Goal: Task Accomplishment & Management: Use online tool/utility

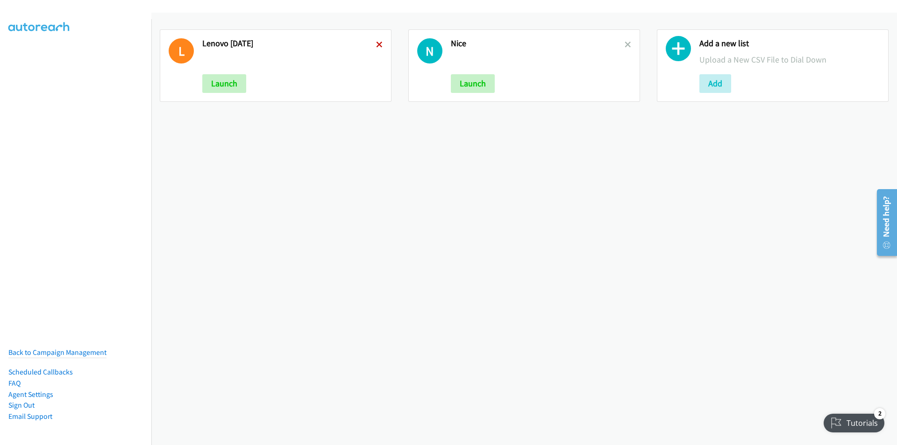
click at [377, 42] on icon at bounding box center [379, 45] width 7 height 7
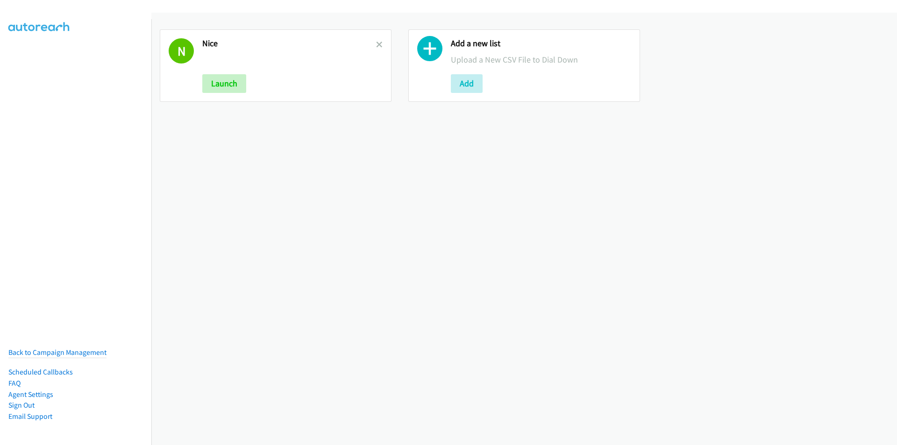
click at [377, 42] on icon at bounding box center [379, 45] width 7 height 7
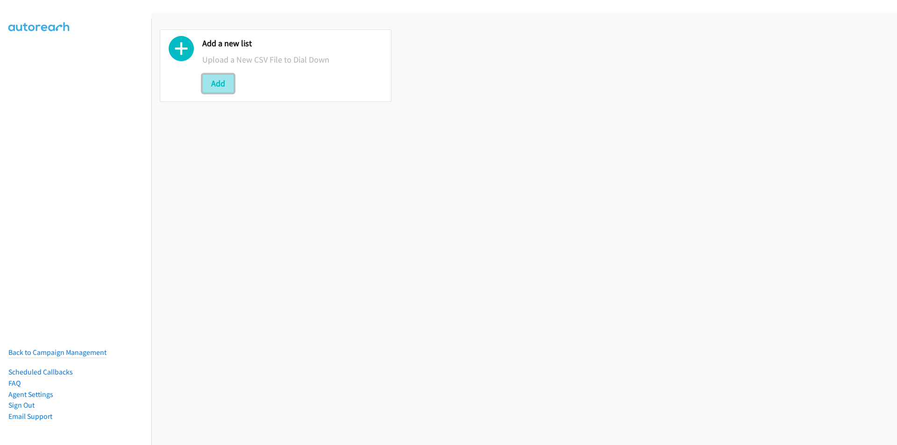
click at [213, 81] on button "Add" at bounding box center [218, 83] width 32 height 19
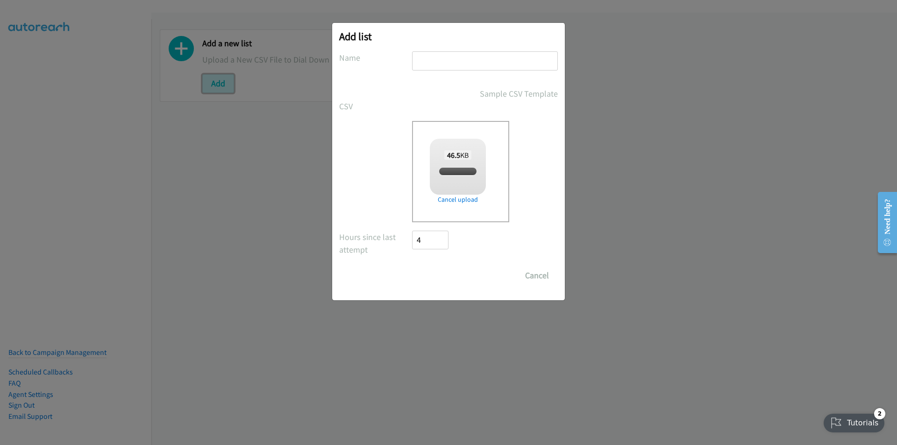
checkbox input "true"
click at [453, 58] on input "text" at bounding box center [485, 60] width 146 height 19
type input "lenovo"
click at [412, 266] on input "Save List" at bounding box center [436, 275] width 49 height 19
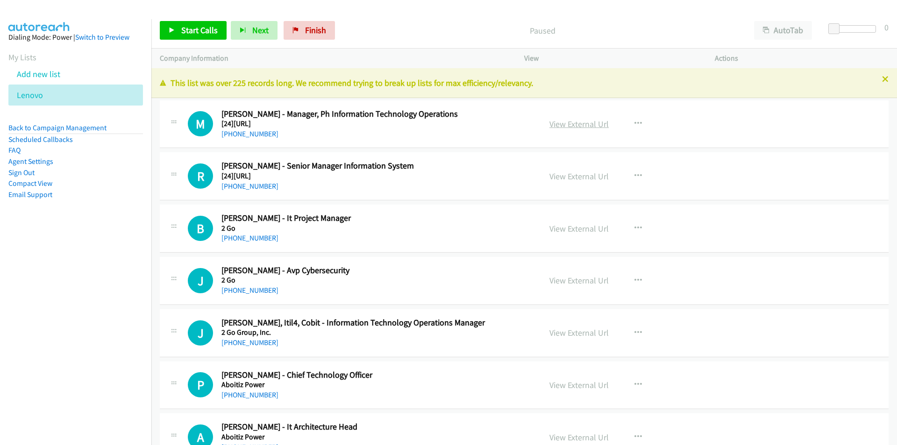
click at [564, 121] on link "View External Url" at bounding box center [579, 124] width 59 height 11
click at [190, 30] on span "Start Calls" at bounding box center [199, 30] width 36 height 11
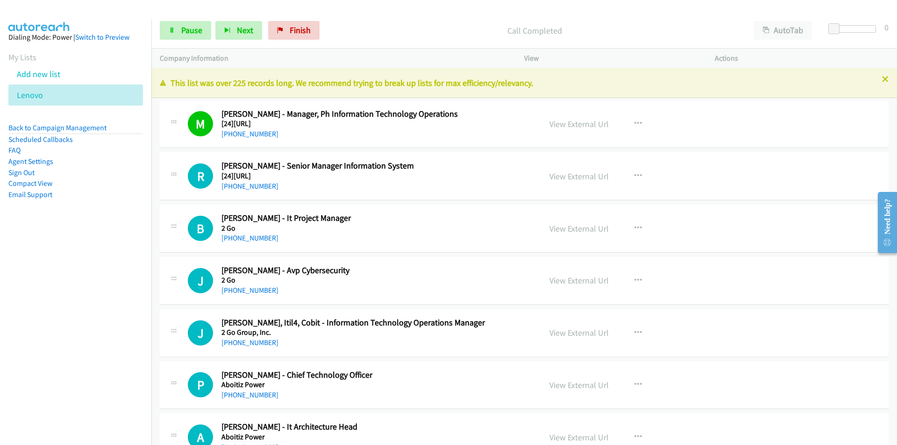
click at [62, 327] on nav "Dialing Mode: Power | Switch to Preview My Lists Add new list Lenovo Back to Ca…" at bounding box center [76, 241] width 152 height 445
click at [571, 173] on link "View External Url" at bounding box center [579, 176] width 59 height 11
click at [187, 29] on span "Pause" at bounding box center [191, 30] width 21 height 11
click at [196, 25] on span "Start Calls" at bounding box center [199, 30] width 36 height 11
click at [138, 343] on nav "Dialing Mode: Power | Switch to Preview My Lists Add new list Lenovo Back to Ca…" at bounding box center [76, 241] width 152 height 445
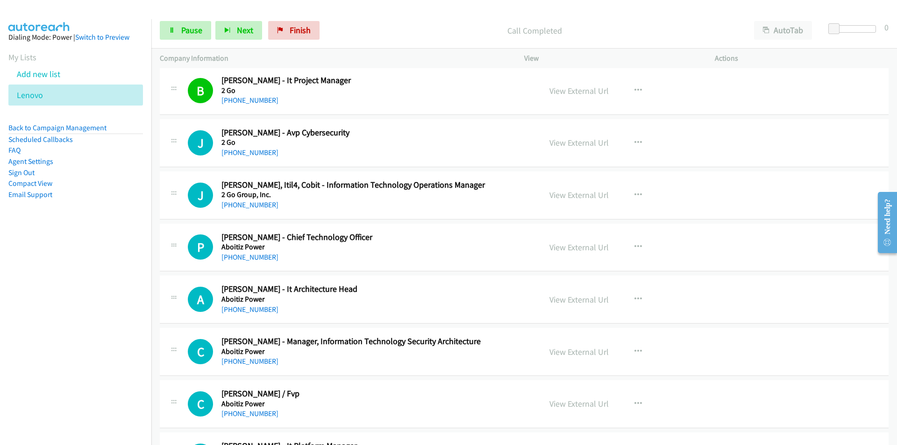
scroll to position [140, 0]
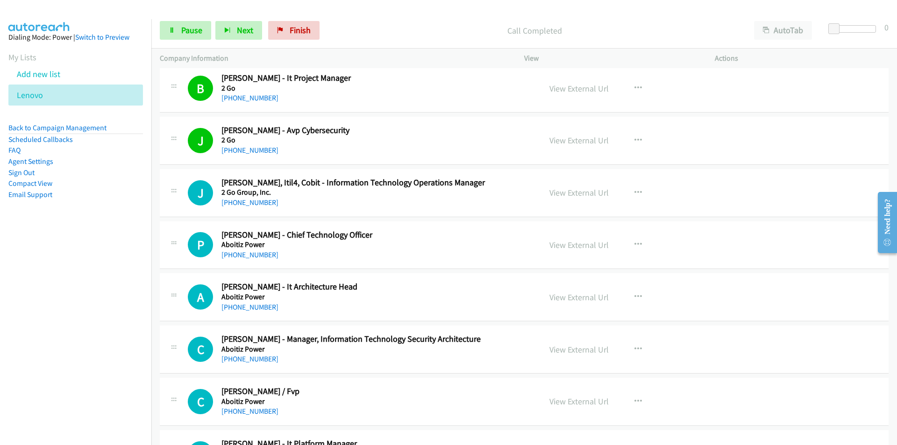
click at [115, 307] on nav "Dialing Mode: Power | Switch to Preview My Lists Add new list Lenovo Back to Ca…" at bounding box center [76, 241] width 152 height 445
click at [568, 189] on link "View External Url" at bounding box center [579, 192] width 59 height 11
click at [180, 35] on link "Pause" at bounding box center [185, 30] width 51 height 19
click at [186, 28] on span "Start Calls" at bounding box center [199, 30] width 36 height 11
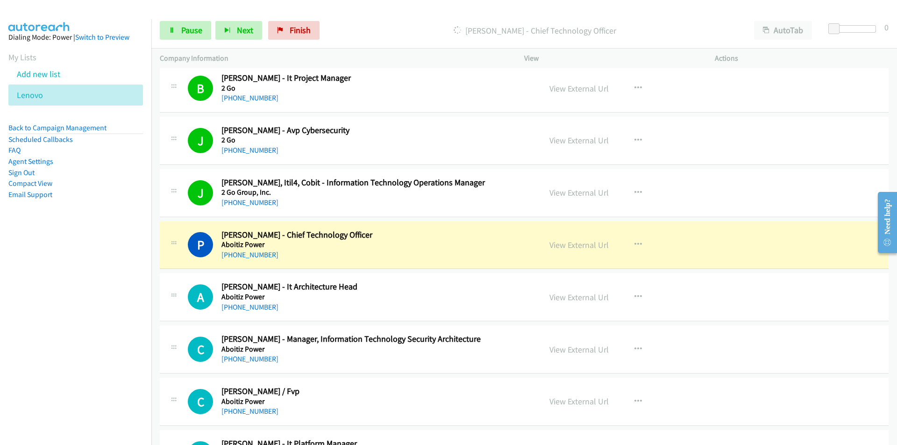
click at [108, 332] on nav "Dialing Mode: Power | Switch to Preview My Lists Add new list Lenovo Back to Ca…" at bounding box center [76, 241] width 152 height 445
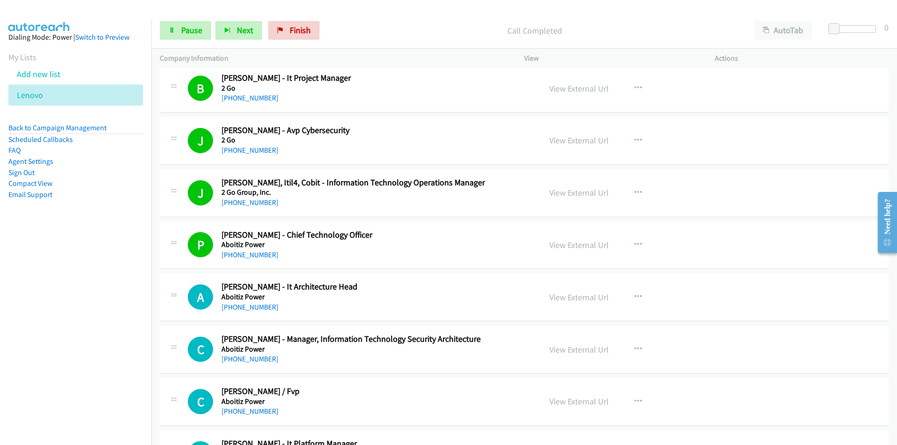
click at [128, 320] on nav "Dialing Mode: Power | Switch to Preview My Lists Add new list Lenovo Back to Ca…" at bounding box center [76, 241] width 152 height 445
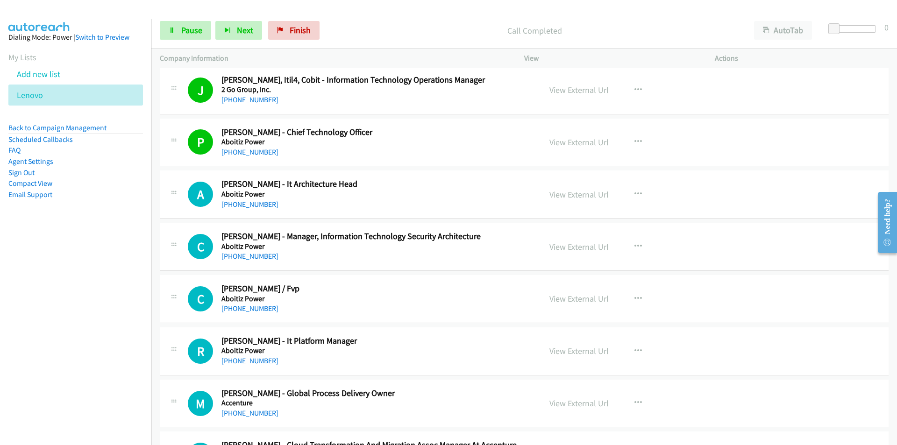
scroll to position [280, 0]
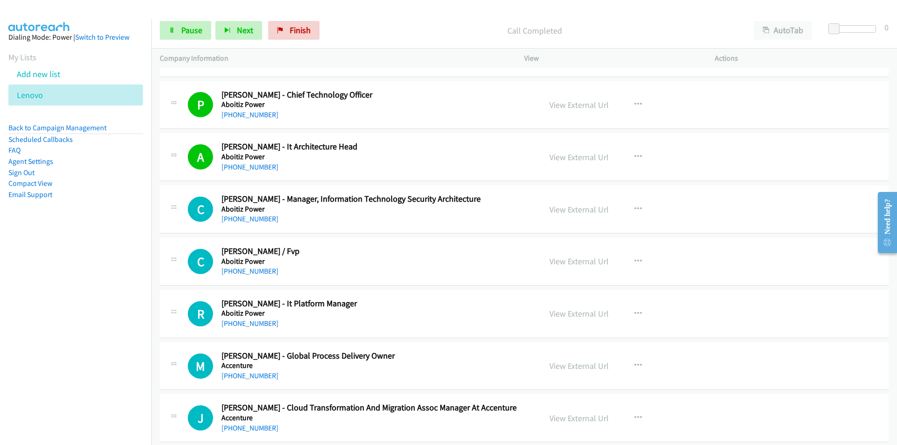
click at [94, 297] on nav "Dialing Mode: Power | Switch to Preview My Lists Add new list Lenovo Back to Ca…" at bounding box center [76, 241] width 152 height 445
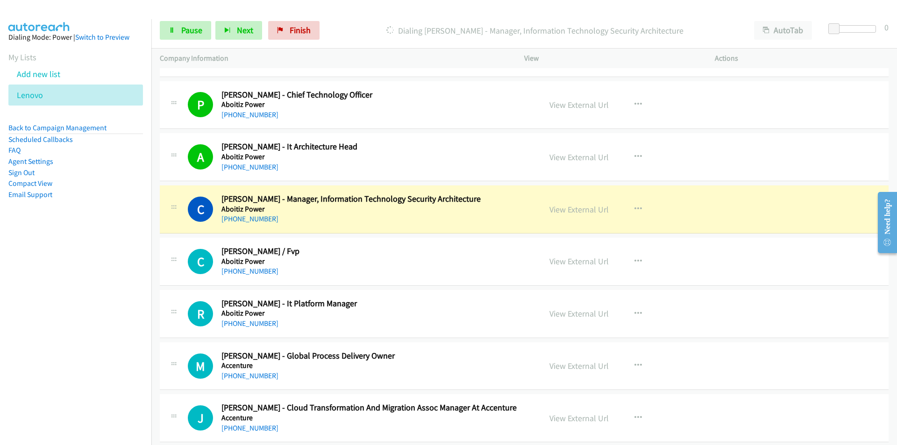
click at [105, 322] on nav "Dialing Mode: Power | Switch to Preview My Lists Add new list Lenovo Back to Ca…" at bounding box center [76, 241] width 152 height 445
click at [112, 314] on nav "Dialing Mode: Power | Switch to Preview My Lists Add new list Lenovo Back to Ca…" at bounding box center [76, 241] width 152 height 445
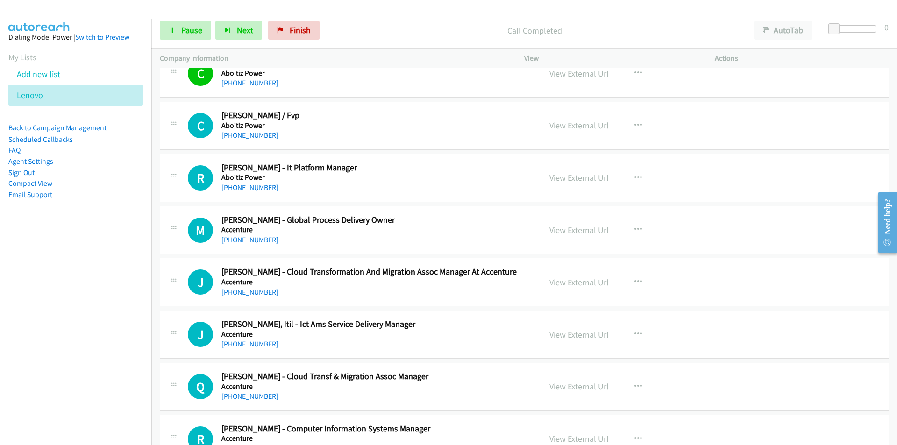
scroll to position [421, 0]
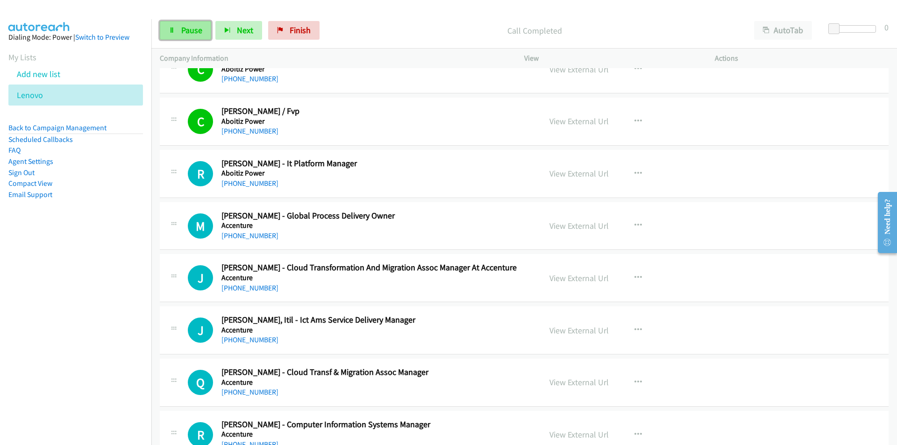
click at [172, 34] on link "Pause" at bounding box center [185, 30] width 51 height 19
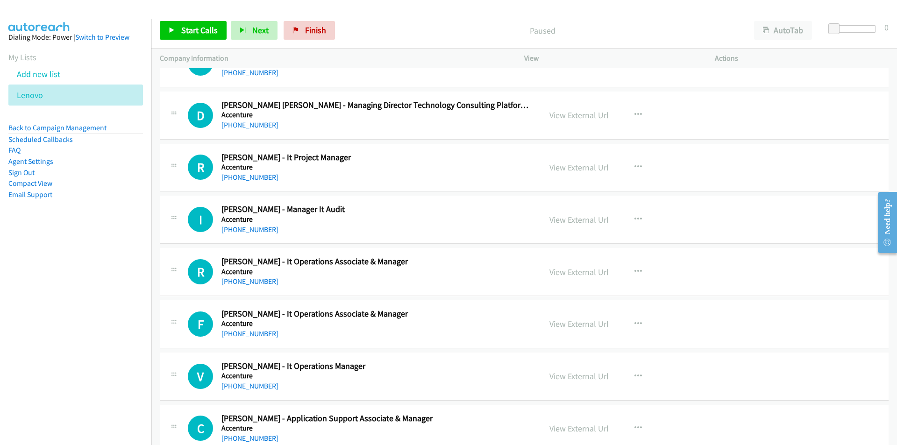
scroll to position [794, 0]
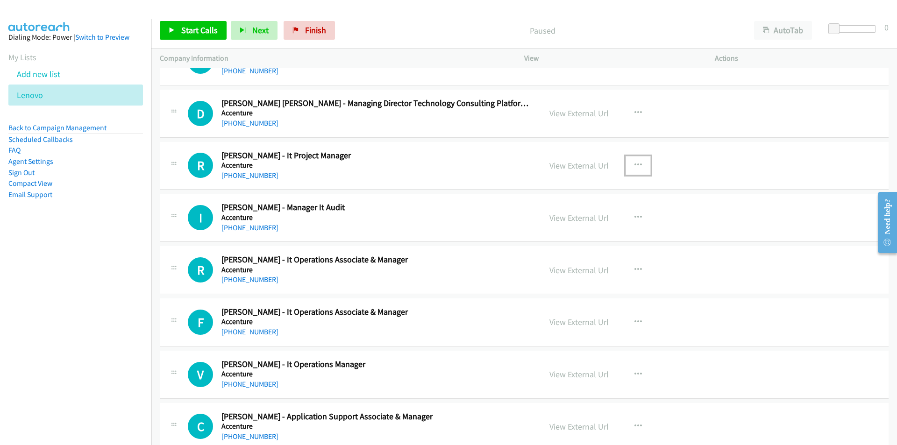
click at [637, 162] on icon "button" at bounding box center [638, 165] width 7 height 7
click at [585, 224] on link "Start Calls Here" at bounding box center [588, 226] width 124 height 19
click at [181, 38] on link "Start Calls" at bounding box center [193, 30] width 67 height 19
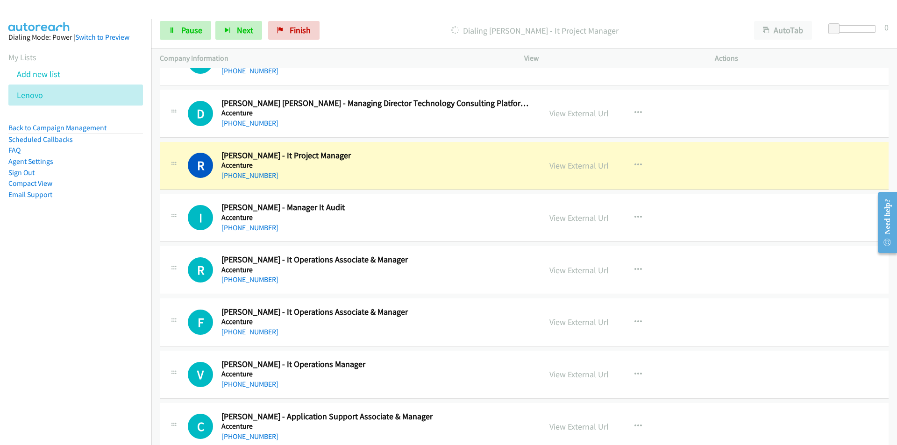
click at [77, 344] on nav "Dialing Mode: Power | Switch to Preview My Lists Add new list Lenovo Back to Ca…" at bounding box center [76, 241] width 152 height 445
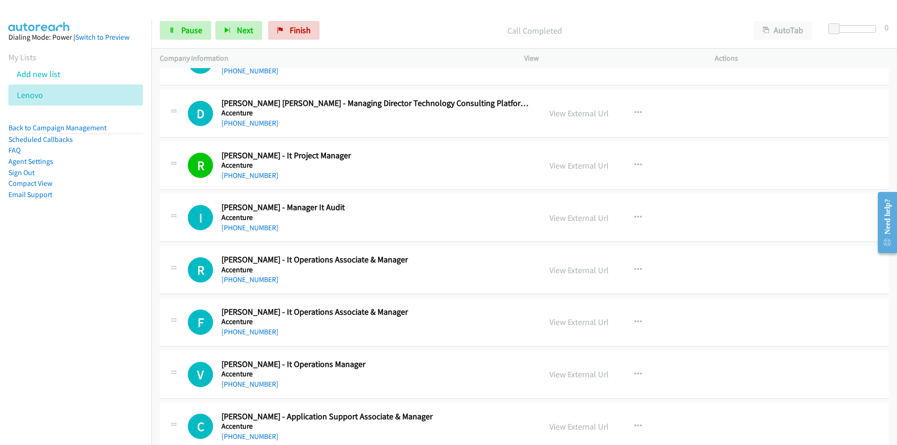
drag, startPoint x: 80, startPoint y: 321, endPoint x: 126, endPoint y: 309, distance: 47.7
click at [80, 321] on nav "Dialing Mode: Power | Switch to Preview My Lists Add new list Lenovo Back to Ca…" at bounding box center [76, 241] width 152 height 445
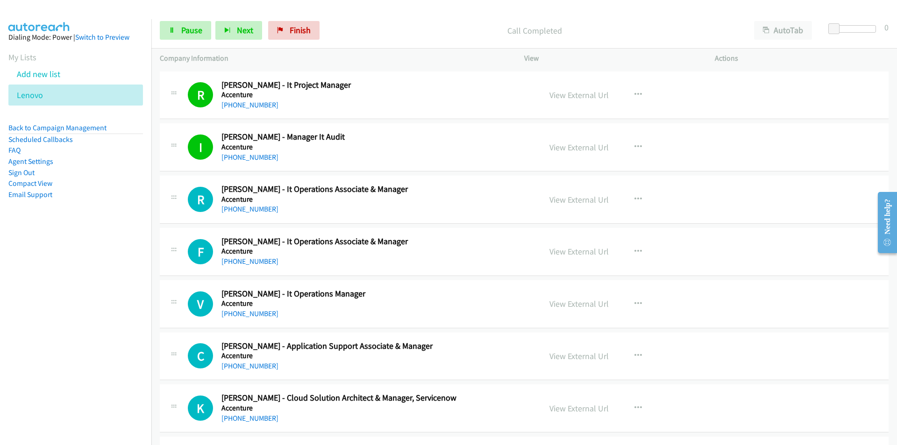
scroll to position [888, 0]
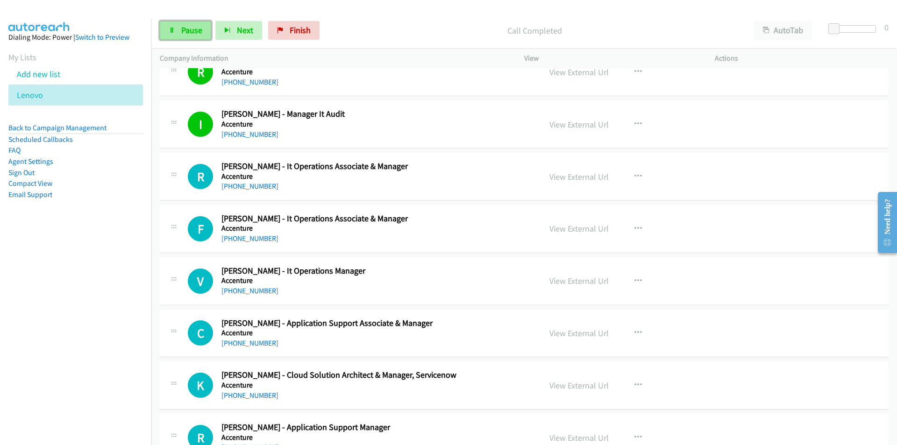
click at [193, 32] on span "Pause" at bounding box center [191, 30] width 21 height 11
click at [631, 172] on button "button" at bounding box center [638, 176] width 25 height 19
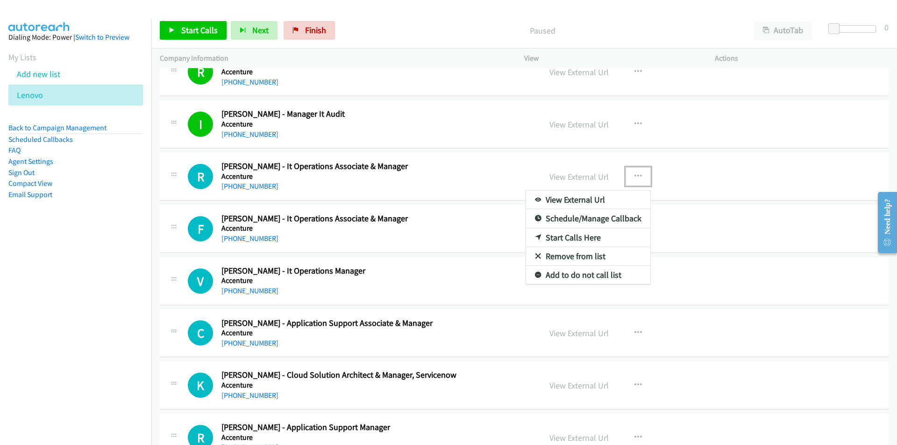
click at [571, 235] on link "Start Calls Here" at bounding box center [588, 238] width 124 height 19
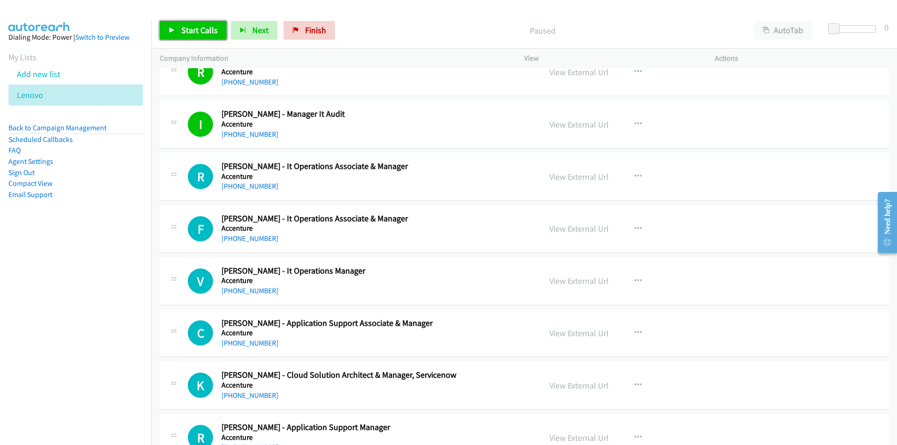
click at [193, 28] on span "Start Calls" at bounding box center [199, 30] width 36 height 11
click at [187, 28] on span "Pause" at bounding box center [191, 30] width 21 height 11
click at [187, 28] on span "Start Calls" at bounding box center [199, 30] width 36 height 11
click at [107, 232] on aside "Dialing Mode: Power | Switch to Preview My Lists Add new list Lenovo Back to Ca…" at bounding box center [75, 130] width 151 height 223
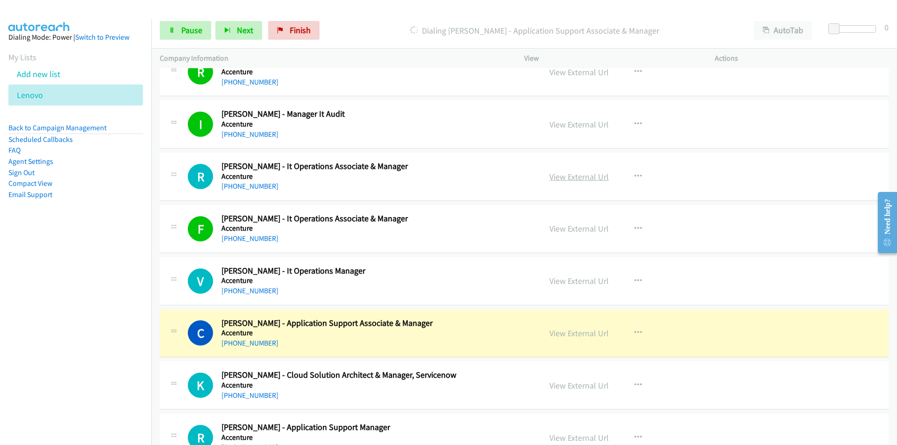
click at [564, 174] on link "View External Url" at bounding box center [579, 177] width 59 height 11
click at [175, 25] on link "Pause" at bounding box center [185, 30] width 51 height 19
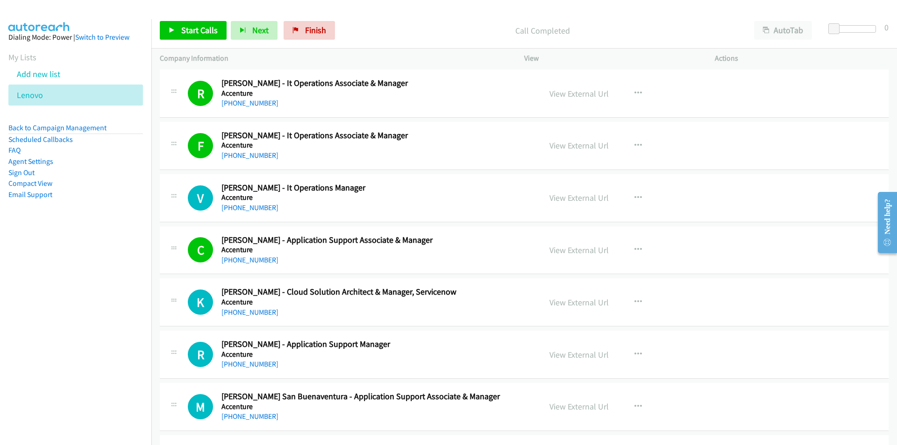
scroll to position [981, 0]
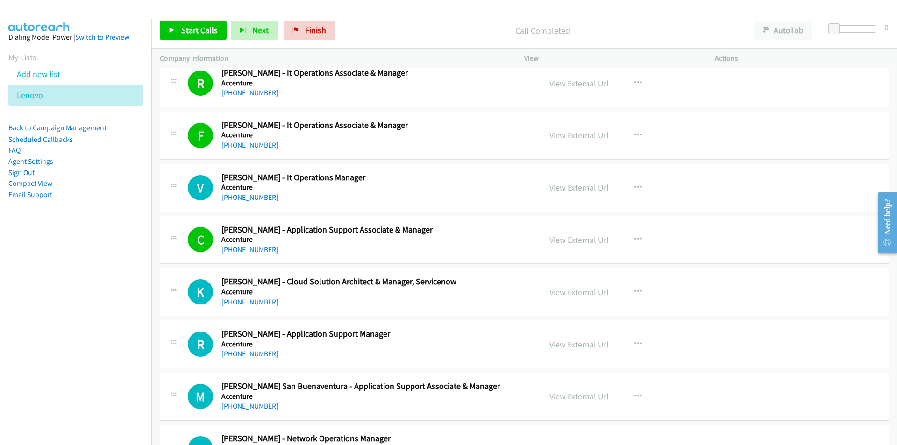
click at [566, 185] on link "View External Url" at bounding box center [579, 187] width 59 height 11
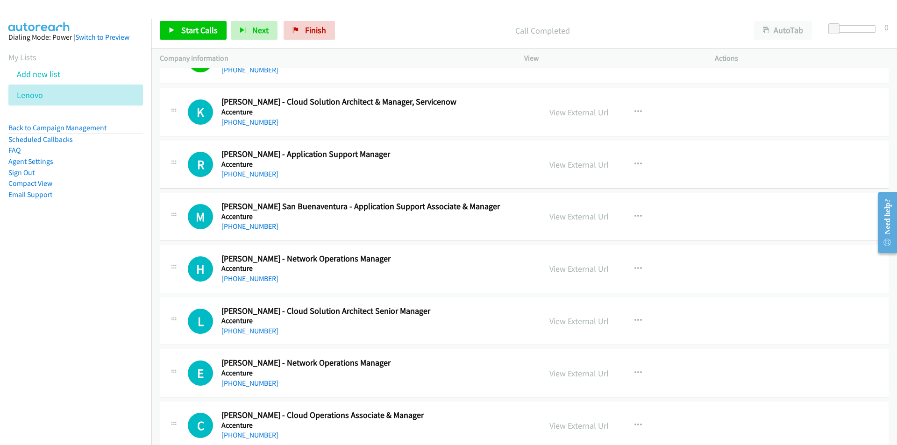
scroll to position [1168, 0]
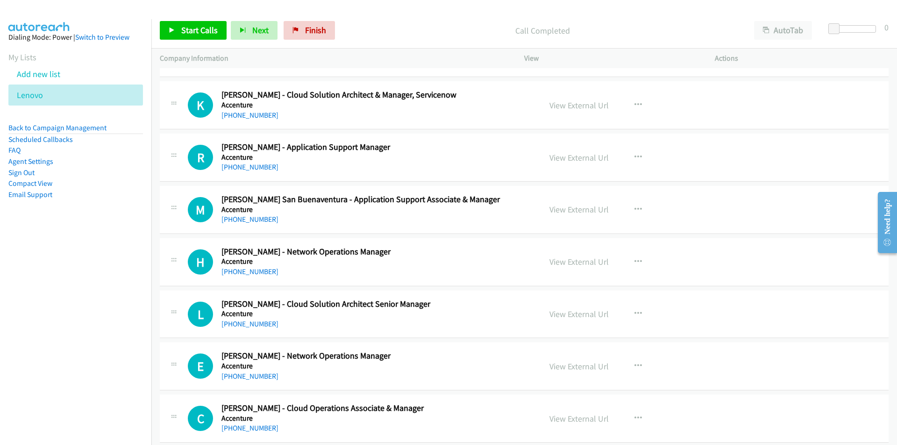
click at [125, 336] on nav "Dialing Mode: Power | Switch to Preview My Lists Add new list Lenovo Back to Ca…" at bounding box center [76, 241] width 152 height 445
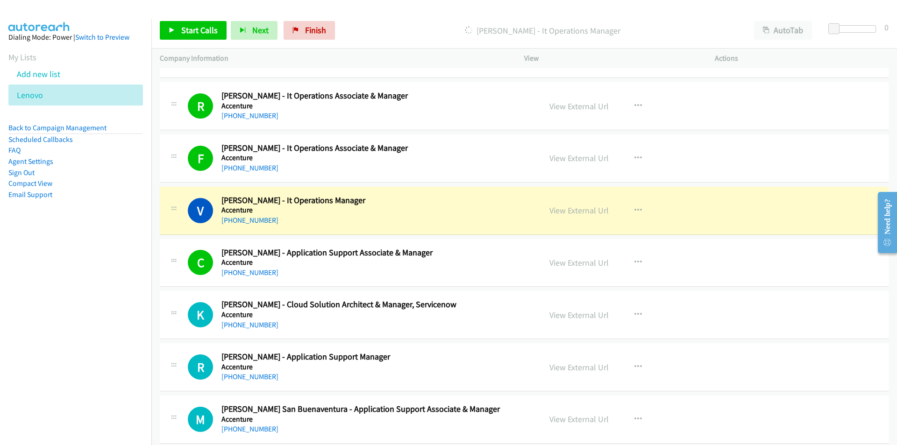
scroll to position [935, 0]
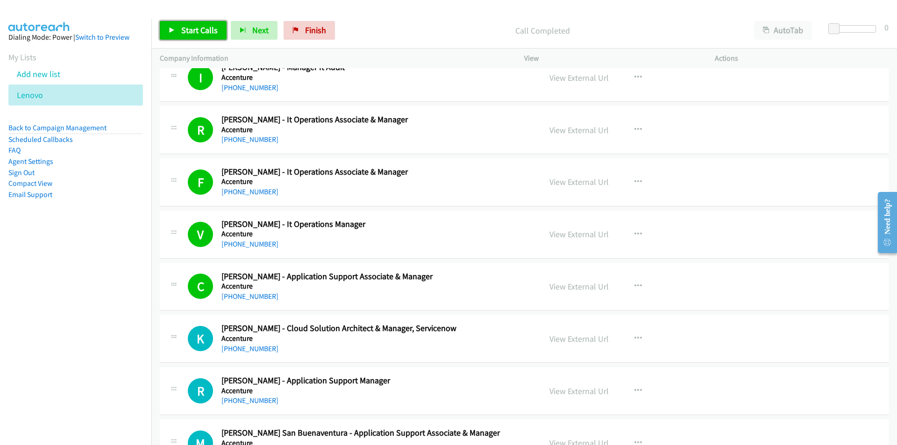
click at [174, 21] on link "Start Calls" at bounding box center [193, 30] width 67 height 19
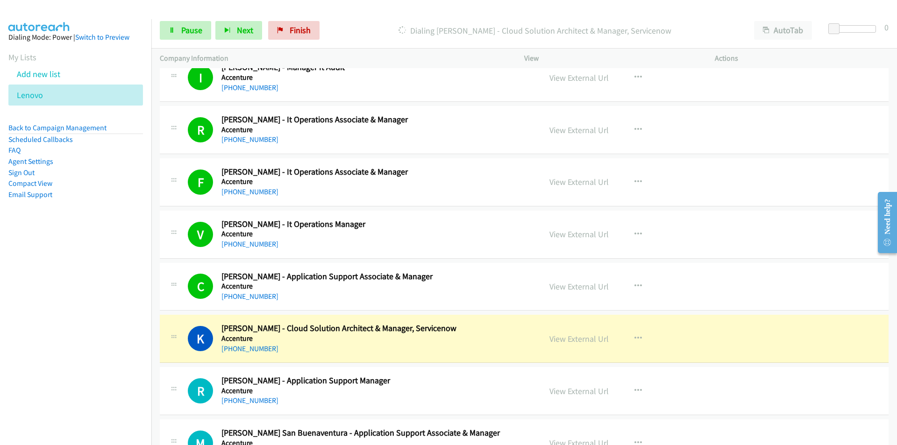
drag, startPoint x: 130, startPoint y: 357, endPoint x: 182, endPoint y: 357, distance: 51.4
click at [130, 357] on nav "Dialing Mode: Power | Switch to Preview My Lists Add new list Lenovo Back to Ca…" at bounding box center [76, 241] width 152 height 445
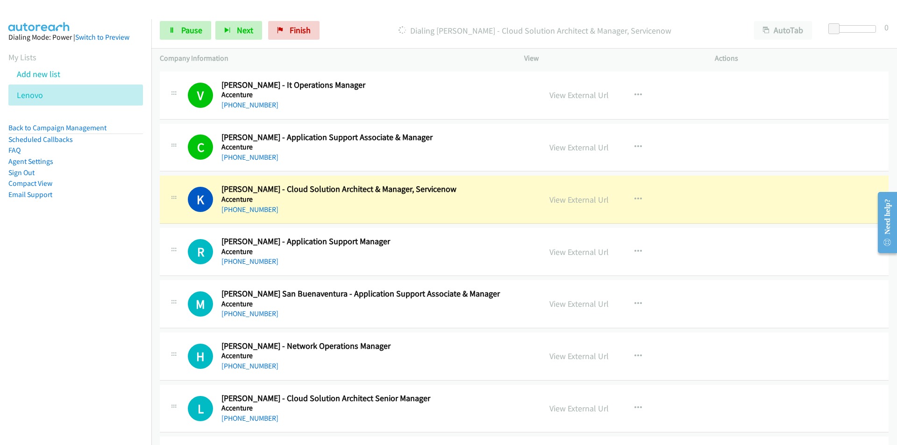
scroll to position [1075, 0]
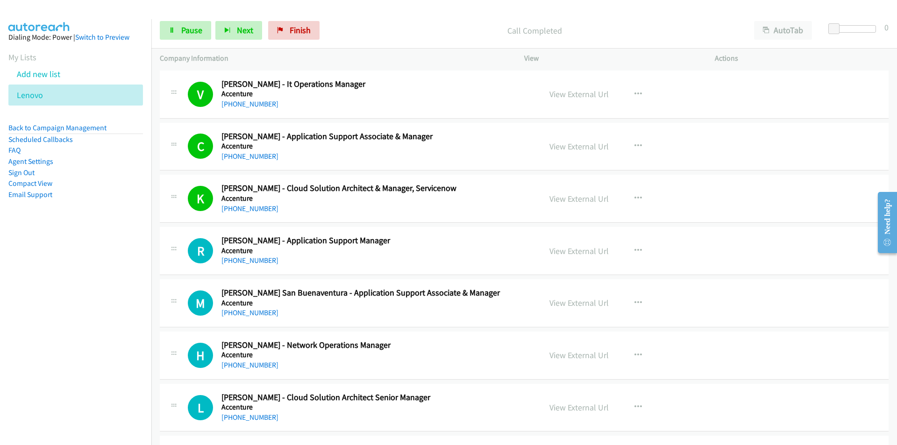
click at [113, 327] on nav "Dialing Mode: Power | Switch to Preview My Lists Add new list Lenovo Back to Ca…" at bounding box center [76, 241] width 152 height 445
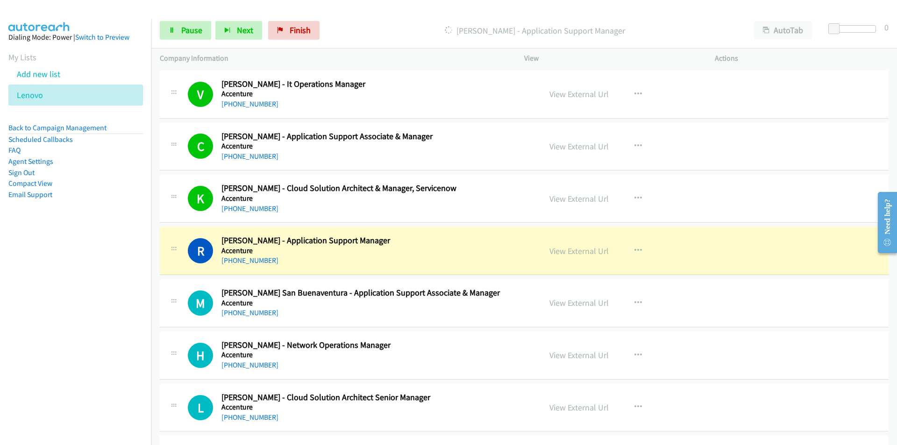
click at [154, 343] on td "H Callback Scheduled Haydee Macapundag - Network Operations Manager Accenture A…" at bounding box center [524, 355] width 746 height 52
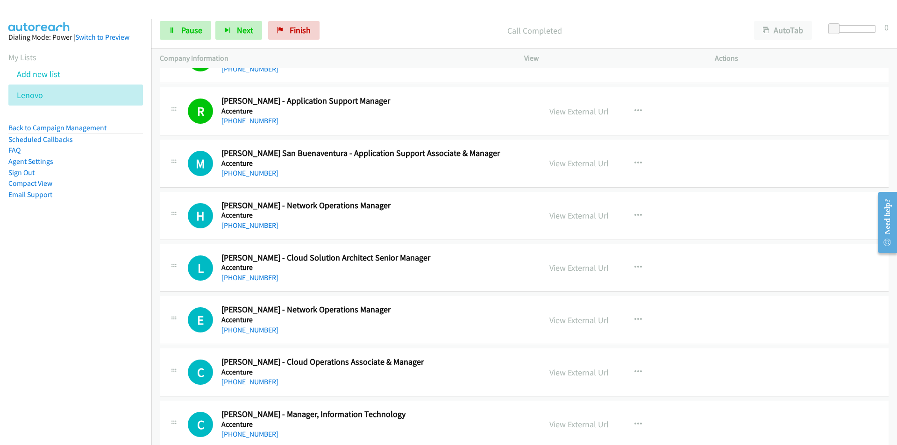
scroll to position [1215, 0]
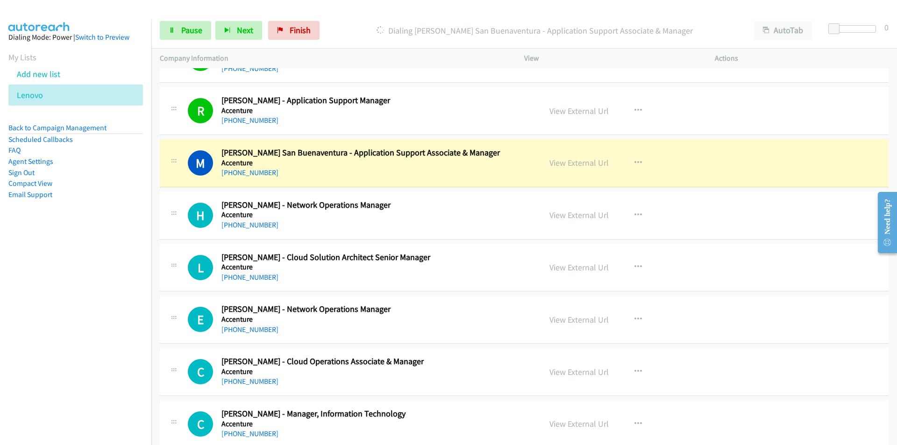
drag, startPoint x: 139, startPoint y: 320, endPoint x: 149, endPoint y: 317, distance: 9.9
click at [139, 320] on nav "Dialing Mode: Power | Switch to Preview My Lists Add new list Lenovo Back to Ca…" at bounding box center [76, 241] width 152 height 445
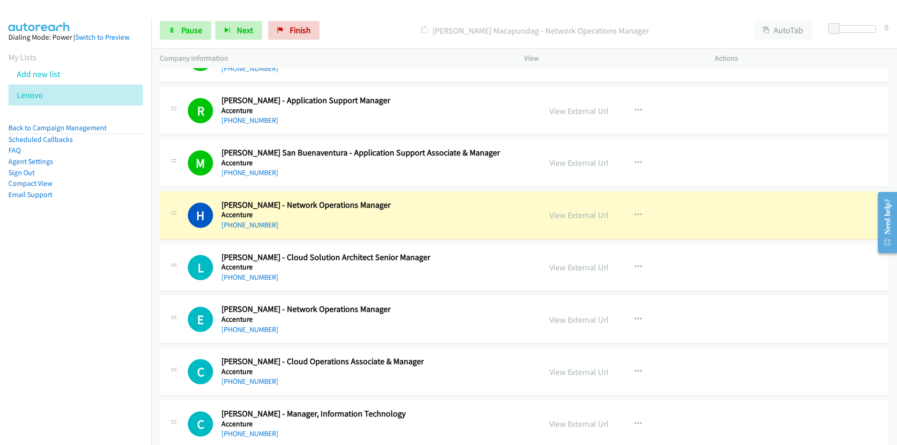
click at [125, 347] on nav "Dialing Mode: Power | Switch to Preview My Lists Add new list Lenovo Back to Ca…" at bounding box center [76, 241] width 152 height 445
click at [579, 222] on div "View External Url View External Url Schedule/Manage Callback Start Calls Here R…" at bounding box center [640, 215] width 199 height 31
click at [580, 216] on link "View External Url" at bounding box center [579, 215] width 59 height 11
click at [183, 32] on span "Pause" at bounding box center [191, 30] width 21 height 11
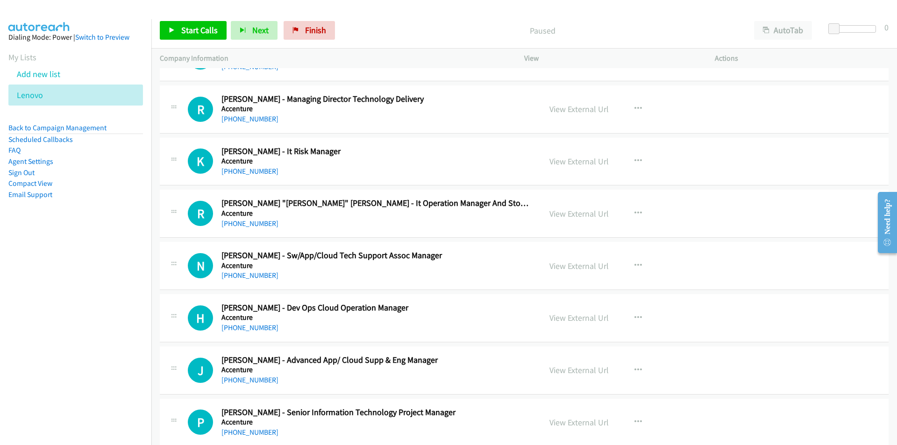
scroll to position [1636, 0]
click at [638, 210] on icon "button" at bounding box center [638, 212] width 7 height 7
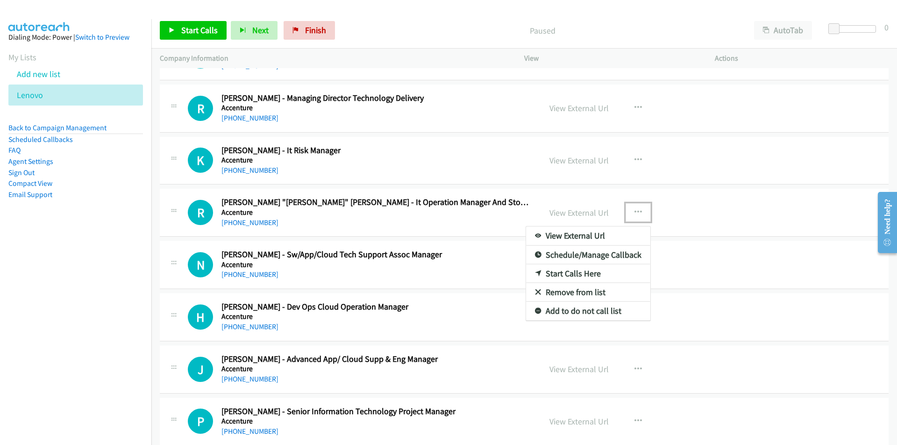
click at [585, 270] on link "Start Calls Here" at bounding box center [588, 274] width 124 height 19
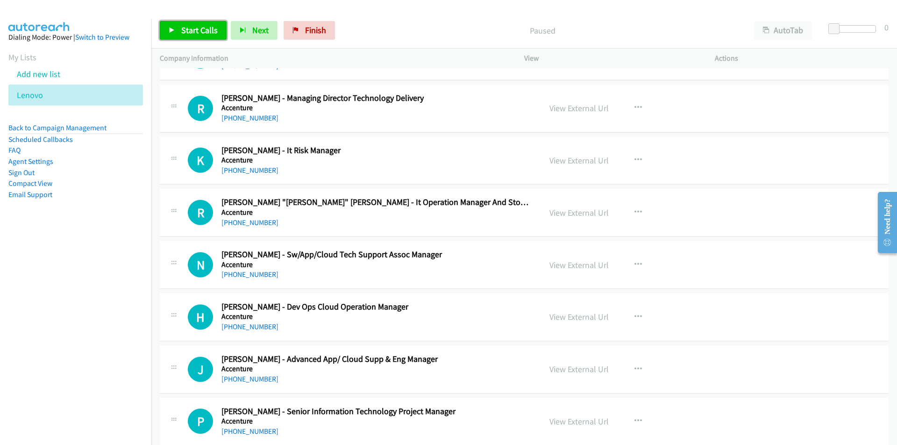
click at [186, 27] on span "Start Calls" at bounding box center [199, 30] width 36 height 11
click at [127, 329] on nav "Dialing Mode: Power | Switch to Preview My Lists Add new list Lenovo Back to Ca…" at bounding box center [76, 241] width 152 height 445
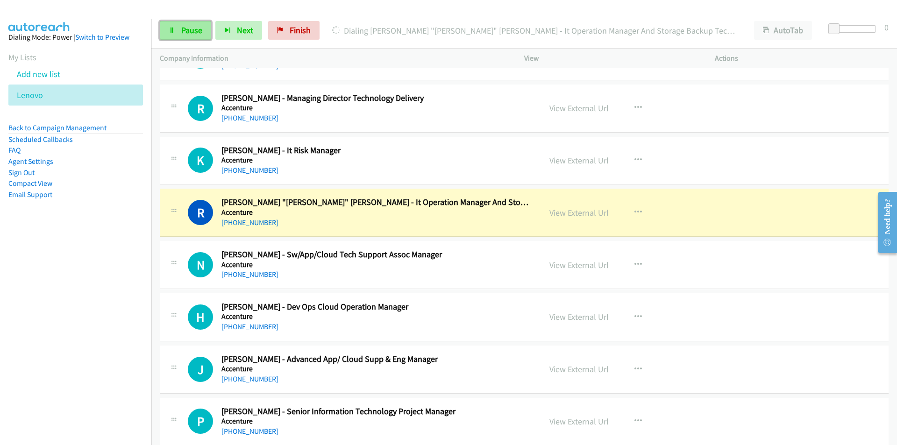
click at [195, 37] on link "Pause" at bounding box center [185, 30] width 51 height 19
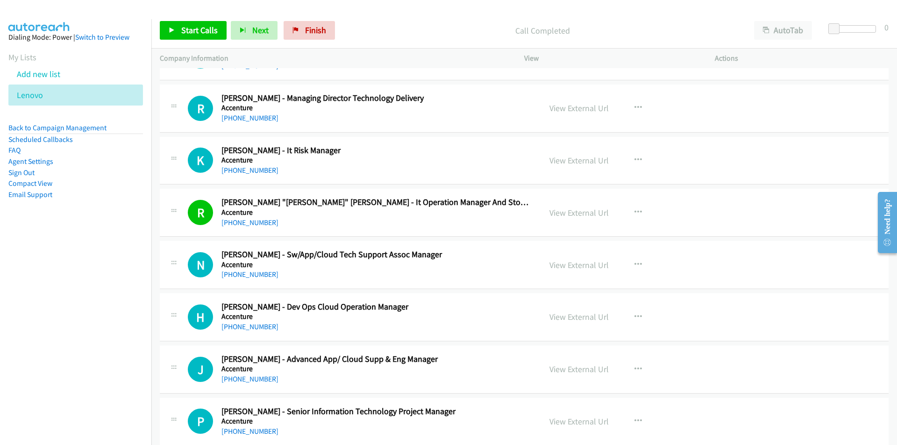
click at [166, 326] on div "H Callback Scheduled Herbert Sandique - Dev Ops Cloud Operation Manager Accentu…" at bounding box center [350, 317] width 381 height 31
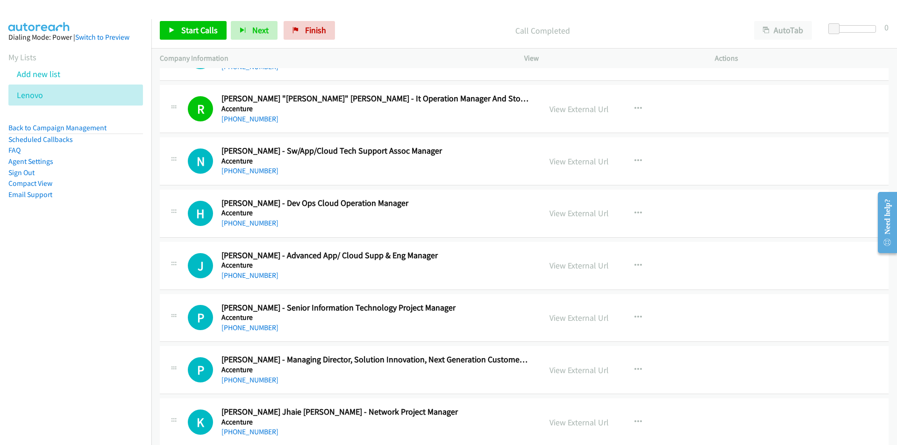
scroll to position [1776, 0]
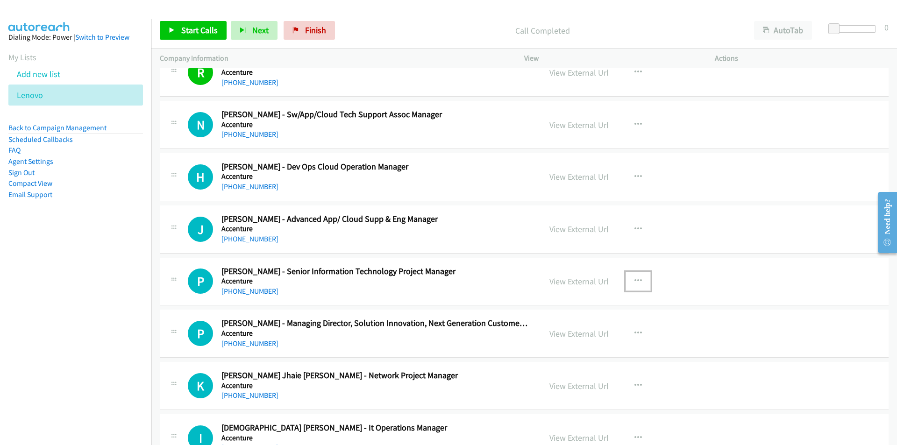
click at [630, 281] on button "button" at bounding box center [638, 281] width 25 height 19
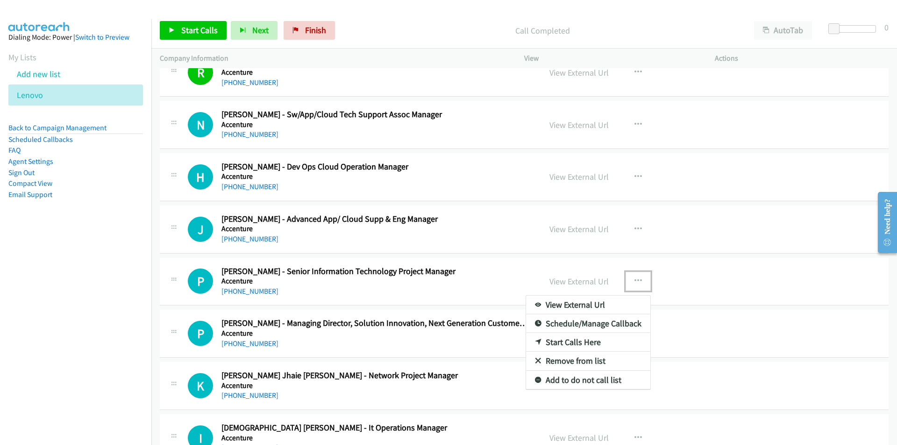
click at [556, 342] on link "Start Calls Here" at bounding box center [588, 342] width 124 height 19
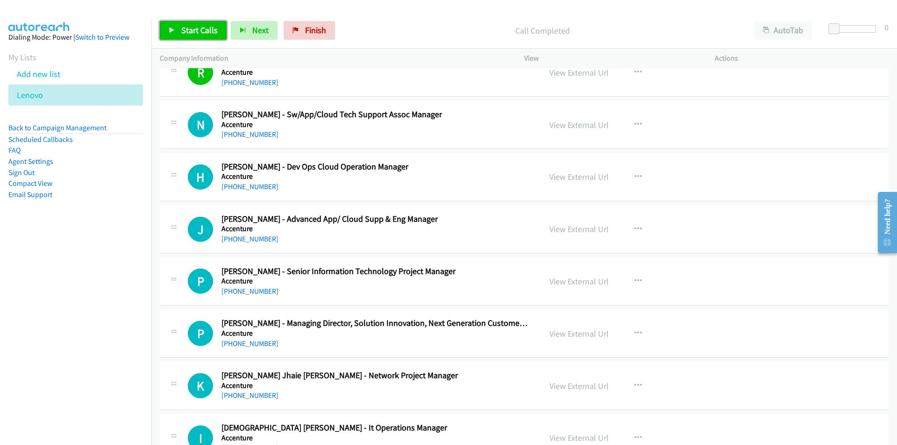
click at [200, 24] on link "Start Calls" at bounding box center [193, 30] width 67 height 19
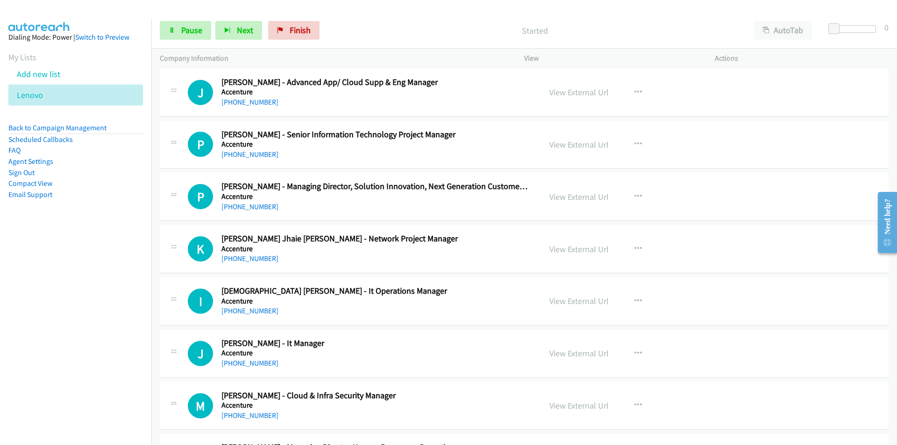
scroll to position [1916, 0]
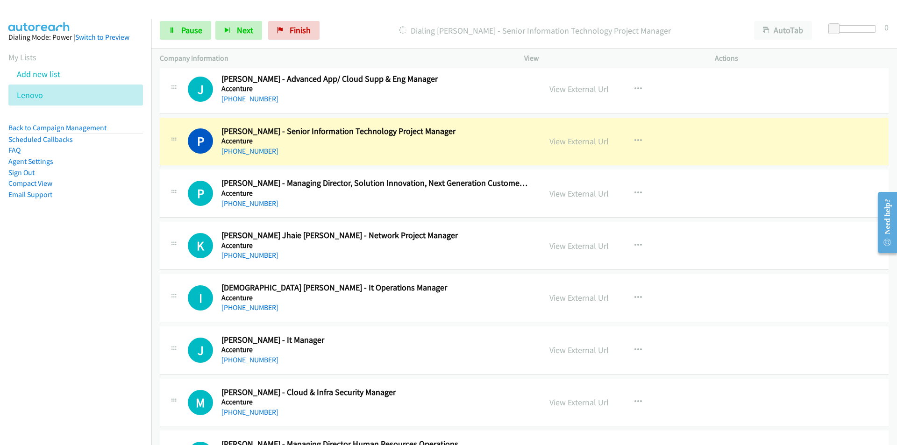
click at [143, 280] on nav "Dialing Mode: Power | Switch to Preview My Lists Add new list Lenovo Back to Ca…" at bounding box center [76, 241] width 152 height 445
drag, startPoint x: 123, startPoint y: 292, endPoint x: 197, endPoint y: 269, distance: 76.9
click at [123, 293] on nav "Dialing Mode: Power | Switch to Preview My Lists Add new list Lenovo Back to Ca…" at bounding box center [76, 241] width 152 height 445
click at [559, 143] on link "View External Url" at bounding box center [579, 141] width 59 height 11
click at [195, 31] on span "Pause" at bounding box center [191, 30] width 21 height 11
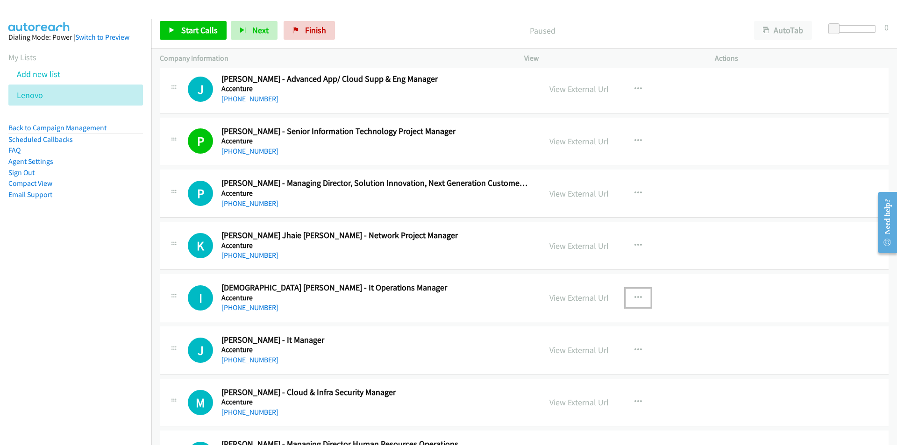
click at [635, 295] on icon "button" at bounding box center [638, 297] width 7 height 7
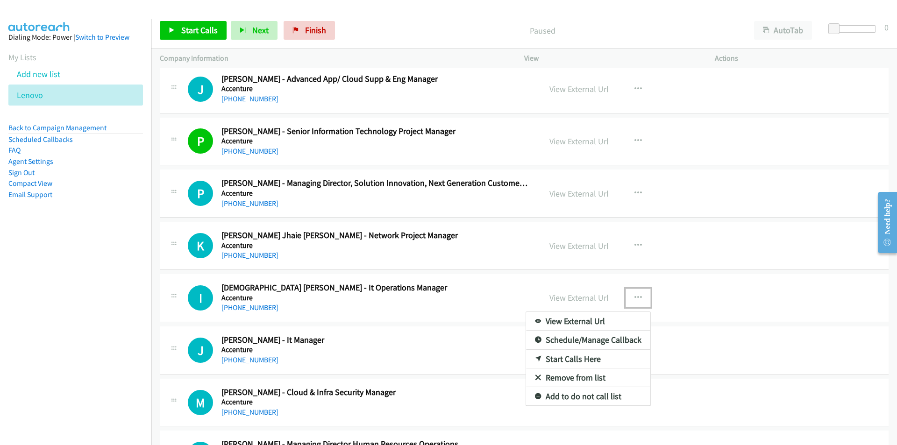
drag, startPoint x: 569, startPoint y: 357, endPoint x: 212, endPoint y: 66, distance: 461.1
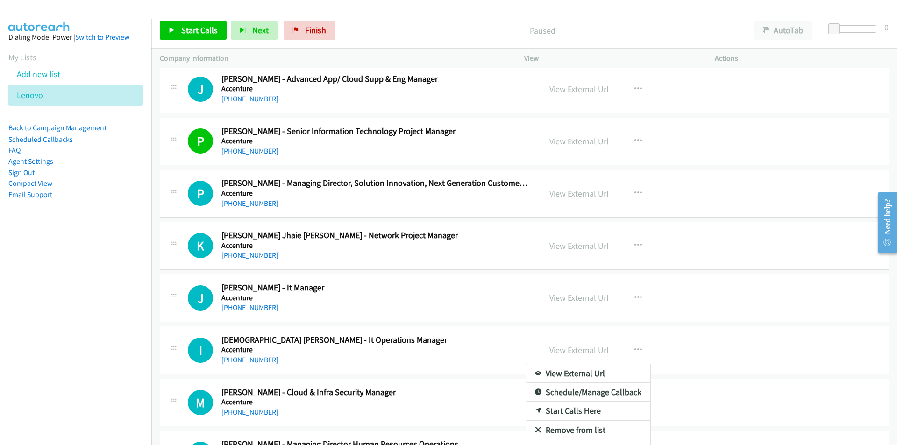
click at [182, 25] on div at bounding box center [448, 222] width 897 height 445
click at [635, 295] on icon "button" at bounding box center [638, 297] width 7 height 7
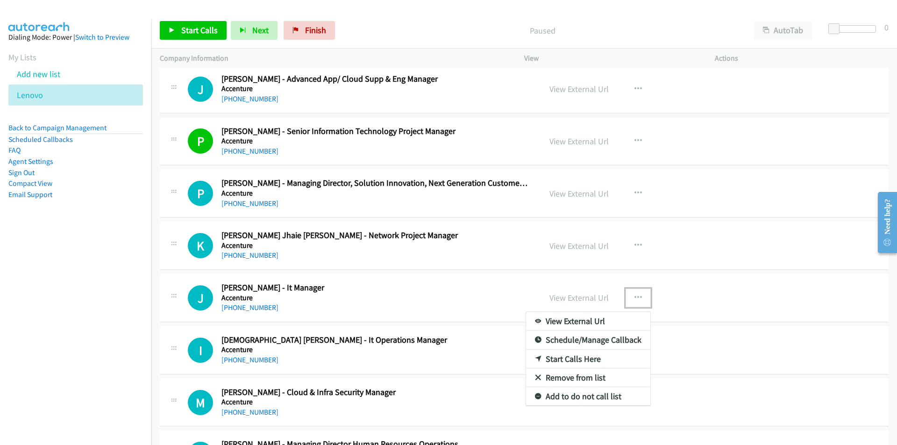
click at [576, 357] on link "Start Calls Here" at bounding box center [588, 359] width 124 height 19
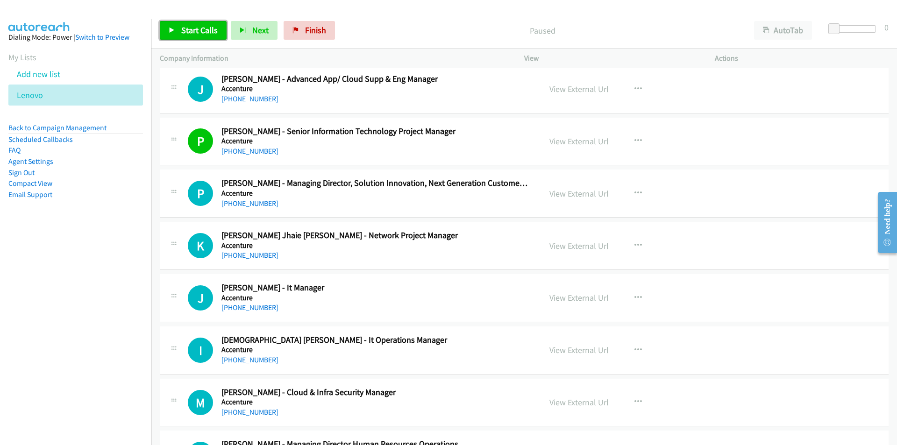
click at [180, 33] on link "Start Calls" at bounding box center [193, 30] width 67 height 19
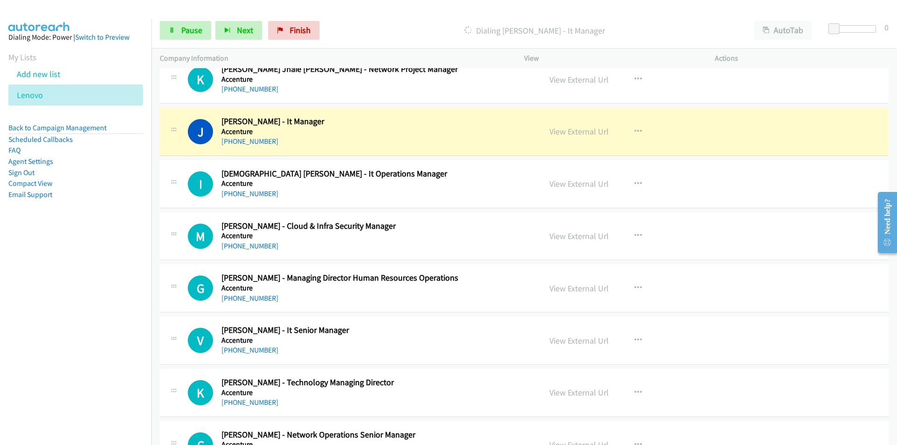
scroll to position [2103, 0]
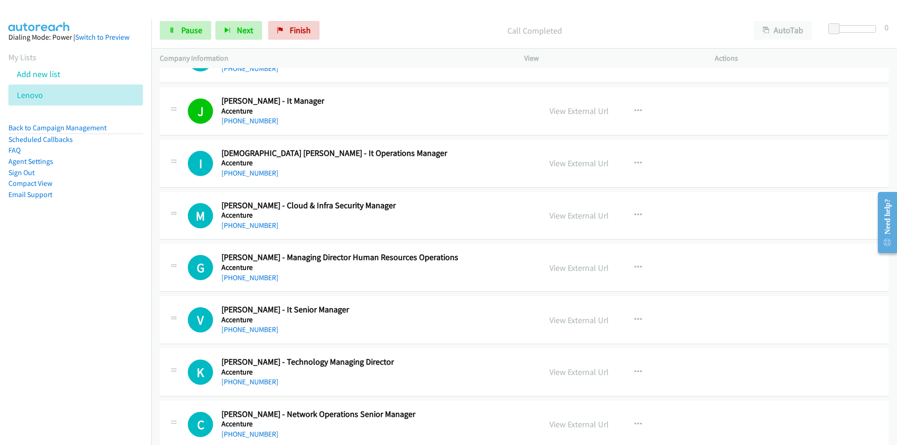
click at [114, 295] on nav "Dialing Mode: Power | Switch to Preview My Lists Add new list Lenovo Back to Ca…" at bounding box center [76, 241] width 152 height 445
click at [186, 35] on span "Pause" at bounding box center [191, 30] width 21 height 11
click at [635, 214] on icon "button" at bounding box center [638, 215] width 7 height 7
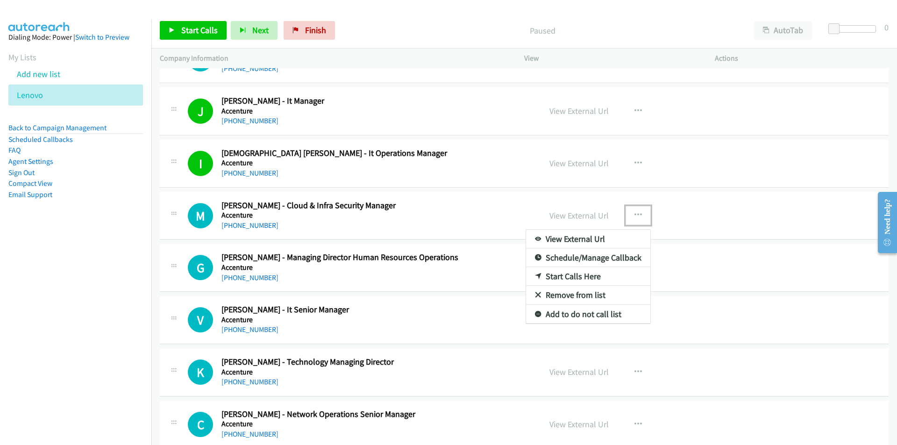
click at [577, 278] on link "Start Calls Here" at bounding box center [588, 276] width 124 height 19
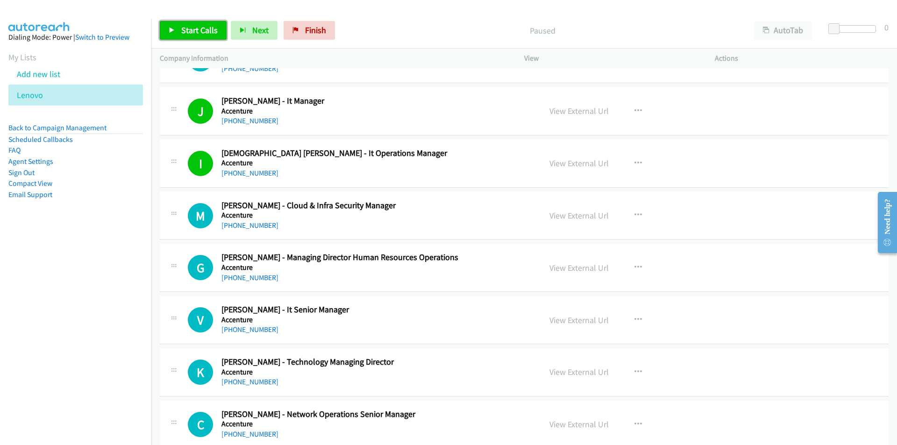
click at [200, 32] on span "Start Calls" at bounding box center [199, 30] width 36 height 11
click at [123, 288] on nav "Dialing Mode: Power | Switch to Preview My Lists Add new list Lenovo Back to Ca…" at bounding box center [76, 241] width 152 height 445
click at [579, 220] on link "View External Url" at bounding box center [579, 215] width 59 height 11
click at [192, 29] on span "Pause" at bounding box center [191, 30] width 21 height 11
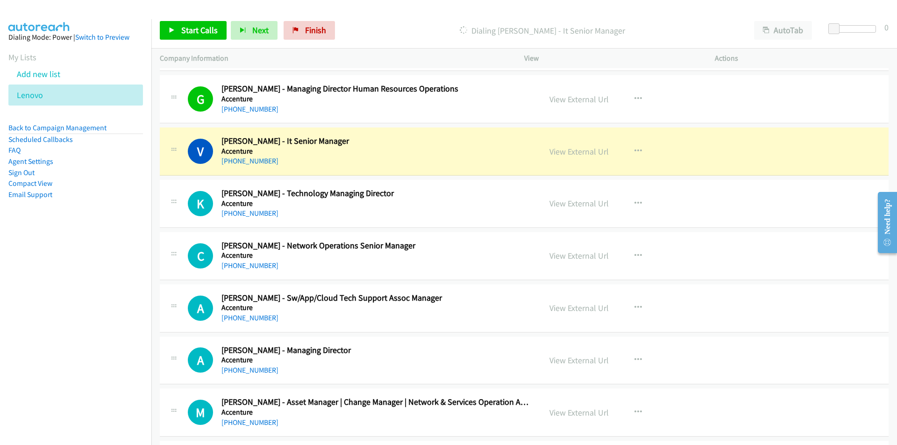
scroll to position [2290, 0]
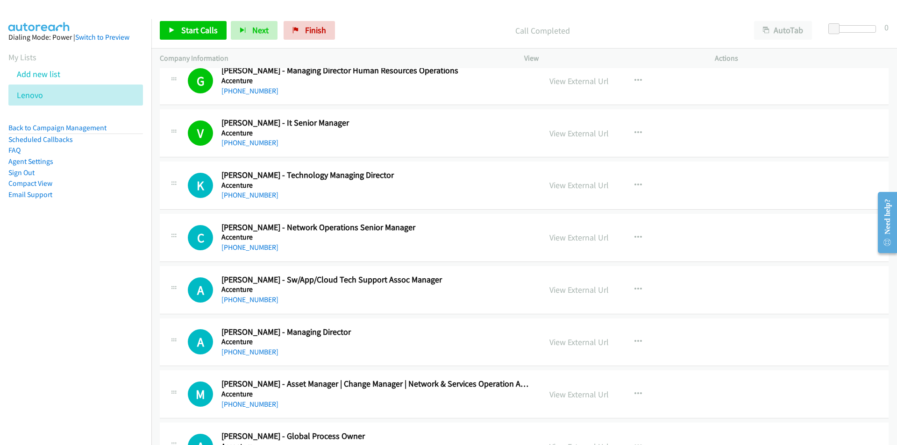
drag, startPoint x: 99, startPoint y: 314, endPoint x: 130, endPoint y: 302, distance: 33.6
click at [99, 314] on nav "Dialing Mode: Power | Switch to Preview My Lists Add new list Lenovo Back to Ca…" at bounding box center [76, 241] width 152 height 445
click at [188, 32] on span "Start Calls" at bounding box center [199, 30] width 36 height 11
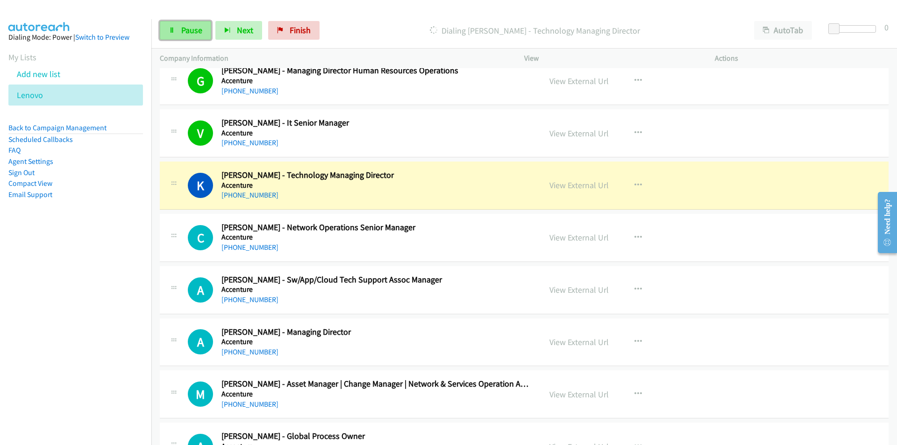
click at [182, 30] on span "Pause" at bounding box center [191, 30] width 21 height 11
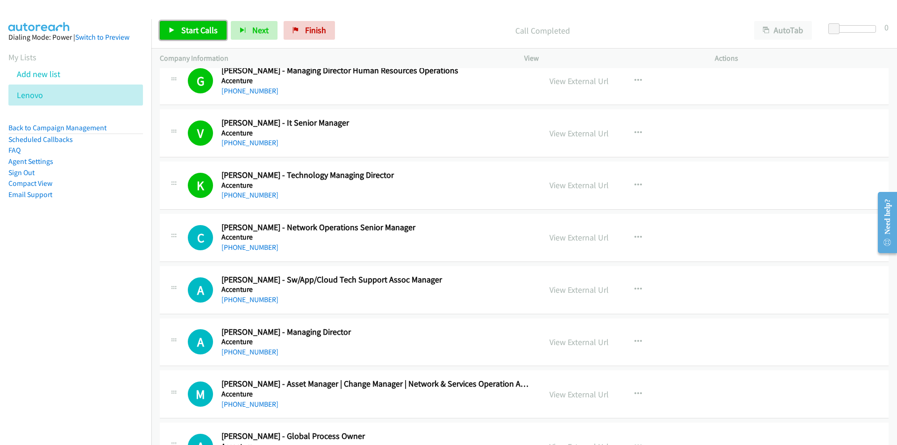
click at [171, 26] on link "Start Calls" at bounding box center [193, 30] width 67 height 19
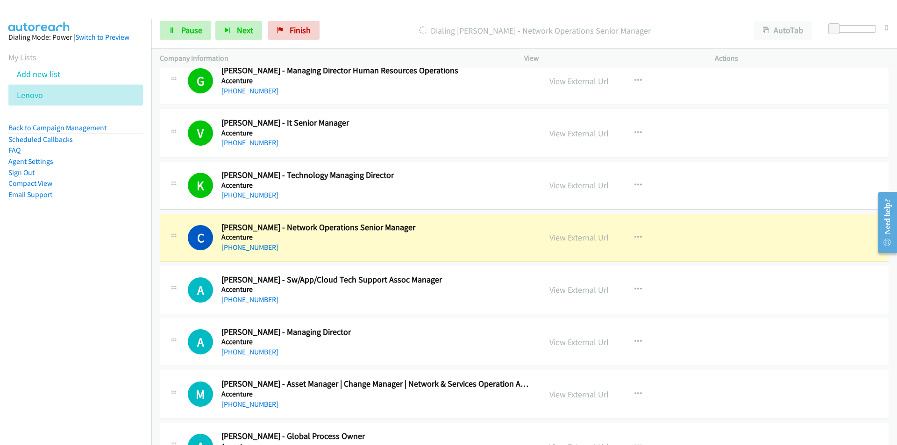
click at [157, 333] on td "A Callback Scheduled Allan Caballero - Managing Director Accenture Asia/Manila …" at bounding box center [524, 342] width 746 height 52
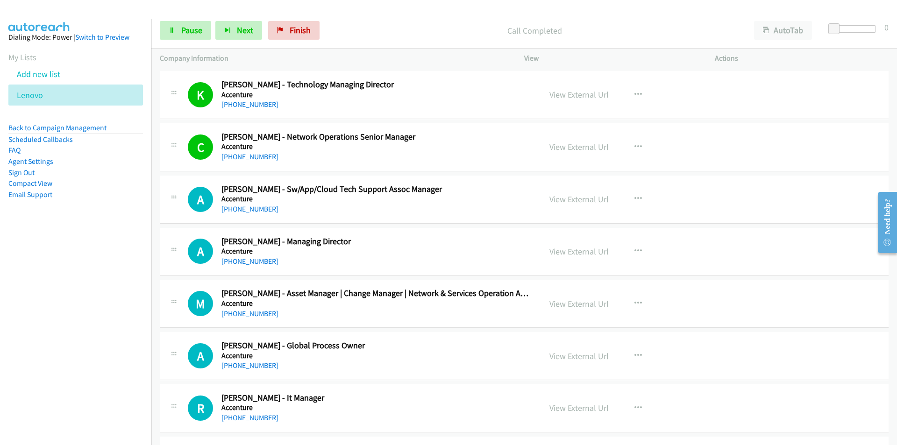
scroll to position [2383, 0]
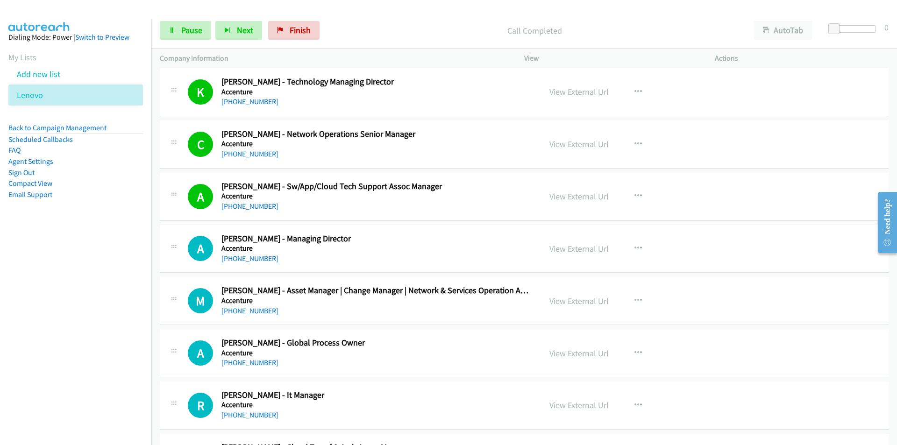
click at [105, 338] on nav "Dialing Mode: Power | Switch to Preview My Lists Add new list Lenovo Back to Ca…" at bounding box center [76, 241] width 152 height 445
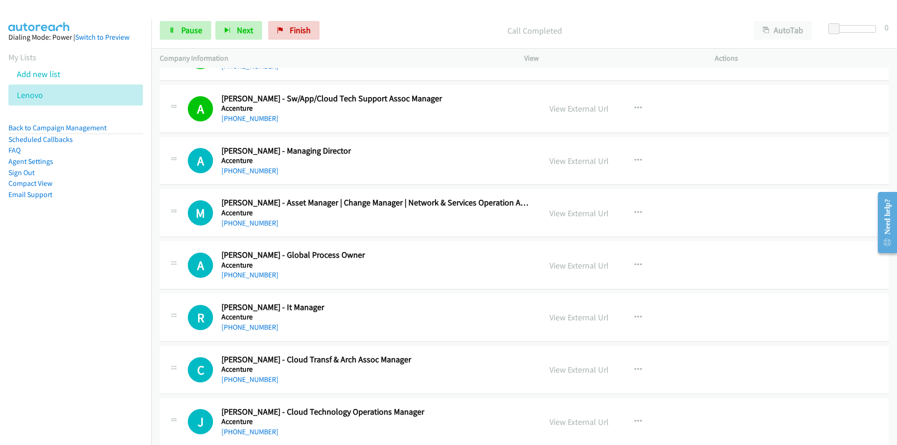
scroll to position [2477, 0]
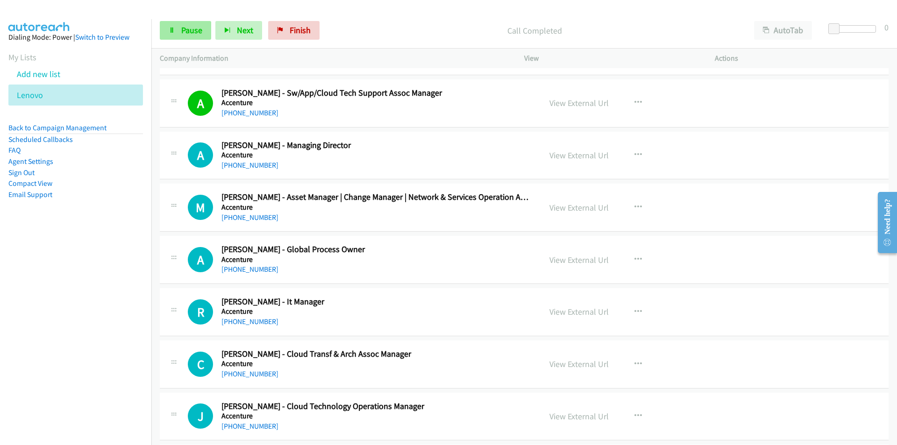
click at [189, 36] on link "Pause" at bounding box center [185, 30] width 51 height 19
click at [102, 293] on nav "Dialing Mode: Power | Switch to Preview My Lists Add new list Lenovo Back to Ca…" at bounding box center [76, 241] width 152 height 445
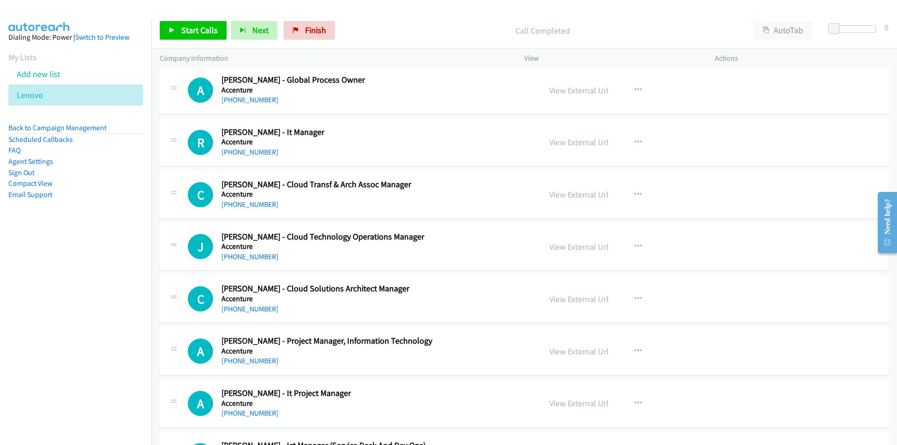
scroll to position [2664, 0]
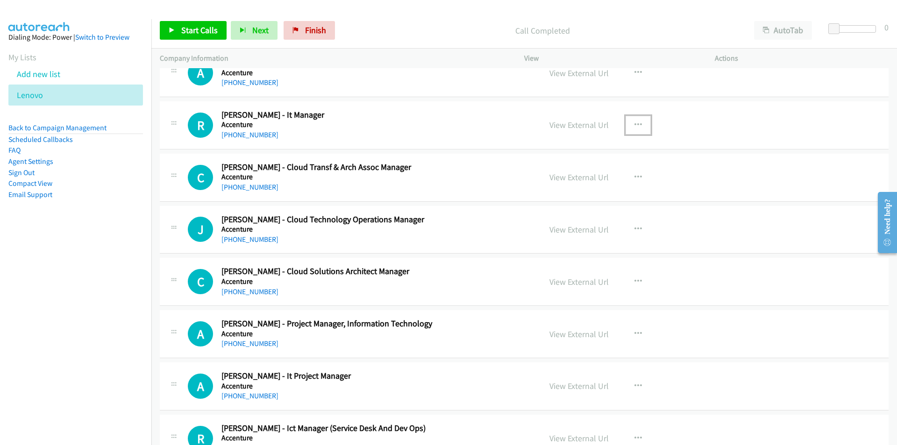
click at [638, 123] on icon "button" at bounding box center [638, 125] width 7 height 7
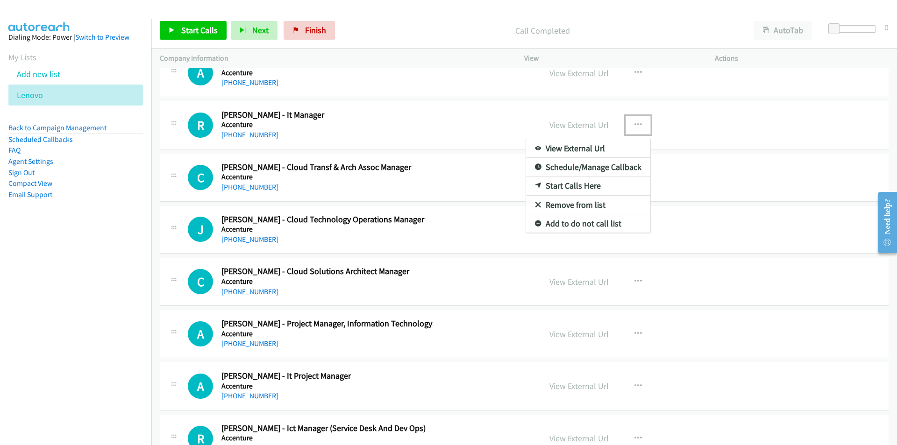
click at [580, 186] on link "Start Calls Here" at bounding box center [588, 186] width 124 height 19
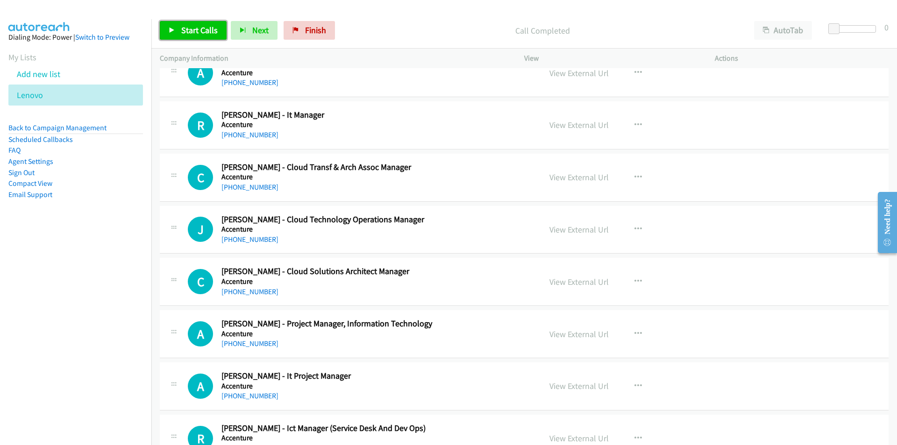
click at [193, 31] on span "Start Calls" at bounding box center [199, 30] width 36 height 11
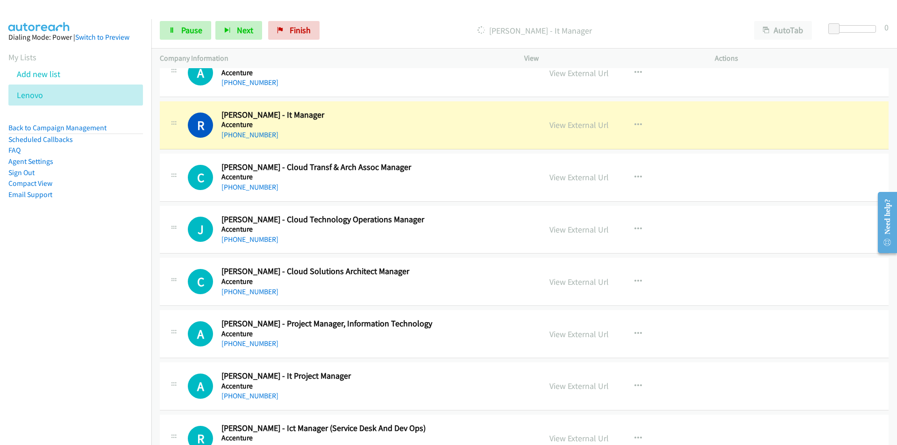
click at [153, 310] on td "A Callback Scheduled Allan Arroyo - Project Manager, Information Technology Acc…" at bounding box center [524, 334] width 746 height 52
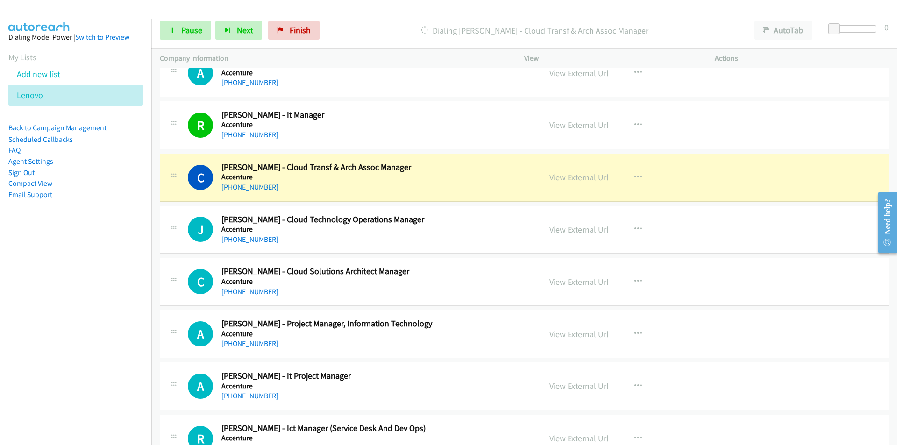
drag, startPoint x: 104, startPoint y: 305, endPoint x: 179, endPoint y: 291, distance: 76.6
click at [105, 305] on nav "Dialing Mode: Power | Switch to Preview My Lists Add new list Lenovo Back to Ca…" at bounding box center [76, 241] width 152 height 445
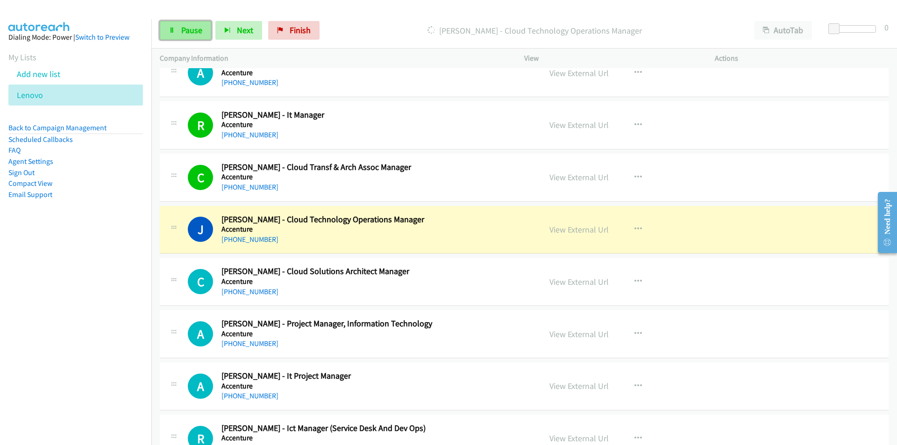
click at [190, 29] on span "Pause" at bounding box center [191, 30] width 21 height 11
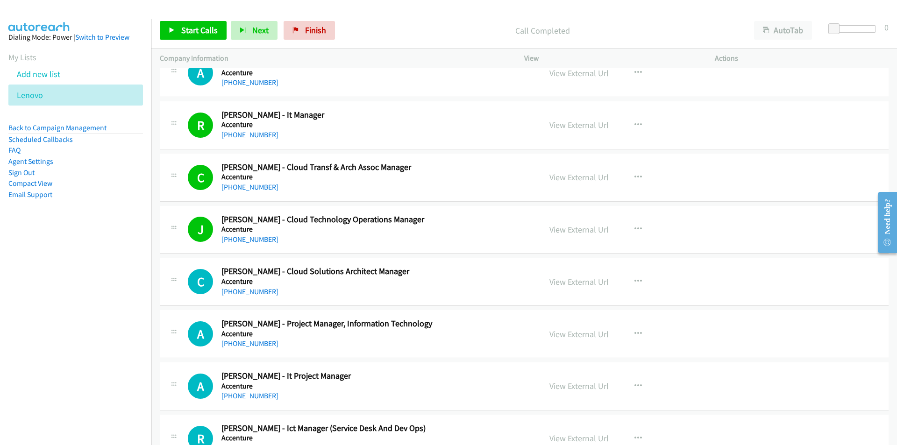
click at [131, 359] on nav "Dialing Mode: Power | Switch to Preview My Lists Add new list Lenovo Back to Ca…" at bounding box center [76, 241] width 152 height 445
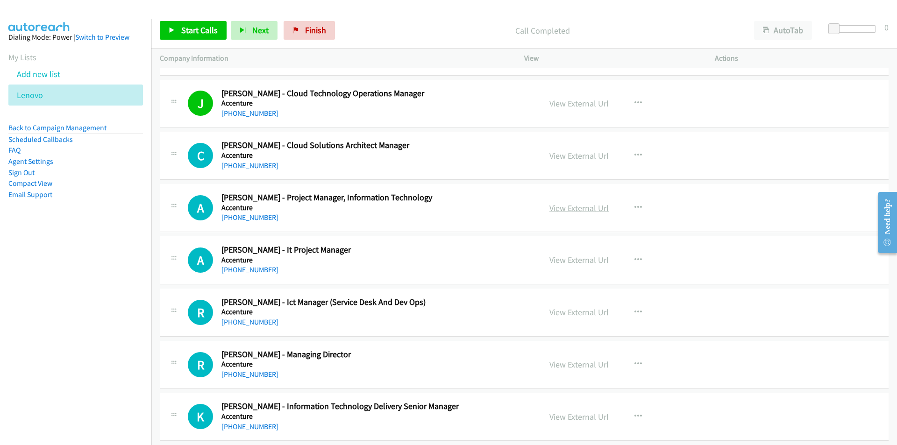
scroll to position [2804, 0]
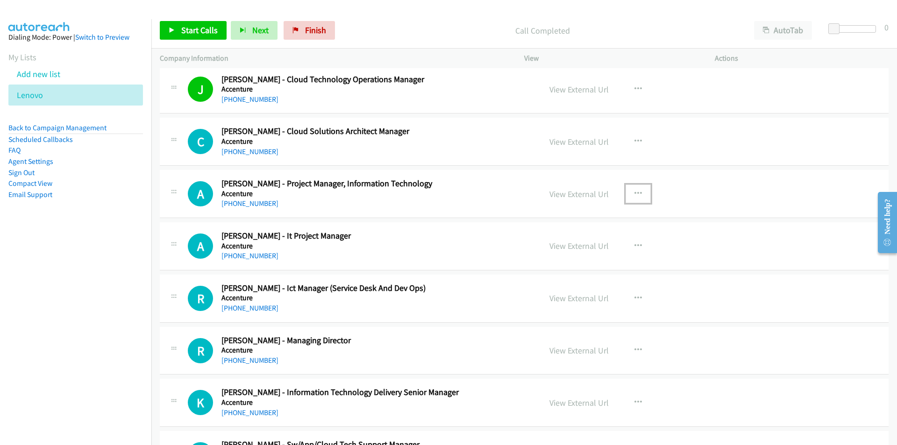
click at [638, 193] on icon "button" at bounding box center [638, 193] width 7 height 7
click at [585, 259] on link "Start Calls Here" at bounding box center [588, 255] width 124 height 19
click at [188, 28] on span "Start Calls" at bounding box center [199, 30] width 36 height 11
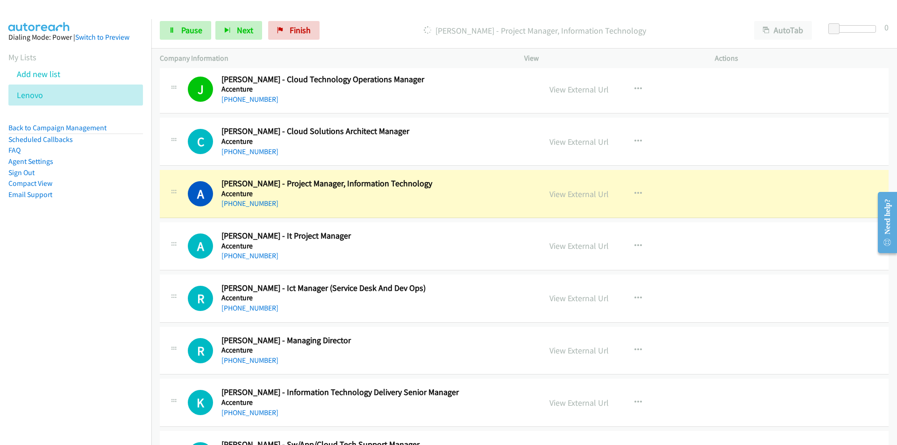
click at [155, 300] on td "R Callback Scheduled Roy Delos Santos - Ict Manager (Service Desk And Dev Ops) …" at bounding box center [524, 298] width 746 height 52
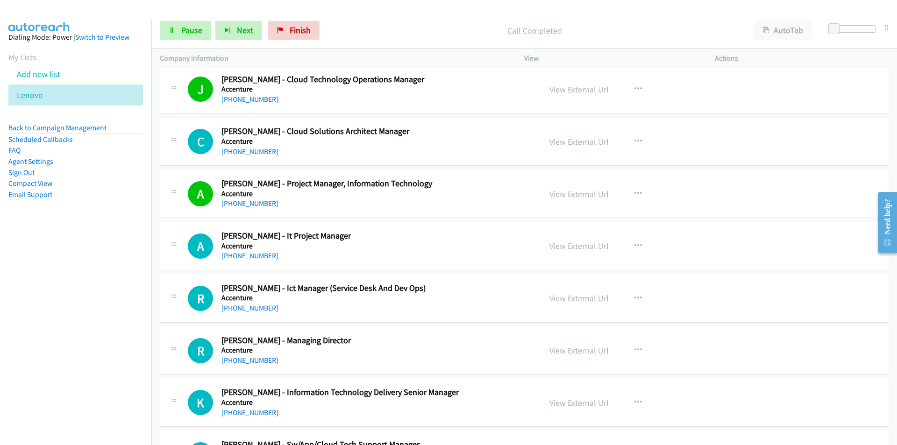
click at [159, 249] on td "A Callback Scheduled Aki Aquino - It Project Manager Accenture Asia/Manila +63 …" at bounding box center [524, 247] width 746 height 52
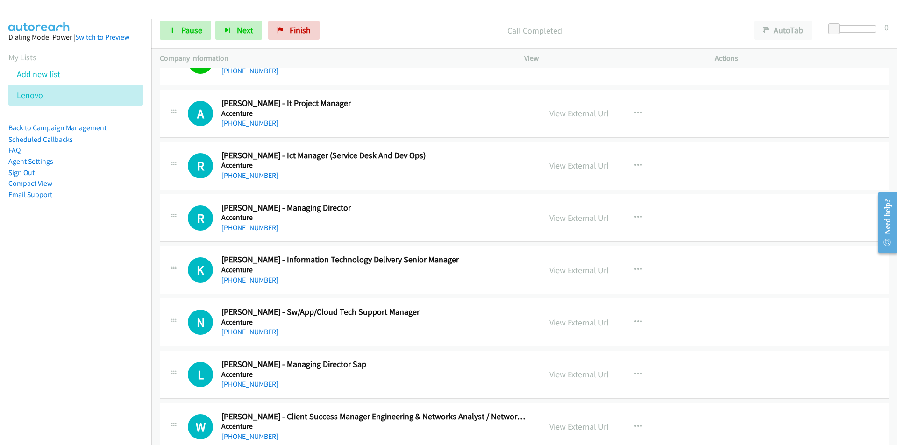
scroll to position [2944, 0]
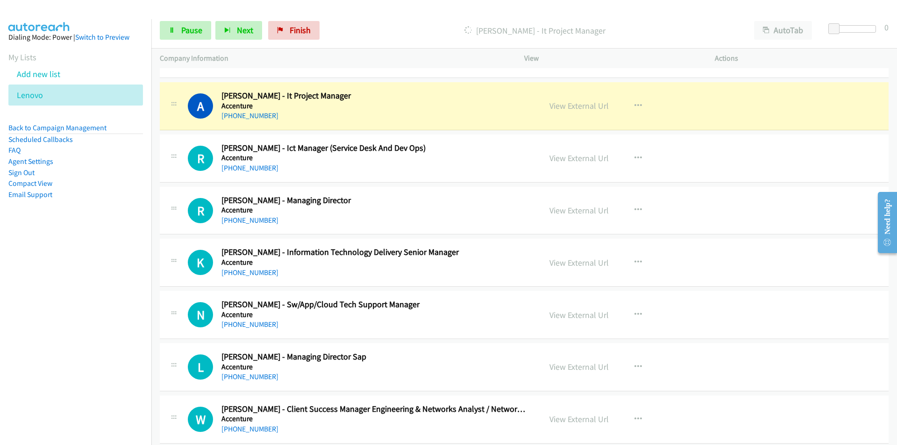
click at [172, 292] on div "N Callback Scheduled Nona Locsin - Sw/App/Cloud Tech Support Manager Accenture …" at bounding box center [524, 315] width 729 height 48
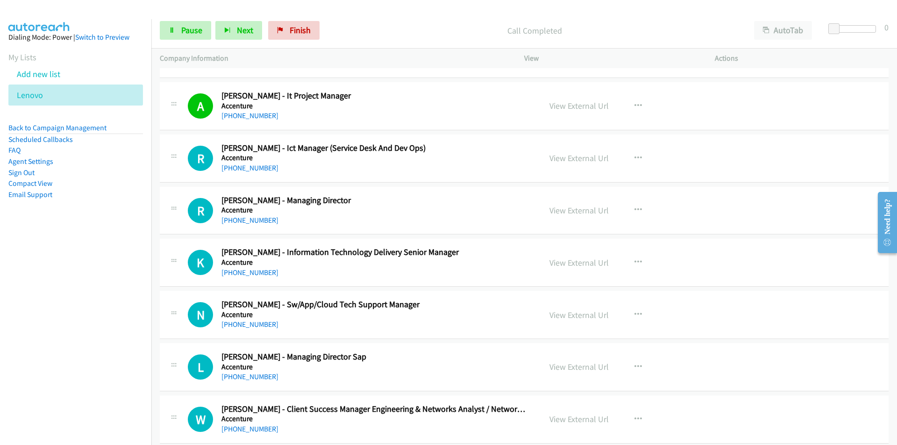
click at [127, 336] on nav "Dialing Mode: Power | Switch to Preview My Lists Add new list Lenovo Back to Ca…" at bounding box center [76, 241] width 152 height 445
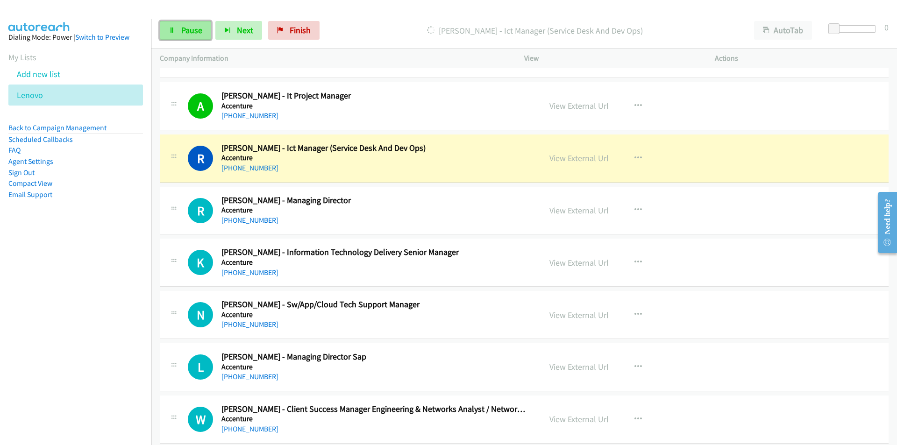
click at [173, 31] on icon at bounding box center [172, 31] width 7 height 7
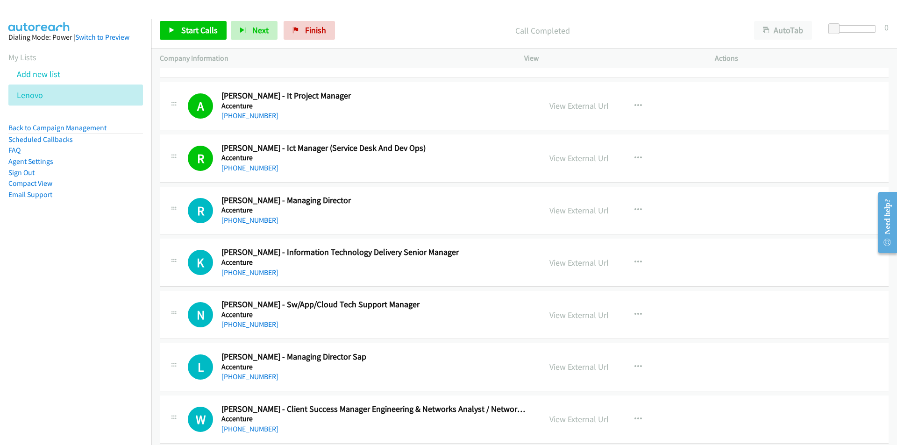
click at [125, 363] on nav "Dialing Mode: Power | Switch to Preview My Lists Add new list Lenovo Back to Ca…" at bounding box center [76, 241] width 152 height 445
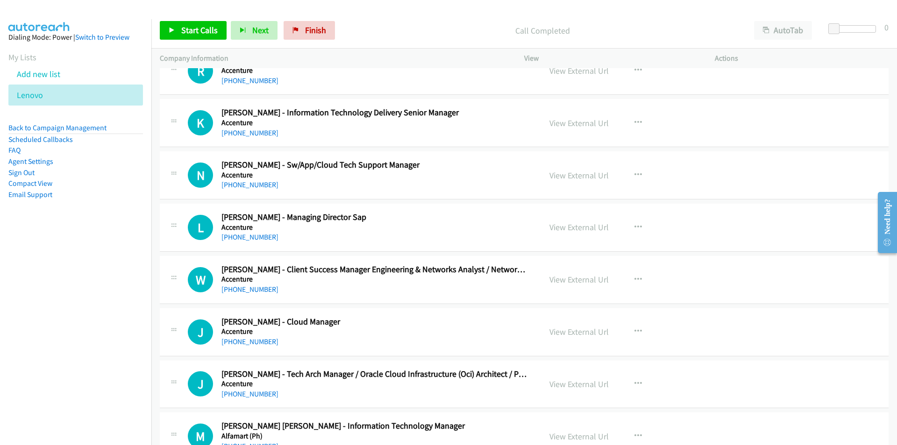
scroll to position [3084, 0]
click at [564, 124] on link "View External Url" at bounding box center [579, 122] width 59 height 11
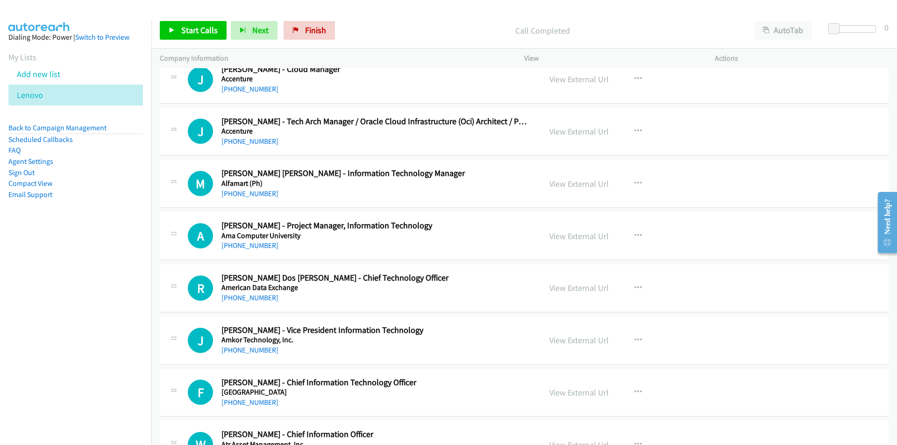
scroll to position [3365, 0]
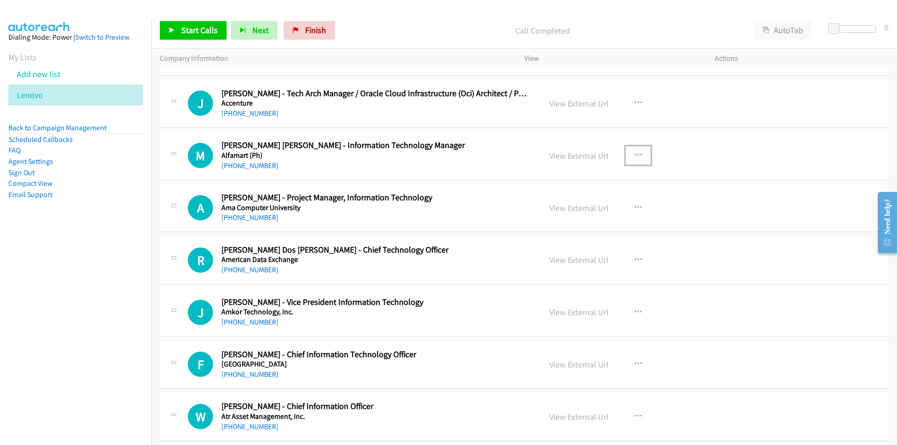
click at [630, 151] on button "button" at bounding box center [638, 155] width 25 height 19
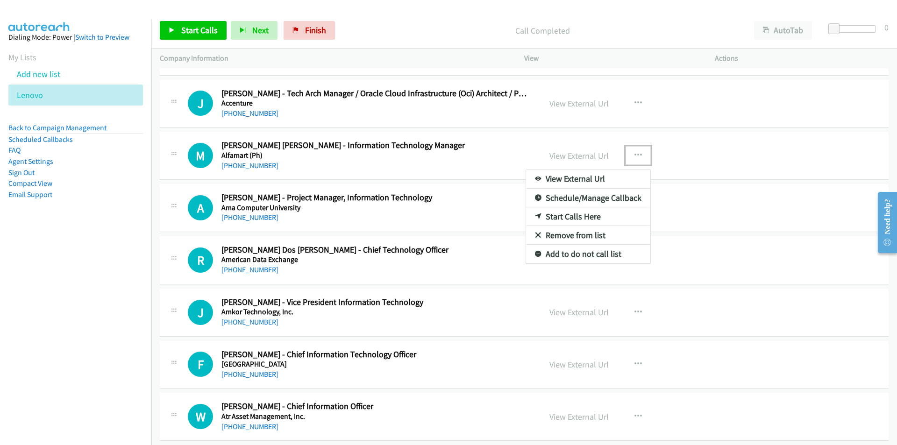
click at [572, 217] on link "Start Calls Here" at bounding box center [588, 216] width 124 height 19
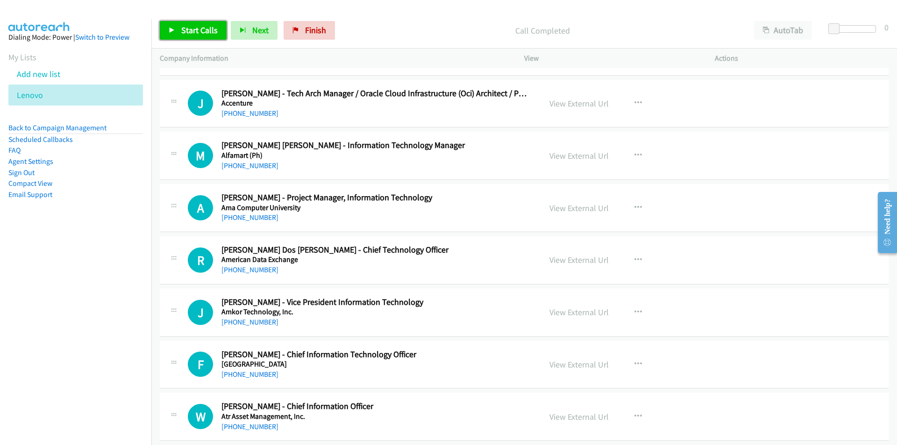
click at [204, 26] on span "Start Calls" at bounding box center [199, 30] width 36 height 11
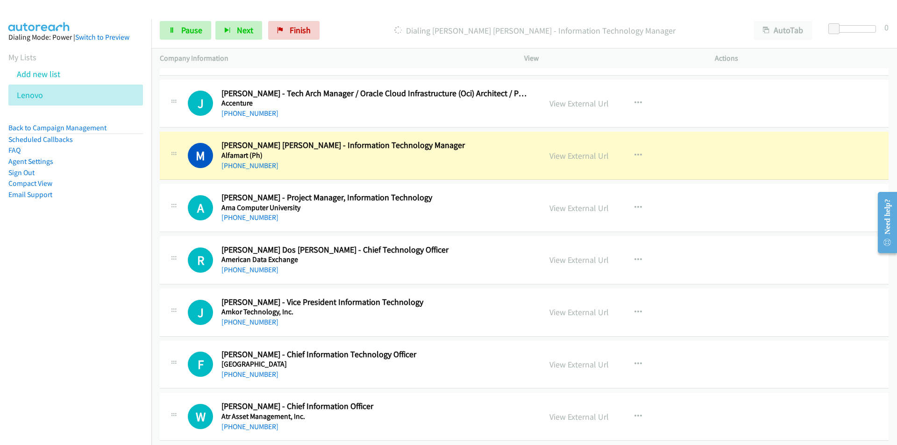
click at [108, 293] on nav "Dialing Mode: Power | Switch to Preview My Lists Add new list Lenovo Back to Ca…" at bounding box center [76, 241] width 152 height 445
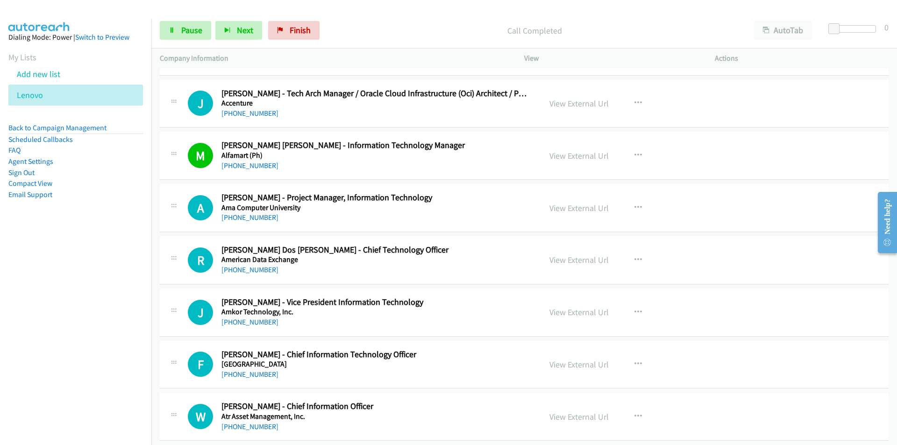
click at [103, 362] on nav "Dialing Mode: Power | Switch to Preview My Lists Add new list Lenovo Back to Ca…" at bounding box center [76, 241] width 152 height 445
click at [112, 315] on nav "Dialing Mode: Power | Switch to Preview My Lists Add new list Lenovo Back to Ca…" at bounding box center [76, 241] width 152 height 445
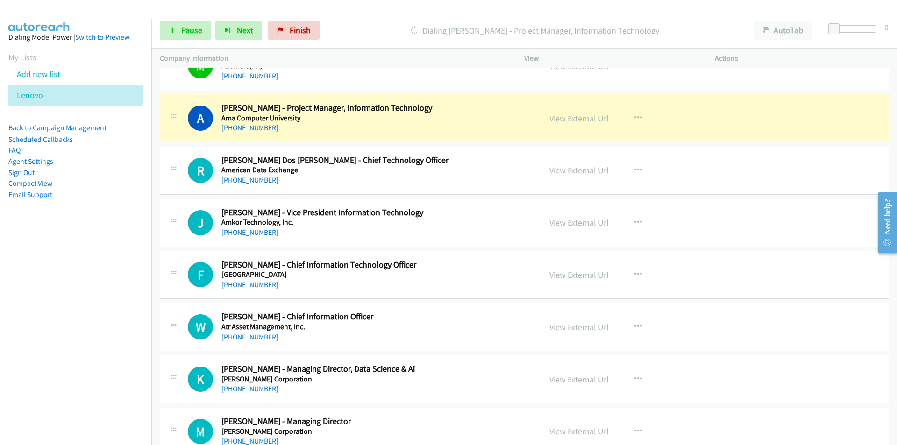
scroll to position [3458, 0]
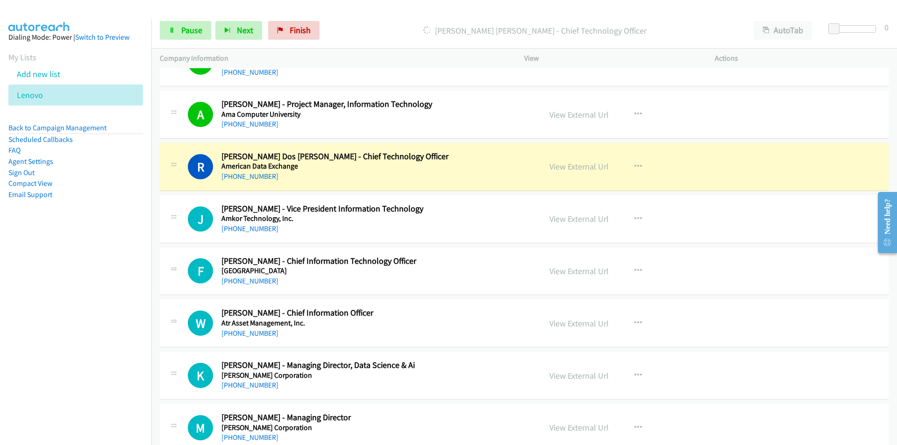
click at [112, 287] on nav "Dialing Mode: Power | Switch to Preview My Lists Add new list Lenovo Back to Ca…" at bounding box center [76, 241] width 152 height 445
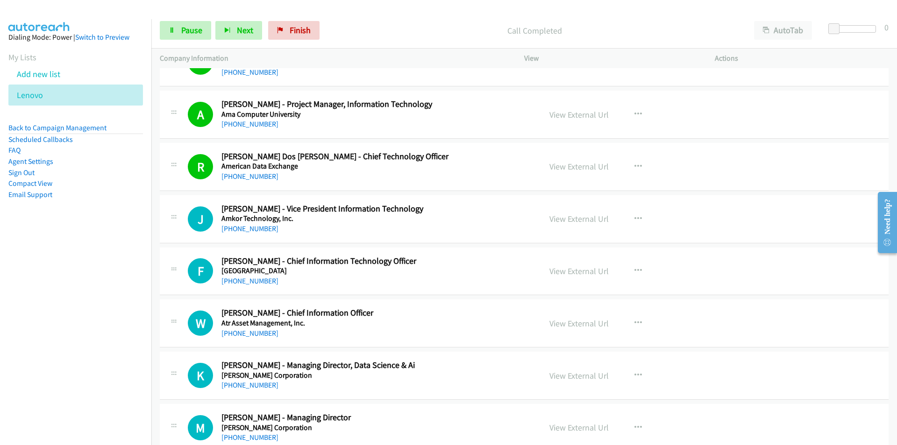
click at [102, 300] on nav "Dialing Mode: Power | Switch to Preview My Lists Add new list Lenovo Back to Ca…" at bounding box center [76, 241] width 152 height 445
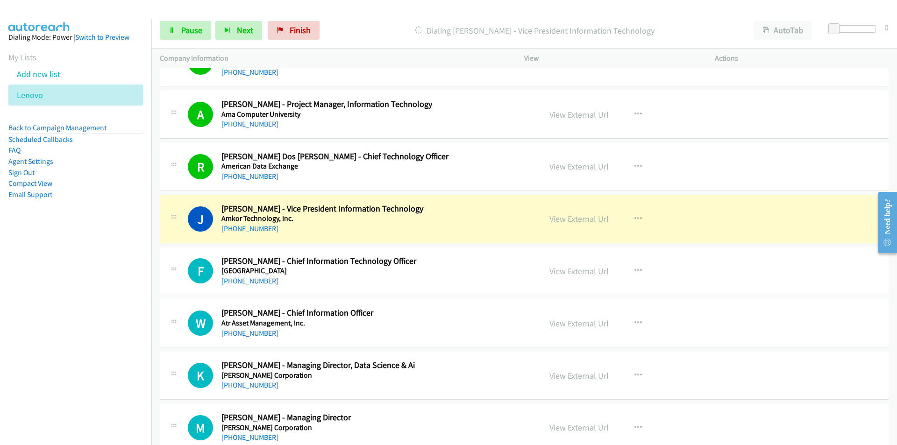
drag, startPoint x: 143, startPoint y: 313, endPoint x: 154, endPoint y: 311, distance: 10.9
click at [143, 313] on nav "Dialing Mode: Power | Switch to Preview My Lists Add new list Lenovo Back to Ca…" at bounding box center [76, 241] width 152 height 445
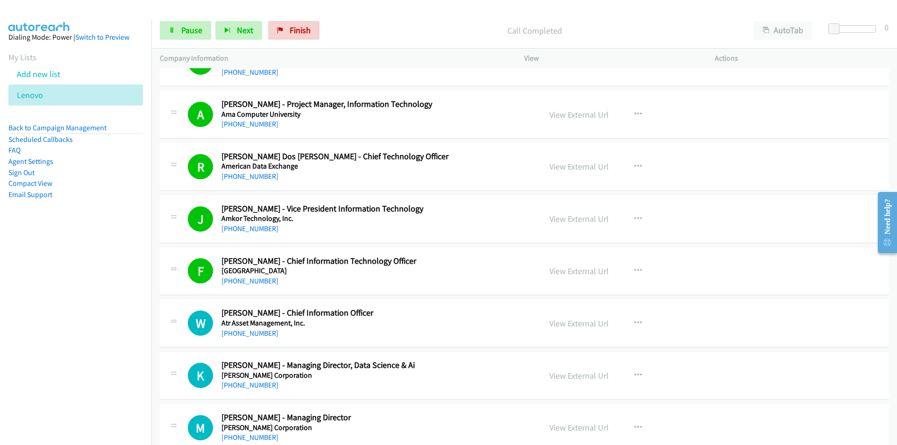
drag, startPoint x: 127, startPoint y: 308, endPoint x: 157, endPoint y: 307, distance: 30.9
click at [127, 308] on nav "Dialing Mode: Power | Switch to Preview My Lists Add new list Lenovo Back to Ca…" at bounding box center [76, 241] width 152 height 445
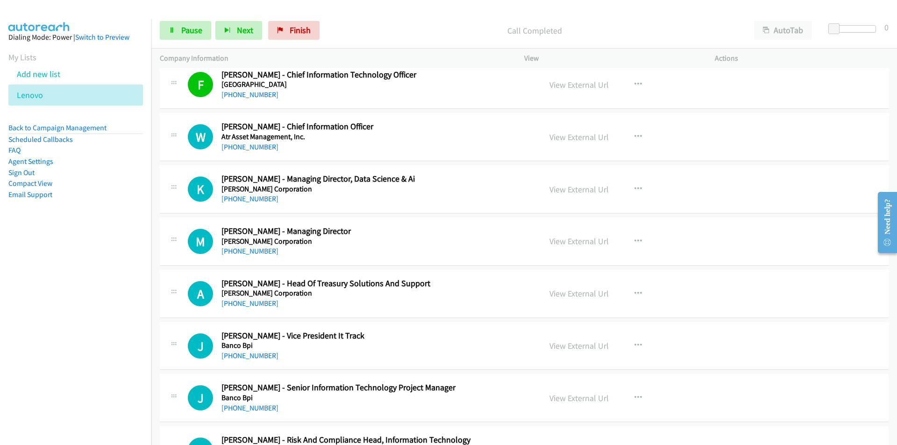
scroll to position [3645, 0]
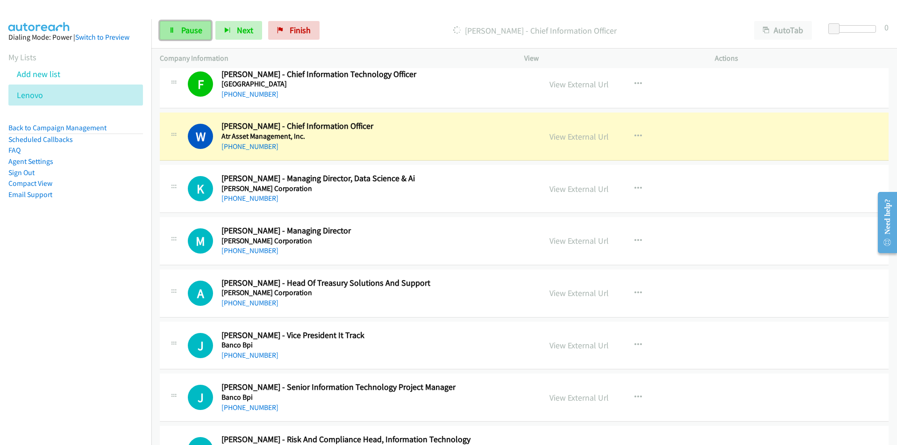
click at [187, 25] on span "Pause" at bounding box center [191, 30] width 21 height 11
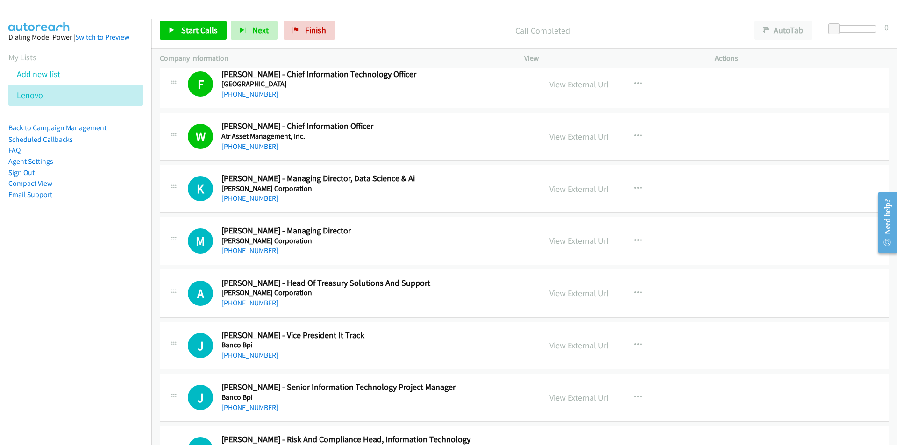
drag, startPoint x: 125, startPoint y: 292, endPoint x: 156, endPoint y: 290, distance: 30.4
click at [125, 292] on nav "Dialing Mode: Power | Switch to Preview My Lists Add new list Lenovo Back to Ca…" at bounding box center [76, 241] width 152 height 445
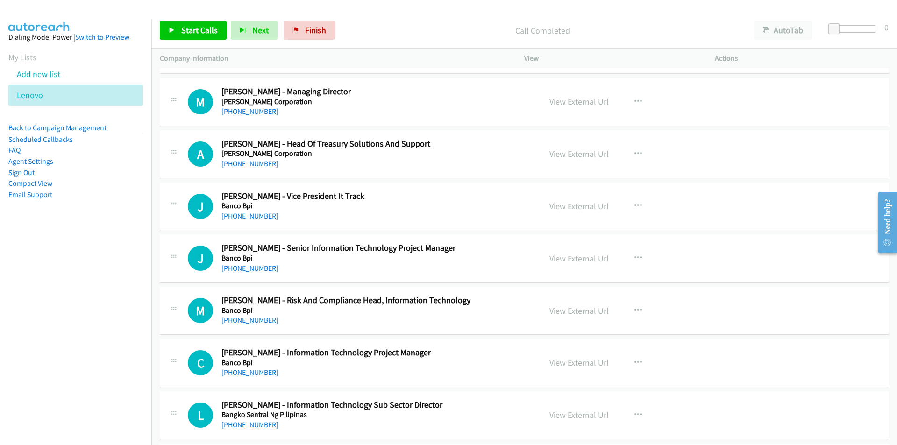
scroll to position [3785, 0]
click at [629, 201] on button "button" at bounding box center [638, 205] width 25 height 19
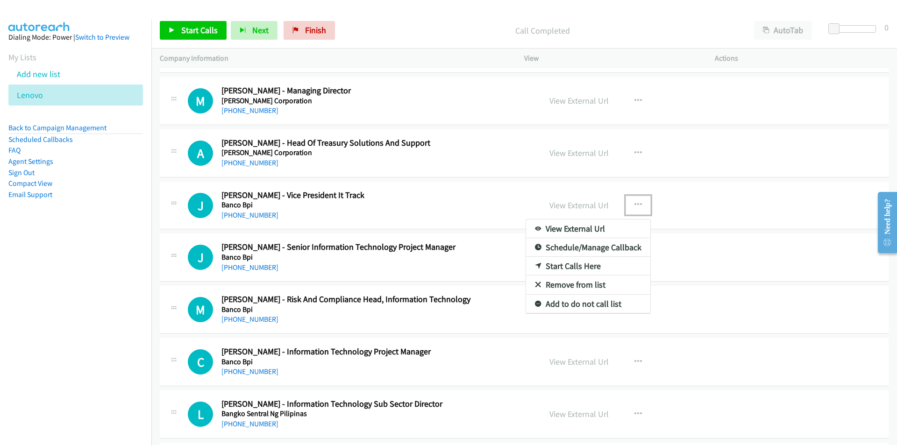
click at [575, 262] on link "Start Calls Here" at bounding box center [588, 266] width 124 height 19
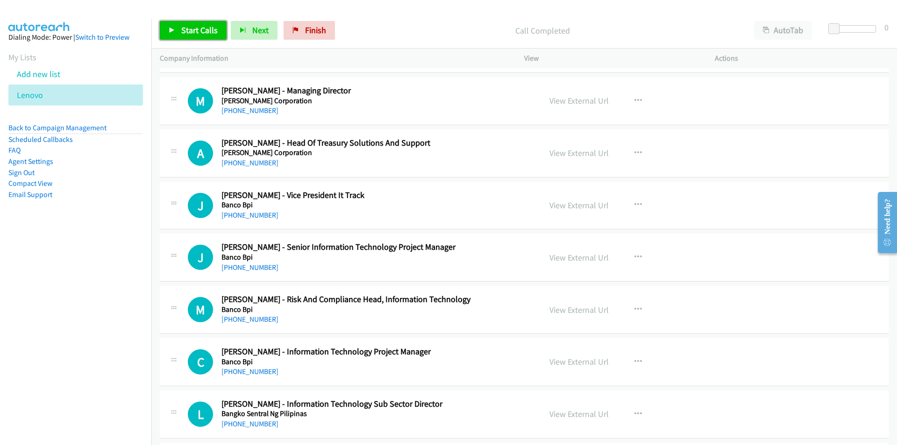
click at [194, 30] on span "Start Calls" at bounding box center [199, 30] width 36 height 11
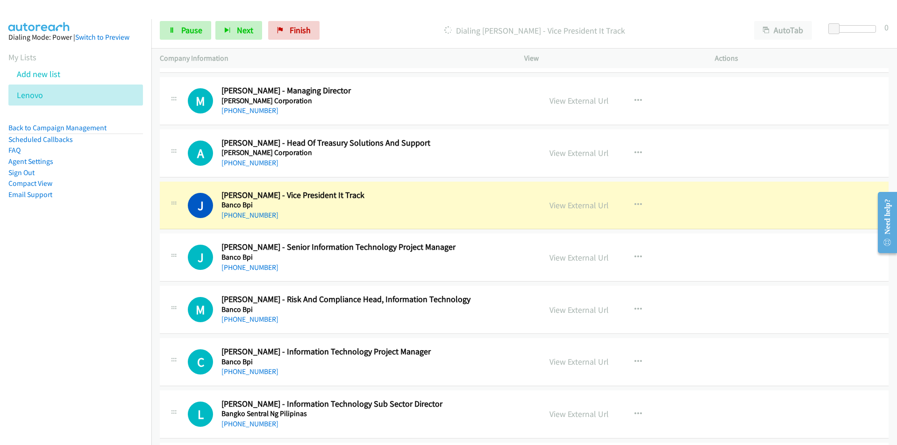
drag, startPoint x: 141, startPoint y: 315, endPoint x: 150, endPoint y: 311, distance: 9.2
click at [141, 315] on nav "Dialing Mode: Power | Switch to Preview My Lists Add new list Lenovo Back to Ca…" at bounding box center [76, 241] width 152 height 445
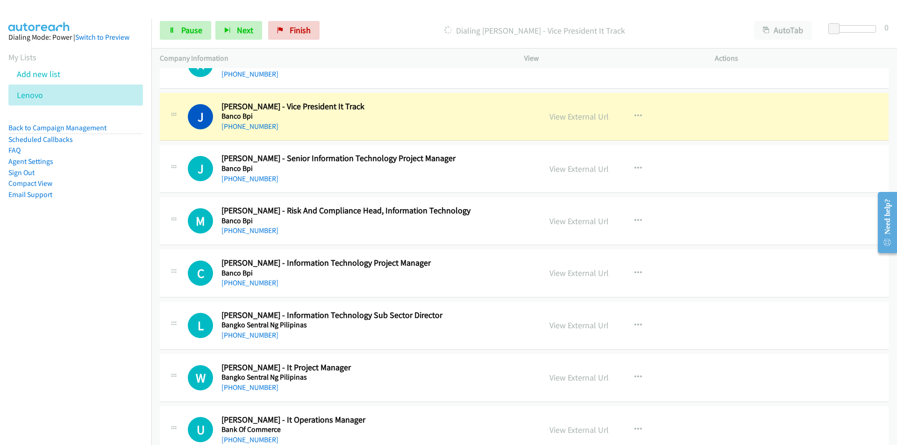
scroll to position [3879, 0]
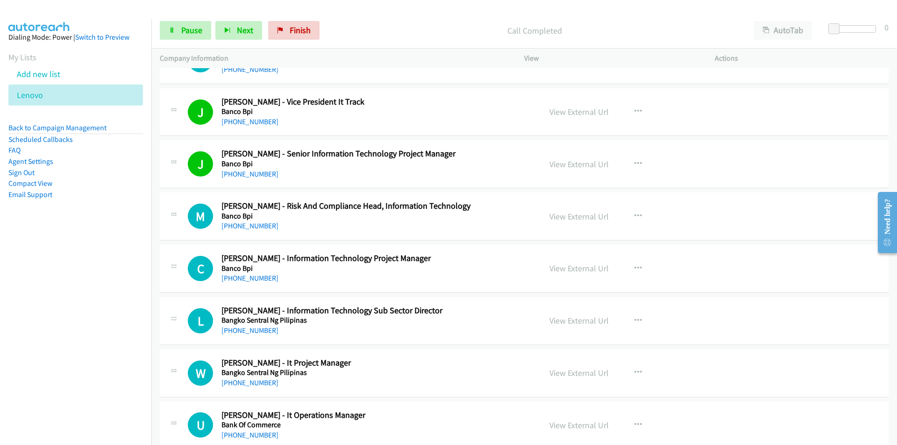
drag, startPoint x: 106, startPoint y: 337, endPoint x: 137, endPoint y: 332, distance: 31.8
click at [106, 337] on nav "Dialing Mode: Power | Switch to Preview My Lists Add new list Lenovo Back to Ca…" at bounding box center [76, 241] width 152 height 445
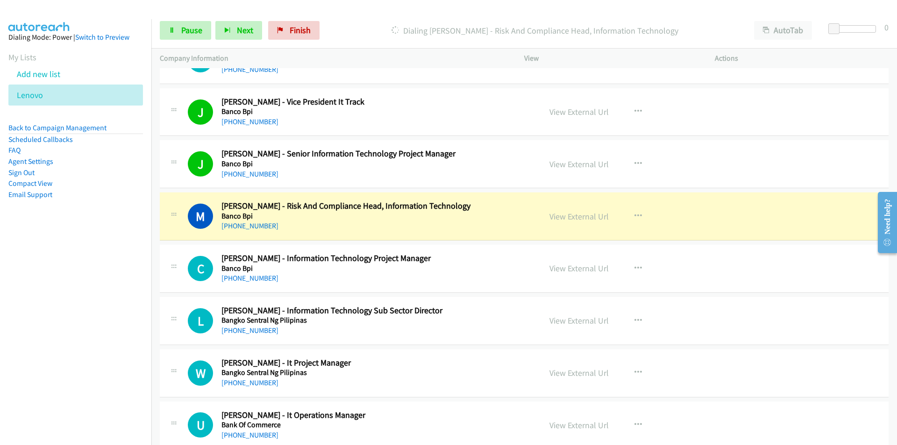
click at [141, 283] on nav "Dialing Mode: Power | Switch to Preview My Lists Add new list Lenovo Back to Ca…" at bounding box center [76, 241] width 152 height 445
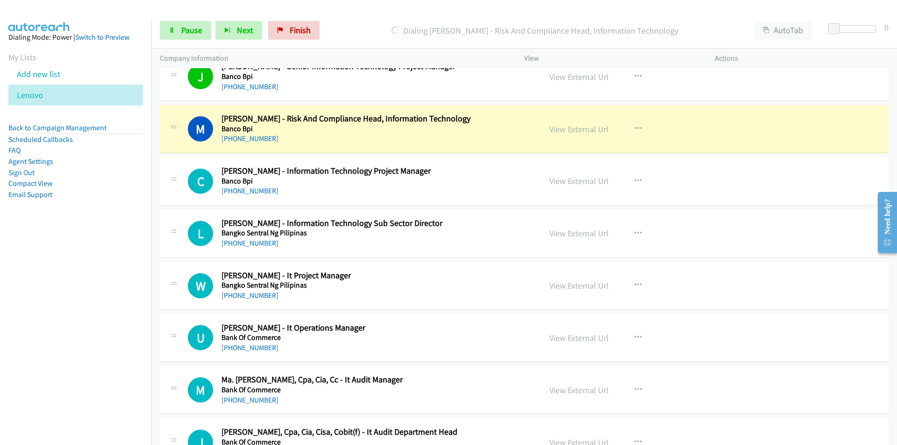
scroll to position [3972, 0]
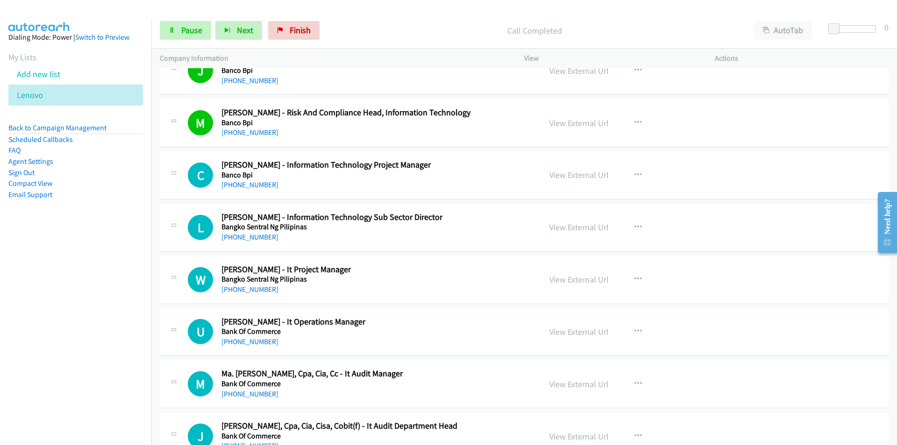
click at [103, 283] on nav "Dialing Mode: Power | Switch to Preview My Lists Add new list Lenovo Back to Ca…" at bounding box center [76, 241] width 152 height 445
click at [82, 308] on nav "Dialing Mode: Power | Switch to Preview My Lists Add new list Lenovo Back to Ca…" at bounding box center [76, 241] width 152 height 445
drag, startPoint x: 112, startPoint y: 300, endPoint x: 131, endPoint y: 297, distance: 19.4
click at [112, 300] on nav "Dialing Mode: Power | Switch to Preview My Lists Add new list Lenovo Back to Ca…" at bounding box center [76, 241] width 152 height 445
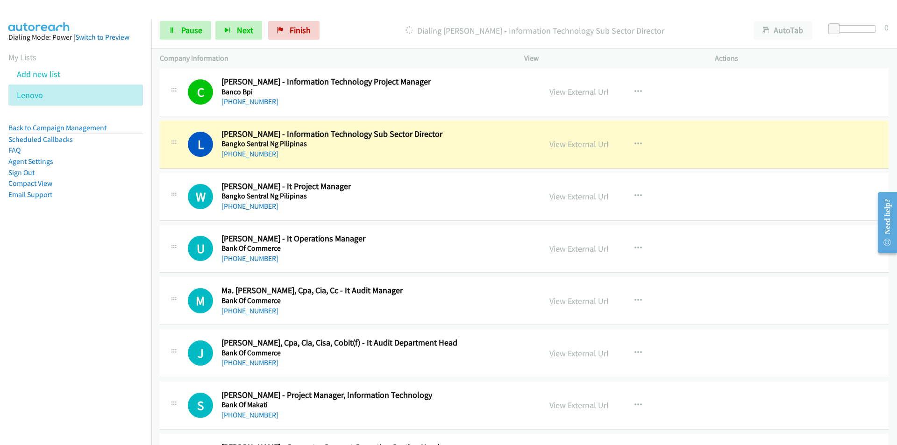
scroll to position [4066, 0]
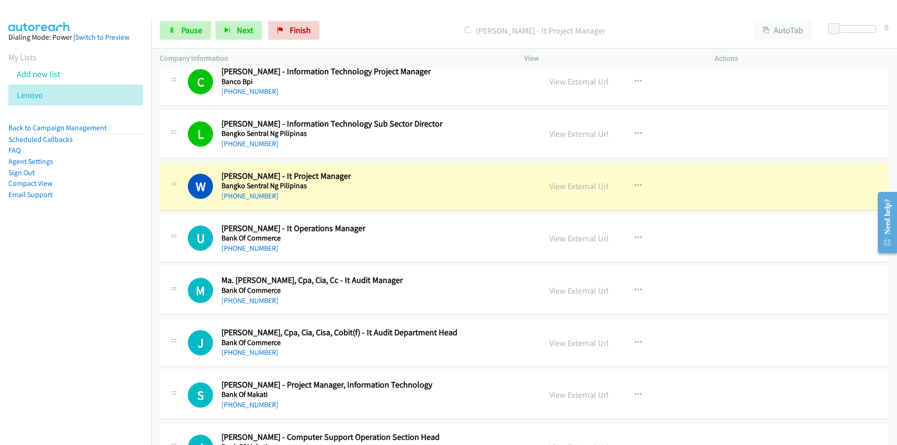
click at [117, 286] on nav "Dialing Mode: Power | Switch to Preview My Lists Add new list Lenovo Back to Ca…" at bounding box center [76, 241] width 152 height 445
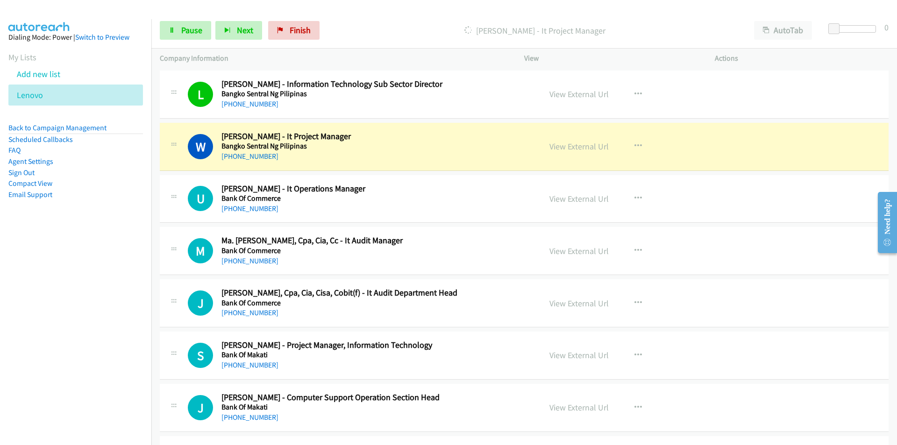
scroll to position [4113, 0]
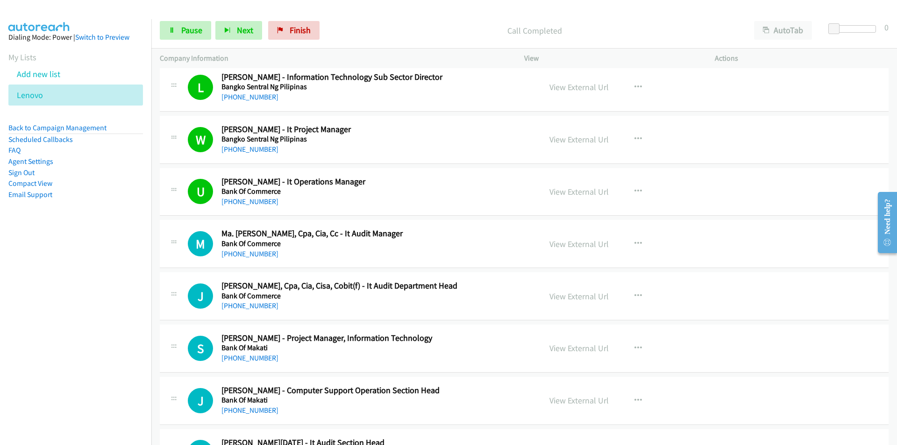
click at [135, 278] on nav "Dialing Mode: Power | Switch to Preview My Lists Add new list Lenovo Back to Ca…" at bounding box center [76, 241] width 152 height 445
click at [579, 243] on link "View External Url" at bounding box center [579, 244] width 59 height 11
click at [179, 31] on link "Pause" at bounding box center [185, 30] width 51 height 19
click at [191, 23] on link "Start Calls" at bounding box center [193, 30] width 67 height 19
click at [108, 262] on nav "Dialing Mode: Power | Switch to Preview My Lists Add new list Lenovo Back to Ca…" at bounding box center [76, 241] width 152 height 445
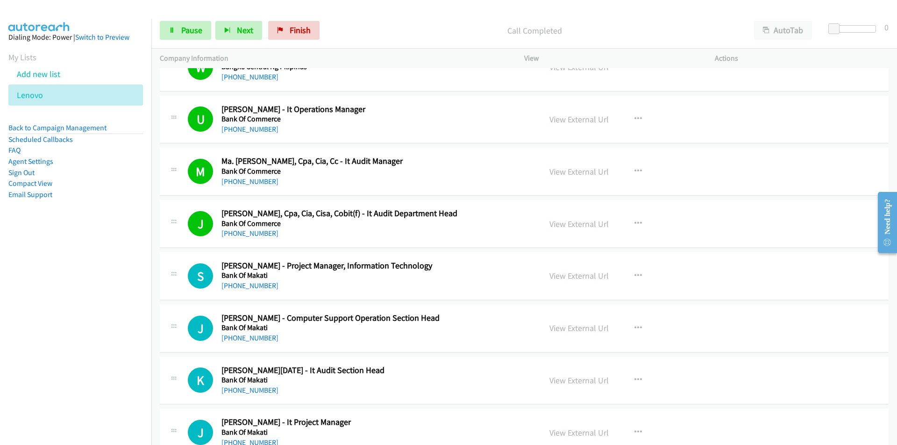
scroll to position [4253, 0]
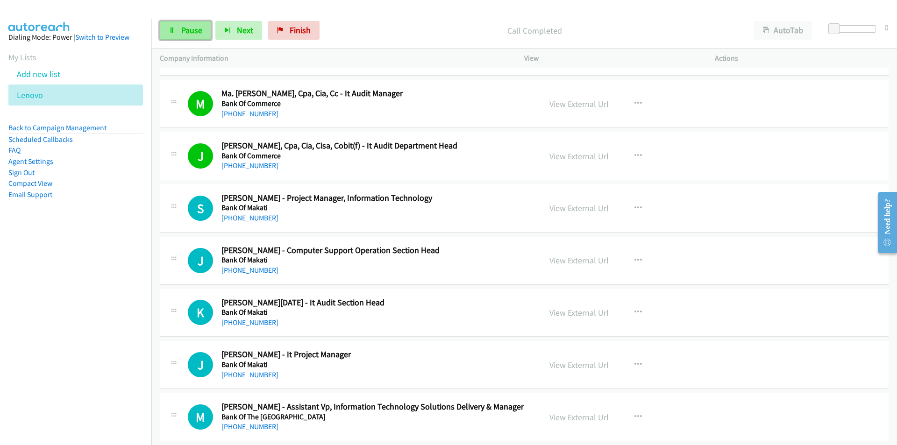
click at [169, 28] on icon at bounding box center [172, 31] width 7 height 7
click at [593, 207] on link "View External Url" at bounding box center [579, 208] width 59 height 11
click at [188, 28] on span "Start Calls" at bounding box center [199, 30] width 36 height 11
click at [143, 345] on nav "Dialing Mode: Power | Switch to Preview My Lists Add new list Lenovo Back to Ca…" at bounding box center [76, 241] width 152 height 445
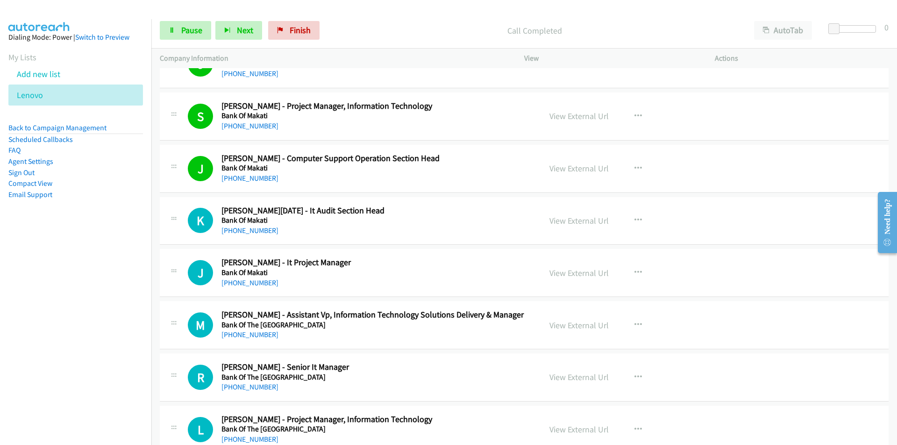
scroll to position [4346, 0]
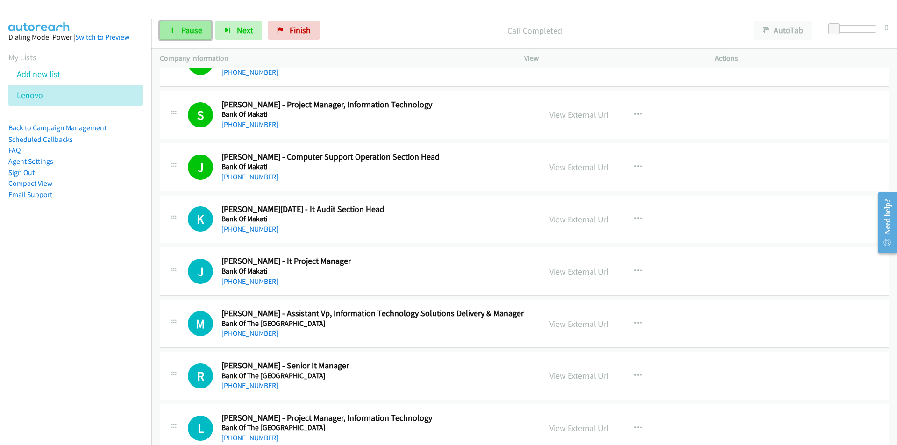
click at [180, 31] on link "Pause" at bounding box center [185, 30] width 51 height 19
click at [629, 217] on button "button" at bounding box center [638, 219] width 25 height 19
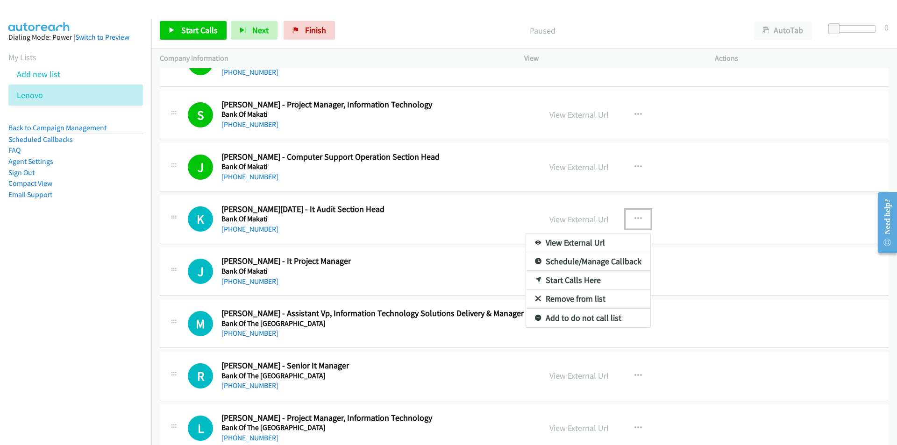
click at [576, 279] on link "Start Calls Here" at bounding box center [588, 280] width 124 height 19
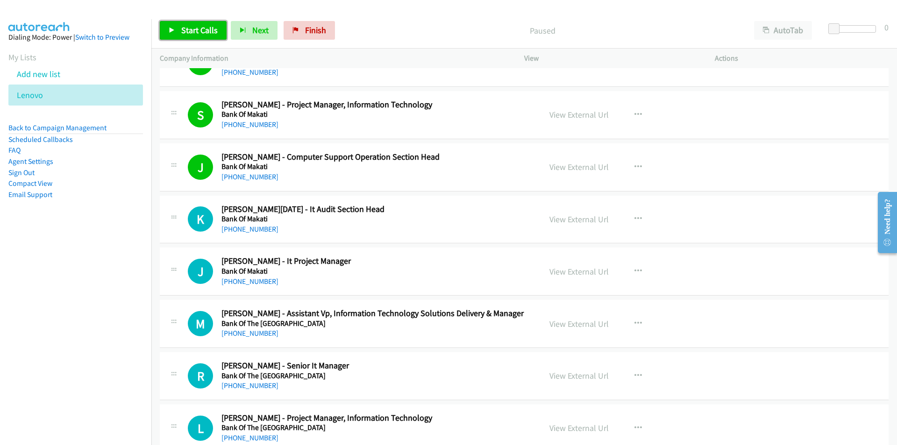
click at [189, 26] on span "Start Calls" at bounding box center [199, 30] width 36 height 11
click at [91, 351] on nav "Dialing Mode: Power | Switch to Preview My Lists Add new list Lenovo Back to Ca…" at bounding box center [76, 241] width 152 height 445
click at [95, 307] on nav "Dialing Mode: Power | Switch to Preview My Lists Add new list Lenovo Back to Ca…" at bounding box center [76, 241] width 152 height 445
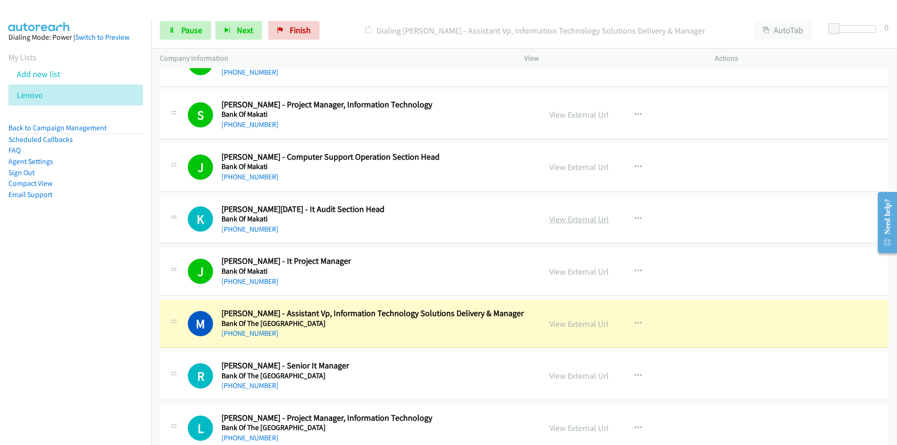
click at [573, 224] on link "View External Url" at bounding box center [579, 219] width 59 height 11
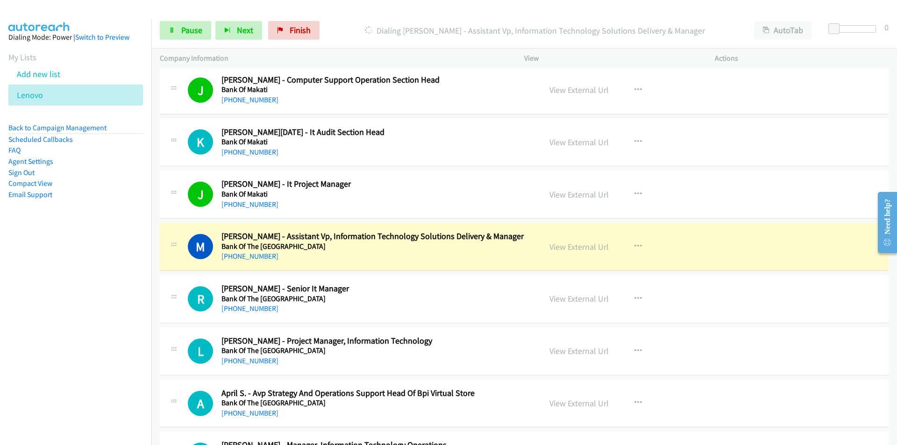
scroll to position [4486, 0]
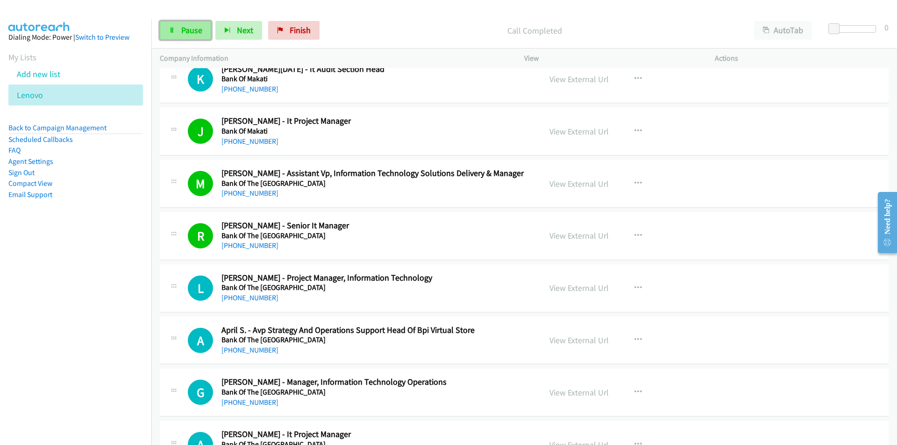
click at [177, 34] on link "Pause" at bounding box center [185, 30] width 51 height 19
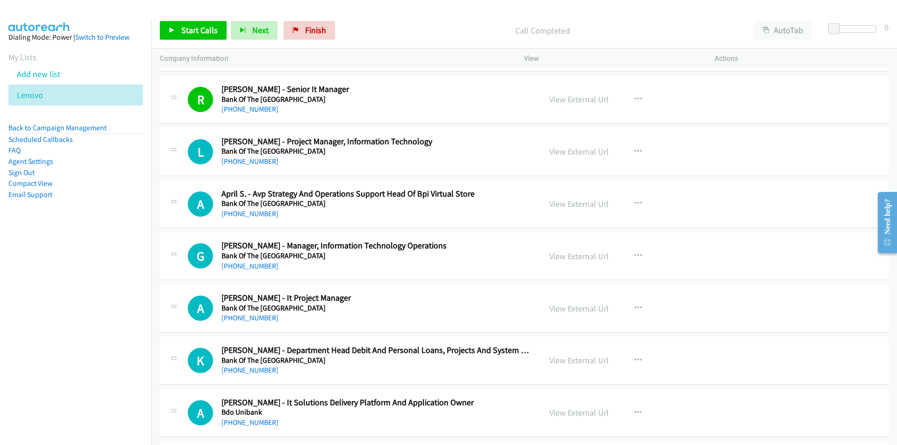
scroll to position [4627, 0]
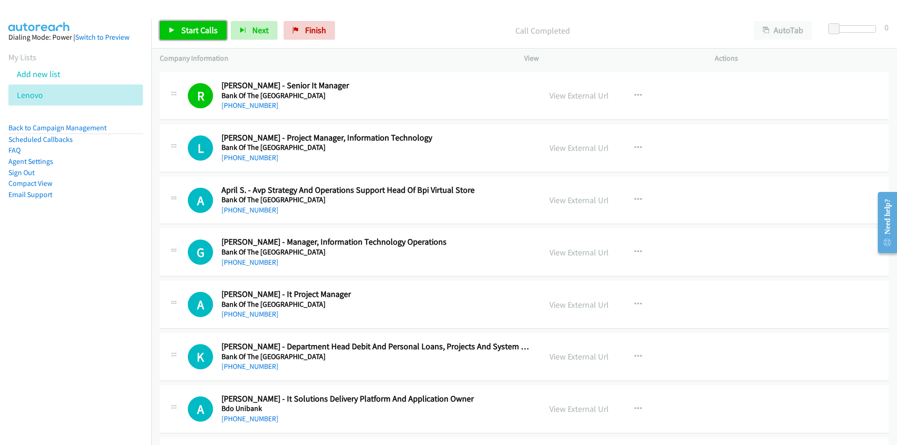
click at [183, 33] on span "Start Calls" at bounding box center [199, 30] width 36 height 11
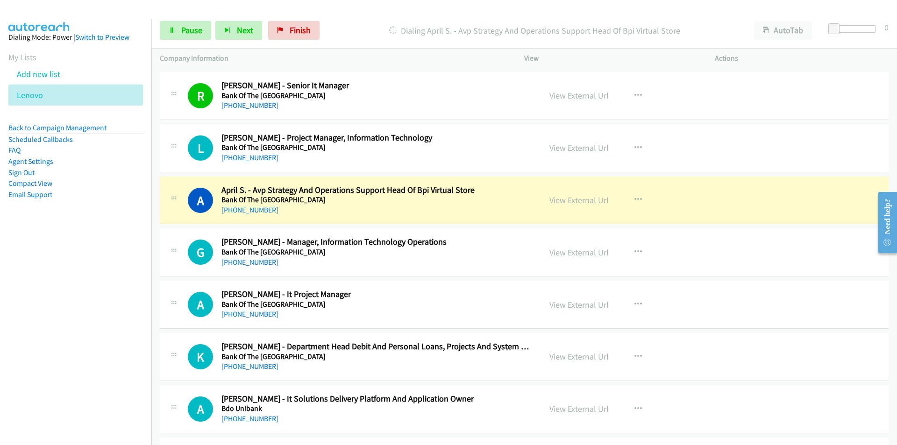
drag, startPoint x: 111, startPoint y: 343, endPoint x: 148, endPoint y: 331, distance: 39.5
click at [111, 343] on nav "Dialing Mode: Power | Switch to Preview My Lists Add new list Lenovo Back to Ca…" at bounding box center [76, 241] width 152 height 445
click at [592, 147] on link "View External Url" at bounding box center [579, 148] width 59 height 11
click at [179, 26] on link "Pause" at bounding box center [185, 30] width 51 height 19
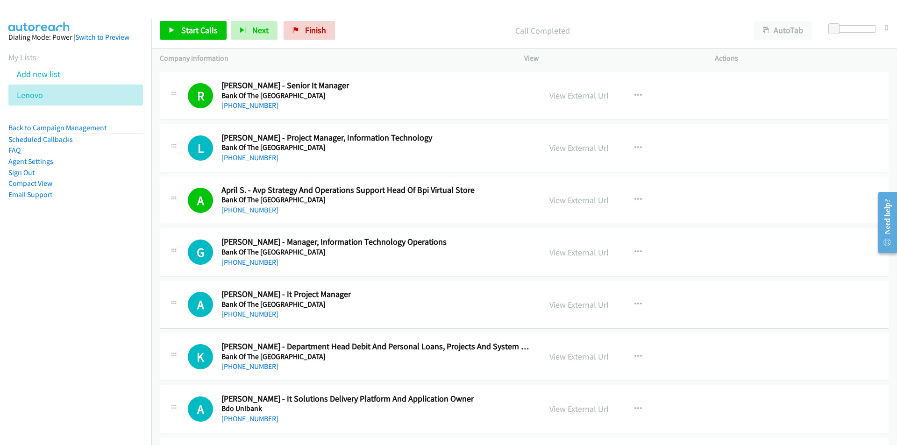
click at [136, 358] on nav "Dialing Mode: Power | Switch to Preview My Lists Add new list Lenovo Back to Ca…" at bounding box center [76, 241] width 152 height 445
click at [193, 33] on span "Start Calls" at bounding box center [199, 30] width 36 height 11
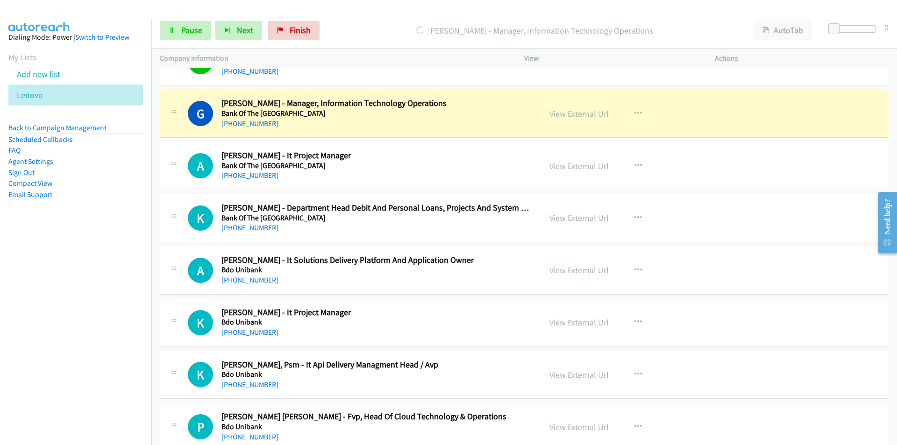
scroll to position [4767, 0]
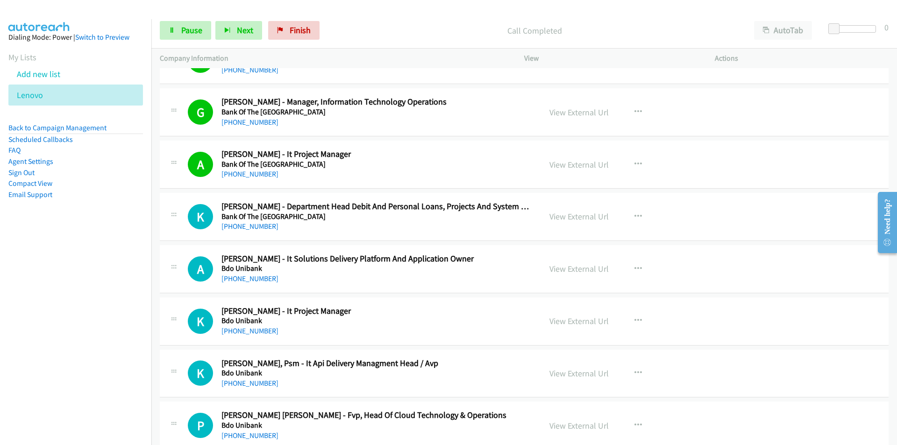
click at [166, 306] on div "K Callback Scheduled Kezzia Malones - It Project Manager Bdo Unibank Asia/Manil…" at bounding box center [350, 321] width 381 height 31
click at [196, 29] on span "Pause" at bounding box center [191, 30] width 21 height 11
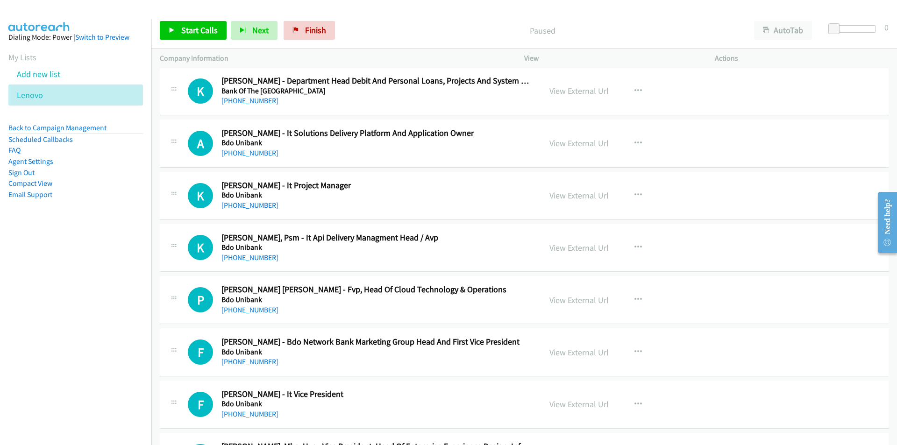
scroll to position [4907, 0]
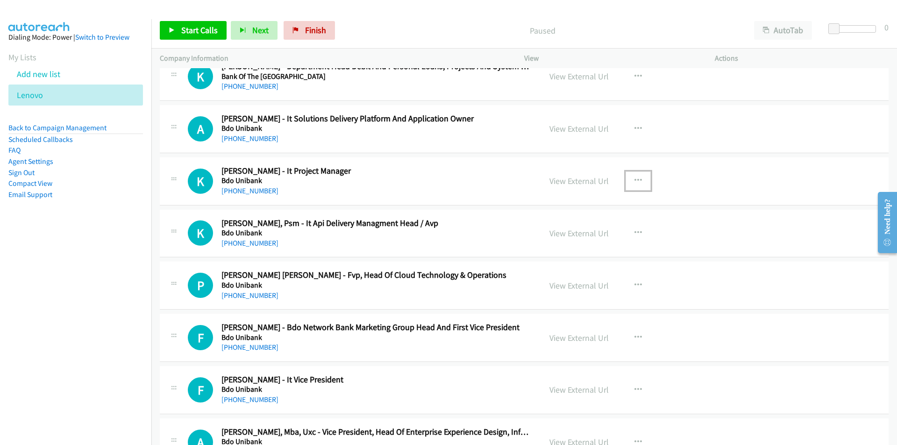
click at [635, 178] on icon "button" at bounding box center [638, 180] width 7 height 7
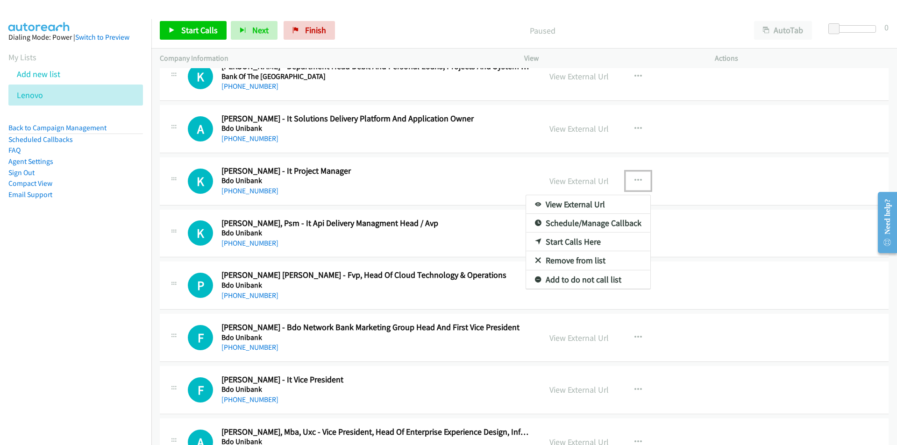
click at [571, 242] on link "Start Calls Here" at bounding box center [588, 242] width 124 height 19
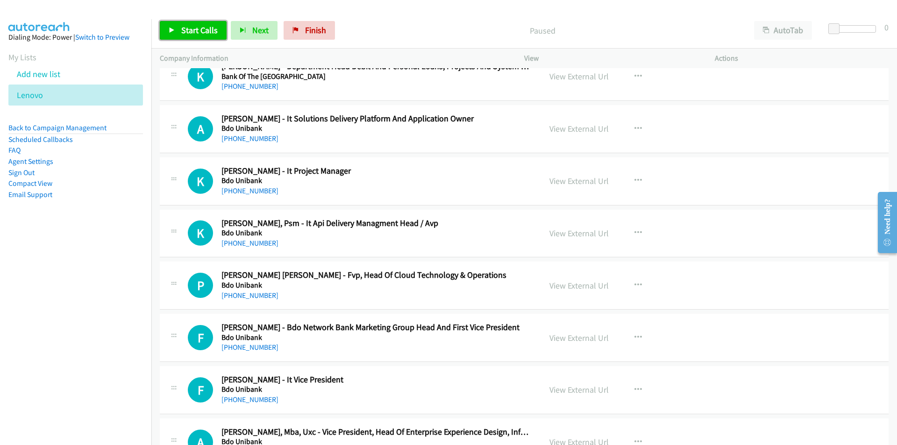
click at [207, 30] on span "Start Calls" at bounding box center [199, 30] width 36 height 11
drag, startPoint x: 44, startPoint y: 306, endPoint x: 346, endPoint y: 290, distance: 302.8
click at [44, 307] on nav "Dialing Mode: Power | Switch to Preview My Lists Add new list Lenovo Back to Ca…" at bounding box center [76, 241] width 152 height 445
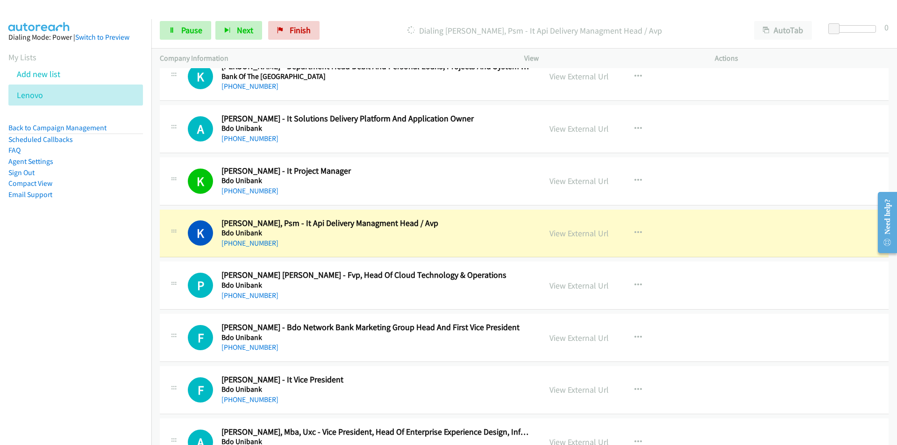
drag, startPoint x: 137, startPoint y: 342, endPoint x: 175, endPoint y: 335, distance: 38.5
click at [137, 342] on nav "Dialing Mode: Power | Switch to Preview My Lists Add new list Lenovo Back to Ca…" at bounding box center [76, 241] width 152 height 445
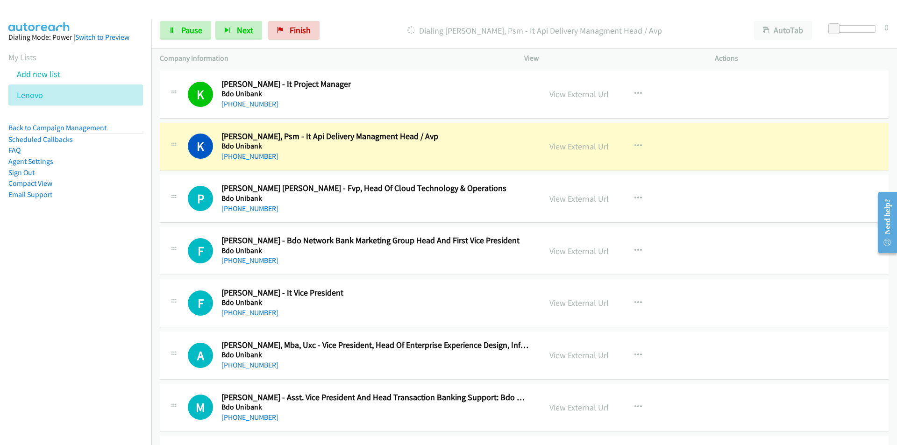
scroll to position [5000, 0]
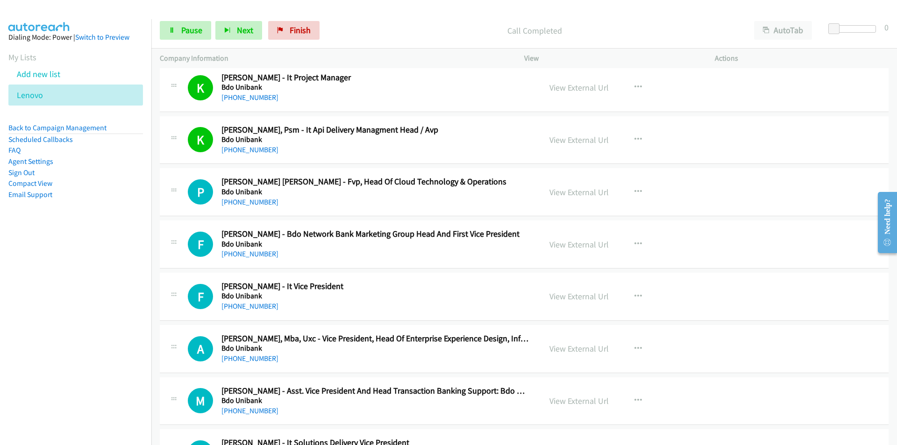
drag, startPoint x: 129, startPoint y: 266, endPoint x: 162, endPoint y: 257, distance: 34.8
click at [129, 266] on nav "Dialing Mode: Power | Switch to Preview My Lists Add new list Lenovo Back to Ca…" at bounding box center [76, 241] width 152 height 445
drag, startPoint x: 98, startPoint y: 311, endPoint x: 111, endPoint y: 308, distance: 13.4
click at [98, 311] on nav "Dialing Mode: Power | Switch to Preview My Lists Add new list Lenovo Back to Ca…" at bounding box center [76, 241] width 152 height 445
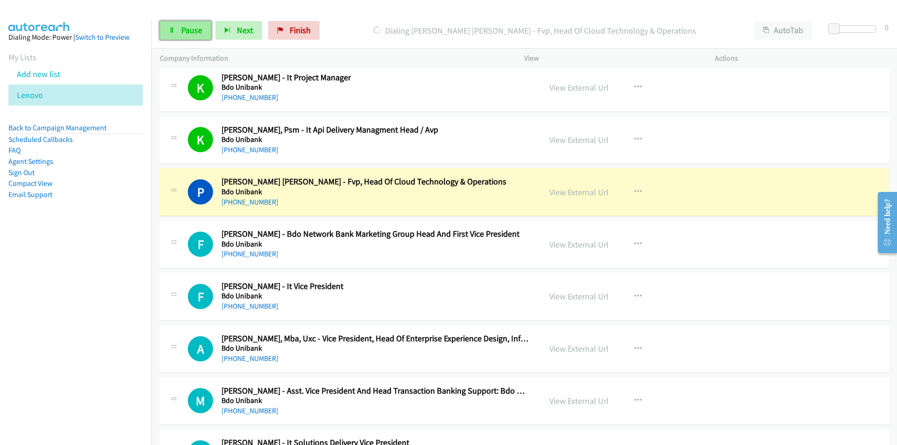
click at [193, 32] on span "Pause" at bounding box center [191, 30] width 21 height 11
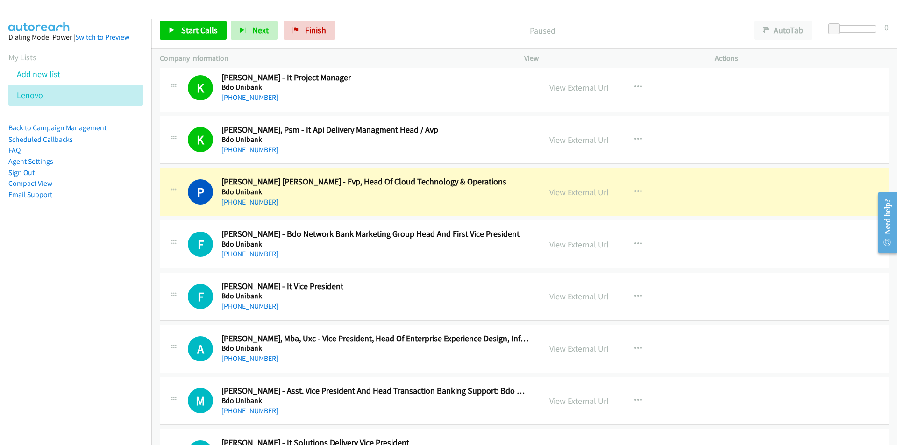
drag, startPoint x: 99, startPoint y: 326, endPoint x: 108, endPoint y: 324, distance: 10.0
click at [99, 326] on nav "Dialing Mode: Power | Switch to Preview My Lists Add new list Lenovo Back to Ca…" at bounding box center [76, 241] width 152 height 445
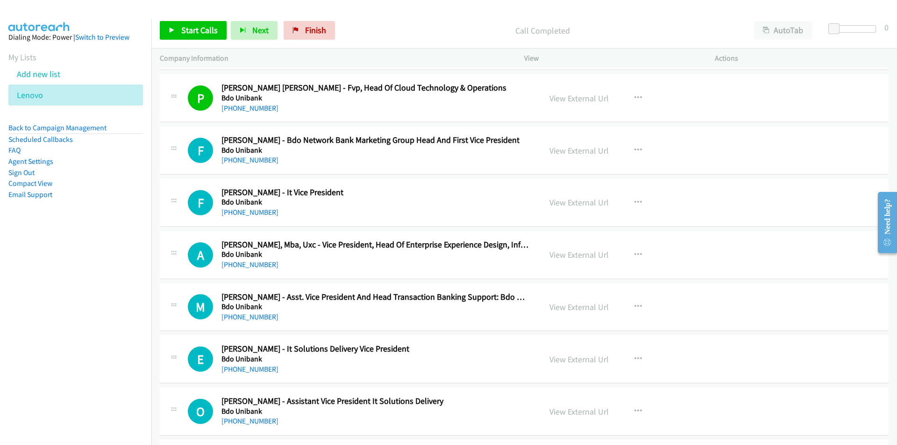
scroll to position [5094, 0]
click at [638, 200] on button "button" at bounding box center [638, 203] width 25 height 19
click at [598, 258] on link "Start Calls Here" at bounding box center [588, 264] width 124 height 19
click at [182, 21] on link "Start Calls" at bounding box center [193, 30] width 67 height 19
click at [123, 305] on nav "Dialing Mode: Power | Switch to Preview My Lists Add new list Lenovo Back to Ca…" at bounding box center [76, 241] width 152 height 445
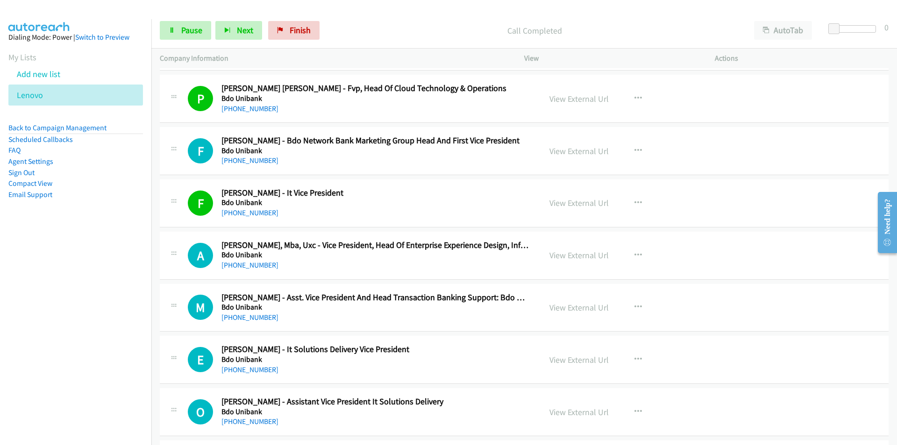
drag, startPoint x: 120, startPoint y: 290, endPoint x: 200, endPoint y: 279, distance: 80.2
click at [120, 290] on nav "Dialing Mode: Power | Switch to Preview My Lists Add new list Lenovo Back to Ca…" at bounding box center [76, 241] width 152 height 445
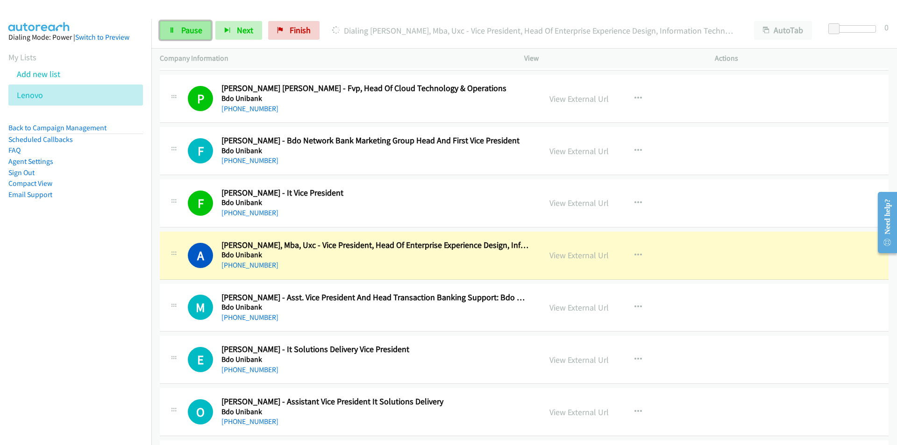
click at [189, 24] on link "Pause" at bounding box center [185, 30] width 51 height 19
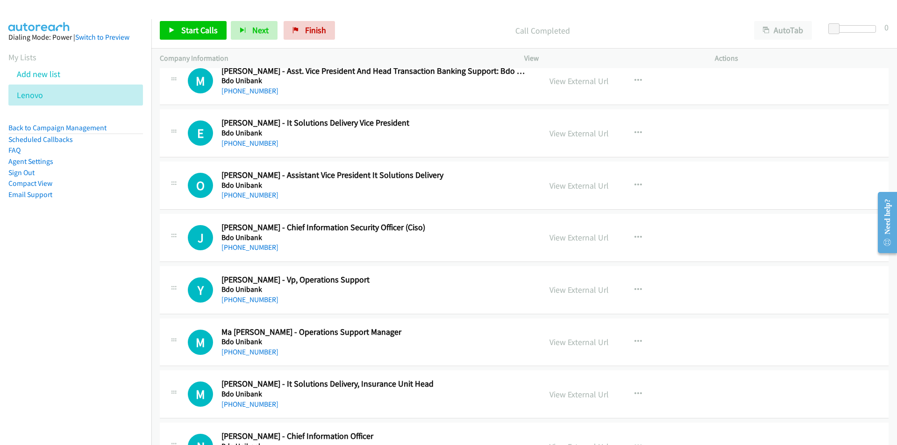
scroll to position [5328, 0]
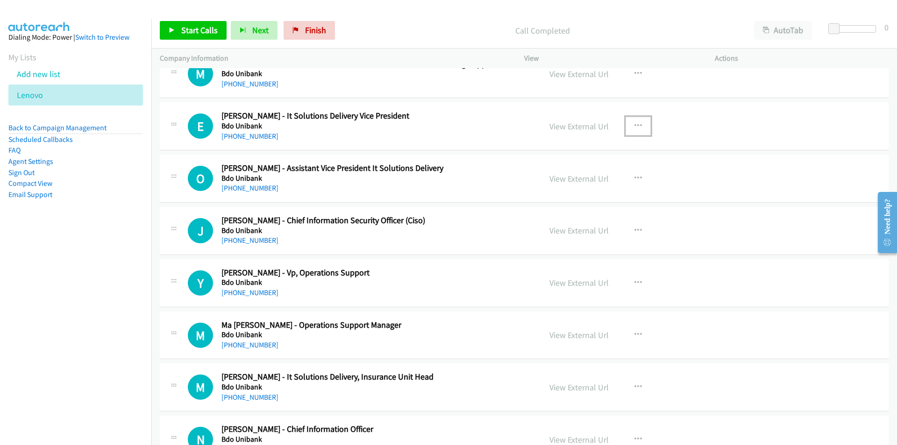
click at [635, 124] on icon "button" at bounding box center [638, 125] width 7 height 7
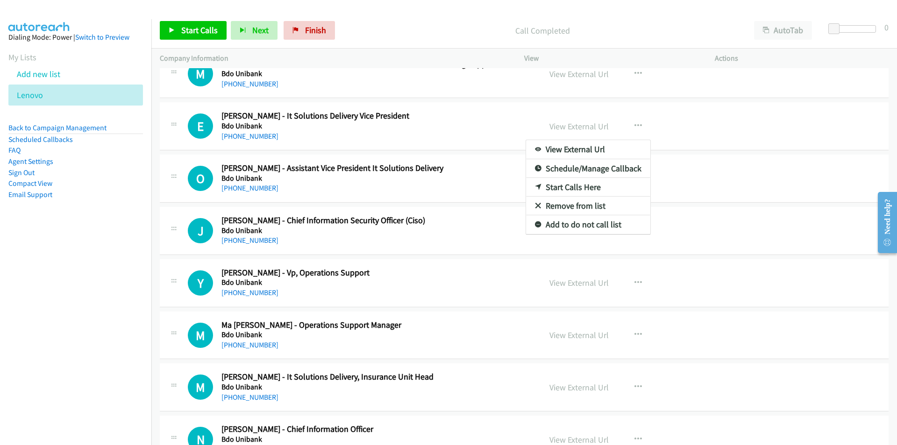
click at [98, 286] on nav "Dialing Mode: Power | Switch to Preview My Lists Add new list Lenovo Back to Ca…" at bounding box center [76, 241] width 152 height 445
click at [466, 207] on div at bounding box center [448, 222] width 897 height 445
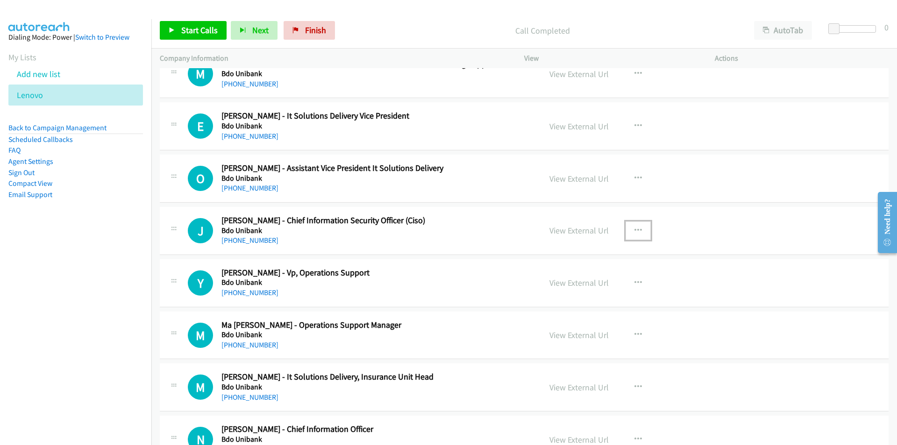
click at [635, 228] on icon "button" at bounding box center [638, 230] width 7 height 7
click at [576, 294] on link "Start Calls Here" at bounding box center [588, 292] width 124 height 19
click at [197, 29] on span "Start Calls" at bounding box center [199, 30] width 36 height 11
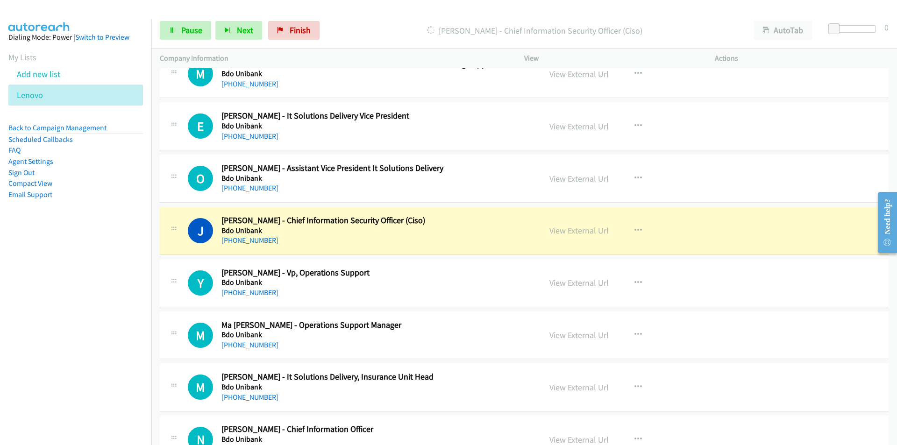
drag, startPoint x: 100, startPoint y: 314, endPoint x: 116, endPoint y: 313, distance: 16.8
click at [100, 314] on nav "Dialing Mode: Power | Switch to Preview My Lists Add new list Lenovo Back to Ca…" at bounding box center [76, 241] width 152 height 445
click at [585, 180] on link "View External Url" at bounding box center [579, 178] width 59 height 11
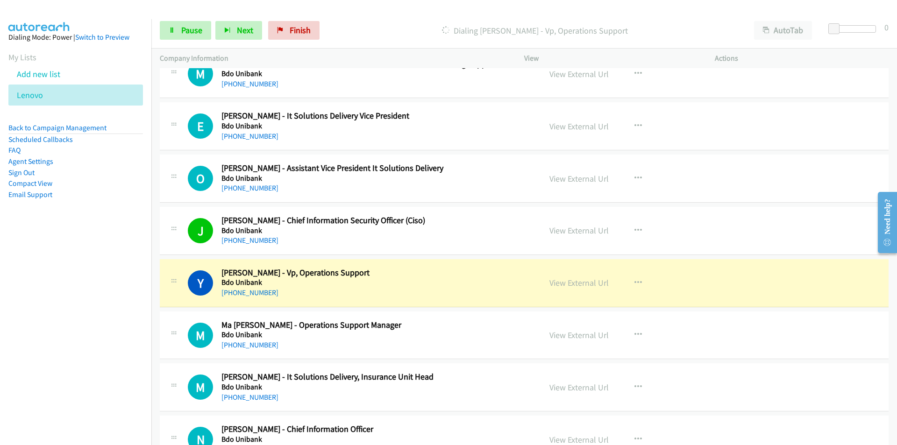
drag, startPoint x: 57, startPoint y: 362, endPoint x: 122, endPoint y: 347, distance: 66.7
click at [59, 361] on nav "Dialing Mode: Power | Switch to Preview My Lists Add new list Lenovo Back to Ca…" at bounding box center [76, 241] width 152 height 445
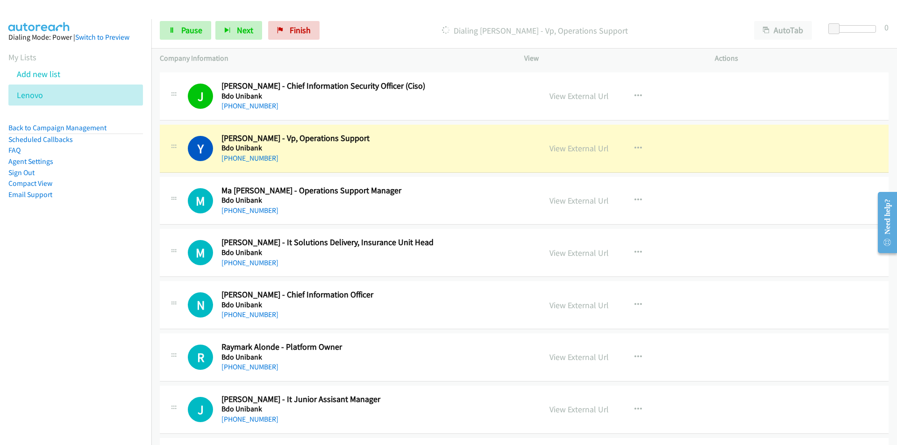
scroll to position [5468, 0]
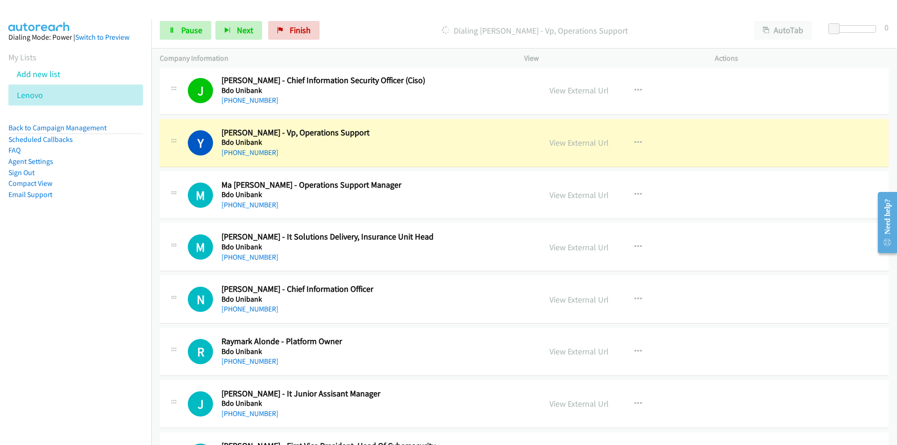
drag, startPoint x: 136, startPoint y: 311, endPoint x: 172, endPoint y: 297, distance: 38.5
click at [136, 311] on nav "Dialing Mode: Power | Switch to Preview My Lists Add new list Lenovo Back to Ca…" at bounding box center [76, 241] width 152 height 445
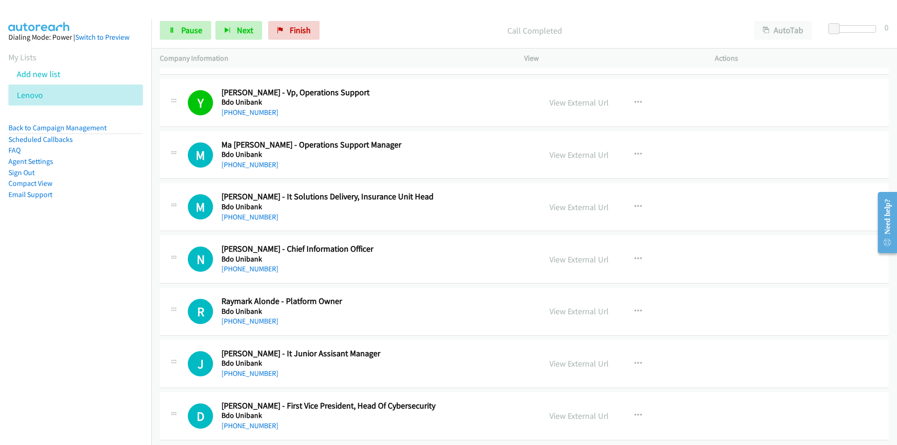
scroll to position [5515, 0]
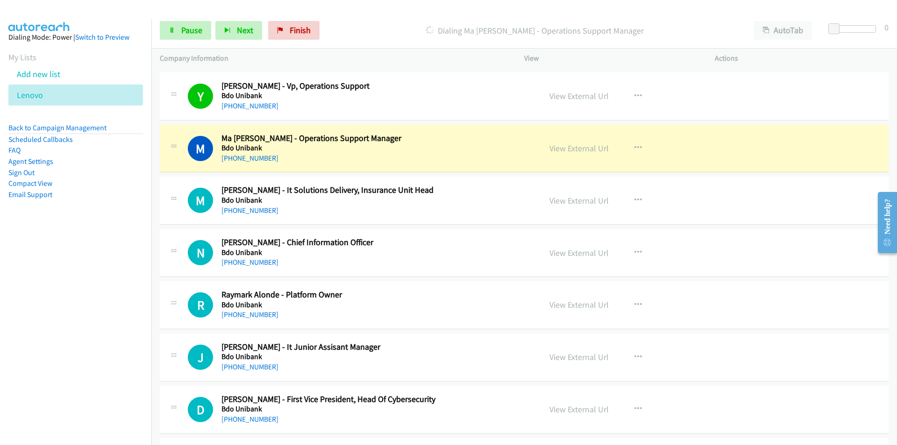
click at [133, 279] on nav "Dialing Mode: Power | Switch to Preview My Lists Add new list Lenovo Back to Ca…" at bounding box center [76, 241] width 152 height 445
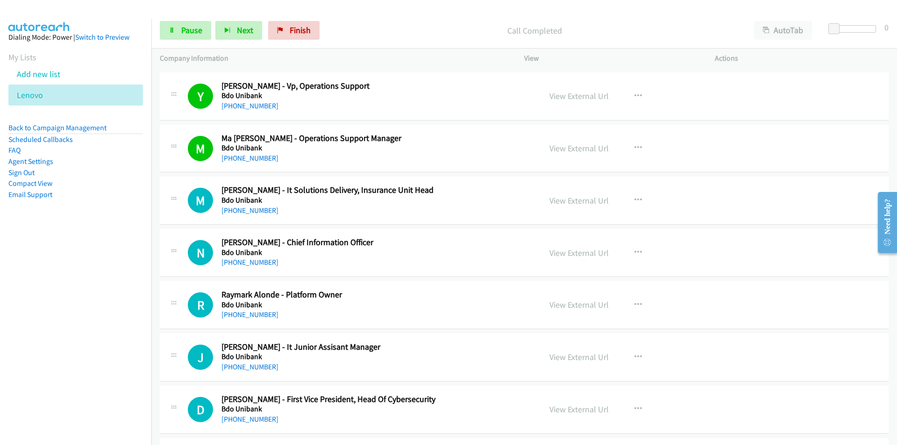
drag, startPoint x: 137, startPoint y: 307, endPoint x: 279, endPoint y: 278, distance: 145.1
click at [138, 307] on nav "Dialing Mode: Power | Switch to Preview My Lists Add new list Lenovo Back to Ca…" at bounding box center [76, 241] width 152 height 445
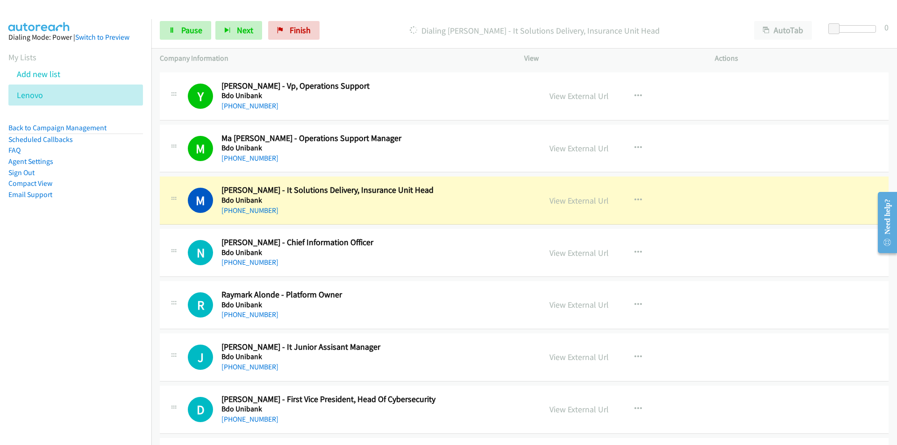
click at [108, 315] on nav "Dialing Mode: Power | Switch to Preview My Lists Add new list Lenovo Back to Ca…" at bounding box center [76, 241] width 152 height 445
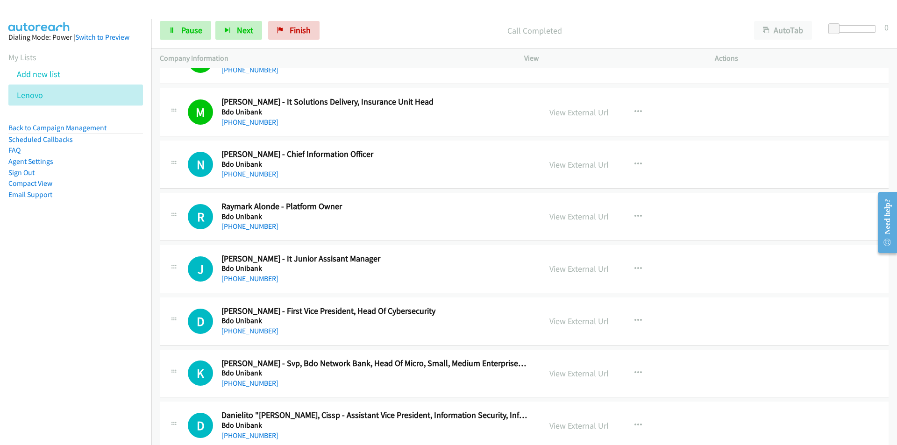
scroll to position [5608, 0]
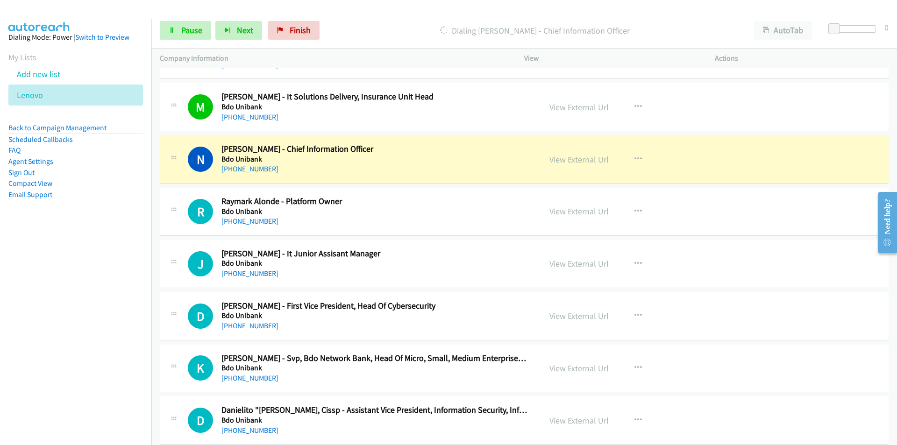
click at [95, 302] on nav "Dialing Mode: Power | Switch to Preview My Lists Add new list Lenovo Back to Ca…" at bounding box center [76, 241] width 152 height 445
click at [173, 32] on icon at bounding box center [172, 31] width 7 height 7
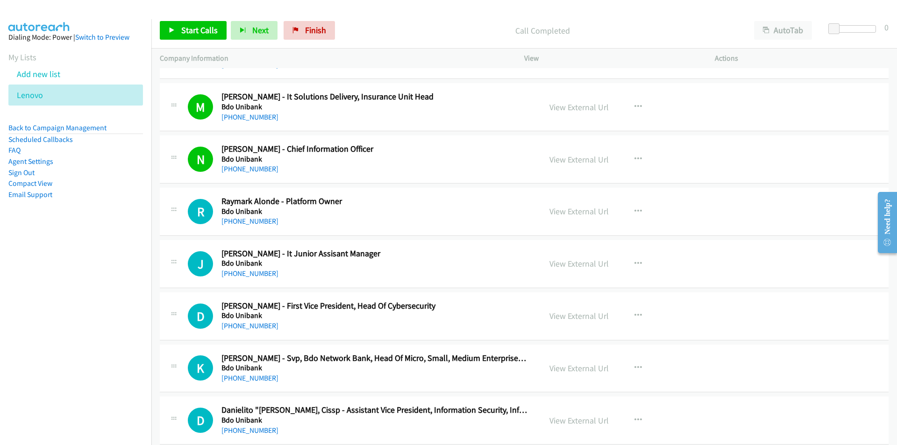
click at [62, 299] on nav "Dialing Mode: Power | Switch to Preview My Lists Add new list Lenovo Back to Ca…" at bounding box center [76, 241] width 152 height 445
click at [574, 157] on link "View External Url" at bounding box center [579, 159] width 59 height 11
click at [174, 28] on icon at bounding box center [172, 31] width 7 height 7
click at [186, 33] on span "Pause" at bounding box center [191, 30] width 21 height 11
drag, startPoint x: 122, startPoint y: 344, endPoint x: 140, endPoint y: 341, distance: 17.6
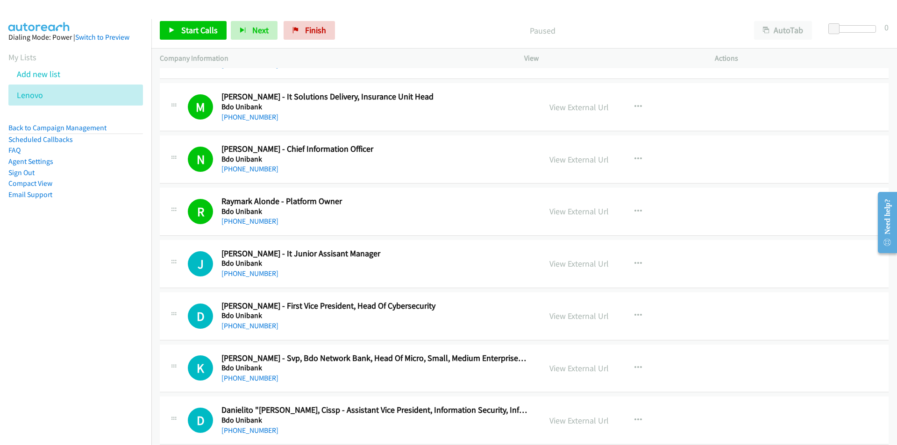
click at [122, 344] on nav "Dialing Mode: Power | Switch to Preview My Lists Add new list Lenovo Back to Ca…" at bounding box center [76, 241] width 152 height 445
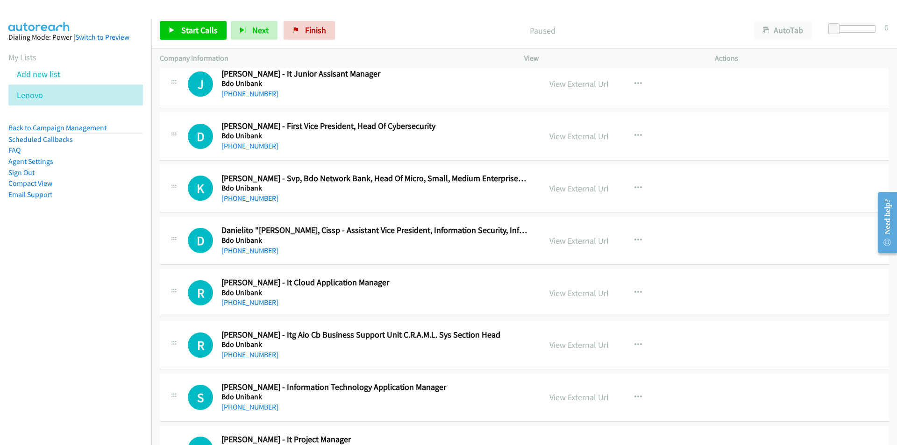
scroll to position [5795, 0]
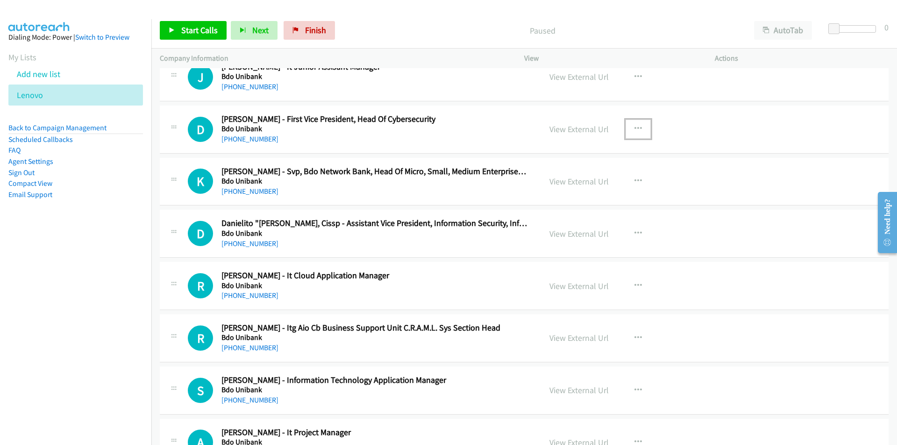
click at [635, 127] on icon "button" at bounding box center [638, 128] width 7 height 7
click at [572, 191] on link "Start Calls Here" at bounding box center [588, 190] width 124 height 19
click at [194, 36] on link "Start Calls" at bounding box center [193, 30] width 67 height 19
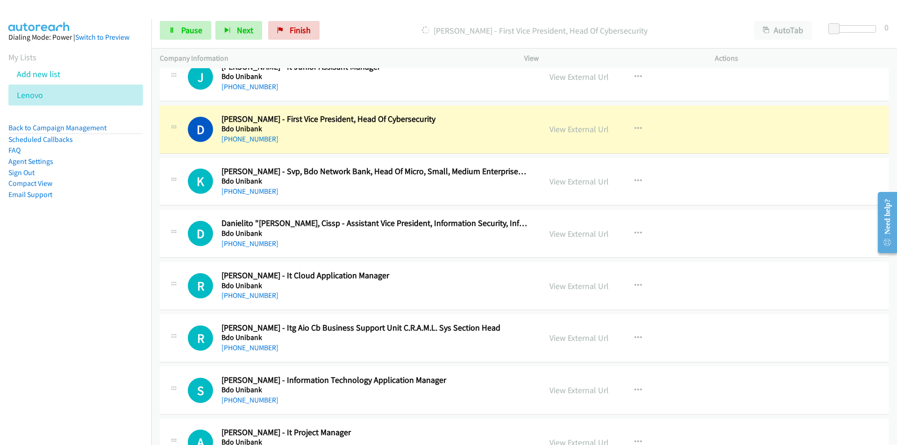
click at [114, 349] on nav "Dialing Mode: Power | Switch to Preview My Lists Add new list Lenovo Back to Ca…" at bounding box center [76, 241] width 152 height 445
click at [127, 284] on nav "Dialing Mode: Power | Switch to Preview My Lists Add new list Lenovo Back to Ca…" at bounding box center [76, 241] width 152 height 445
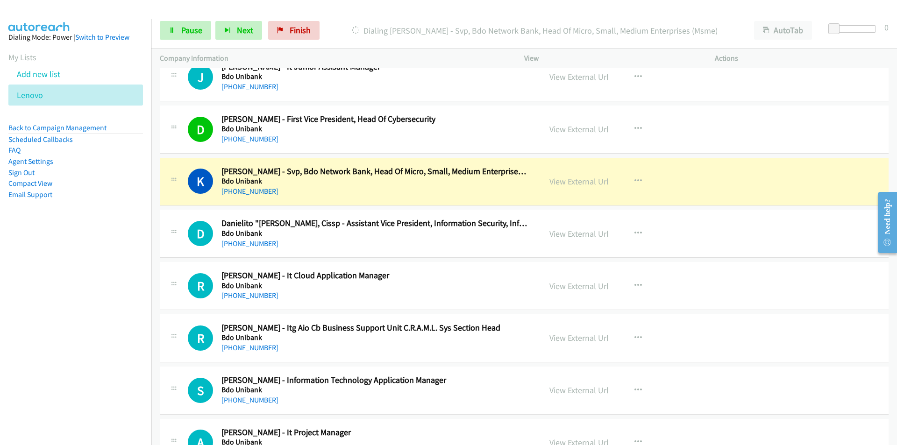
drag, startPoint x: 118, startPoint y: 314, endPoint x: 150, endPoint y: 302, distance: 33.7
click at [118, 314] on nav "Dialing Mode: Power | Switch to Preview My Lists Add new list Lenovo Back to Ca…" at bounding box center [76, 241] width 152 height 445
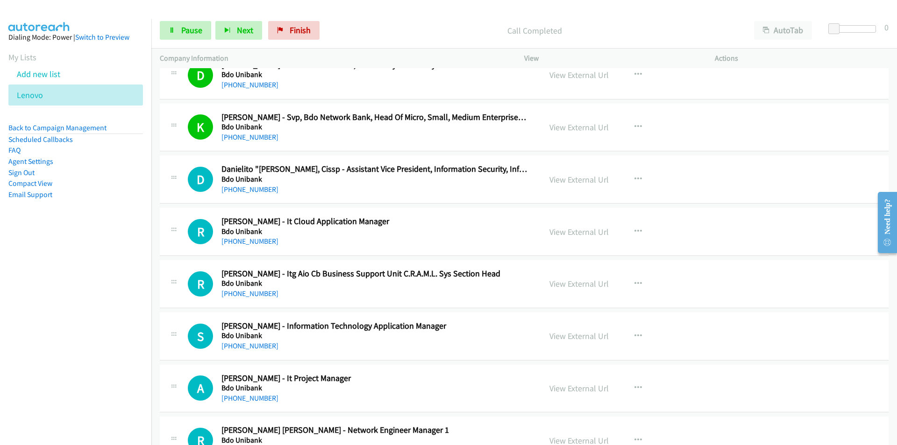
scroll to position [5888, 0]
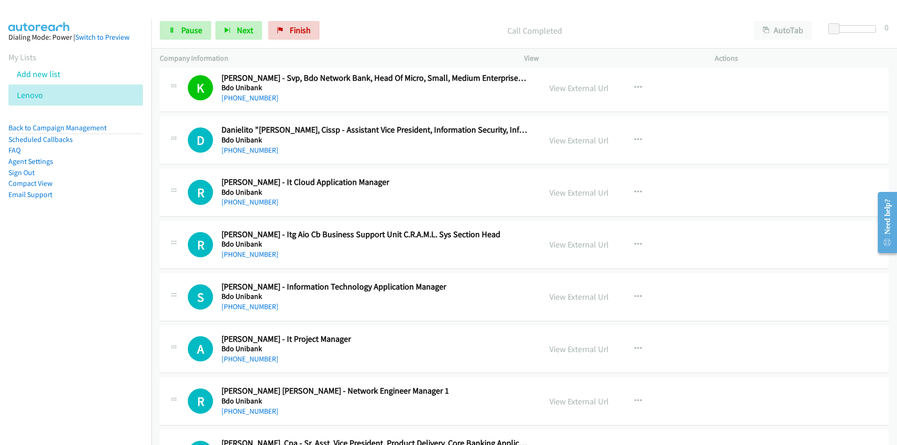
click at [116, 248] on nav "Dialing Mode: Power | Switch to Preview My Lists Add new list Lenovo Back to Ca…" at bounding box center [76, 241] width 152 height 445
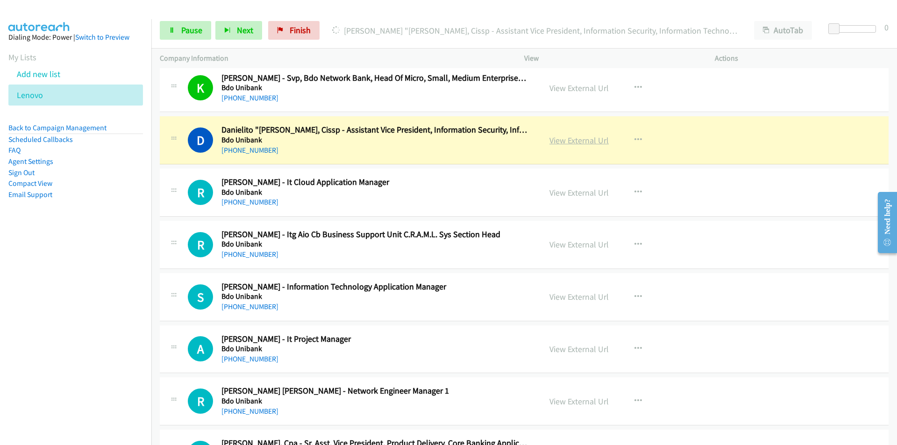
click at [585, 143] on link "View External Url" at bounding box center [579, 140] width 59 height 11
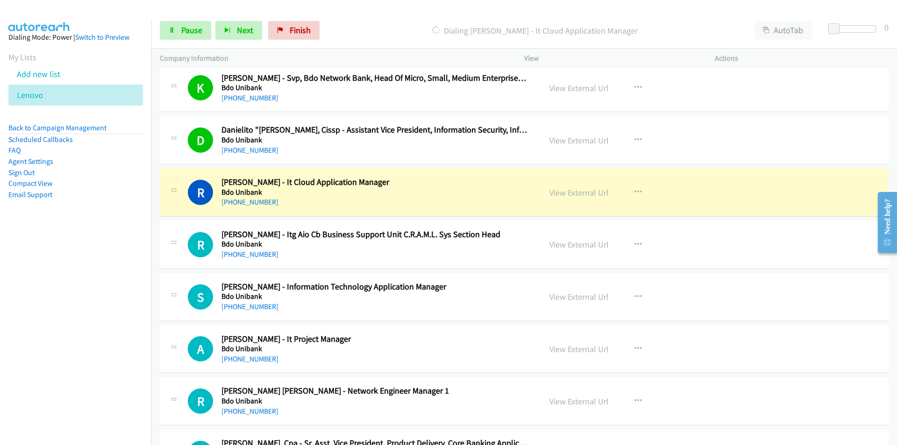
click at [115, 275] on nav "Dialing Mode: Power | Switch to Preview My Lists Add new list Lenovo Back to Ca…" at bounding box center [76, 241] width 152 height 445
drag, startPoint x: 75, startPoint y: 286, endPoint x: 87, endPoint y: 283, distance: 12.3
click at [75, 286] on nav "Dialing Mode: Power | Switch to Preview My Lists Add new list Lenovo Back to Ca…" at bounding box center [76, 241] width 152 height 445
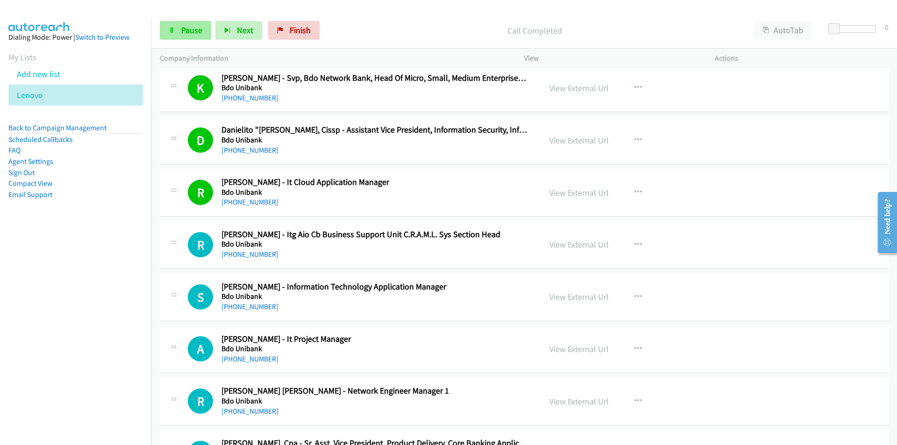
click at [190, 29] on span "Pause" at bounding box center [191, 30] width 21 height 11
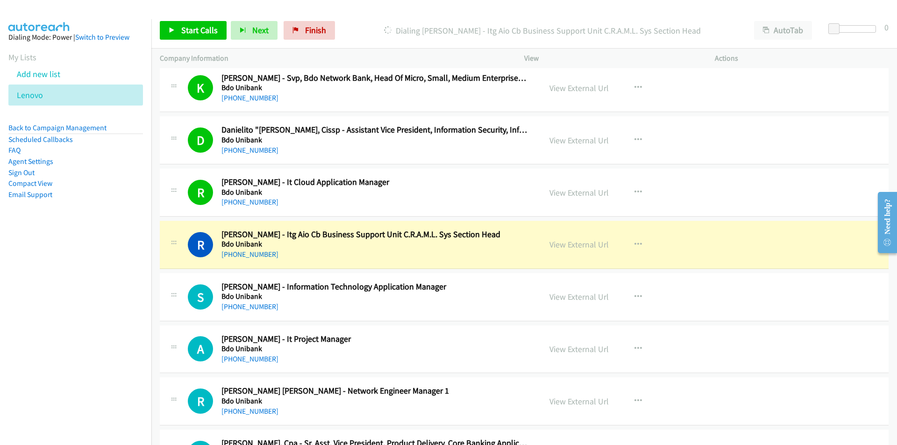
click at [118, 331] on nav "Dialing Mode: Power | Switch to Preview My Lists Add new list Lenovo Back to Ca…" at bounding box center [76, 241] width 152 height 445
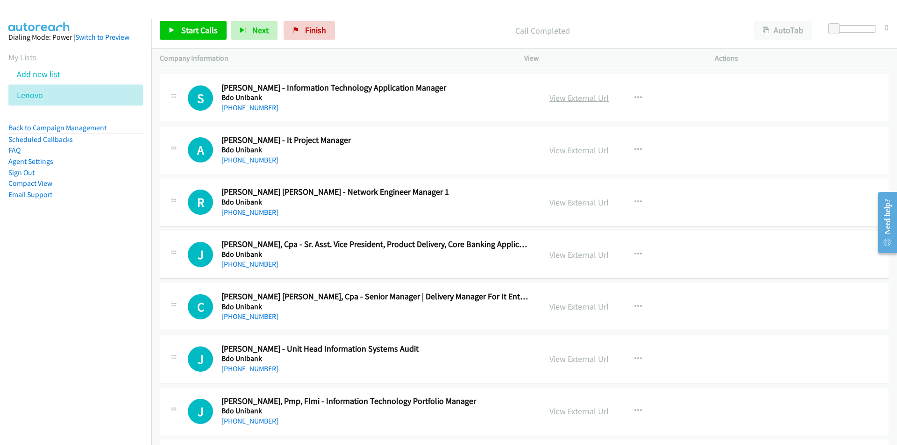
scroll to position [6122, 0]
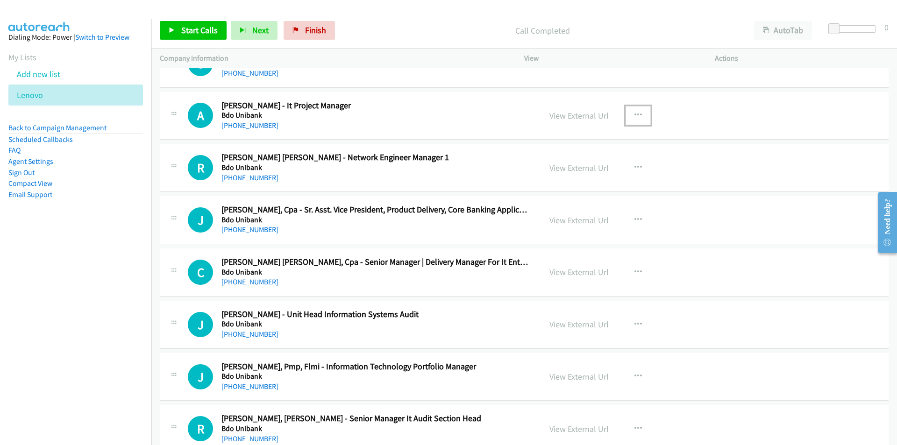
click at [638, 112] on icon "button" at bounding box center [638, 115] width 7 height 7
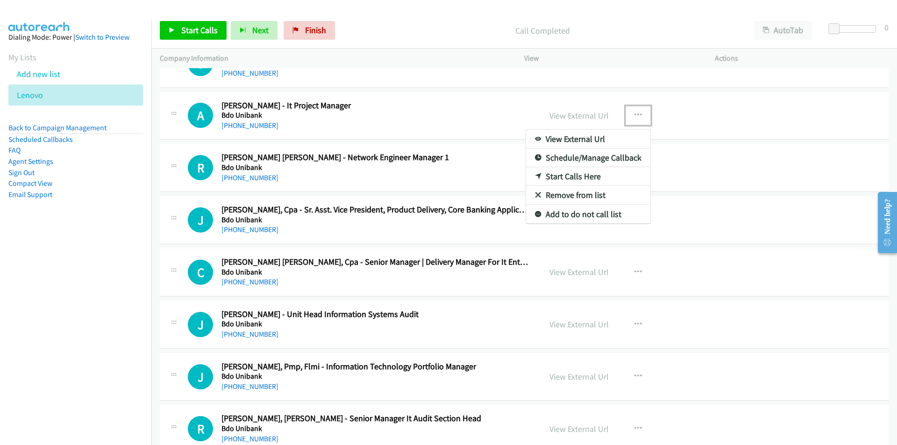
click at [568, 175] on link "Start Calls Here" at bounding box center [588, 176] width 124 height 19
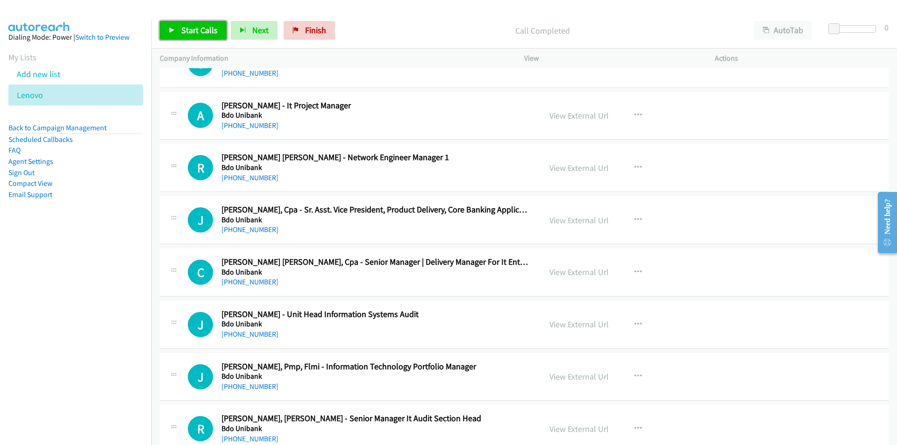
click at [184, 28] on span "Start Calls" at bounding box center [199, 30] width 36 height 11
click at [98, 334] on nav "Dialing Mode: Power | Switch to Preview My Lists Add new list Lenovo Back to Ca…" at bounding box center [76, 241] width 152 height 445
click at [196, 30] on span "Pause" at bounding box center [191, 30] width 21 height 11
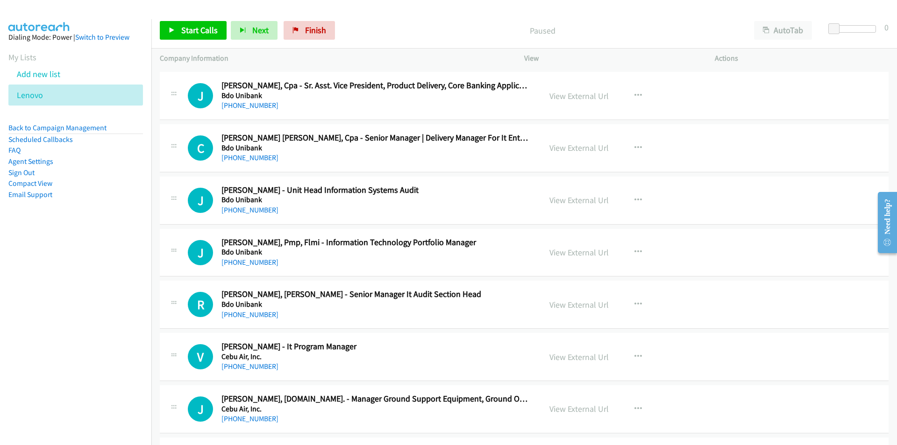
scroll to position [6309, 0]
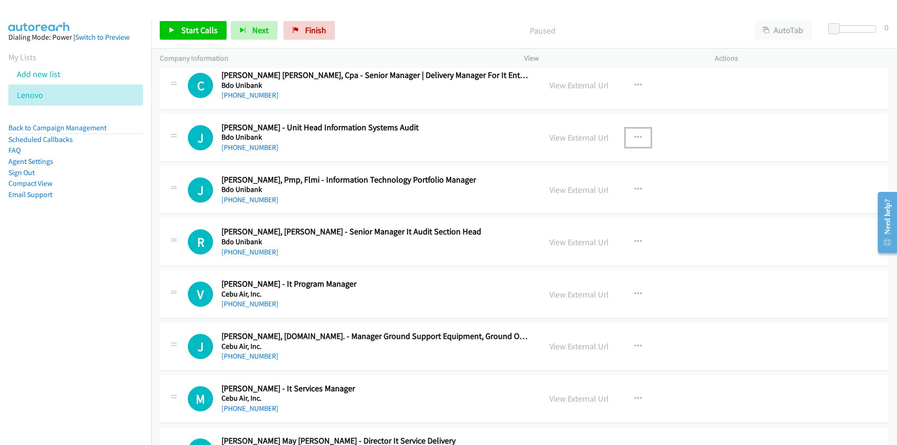
click at [635, 135] on icon "button" at bounding box center [638, 137] width 7 height 7
click at [556, 197] on link "Start Calls Here" at bounding box center [588, 198] width 124 height 19
click at [191, 29] on span "Start Calls" at bounding box center [199, 30] width 36 height 11
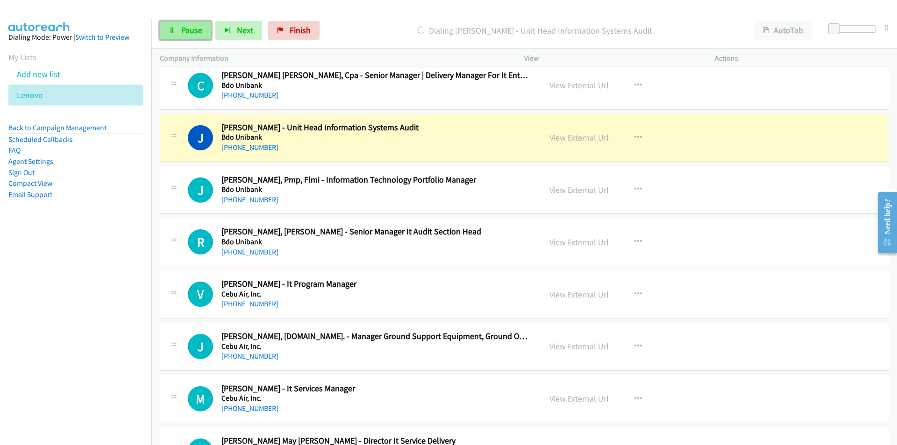
click at [172, 38] on link "Pause" at bounding box center [185, 30] width 51 height 19
click at [172, 38] on link "Start Calls" at bounding box center [193, 30] width 67 height 19
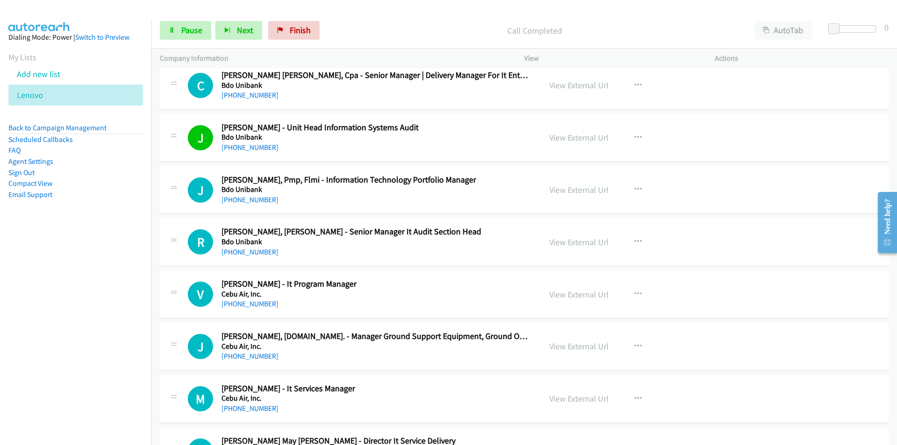
click at [67, 281] on nav "Dialing Mode: Power | Switch to Preview My Lists Add new list Lenovo Back to Ca…" at bounding box center [76, 241] width 152 height 445
drag, startPoint x: 118, startPoint y: 320, endPoint x: 139, endPoint y: 315, distance: 21.2
click at [119, 319] on nav "Dialing Mode: Power | Switch to Preview My Lists Add new list Lenovo Back to Ca…" at bounding box center [76, 241] width 152 height 445
click at [190, 37] on link "Pause" at bounding box center [185, 30] width 51 height 19
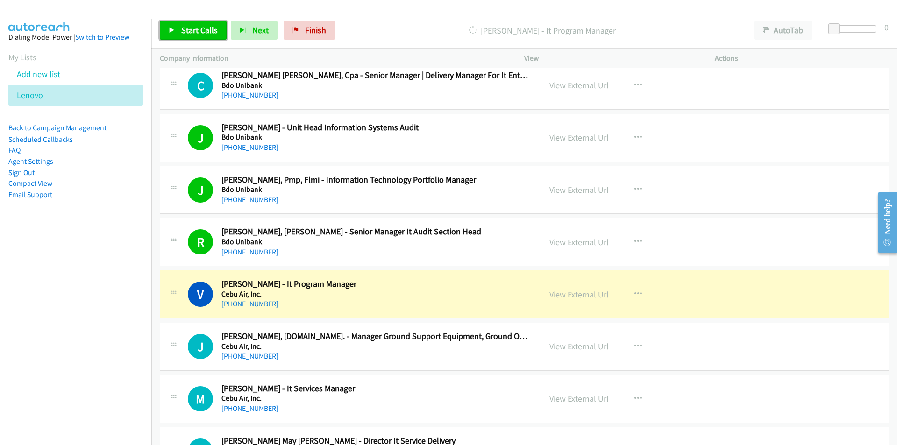
click at [186, 35] on span "Start Calls" at bounding box center [199, 30] width 36 height 11
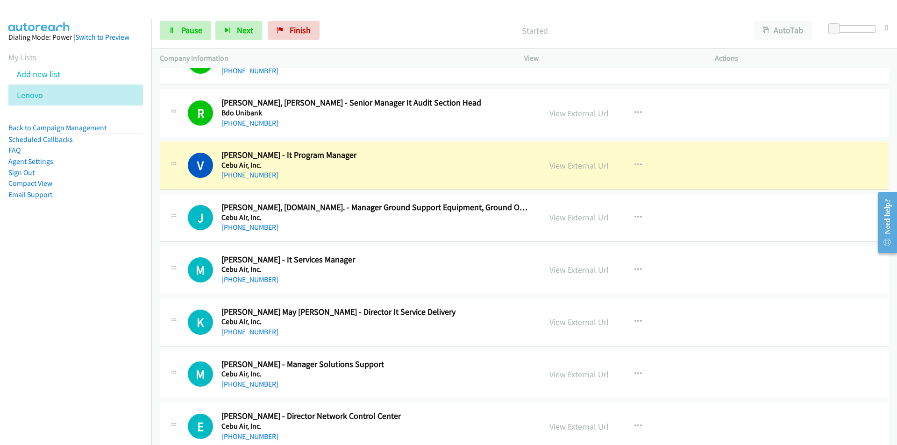
scroll to position [6449, 0]
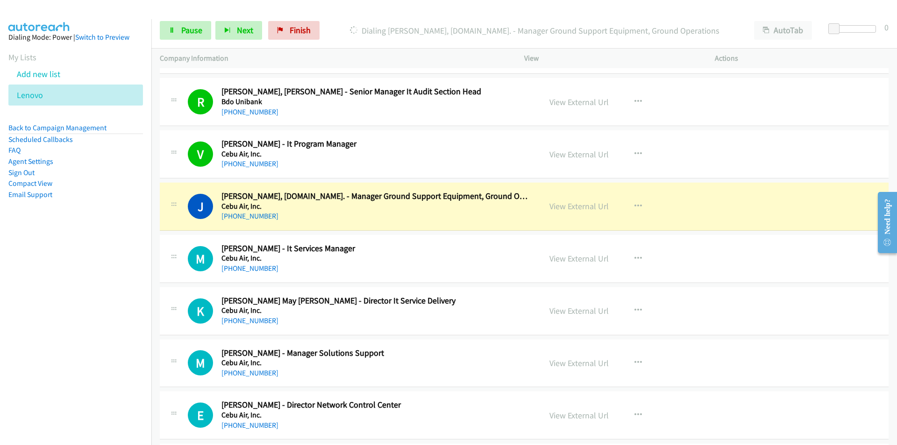
click at [78, 301] on nav "Dialing Mode: Power | Switch to Preview My Lists Add new list Lenovo Back to Ca…" at bounding box center [76, 241] width 152 height 445
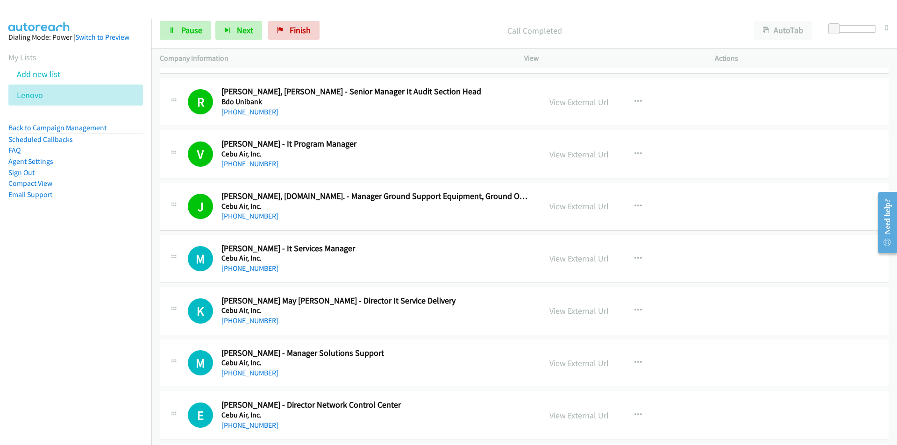
drag, startPoint x: 96, startPoint y: 346, endPoint x: 160, endPoint y: 323, distance: 68.0
click at [96, 346] on nav "Dialing Mode: Power | Switch to Preview My Lists Add new list Lenovo Back to Ca…" at bounding box center [76, 241] width 152 height 445
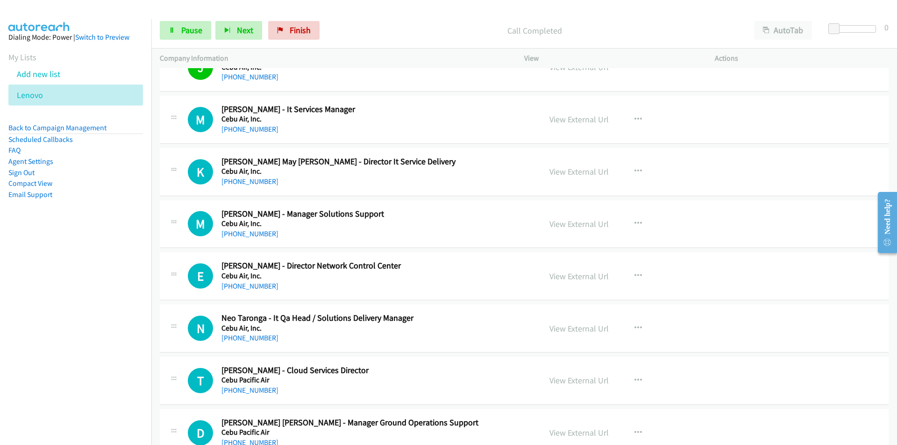
scroll to position [6589, 0]
click at [567, 170] on link "View External Url" at bounding box center [579, 170] width 59 height 11
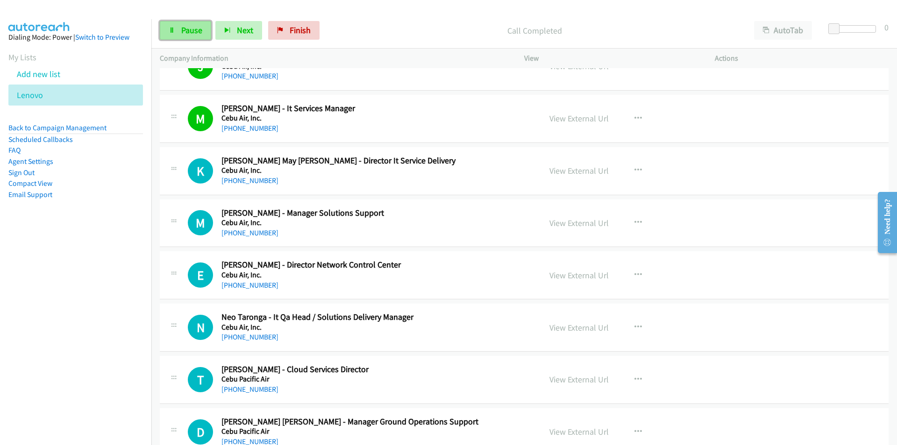
click at [186, 36] on link "Pause" at bounding box center [185, 30] width 51 height 19
click at [186, 33] on span "Start Calls" at bounding box center [199, 30] width 36 height 11
drag, startPoint x: 100, startPoint y: 322, endPoint x: 150, endPoint y: 315, distance: 51.4
click at [100, 322] on nav "Dialing Mode: Power | Switch to Preview My Lists Add new list Lenovo Back to Ca…" at bounding box center [76, 241] width 152 height 445
click at [93, 324] on nav "Dialing Mode: Power | Switch to Preview My Lists Add new list Lenovo Back to Ca…" at bounding box center [76, 241] width 152 height 445
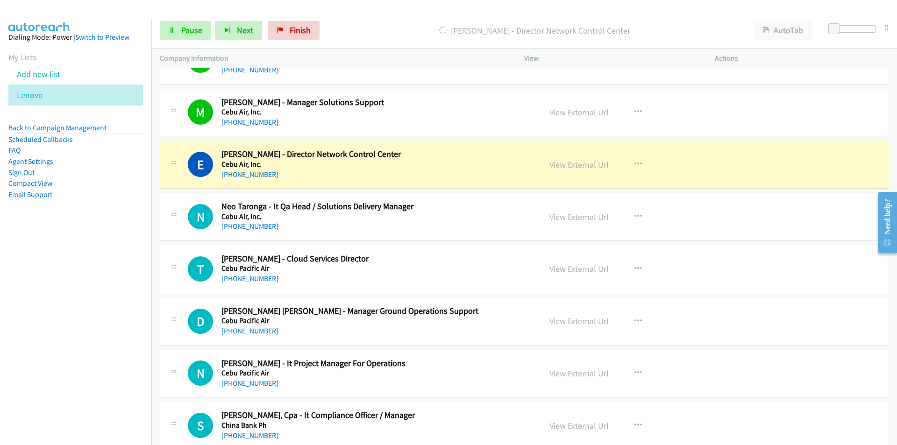
scroll to position [6730, 0]
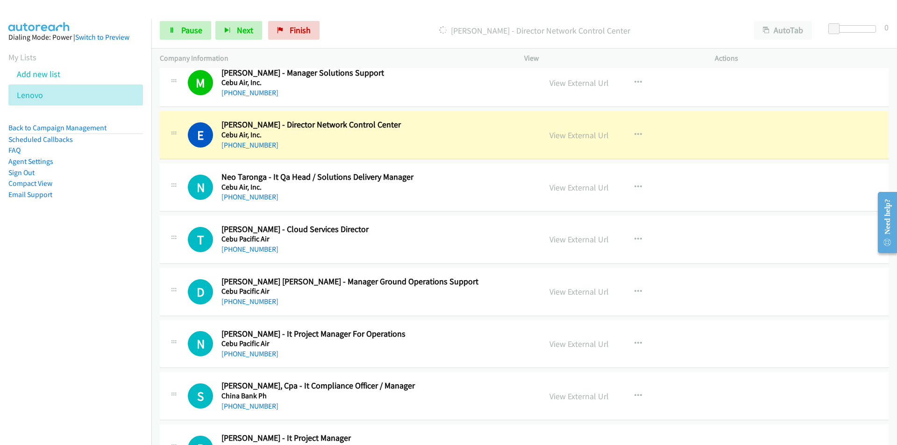
click at [65, 291] on nav "Dialing Mode: Power | Switch to Preview My Lists Add new list Lenovo Back to Ca…" at bounding box center [76, 241] width 152 height 445
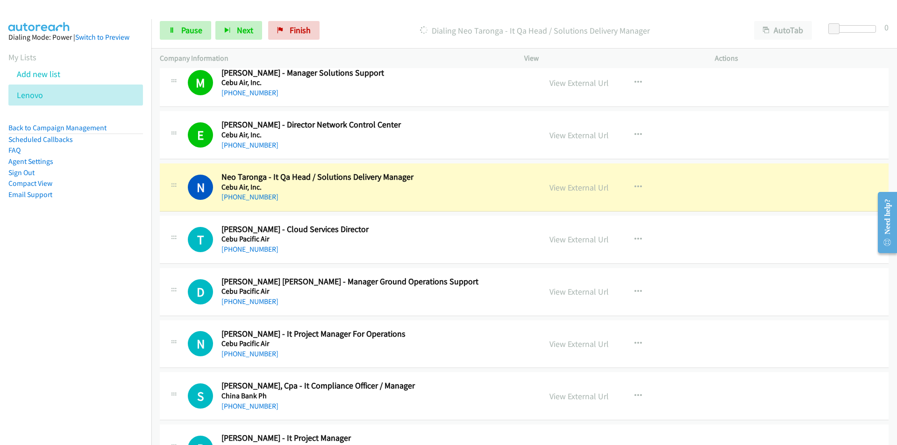
click at [92, 298] on nav "Dialing Mode: Power | Switch to Preview My Lists Add new list Lenovo Back to Ca…" at bounding box center [76, 241] width 152 height 445
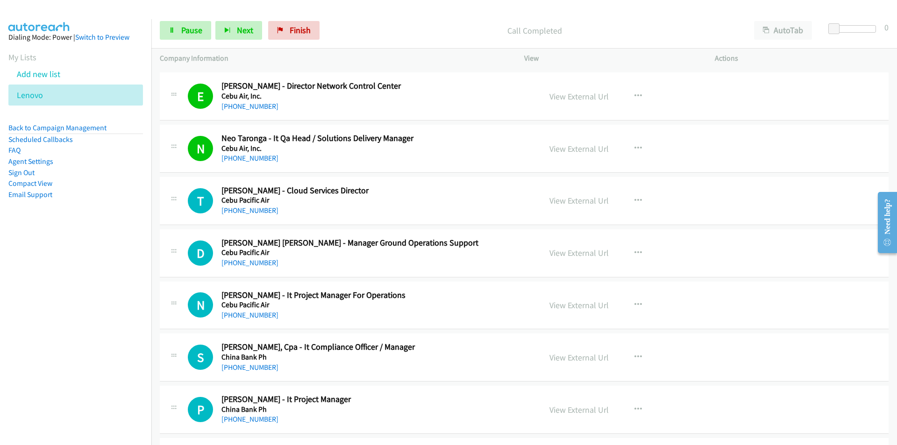
scroll to position [6776, 0]
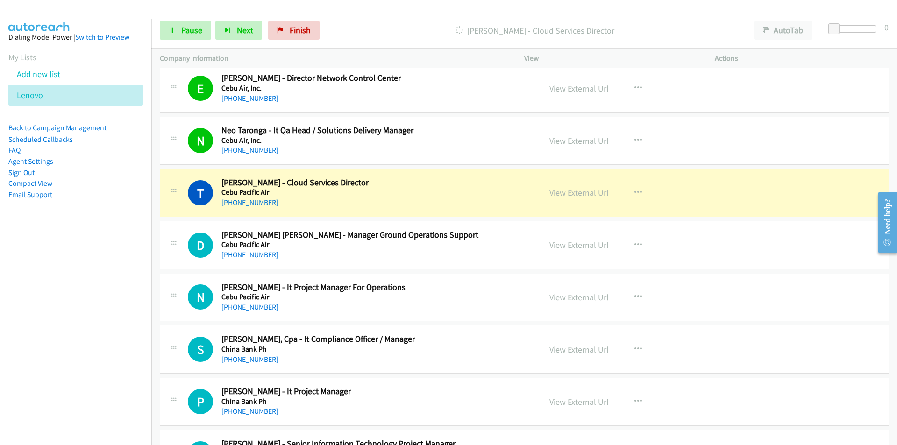
drag, startPoint x: 9, startPoint y: 348, endPoint x: 43, endPoint y: 338, distance: 36.1
click at [9, 348] on nav "Dialing Mode: Power | Switch to Preview My Lists Add new list Lenovo Back to Ca…" at bounding box center [76, 241] width 152 height 445
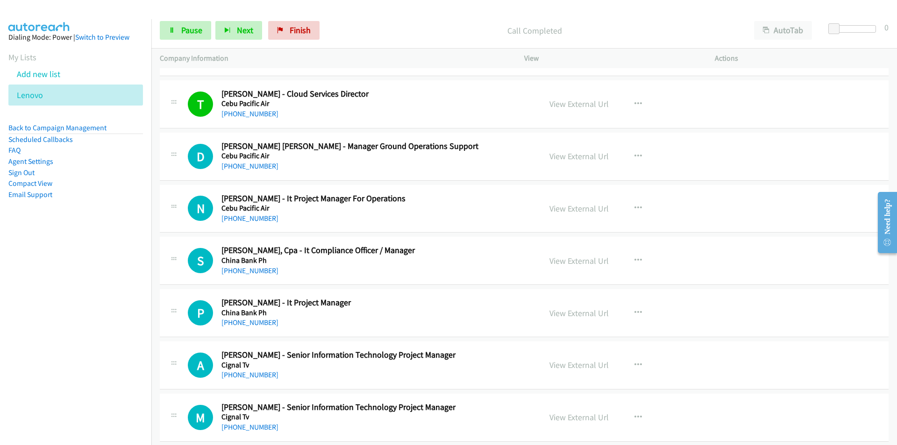
scroll to position [6870, 0]
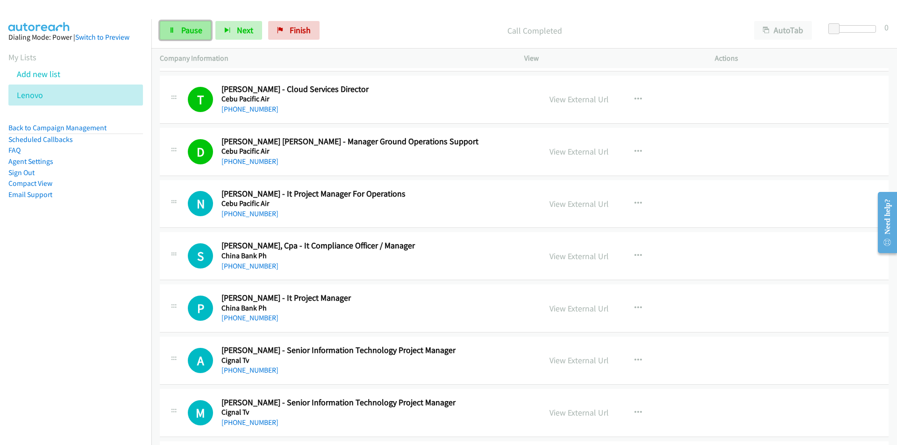
click at [181, 24] on link "Pause" at bounding box center [185, 30] width 51 height 19
click at [557, 205] on link "View External Url" at bounding box center [579, 204] width 59 height 11
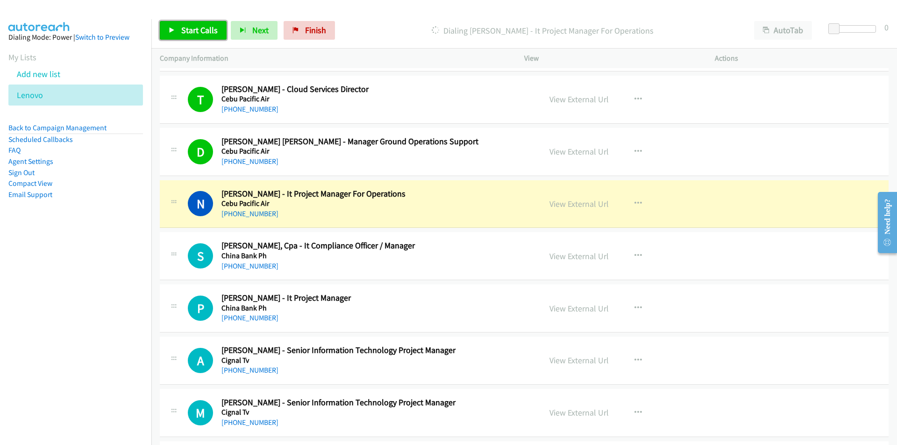
click at [190, 29] on span "Start Calls" at bounding box center [199, 30] width 36 height 11
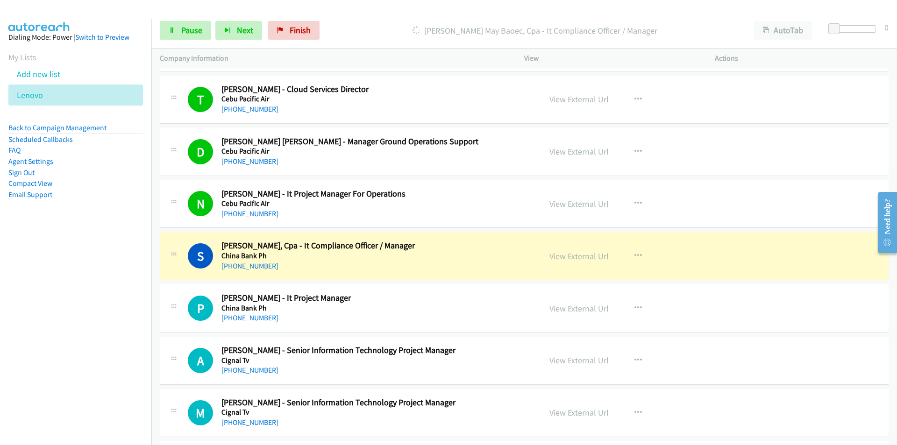
click at [120, 328] on nav "Dialing Mode: Power | Switch to Preview My Lists Add new list Lenovo Back to Ca…" at bounding box center [76, 241] width 152 height 445
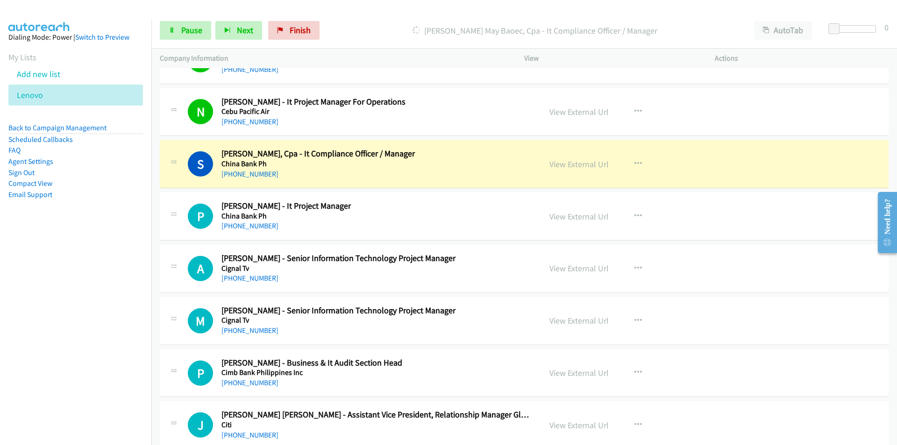
scroll to position [6963, 0]
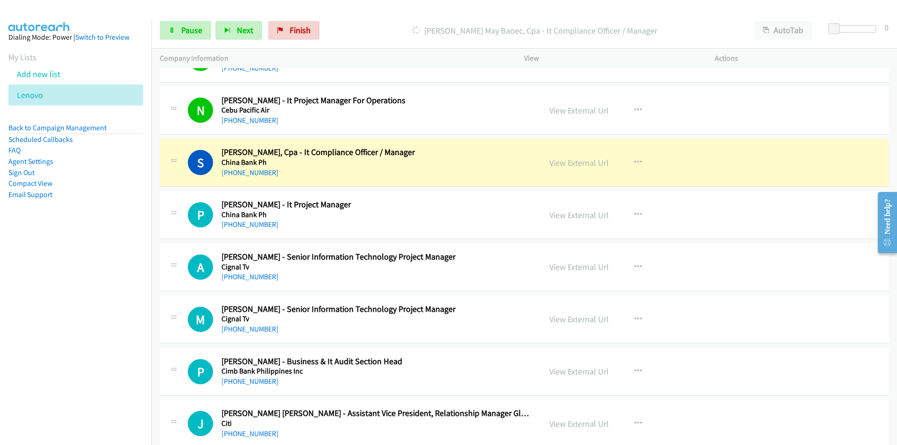
click at [83, 332] on nav "Dialing Mode: Power | Switch to Preview My Lists Add new list Lenovo Back to Ca…" at bounding box center [76, 241] width 152 height 445
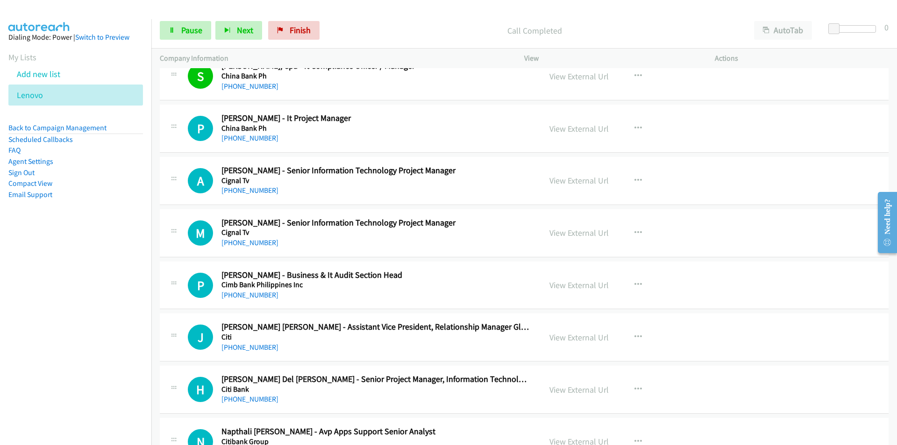
scroll to position [7057, 0]
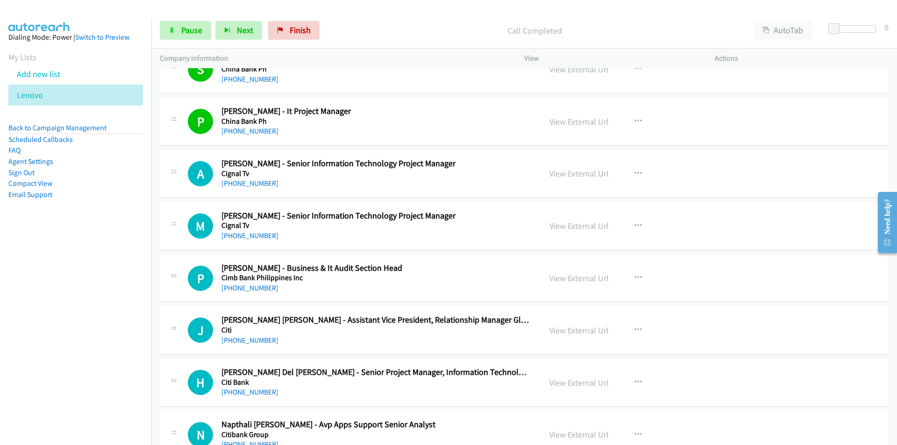
click at [100, 291] on nav "Dialing Mode: Power | Switch to Preview My Lists Add new list Lenovo Back to Ca…" at bounding box center [76, 241] width 152 height 445
click at [570, 177] on link "View External Url" at bounding box center [579, 173] width 59 height 11
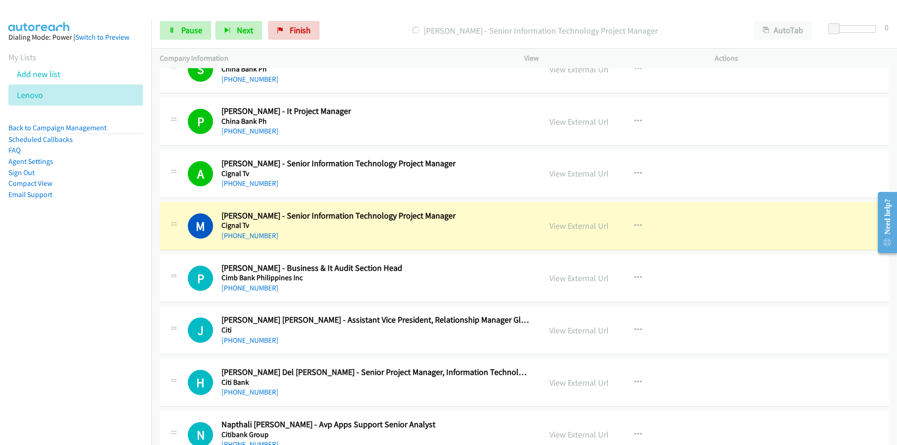
drag, startPoint x: 51, startPoint y: 333, endPoint x: 245, endPoint y: 316, distance: 194.2
click at [54, 333] on nav "Dialing Mode: Power | Switch to Preview My Lists Add new list Lenovo Back to Ca…" at bounding box center [76, 241] width 152 height 445
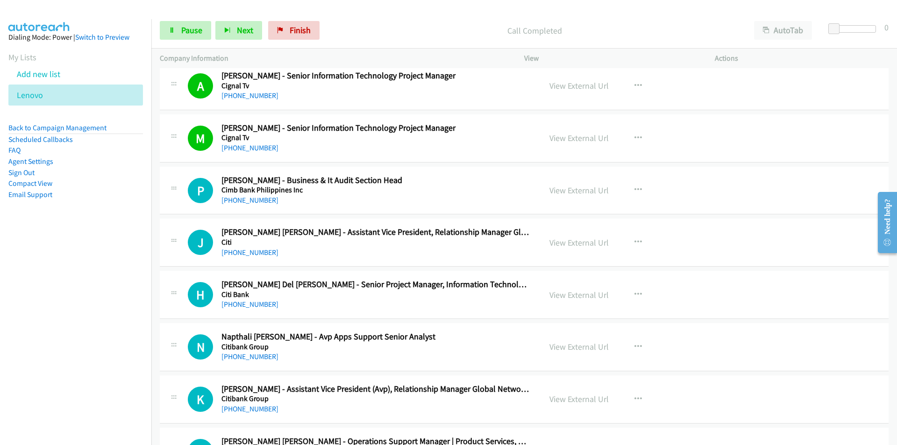
scroll to position [7150, 0]
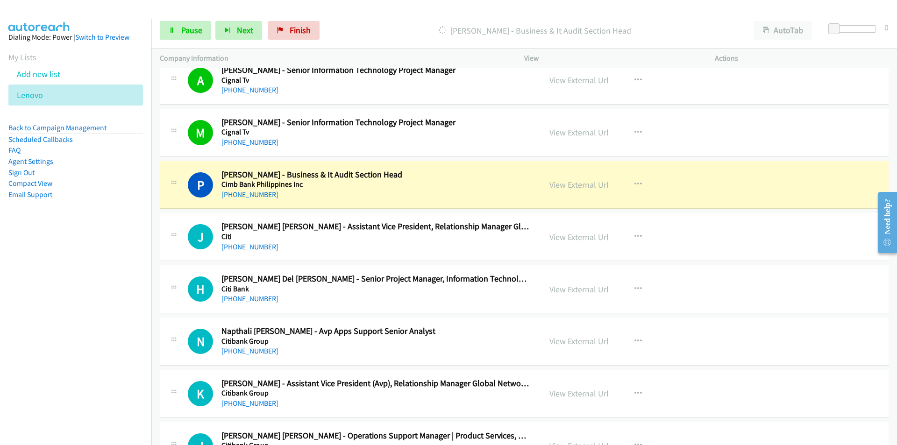
click at [114, 310] on nav "Dialing Mode: Power | Switch to Preview My Lists Add new list Lenovo Back to Ca…" at bounding box center [76, 241] width 152 height 445
click at [118, 317] on nav "Dialing Mode: Power | Switch to Preview My Lists Add new list Lenovo Back to Ca…" at bounding box center [76, 241] width 152 height 445
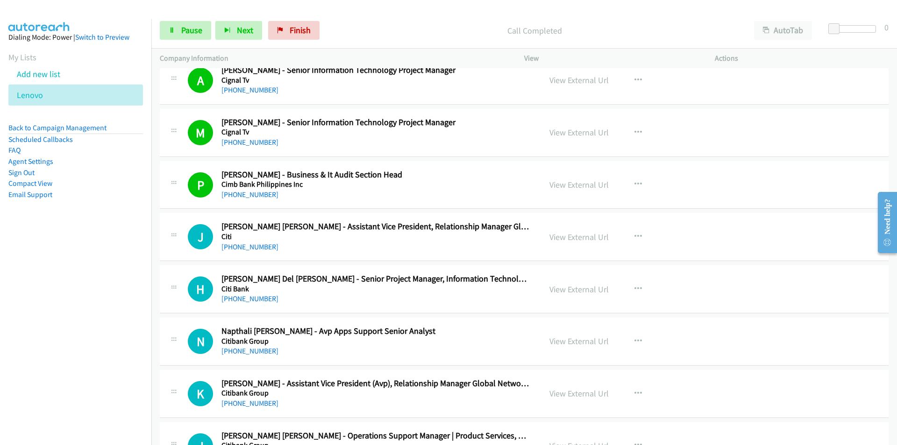
drag, startPoint x: 112, startPoint y: 335, endPoint x: 118, endPoint y: 333, distance: 5.9
click at [112, 335] on nav "Dialing Mode: Power | Switch to Preview My Lists Add new list Lenovo Back to Ca…" at bounding box center [76, 241] width 152 height 445
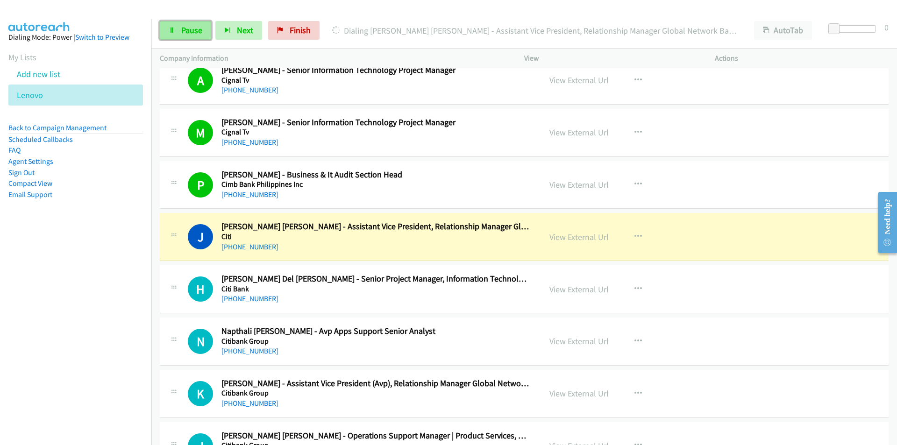
click at [173, 30] on icon at bounding box center [172, 31] width 7 height 7
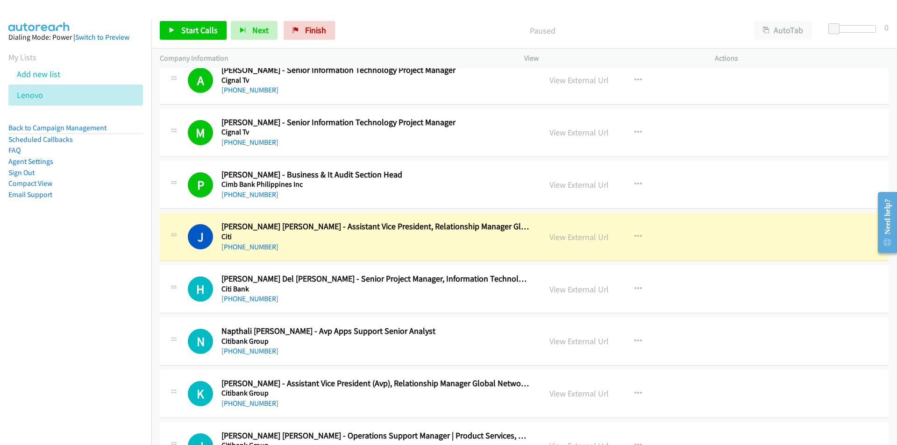
drag, startPoint x: 91, startPoint y: 344, endPoint x: 95, endPoint y: 342, distance: 5.2
click at [91, 344] on nav "Dialing Mode: Power | Switch to Preview My Lists Add new list Lenovo Back to Ca…" at bounding box center [76, 241] width 152 height 445
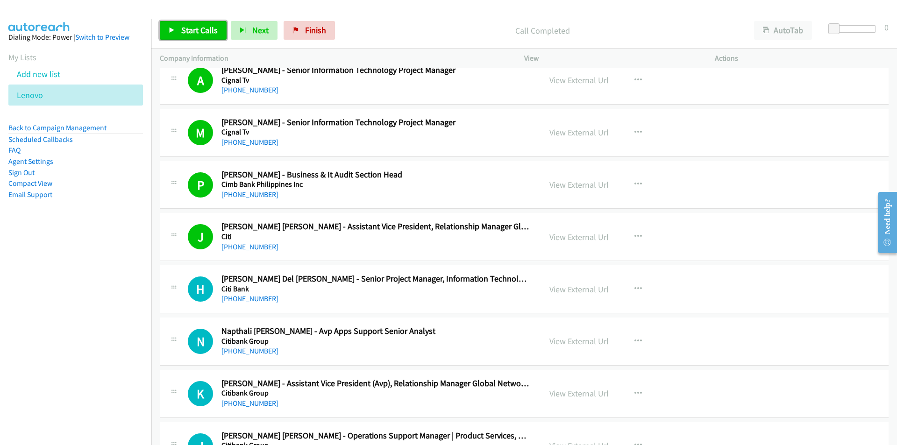
click at [193, 33] on span "Start Calls" at bounding box center [199, 30] width 36 height 11
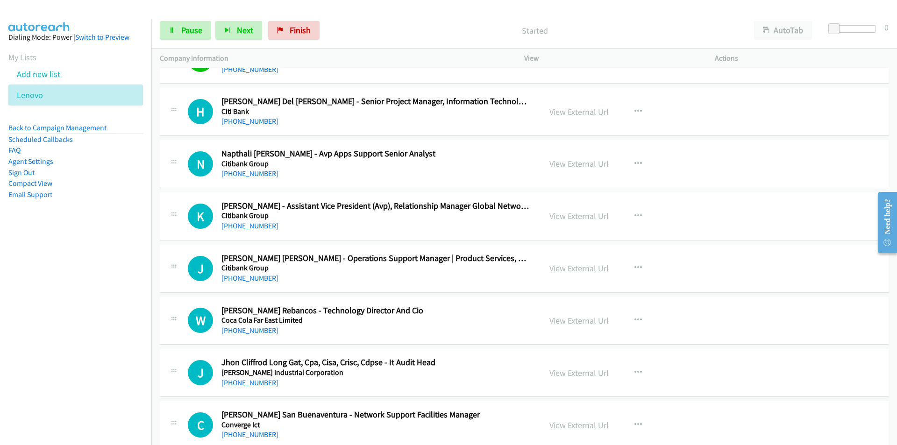
scroll to position [7337, 0]
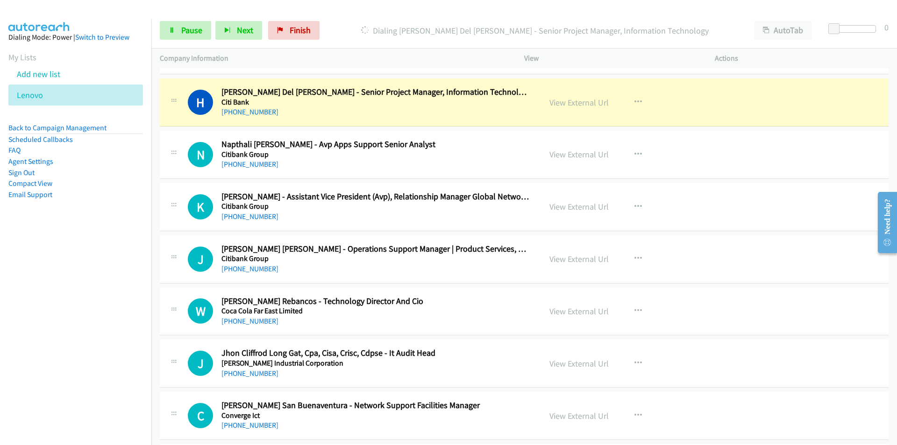
drag, startPoint x: 98, startPoint y: 335, endPoint x: 157, endPoint y: 342, distance: 59.7
click at [98, 335] on nav "Dialing Mode: Power | Switch to Preview My Lists Add new list Lenovo Back to Ca…" at bounding box center [76, 241] width 152 height 445
click at [188, 36] on link "Pause" at bounding box center [185, 30] width 51 height 19
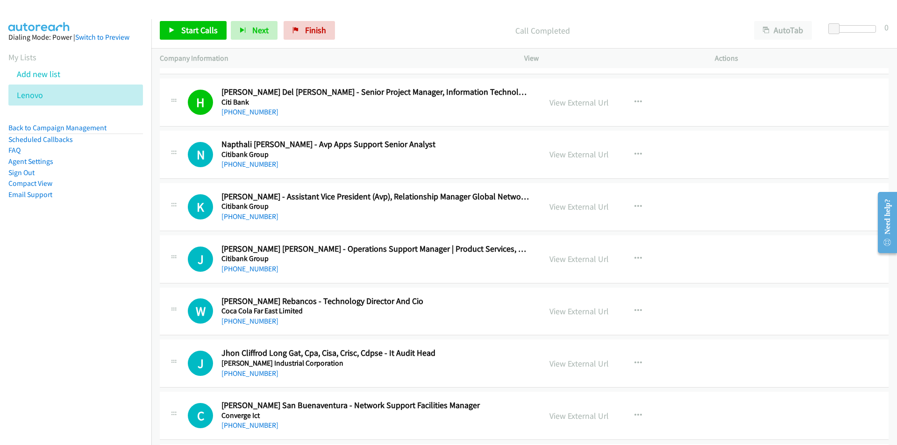
click at [151, 263] on nav "Dialing Mode: Power | Switch to Preview My Lists Add new list Lenovo Back to Ca…" at bounding box center [76, 241] width 152 height 445
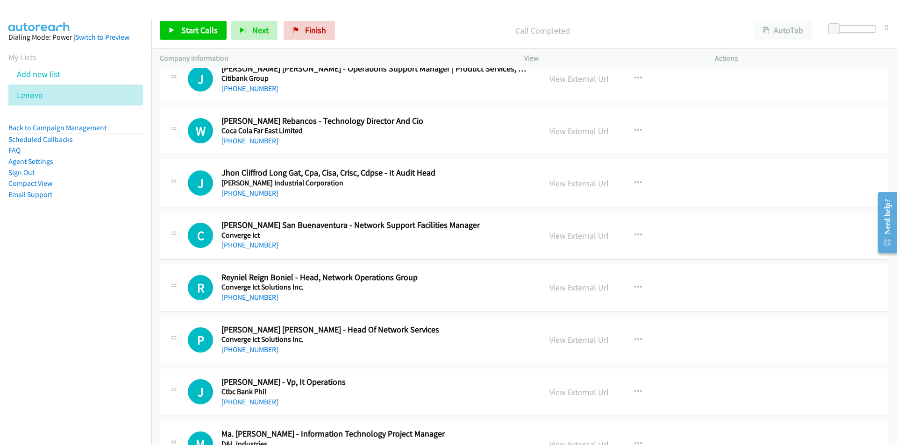
scroll to position [7524, 0]
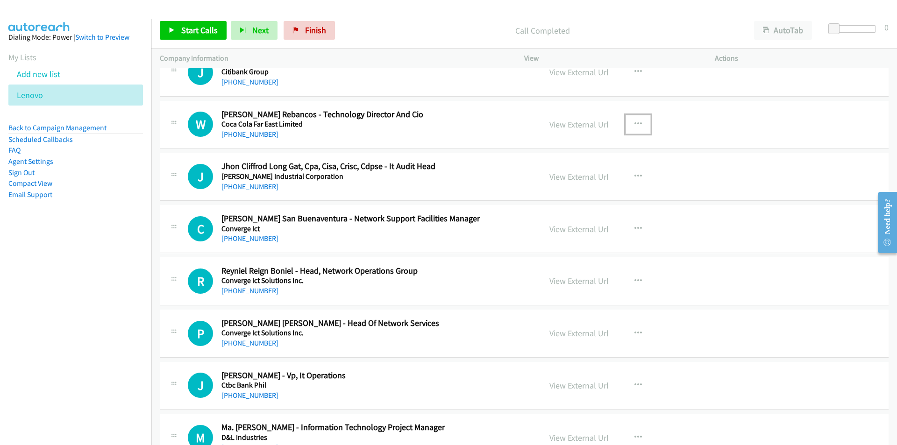
click at [629, 122] on button "button" at bounding box center [638, 124] width 25 height 19
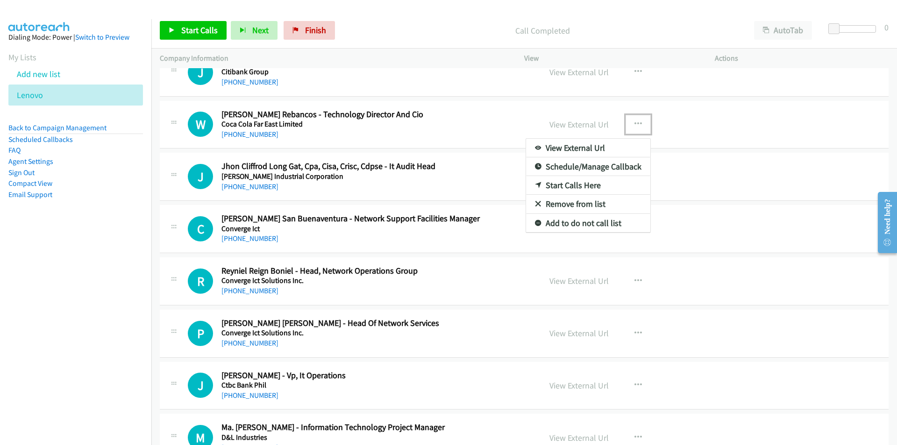
click at [570, 186] on link "Start Calls Here" at bounding box center [588, 185] width 124 height 19
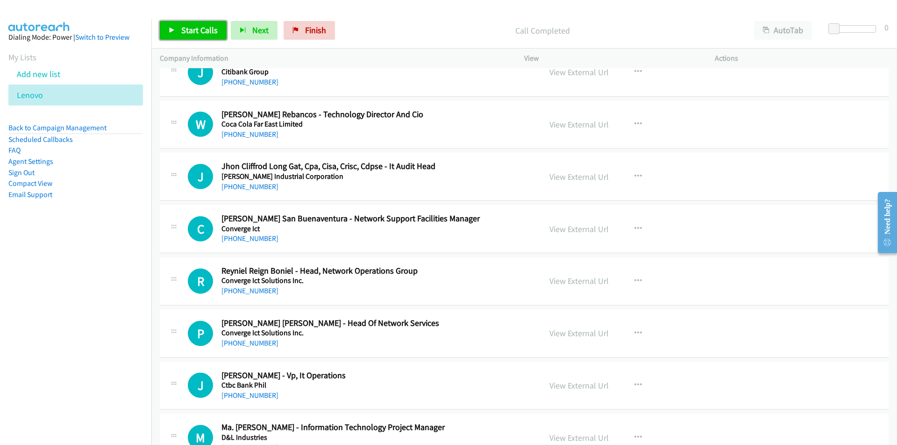
click at [198, 33] on span "Start Calls" at bounding box center [199, 30] width 36 height 11
click at [141, 274] on nav "Dialing Mode: Power | Switch to Preview My Lists Add new list Lenovo Back to Ca…" at bounding box center [76, 241] width 152 height 445
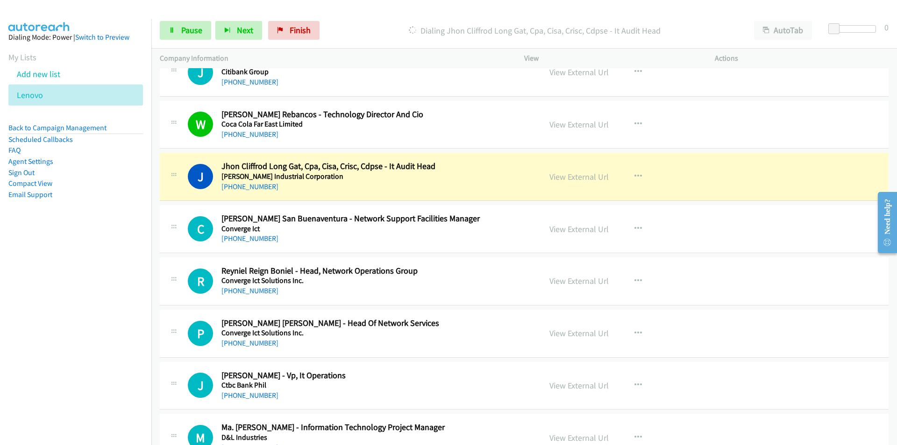
drag, startPoint x: 135, startPoint y: 298, endPoint x: 143, endPoint y: 295, distance: 8.3
click at [135, 298] on nav "Dialing Mode: Power | Switch to Preview My Lists Add new list Lenovo Back to Ca…" at bounding box center [76, 241] width 152 height 445
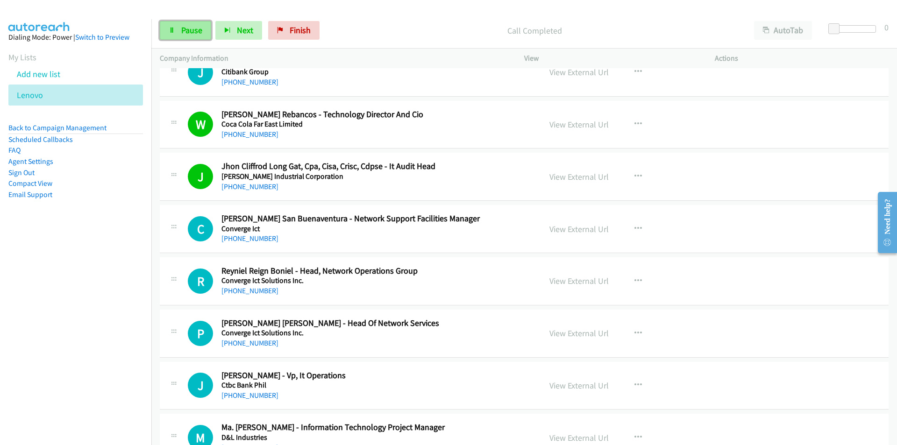
click at [185, 31] on span "Pause" at bounding box center [191, 30] width 21 height 11
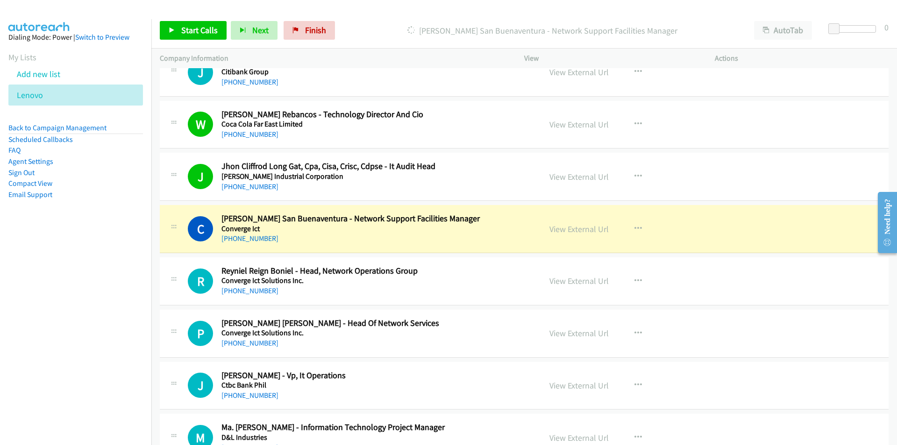
drag, startPoint x: 167, startPoint y: 348, endPoint x: 256, endPoint y: 331, distance: 89.9
click at [167, 348] on div "P Callback Scheduled Philip Michael Vargas - Head Of Network Services Converge …" at bounding box center [350, 333] width 381 height 31
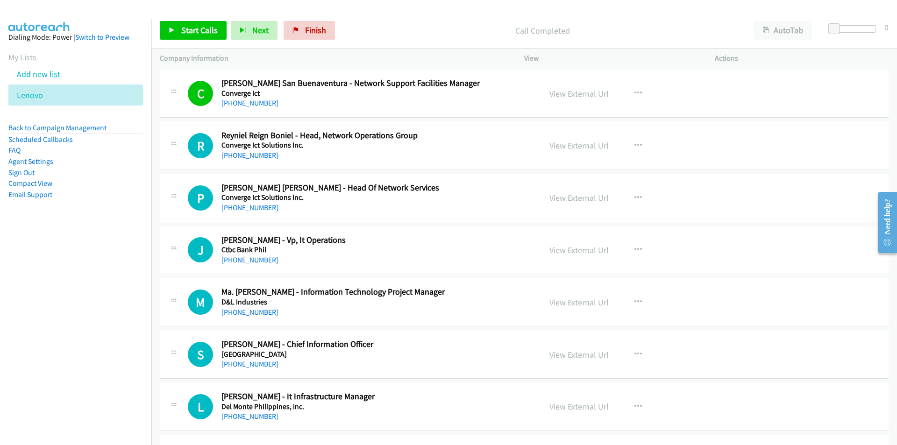
scroll to position [7664, 0]
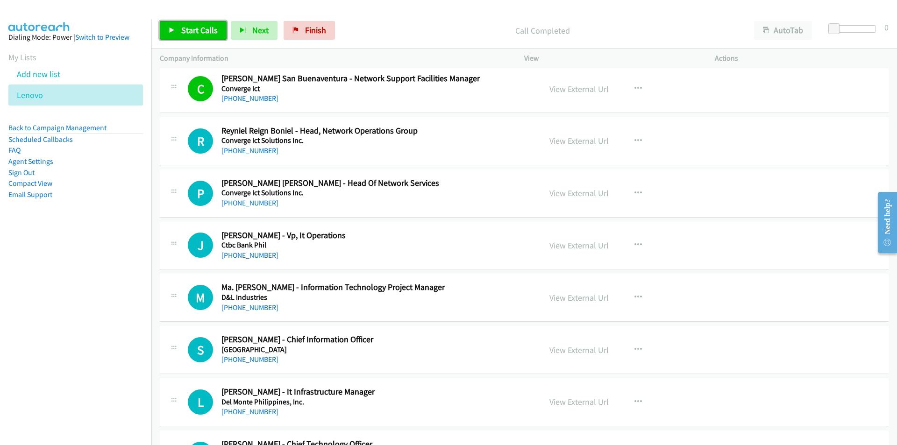
click at [195, 39] on link "Start Calls" at bounding box center [193, 30] width 67 height 19
click at [190, 30] on span "Pause" at bounding box center [191, 30] width 21 height 11
click at [635, 243] on icon "button" at bounding box center [638, 245] width 7 height 7
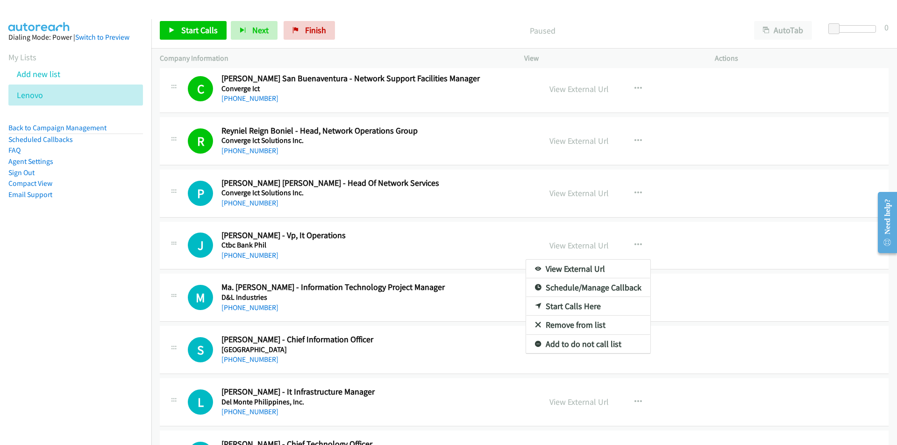
click at [91, 313] on nav "Dialing Mode: Power | Switch to Preview My Lists Add new list Lenovo Back to Ca…" at bounding box center [76, 241] width 152 height 445
click at [568, 266] on link "View External Url" at bounding box center [588, 269] width 124 height 19
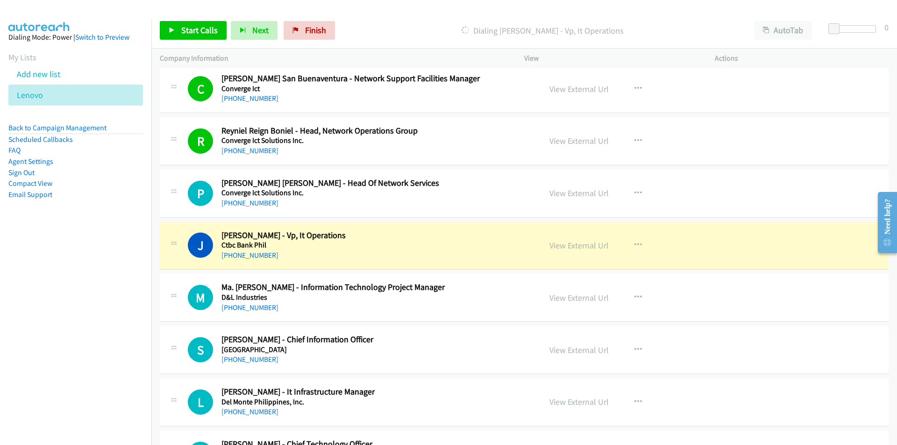
click at [113, 324] on nav "Dialing Mode: Power | Switch to Preview My Lists Add new list Lenovo Back to Ca…" at bounding box center [76, 241] width 152 height 445
click at [191, 30] on span "Start Calls" at bounding box center [199, 30] width 36 height 11
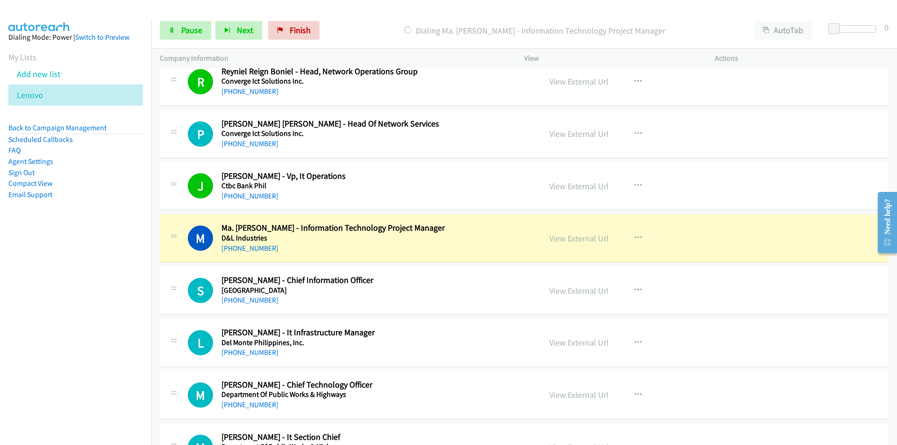
scroll to position [7804, 0]
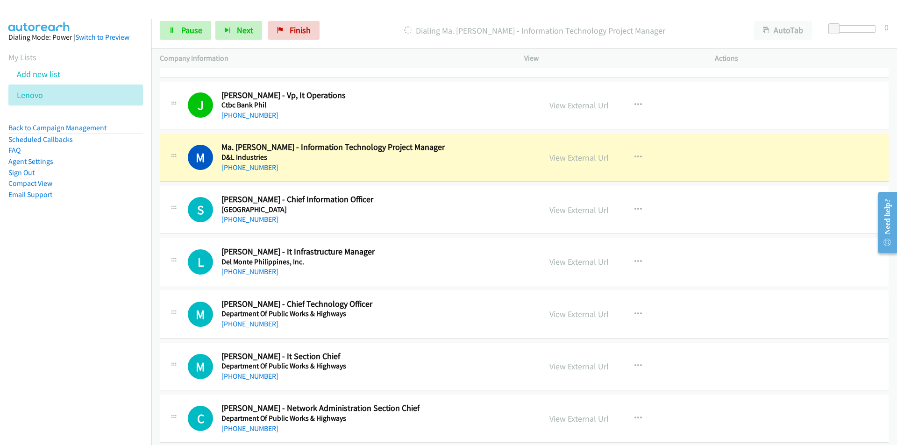
drag, startPoint x: 137, startPoint y: 308, endPoint x: 144, endPoint y: 306, distance: 7.1
click at [137, 308] on nav "Dialing Mode: Power | Switch to Preview My Lists Add new list Lenovo Back to Ca…" at bounding box center [76, 241] width 152 height 445
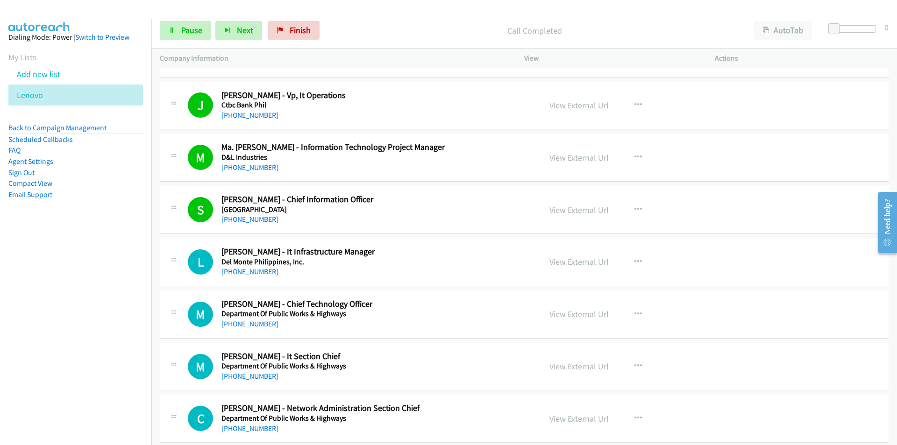
drag, startPoint x: 113, startPoint y: 311, endPoint x: 132, endPoint y: 307, distance: 20.0
click at [113, 311] on nav "Dialing Mode: Power | Switch to Preview My Lists Add new list Lenovo Back to Ca…" at bounding box center [76, 241] width 152 height 445
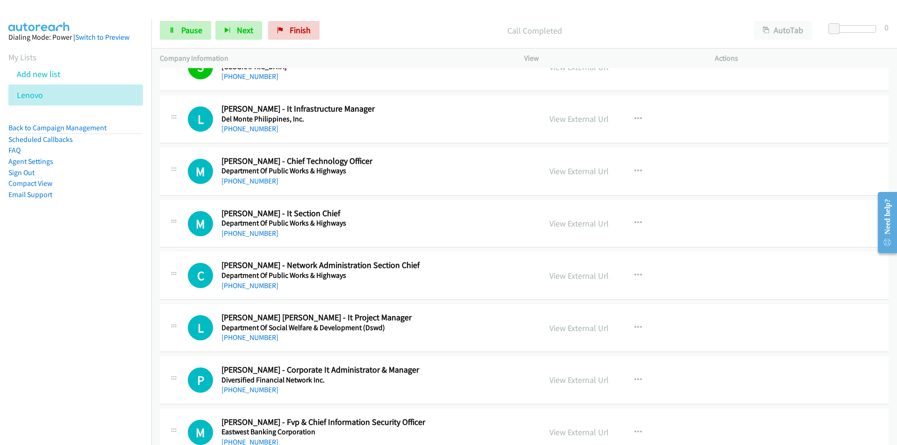
scroll to position [7945, 0]
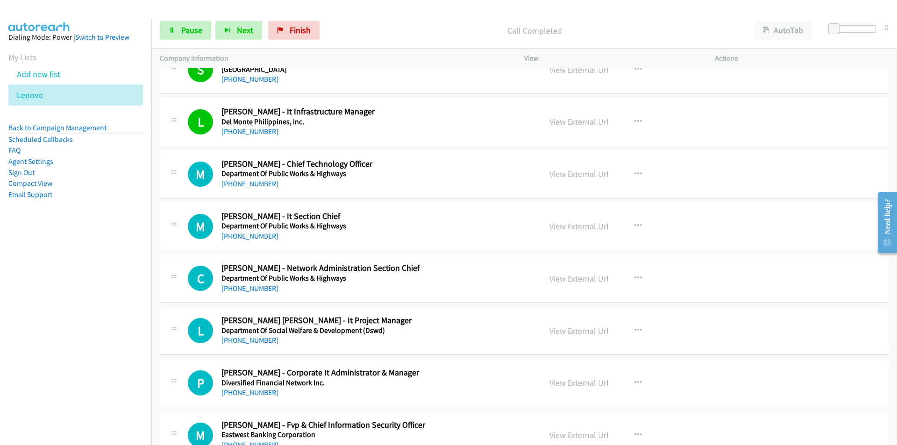
click at [119, 270] on nav "Dialing Mode: Power | Switch to Preview My Lists Add new list Lenovo Back to Ca…" at bounding box center [76, 241] width 152 height 445
click at [175, 25] on link "Pause" at bounding box center [185, 30] width 51 height 19
click at [586, 170] on link "View External Url" at bounding box center [579, 174] width 59 height 11
click at [196, 27] on span "Start Calls" at bounding box center [199, 30] width 36 height 11
click at [129, 313] on nav "Dialing Mode: Power | Switch to Preview My Lists Add new list Lenovo Back to Ca…" at bounding box center [76, 241] width 152 height 445
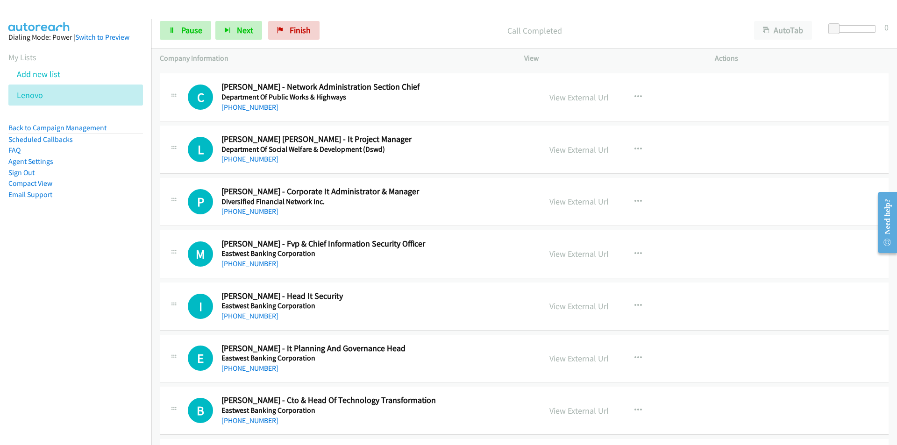
scroll to position [8132, 0]
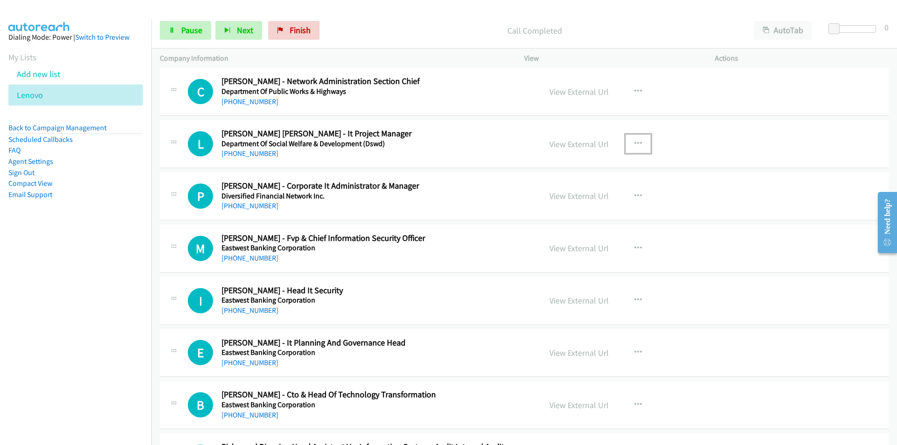
click at [637, 142] on icon "button" at bounding box center [638, 143] width 7 height 7
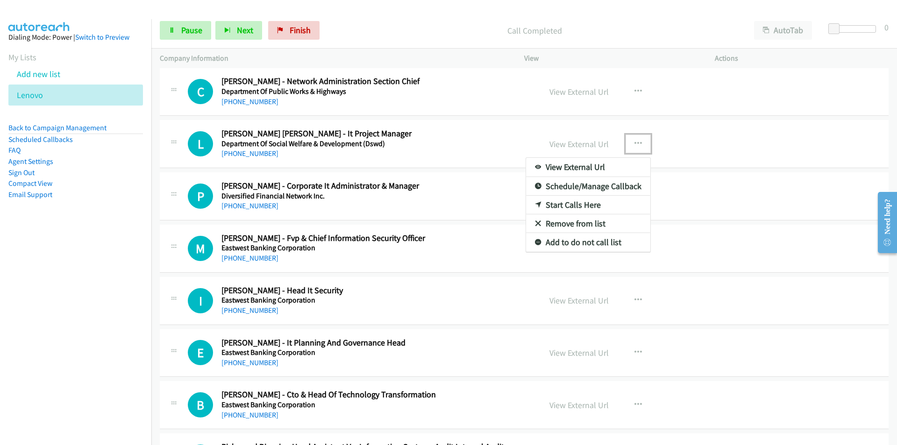
drag, startPoint x: 582, startPoint y: 206, endPoint x: 646, endPoint y: 200, distance: 64.8
click at [597, 169] on link "View External Url" at bounding box center [588, 167] width 124 height 19
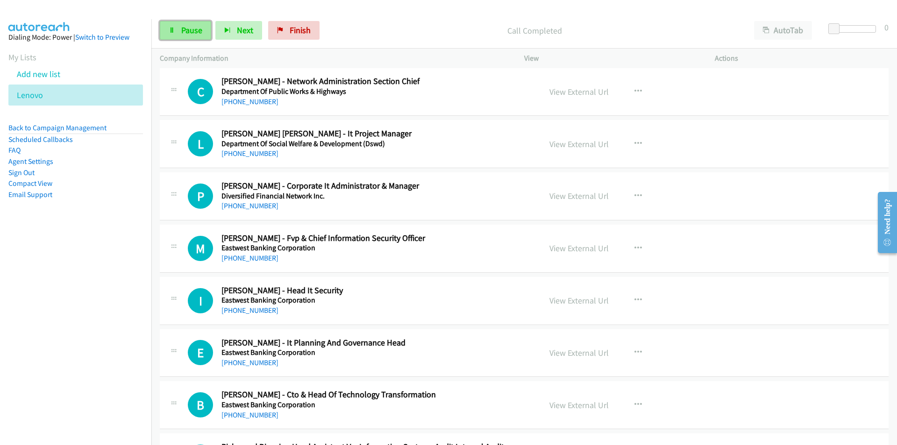
click at [186, 36] on link "Pause" at bounding box center [185, 30] width 51 height 19
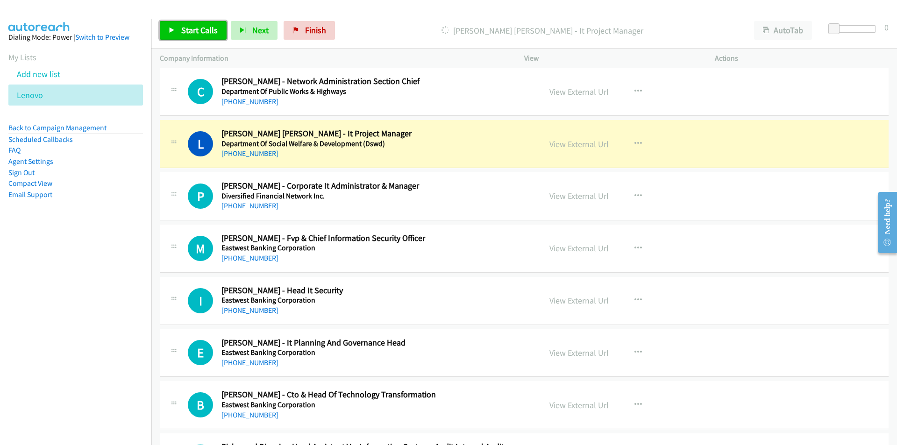
click at [203, 39] on link "Start Calls" at bounding box center [193, 30] width 67 height 19
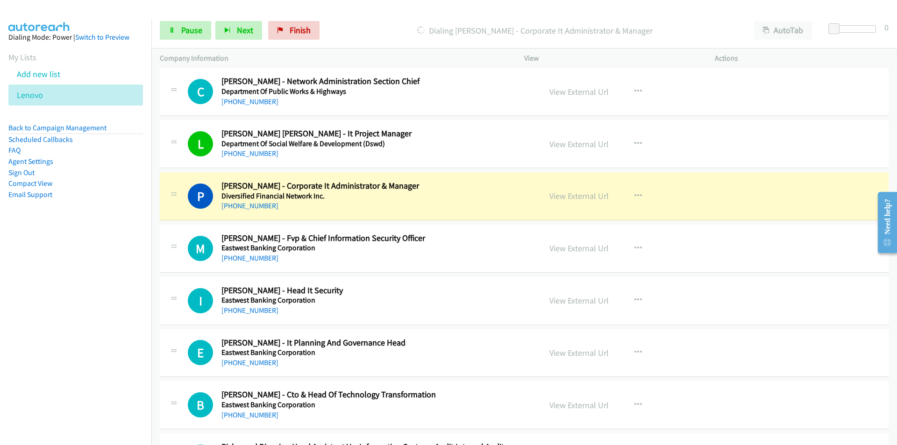
click at [107, 302] on nav "Dialing Mode: Power | Switch to Preview My Lists Add new list Lenovo Back to Ca…" at bounding box center [76, 241] width 152 height 445
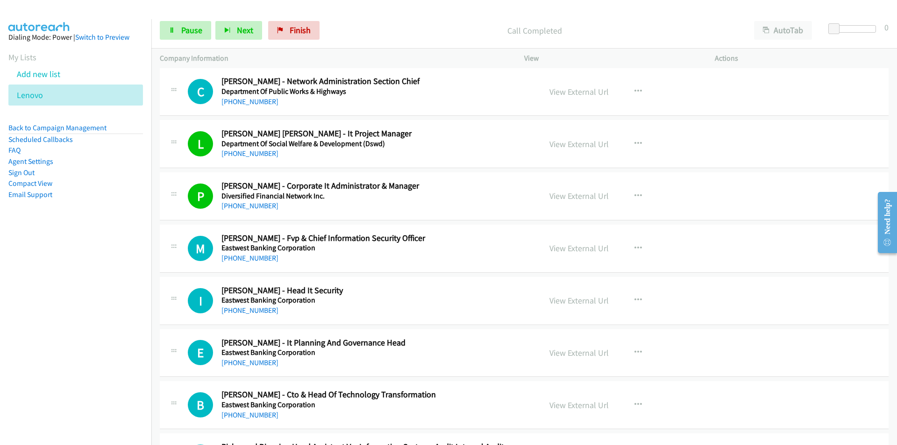
click at [101, 319] on nav "Dialing Mode: Power | Switch to Preview My Lists Add new list Lenovo Back to Ca…" at bounding box center [76, 241] width 152 height 445
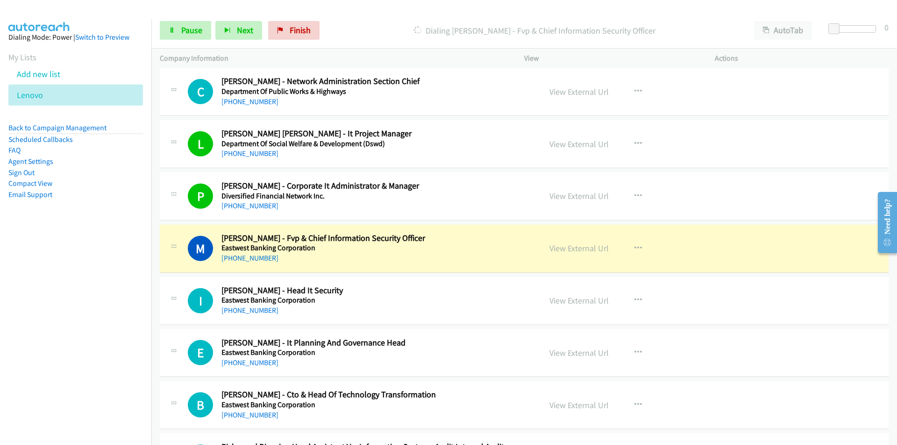
click at [130, 317] on nav "Dialing Mode: Power | Switch to Preview My Lists Add new list Lenovo Back to Ca…" at bounding box center [76, 241] width 152 height 445
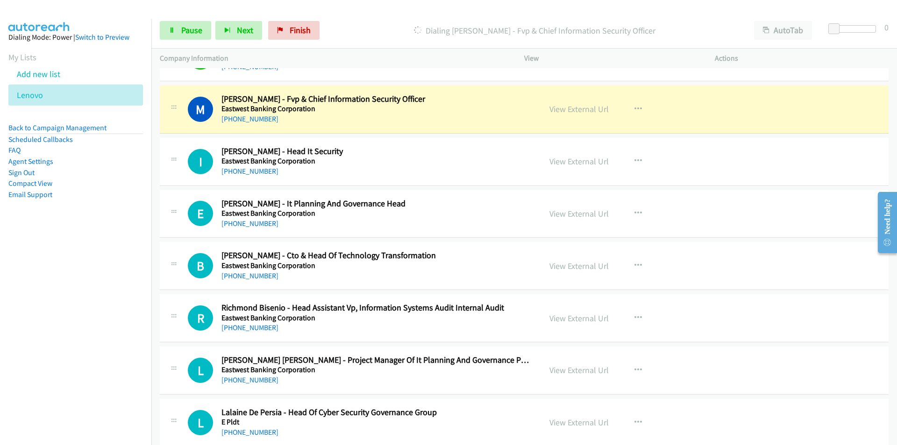
scroll to position [8272, 0]
click at [587, 107] on link "View External Url" at bounding box center [579, 108] width 59 height 11
click at [190, 36] on link "Pause" at bounding box center [185, 30] width 51 height 19
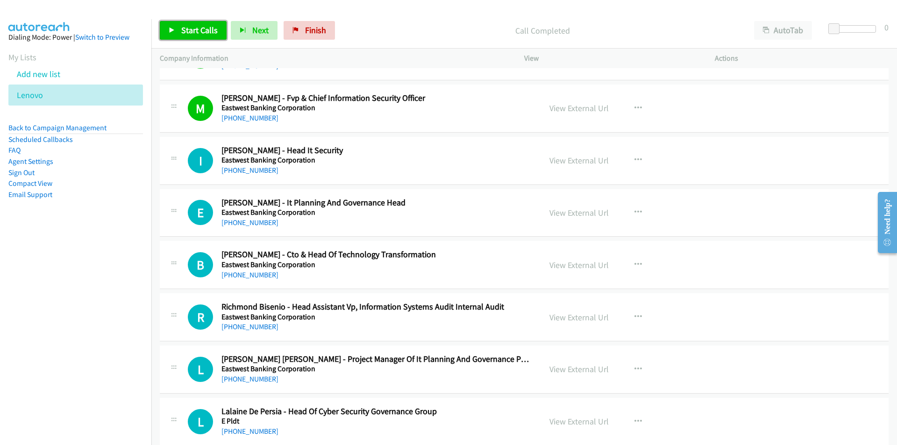
click at [202, 36] on link "Start Calls" at bounding box center [193, 30] width 67 height 19
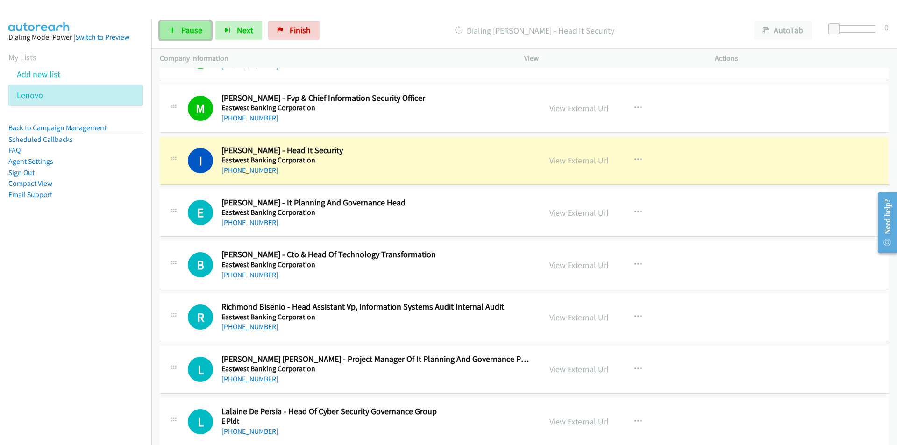
click at [187, 27] on span "Pause" at bounding box center [191, 30] width 21 height 11
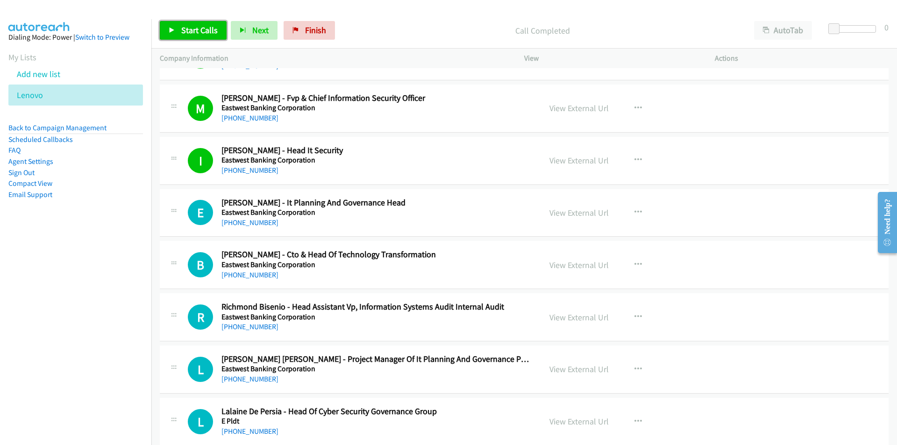
click at [189, 37] on link "Start Calls" at bounding box center [193, 30] width 67 height 19
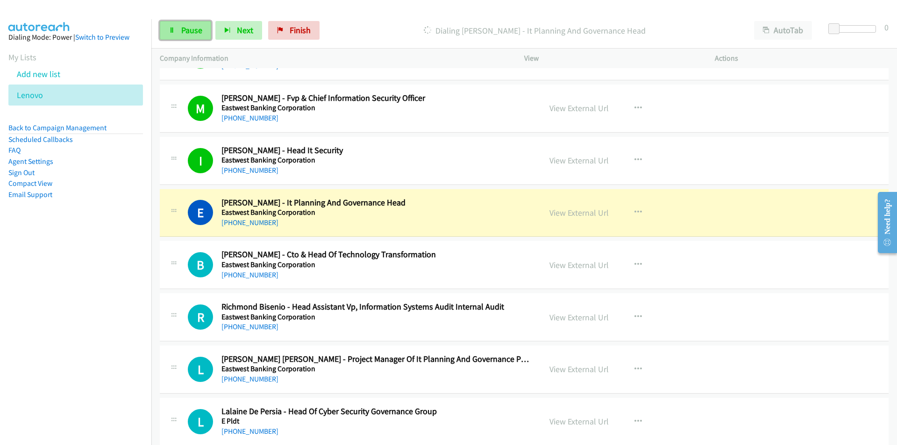
click at [192, 28] on span "Pause" at bounding box center [191, 30] width 21 height 11
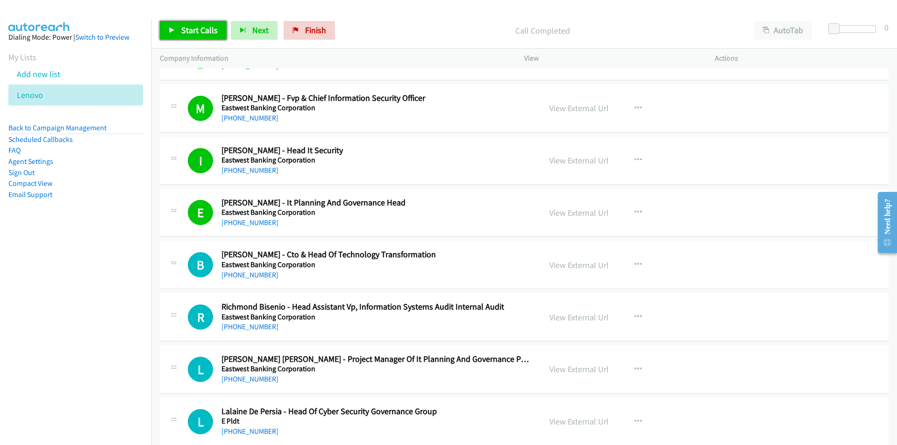
click at [195, 36] on link "Start Calls" at bounding box center [193, 30] width 67 height 19
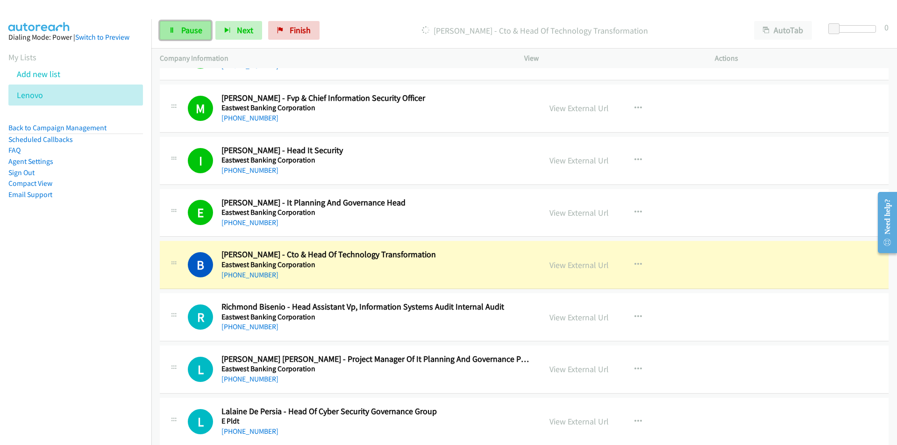
click at [180, 25] on link "Pause" at bounding box center [185, 30] width 51 height 19
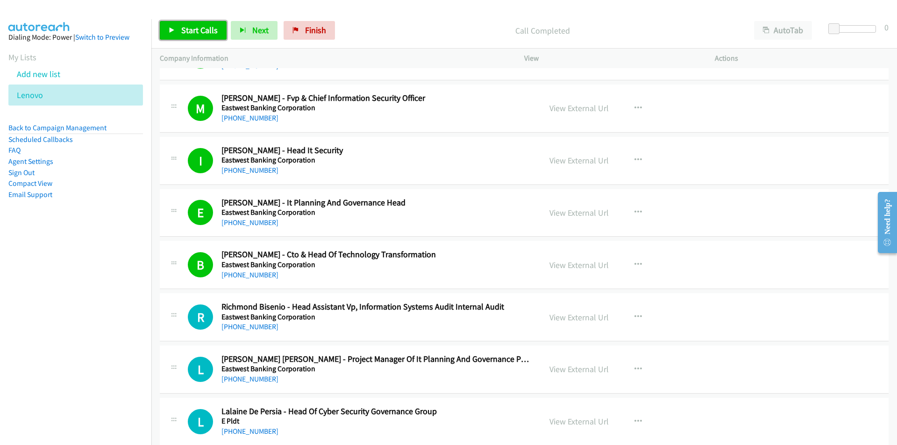
click at [189, 32] on span "Start Calls" at bounding box center [199, 30] width 36 height 11
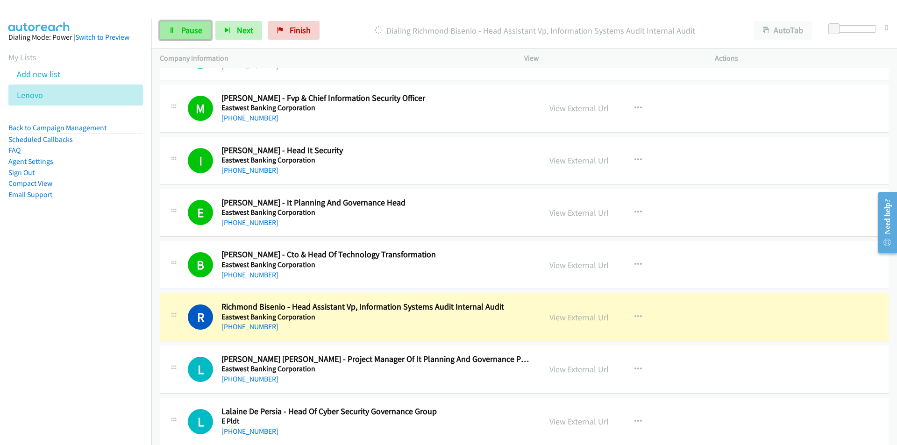
click at [188, 34] on span "Pause" at bounding box center [191, 30] width 21 height 11
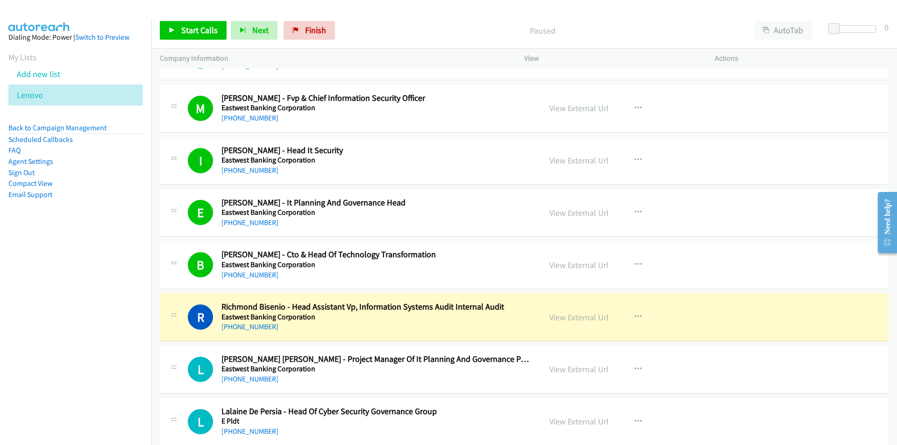
drag, startPoint x: 129, startPoint y: 320, endPoint x: 144, endPoint y: 322, distance: 14.6
click at [129, 320] on nav "Dialing Mode: Power | Switch to Preview My Lists Add new list Lenovo Back to Ca…" at bounding box center [76, 241] width 152 height 445
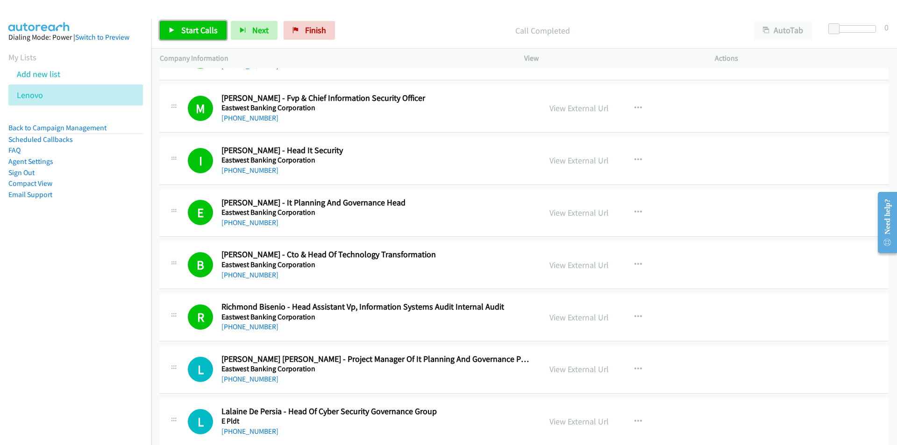
click at [193, 31] on span "Start Calls" at bounding box center [199, 30] width 36 height 11
click at [193, 31] on span "Pause" at bounding box center [191, 30] width 21 height 11
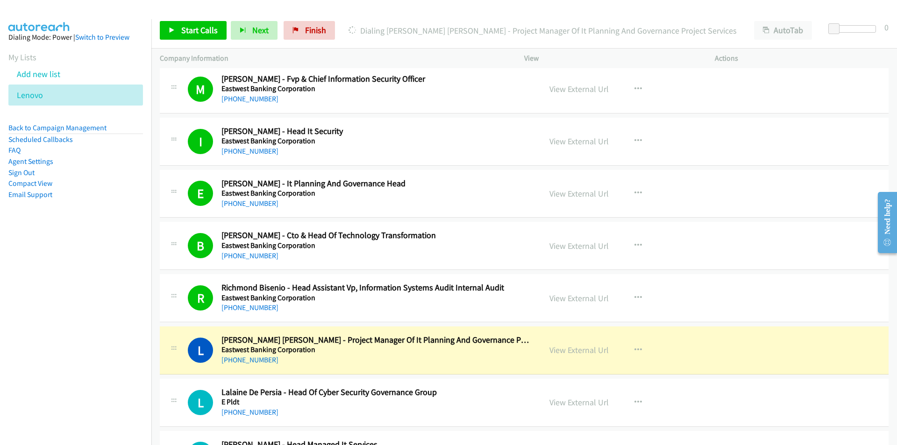
scroll to position [8412, 0]
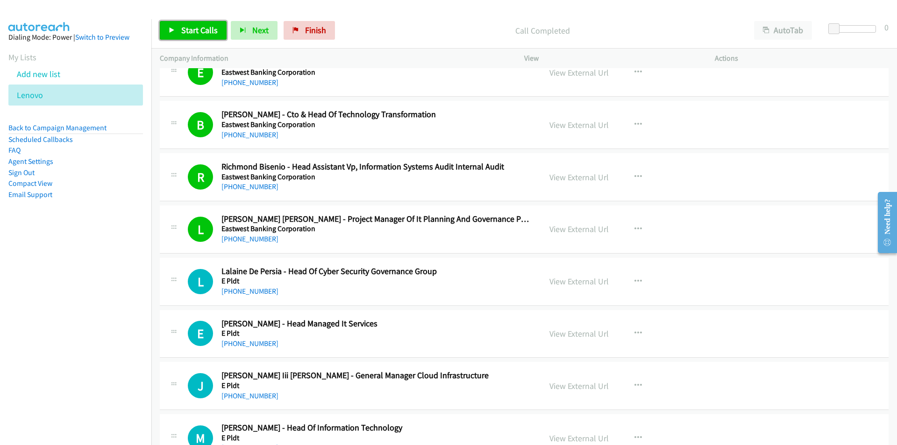
click at [187, 28] on span "Start Calls" at bounding box center [199, 30] width 36 height 11
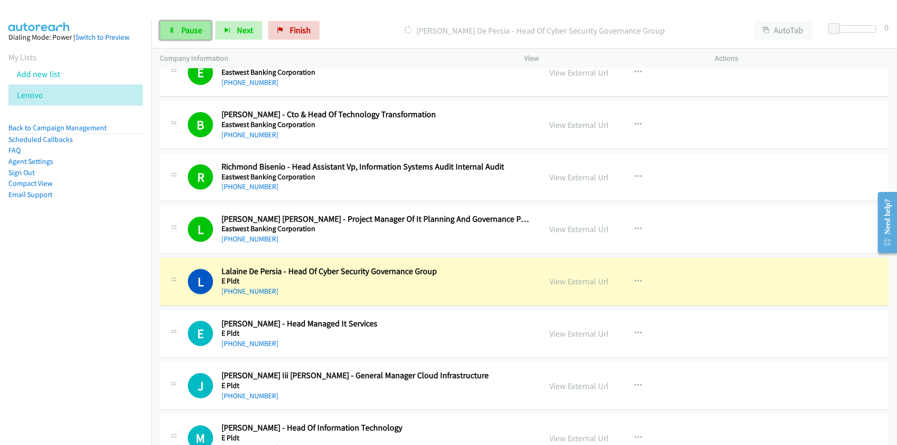
click at [186, 30] on span "Pause" at bounding box center [191, 30] width 21 height 11
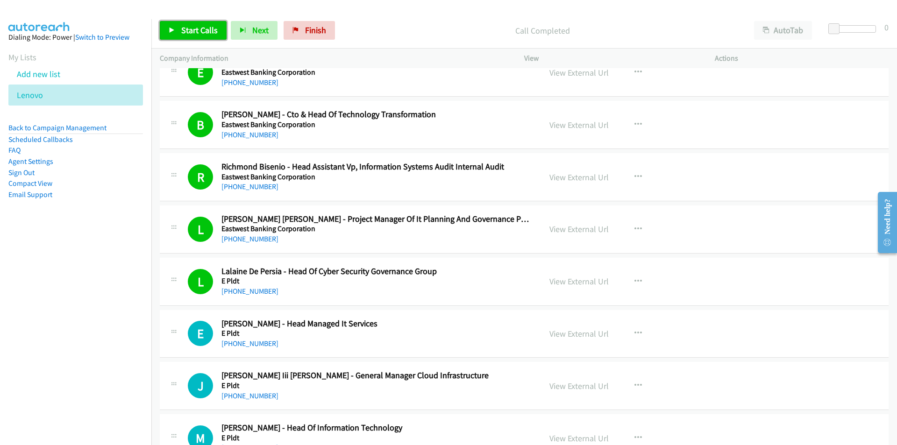
click at [186, 39] on link "Start Calls" at bounding box center [193, 30] width 67 height 19
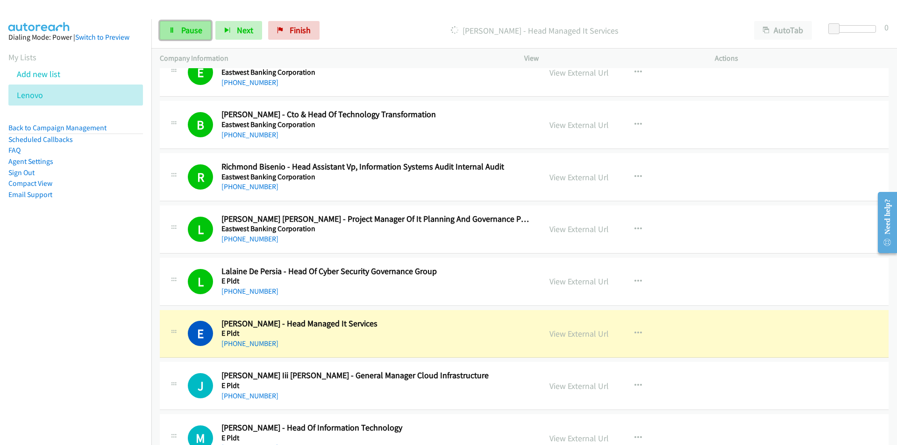
click at [189, 33] on span "Pause" at bounding box center [191, 30] width 21 height 11
click at [191, 29] on span "Start Calls" at bounding box center [199, 30] width 36 height 11
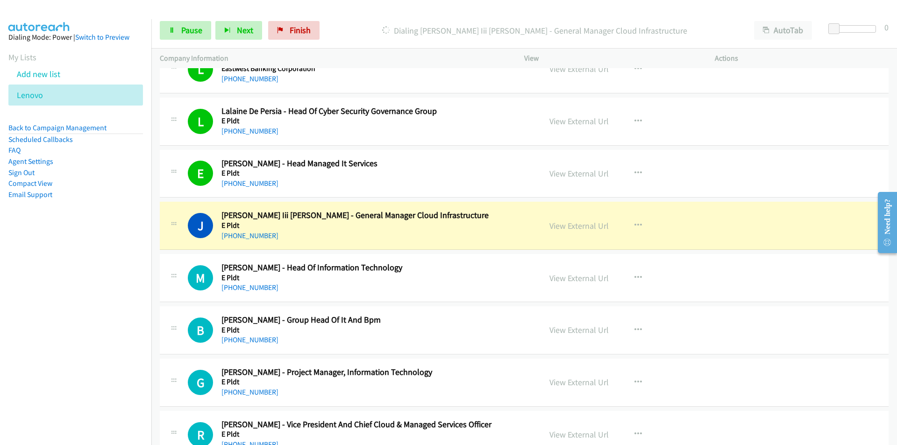
scroll to position [8599, 0]
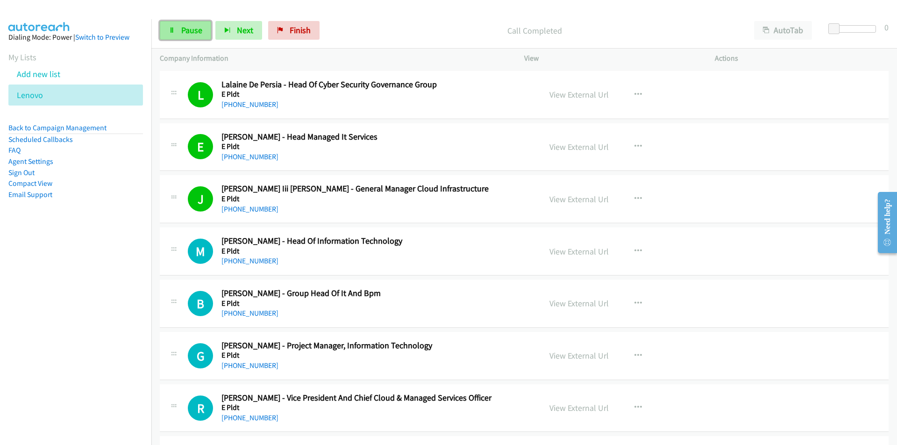
click at [188, 29] on span "Pause" at bounding box center [191, 30] width 21 height 11
click at [61, 282] on nav "Dialing Mode: Power | Switch to Preview My Lists Add new list Lenovo Back to Ca…" at bounding box center [76, 241] width 152 height 445
click at [191, 34] on span "Start Calls" at bounding box center [199, 30] width 36 height 11
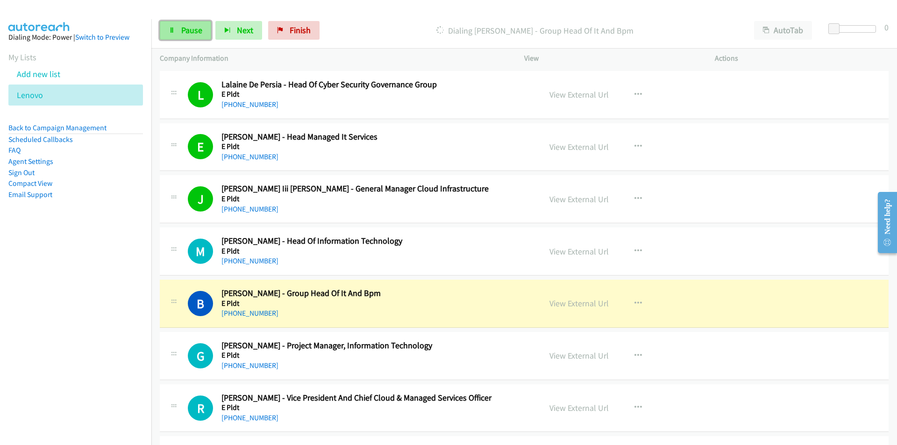
click at [174, 29] on icon at bounding box center [172, 31] width 7 height 7
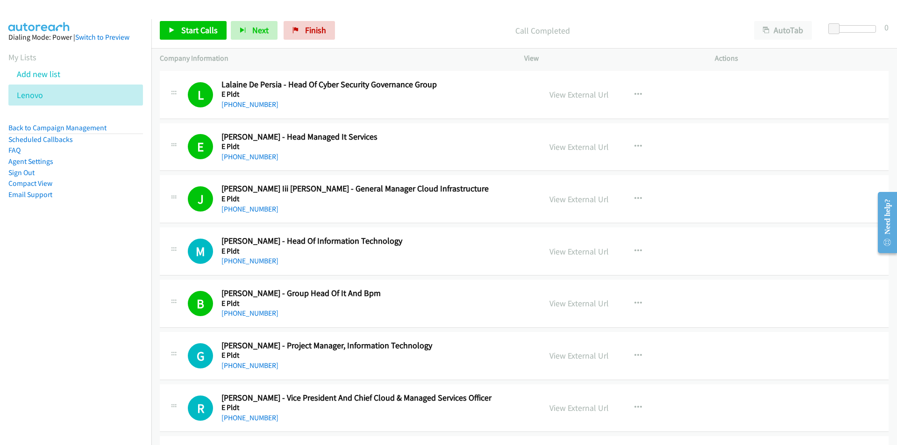
click at [420, 21] on div "Call Completed" at bounding box center [542, 30] width 407 height 19
click at [180, 31] on link "Start Calls" at bounding box center [193, 30] width 67 height 19
click at [117, 329] on nav "Dialing Mode: Power | Switch to Preview My Lists Add new list Lenovo Back to Ca…" at bounding box center [76, 241] width 152 height 445
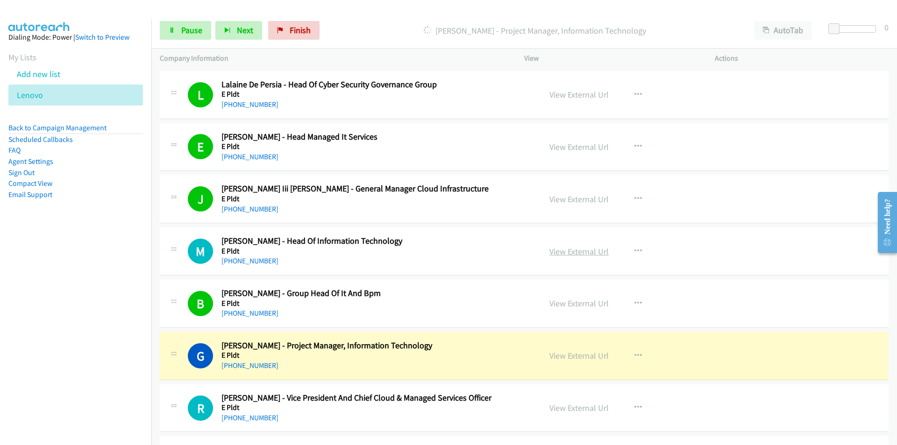
click at [568, 252] on link "View External Url" at bounding box center [579, 251] width 59 height 11
click at [185, 24] on link "Pause" at bounding box center [185, 30] width 51 height 19
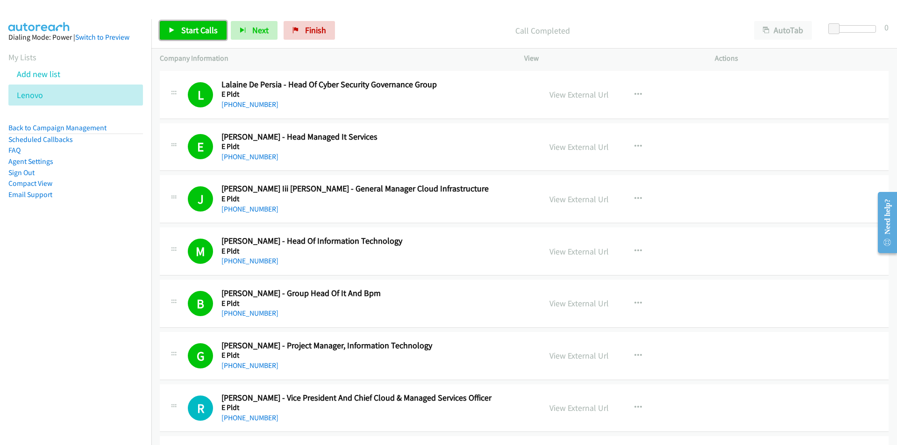
click at [198, 37] on link "Start Calls" at bounding box center [193, 30] width 67 height 19
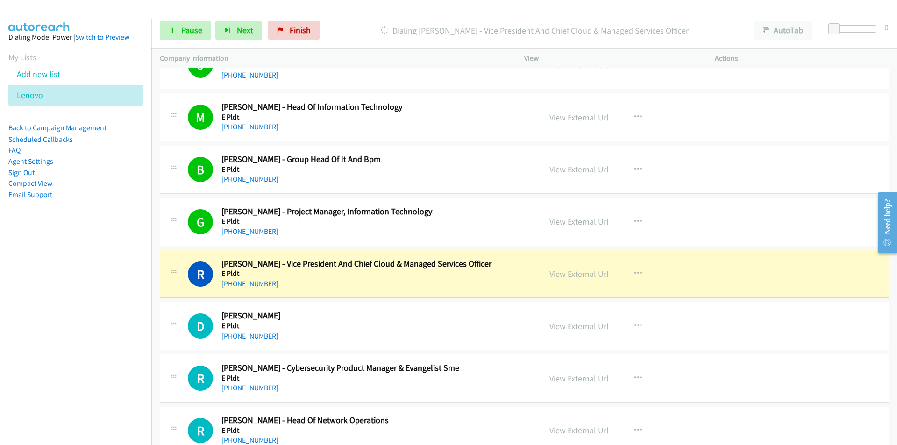
scroll to position [8786, 0]
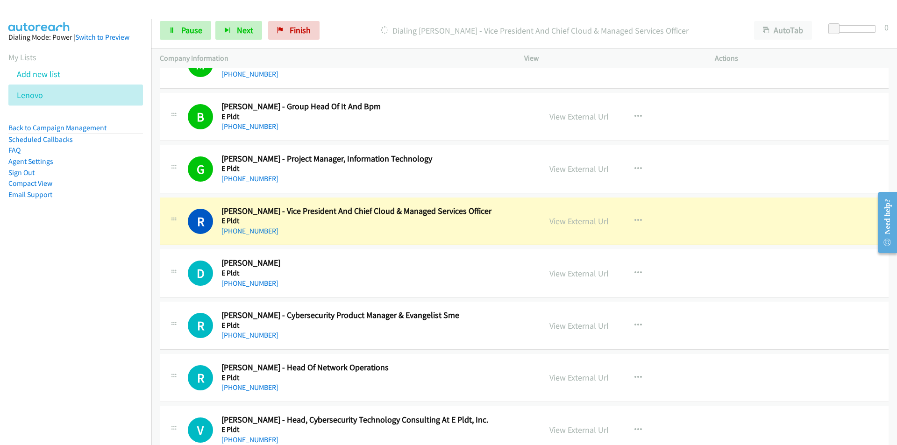
click at [74, 318] on nav "Dialing Mode: Power | Switch to Preview My Lists Add new list Lenovo Back to Ca…" at bounding box center [76, 241] width 152 height 445
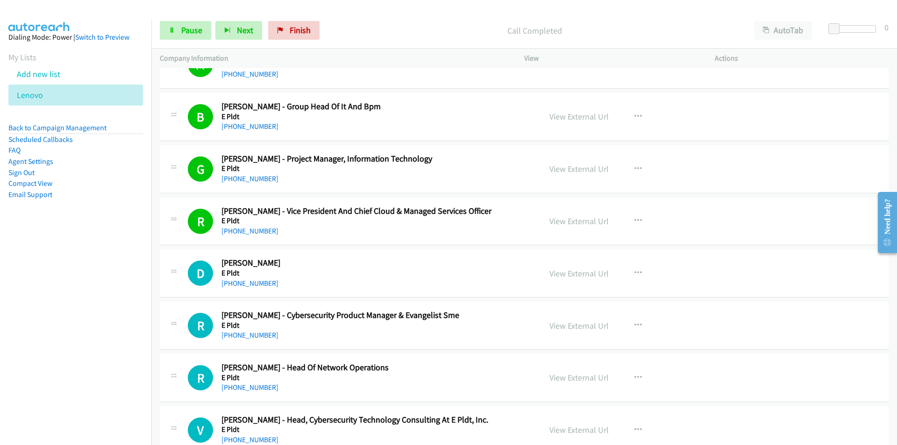
drag, startPoint x: 107, startPoint y: 337, endPoint x: 123, endPoint y: 332, distance: 16.7
click at [107, 337] on nav "Dialing Mode: Power | Switch to Preview My Lists Add new list Lenovo Back to Ca…" at bounding box center [76, 241] width 152 height 445
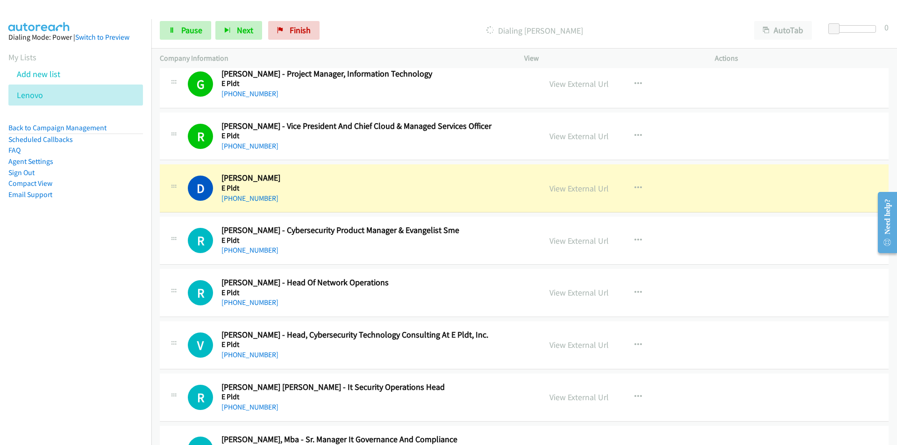
scroll to position [8879, 0]
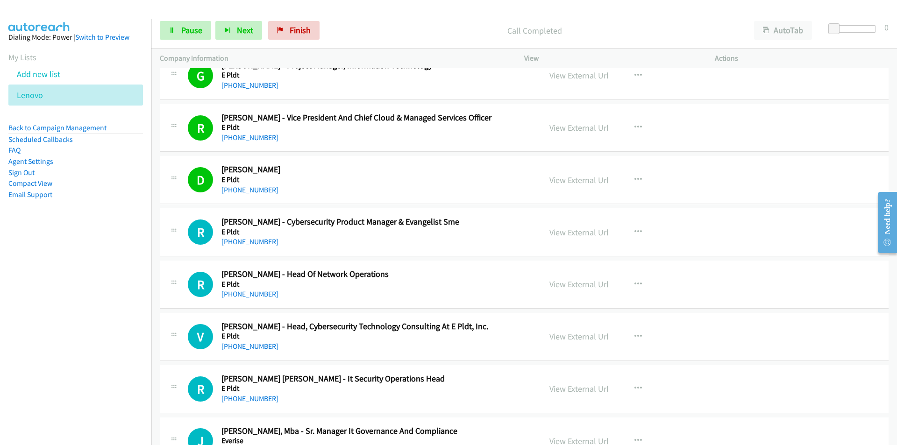
drag, startPoint x: 137, startPoint y: 293, endPoint x: 196, endPoint y: 288, distance: 59.1
click at [137, 293] on nav "Dialing Mode: Power | Switch to Preview My Lists Add new list Lenovo Back to Ca…" at bounding box center [76, 241] width 152 height 445
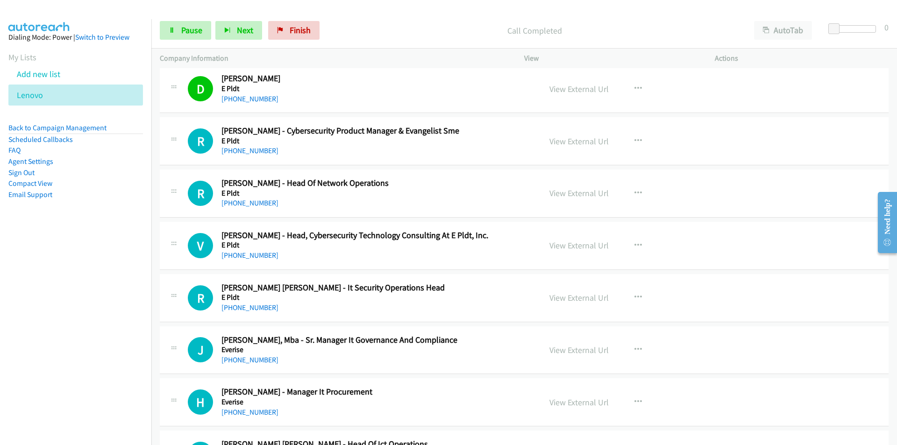
scroll to position [8973, 0]
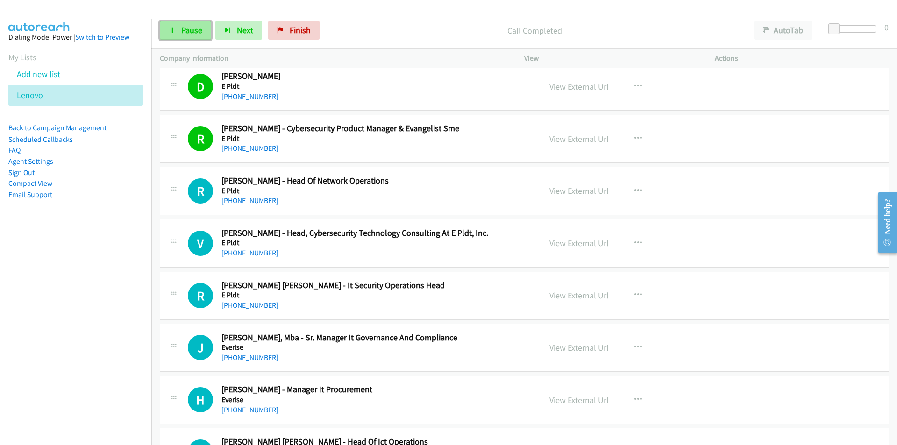
click at [190, 27] on span "Pause" at bounding box center [191, 30] width 21 height 11
click at [190, 26] on span "Start Calls" at bounding box center [199, 30] width 36 height 11
drag, startPoint x: 143, startPoint y: 317, endPoint x: 149, endPoint y: 317, distance: 5.6
click at [143, 317] on nav "Dialing Mode: Power | Switch to Preview My Lists Add new list Lenovo Back to Ca…" at bounding box center [76, 241] width 152 height 445
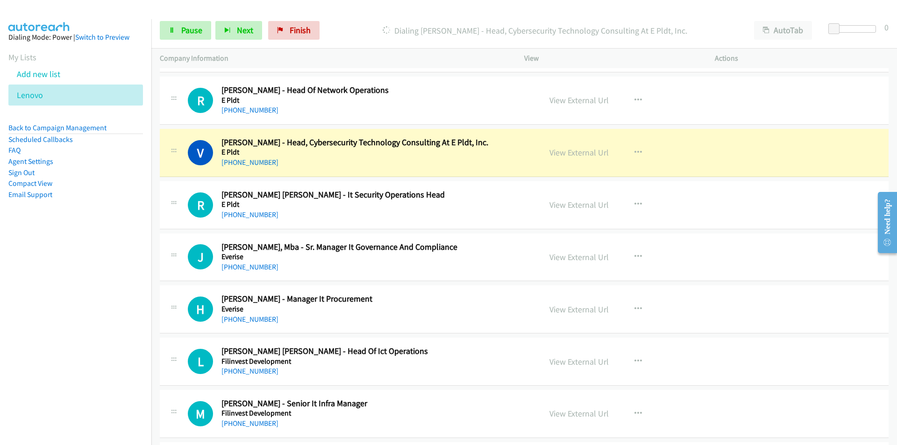
scroll to position [9066, 0]
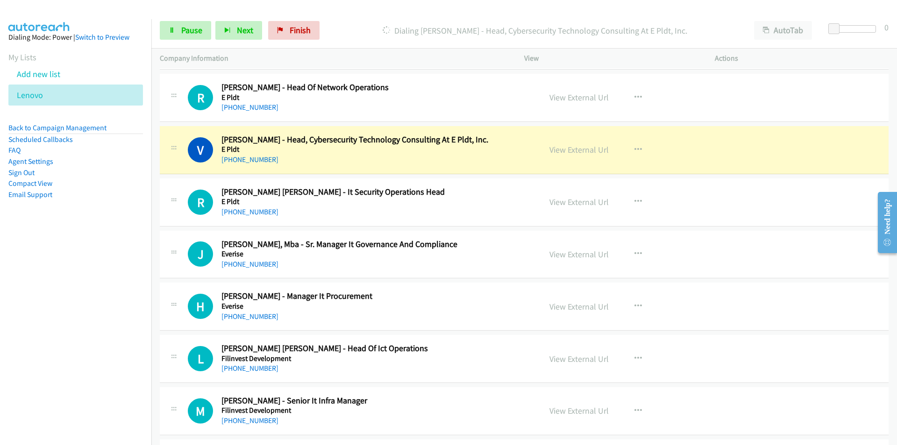
click at [76, 303] on nav "Dialing Mode: Power | Switch to Preview My Lists Add new list Lenovo Back to Ca…" at bounding box center [76, 241] width 152 height 445
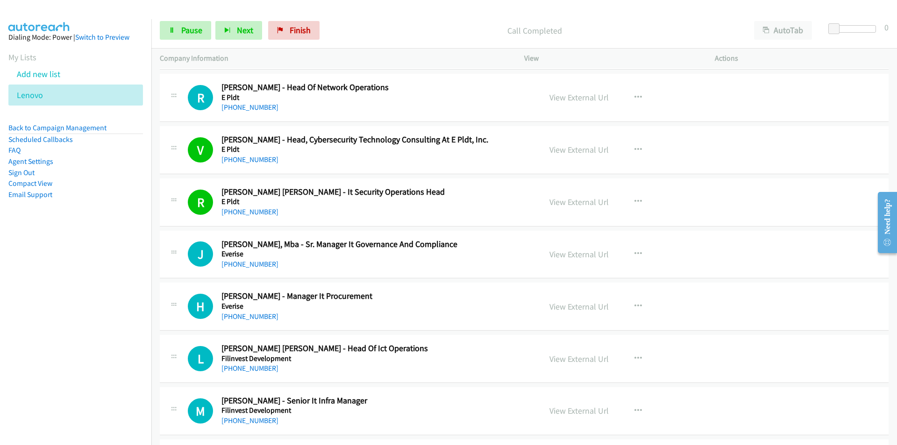
click at [104, 314] on nav "Dialing Mode: Power | Switch to Preview My Lists Add new list Lenovo Back to Ca…" at bounding box center [76, 241] width 152 height 445
click at [129, 210] on aside "Dialing Mode: Power | Switch to Preview My Lists Add new list Lenovo Back to Ca…" at bounding box center [75, 130] width 151 height 223
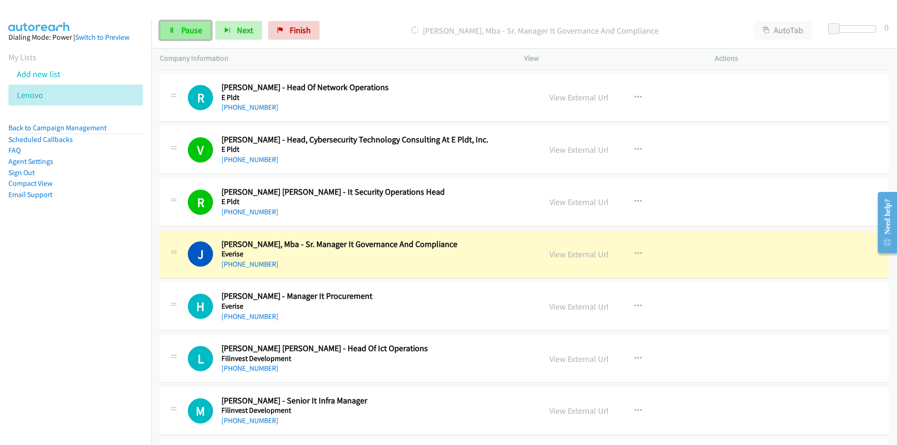
click at [199, 29] on span "Pause" at bounding box center [191, 30] width 21 height 11
click at [123, 328] on nav "Dialing Mode: Power | Switch to Preview My Lists Add new list Lenovo Back to Ca…" at bounding box center [76, 241] width 152 height 445
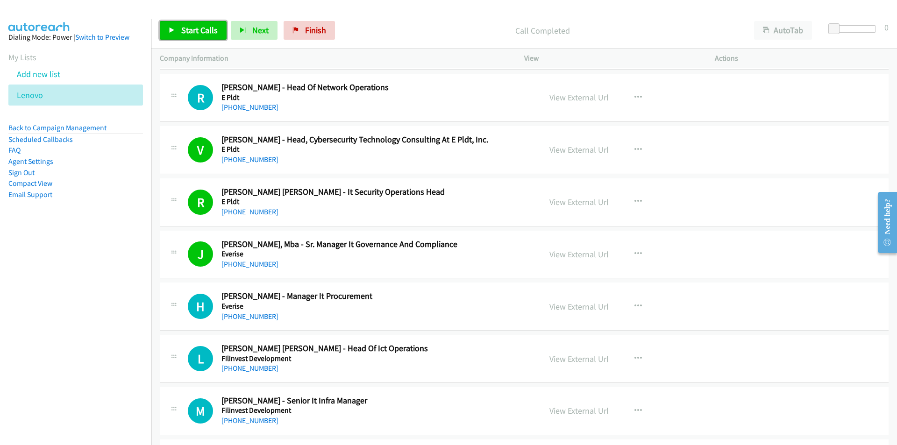
click at [195, 35] on span "Start Calls" at bounding box center [199, 30] width 36 height 11
drag, startPoint x: 84, startPoint y: 315, endPoint x: 118, endPoint y: 315, distance: 34.1
click at [84, 315] on nav "Dialing Mode: Power | Switch to Preview My Lists Add new list Lenovo Back to Ca…" at bounding box center [76, 241] width 152 height 445
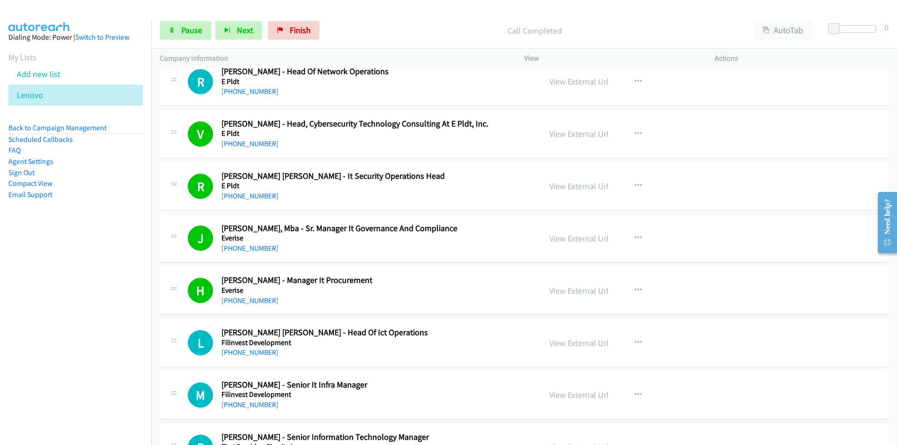
scroll to position [9206, 0]
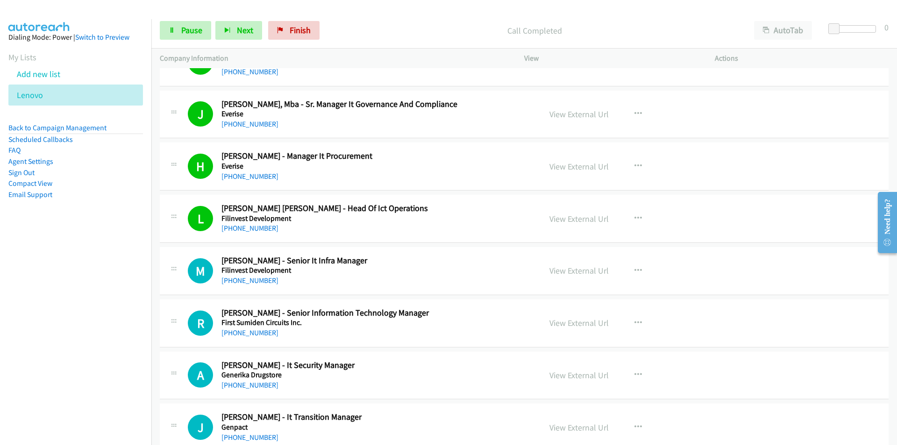
drag, startPoint x: 44, startPoint y: 304, endPoint x: 70, endPoint y: 292, distance: 28.7
click at [44, 304] on nav "Dialing Mode: Power | Switch to Preview My Lists Add new list Lenovo Back to Ca…" at bounding box center [76, 241] width 152 height 445
click at [188, 26] on span "Pause" at bounding box center [191, 30] width 21 height 11
click at [188, 26] on span "Start Calls" at bounding box center [199, 30] width 36 height 11
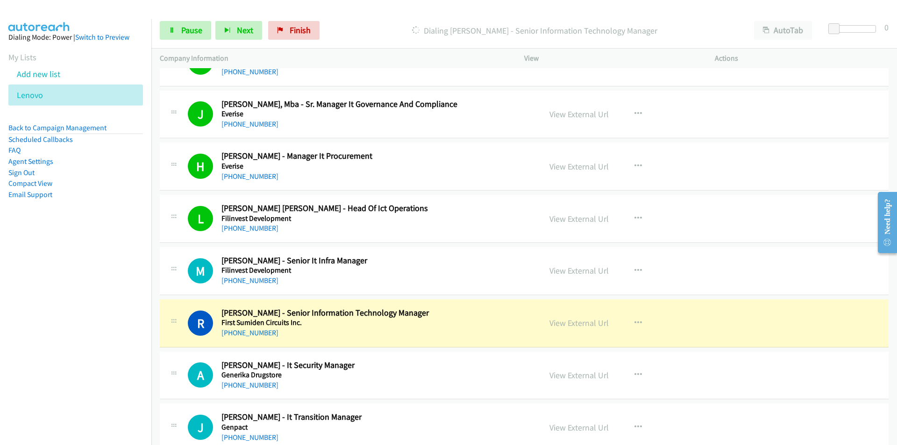
click at [104, 317] on nav "Dialing Mode: Power | Switch to Preview My Lists Add new list Lenovo Back to Ca…" at bounding box center [76, 241] width 152 height 445
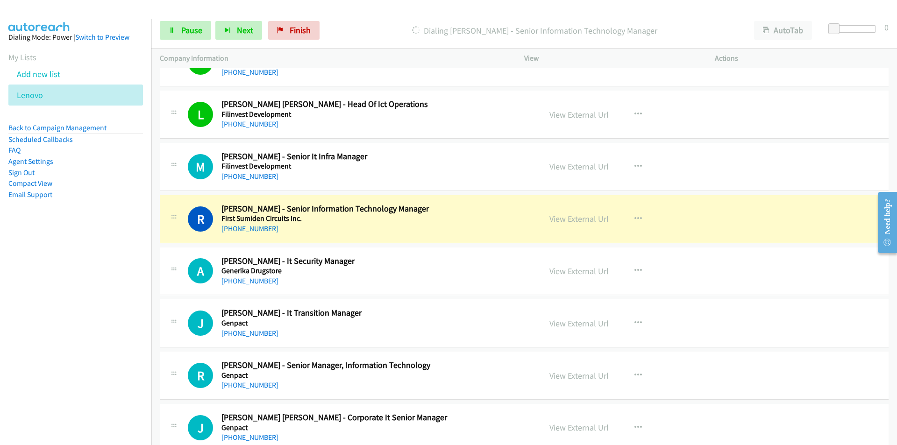
scroll to position [9347, 0]
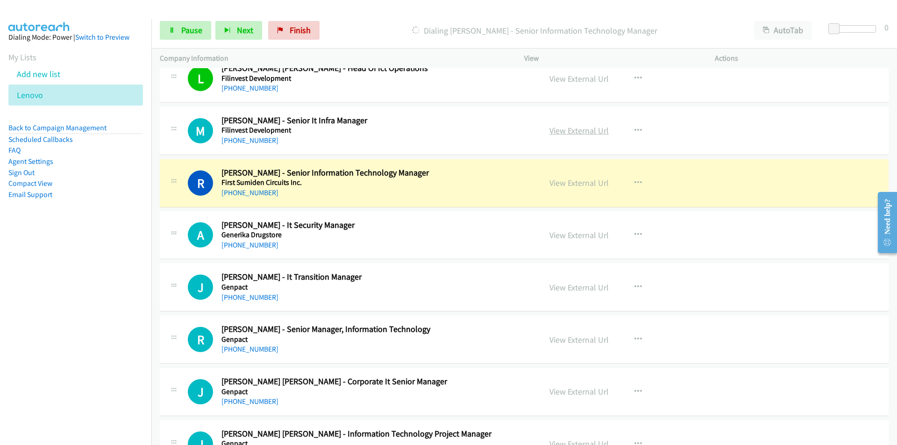
click at [583, 133] on link "View External Url" at bounding box center [579, 130] width 59 height 11
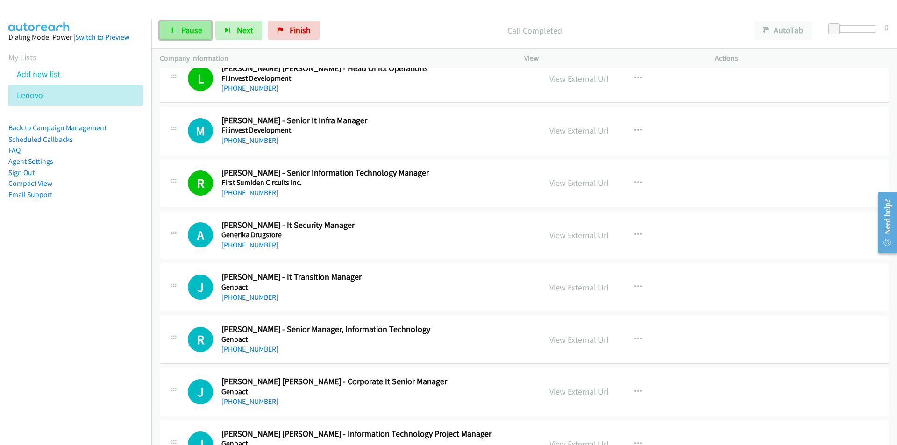
click at [180, 27] on link "Pause" at bounding box center [185, 30] width 51 height 19
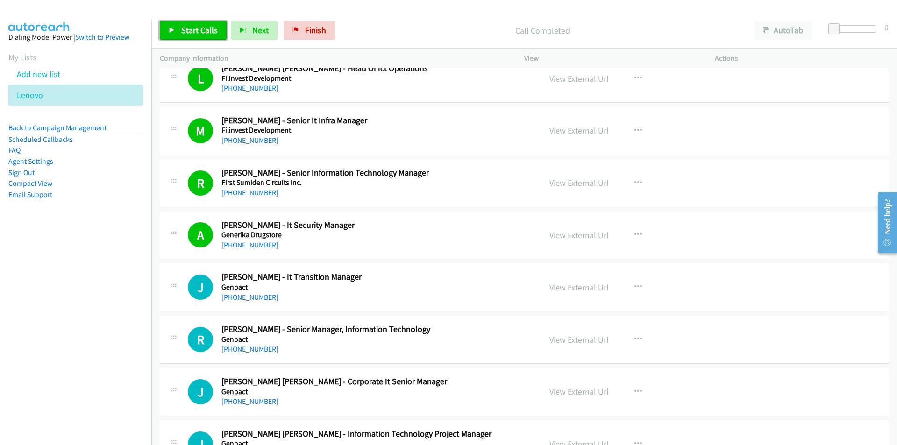
click at [181, 22] on link "Start Calls" at bounding box center [193, 30] width 67 height 19
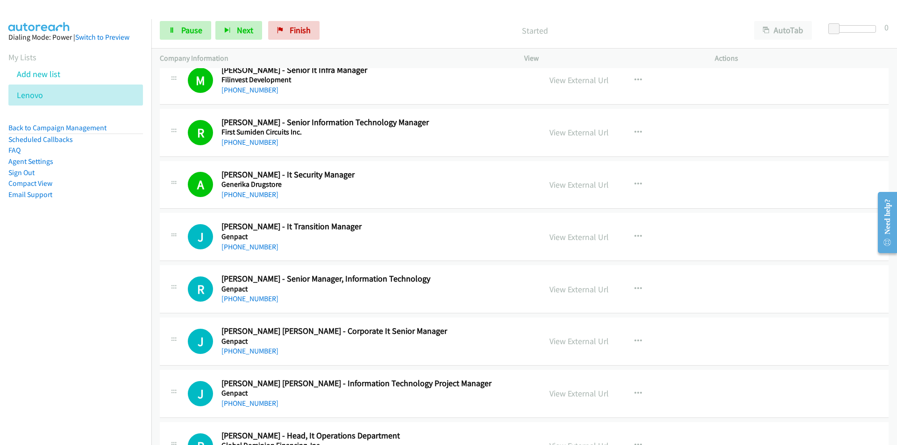
scroll to position [9440, 0]
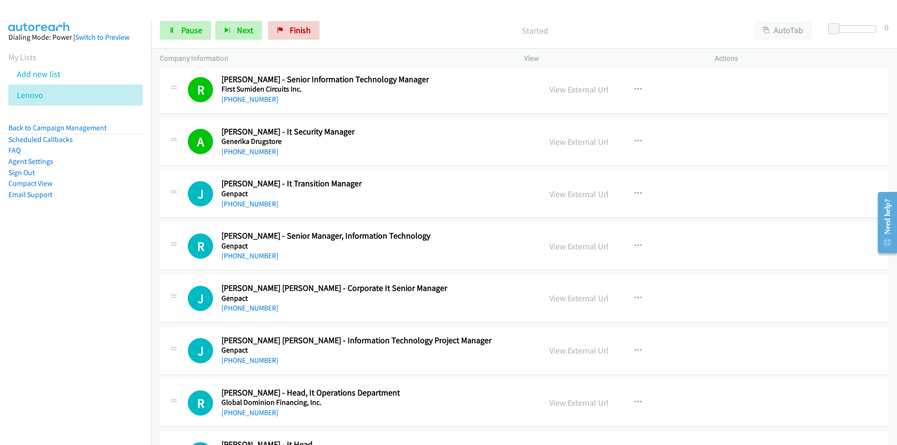
click at [97, 341] on nav "Dialing Mode: Power | Switch to Preview My Lists Add new list Lenovo Back to Ca…" at bounding box center [76, 241] width 152 height 445
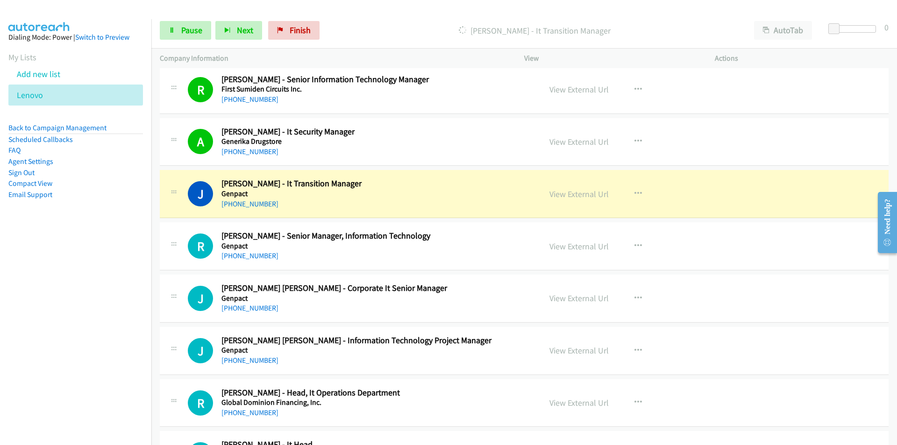
click at [83, 319] on nav "Dialing Mode: Power | Switch to Preview My Lists Add new list Lenovo Back to Ca…" at bounding box center [76, 241] width 152 height 445
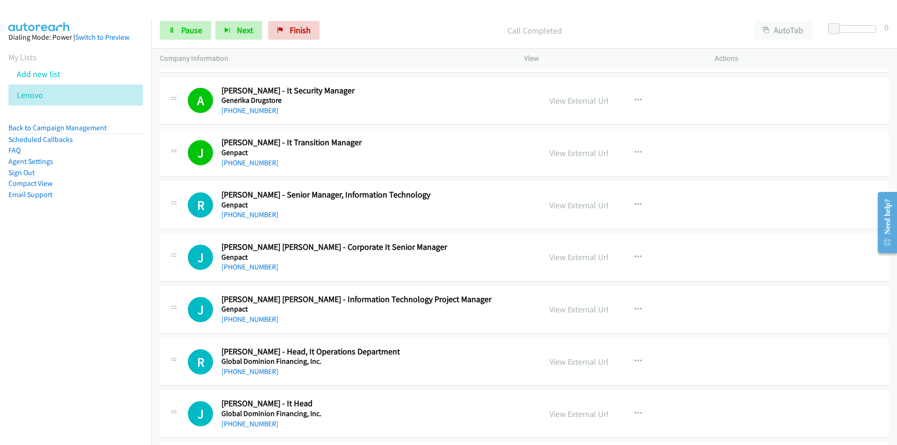
scroll to position [9487, 0]
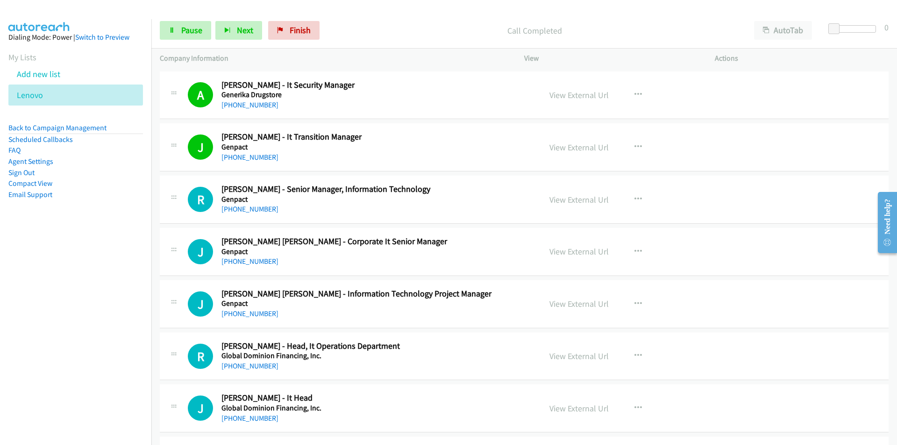
click at [122, 304] on nav "Dialing Mode: Power | Switch to Preview My Lists Add new list Lenovo Back to Ca…" at bounding box center [76, 241] width 152 height 445
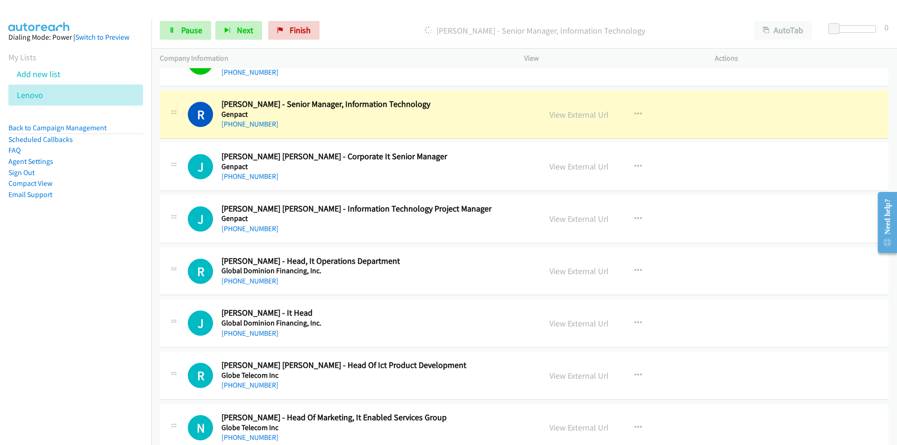
scroll to position [9580, 0]
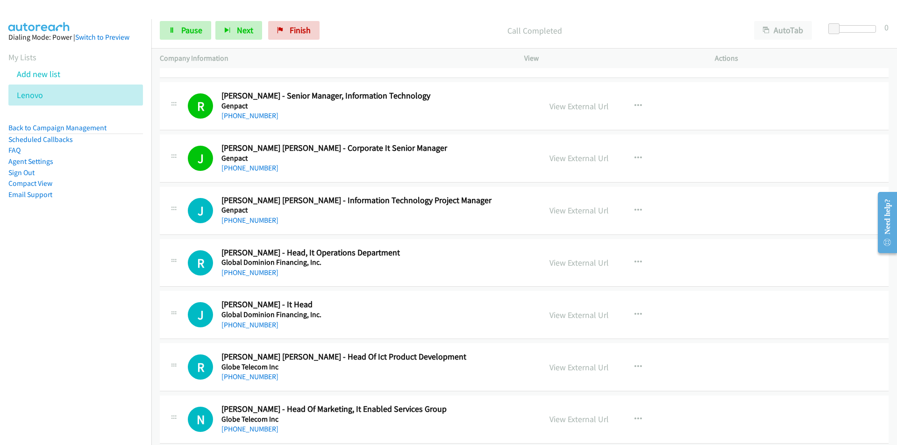
click at [99, 324] on nav "Dialing Mode: Power | Switch to Preview My Lists Add new list Lenovo Back to Ca…" at bounding box center [76, 241] width 152 height 445
click at [574, 214] on link "View External Url" at bounding box center [579, 210] width 59 height 11
click at [171, 31] on icon at bounding box center [172, 31] width 7 height 7
click at [118, 322] on nav "Dialing Mode: Power | Switch to Preview My Lists Add new list Lenovo Back to Ca…" at bounding box center [76, 241] width 152 height 445
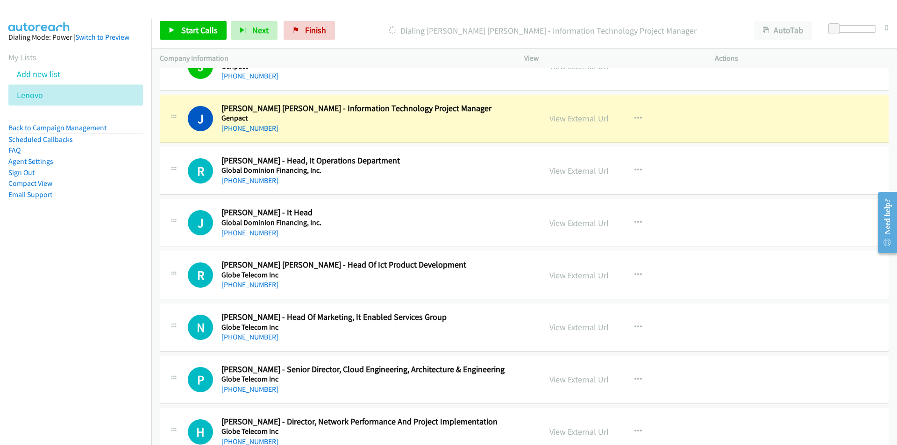
scroll to position [9674, 0]
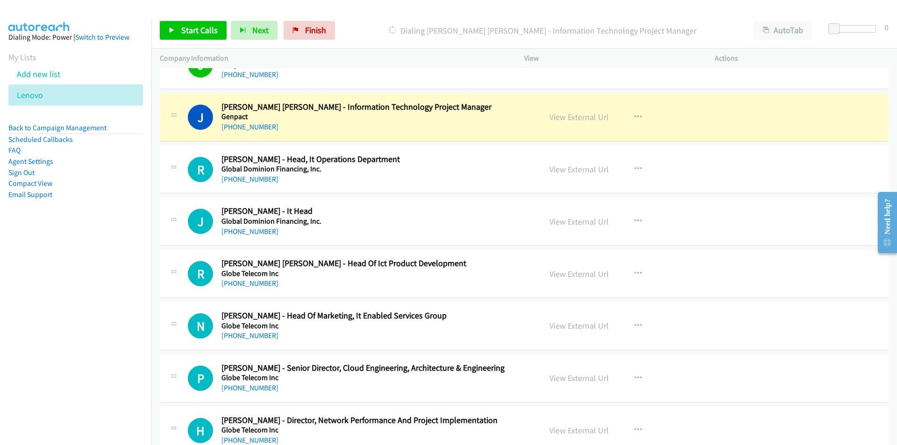
click at [660, 14] on div "Start Calls Pause Next Finish Dialing Janis Ian Macaraig - Information Technolo…" at bounding box center [524, 31] width 746 height 36
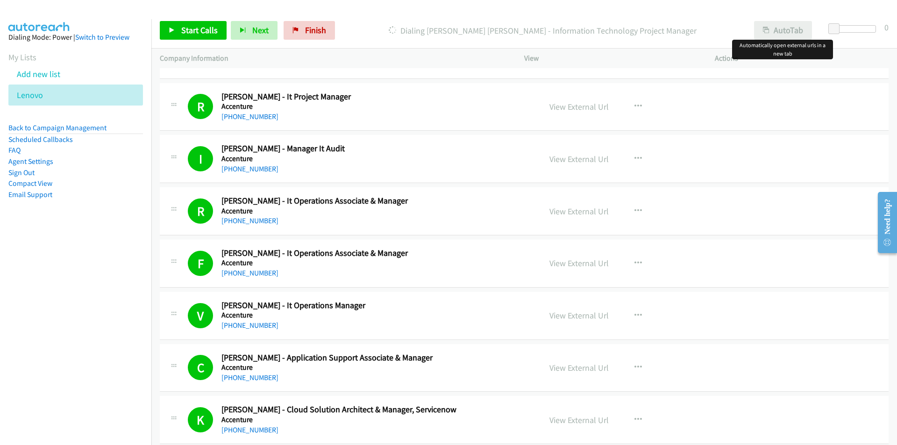
scroll to position [5034, 0]
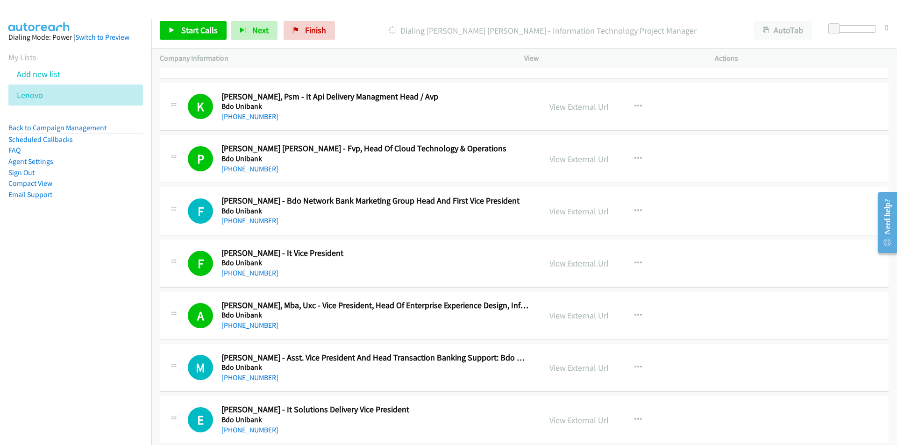
click at [573, 264] on link "View External Url" at bounding box center [579, 263] width 59 height 11
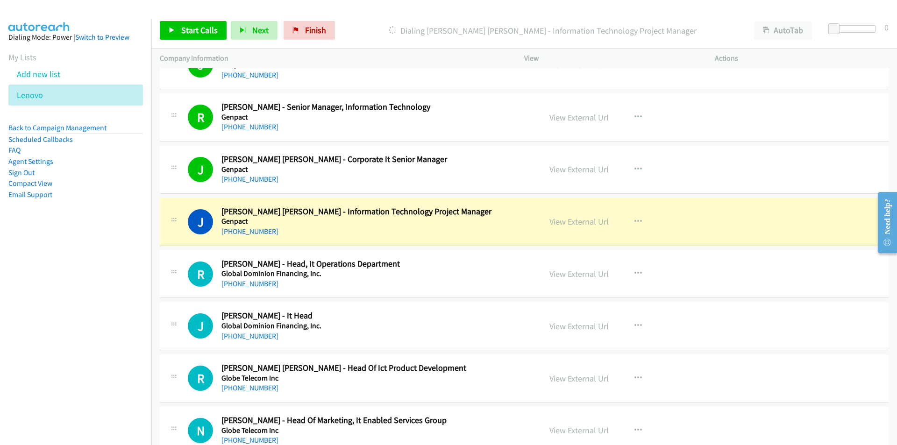
scroll to position [9568, 0]
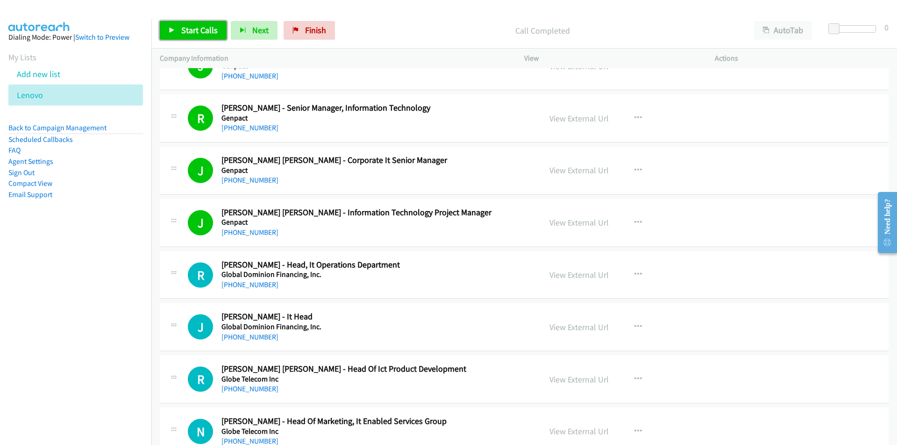
click at [194, 30] on span "Start Calls" at bounding box center [199, 30] width 36 height 11
drag, startPoint x: 96, startPoint y: 355, endPoint x: 160, endPoint y: 343, distance: 64.6
click at [96, 355] on nav "Dialing Mode: Power | Switch to Preview My Lists Add new list Lenovo Back to Ca…" at bounding box center [76, 241] width 152 height 445
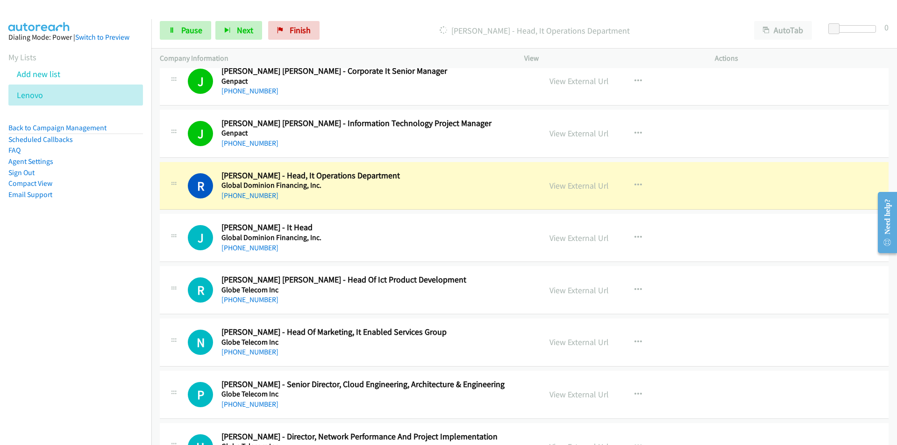
scroll to position [9662, 0]
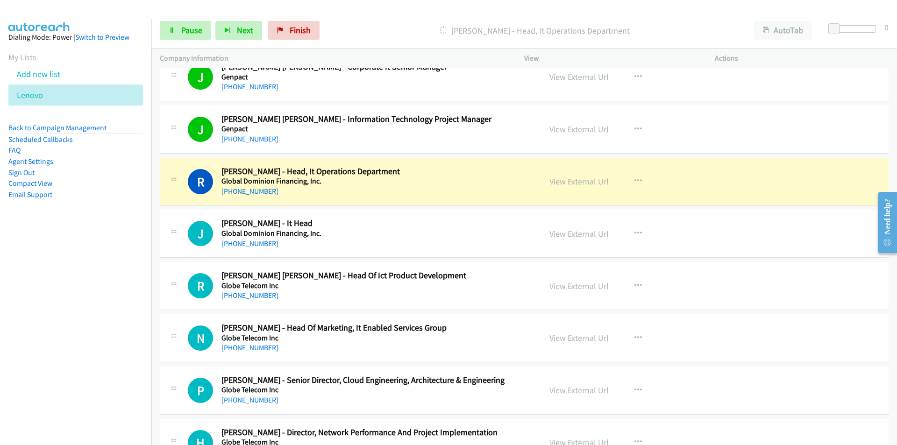
click at [84, 323] on nav "Dialing Mode: Power | Switch to Preview My Lists Add new list Lenovo Back to Ca…" at bounding box center [76, 241] width 152 height 445
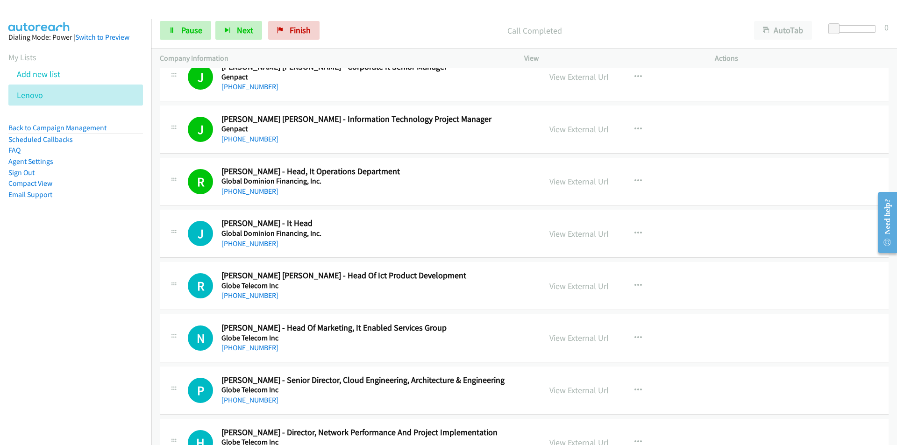
click at [117, 316] on nav "Dialing Mode: Power | Switch to Preview My Lists Add new list Lenovo Back to Ca…" at bounding box center [76, 241] width 152 height 445
click at [187, 35] on span "Pause" at bounding box center [191, 30] width 21 height 11
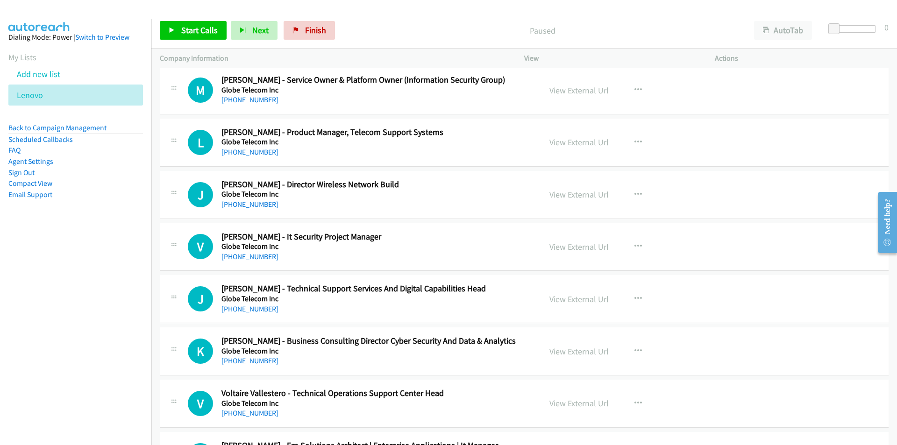
scroll to position [10176, 0]
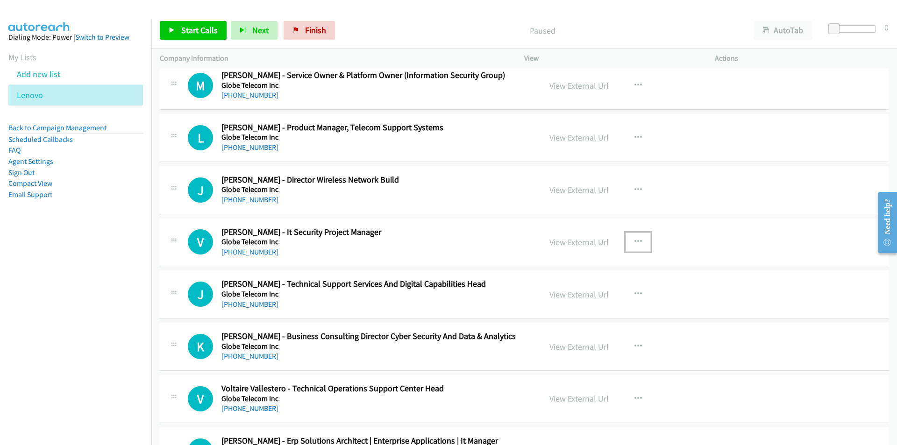
click at [637, 238] on icon "button" at bounding box center [638, 241] width 7 height 7
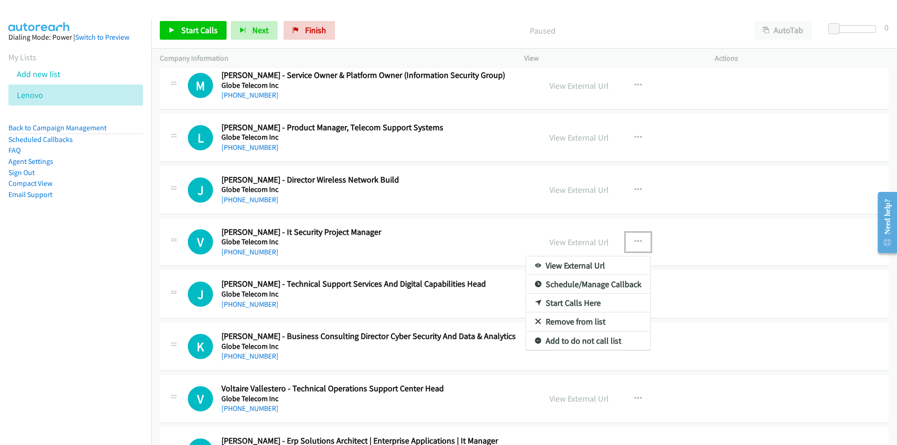
click at [576, 304] on link "Start Calls Here" at bounding box center [588, 303] width 124 height 19
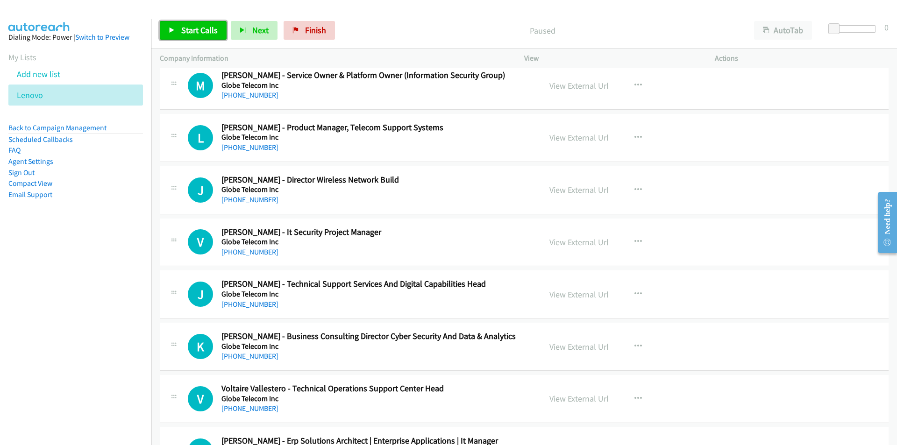
click at [196, 35] on span "Start Calls" at bounding box center [199, 30] width 36 height 11
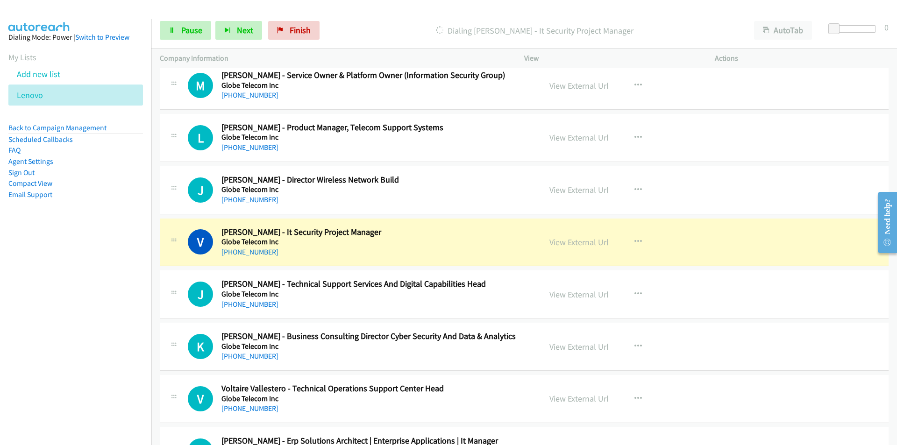
click at [94, 324] on nav "Dialing Mode: Power | Switch to Preview My Lists Add new list Lenovo Back to Ca…" at bounding box center [76, 241] width 152 height 445
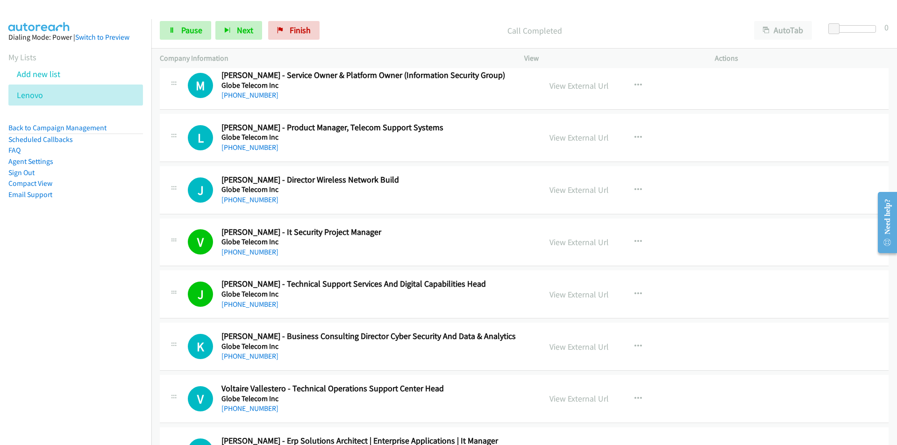
click at [93, 309] on nav "Dialing Mode: Power | Switch to Preview My Lists Add new list Lenovo Back to Ca…" at bounding box center [76, 241] width 152 height 445
click at [185, 25] on span "Pause" at bounding box center [191, 30] width 21 height 11
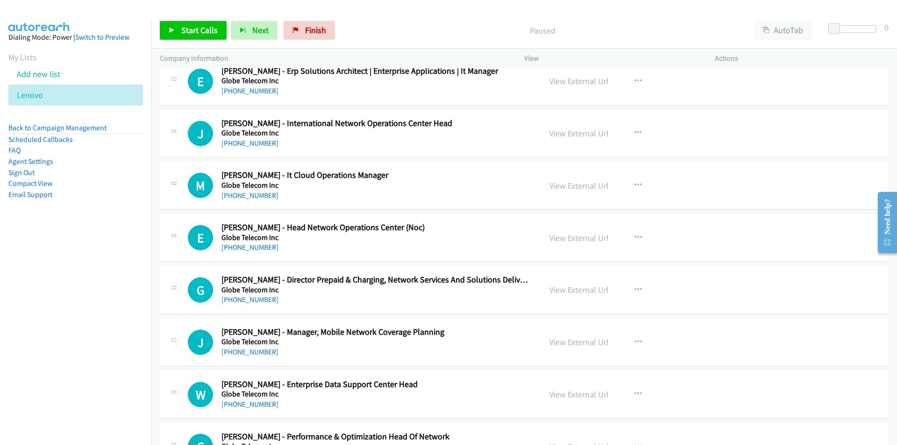
scroll to position [10550, 0]
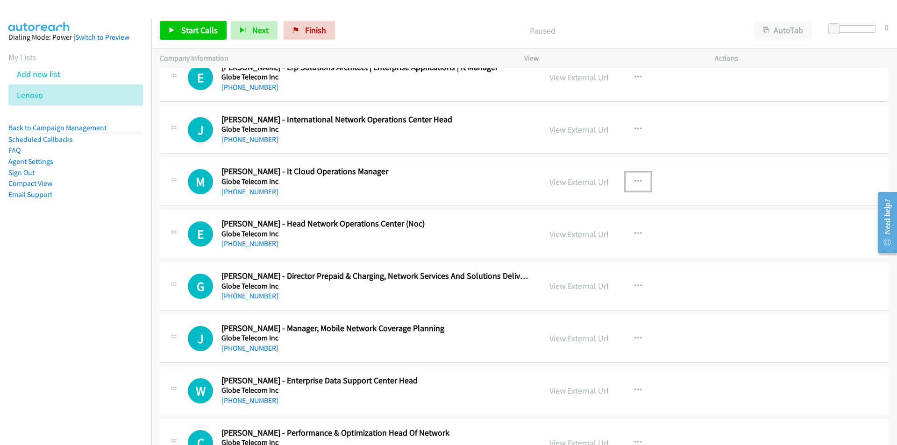
click at [637, 178] on icon "button" at bounding box center [638, 181] width 7 height 7
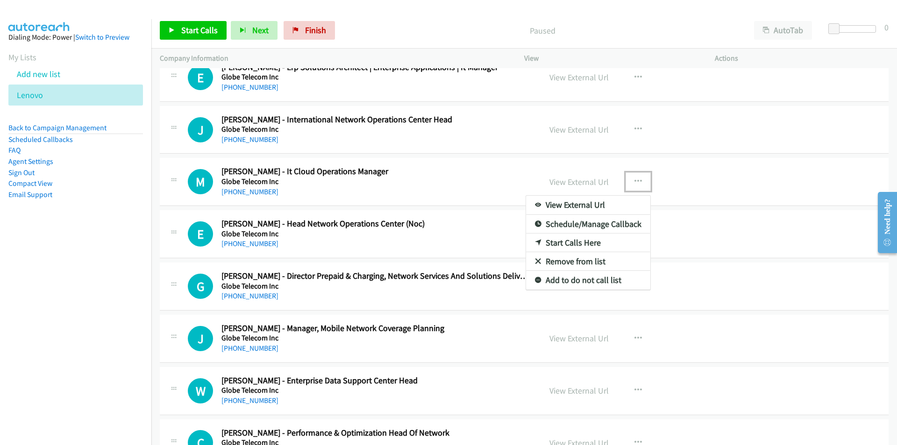
click at [573, 243] on link "Start Calls Here" at bounding box center [588, 243] width 124 height 19
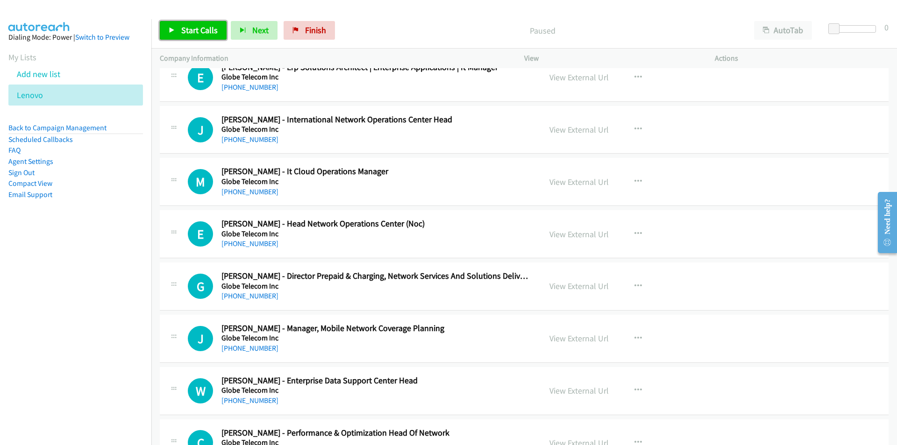
click at [179, 32] on link "Start Calls" at bounding box center [193, 30] width 67 height 19
click at [121, 308] on nav "Dialing Mode: Power | Switch to Preview My Lists Add new list Lenovo Back to Ca…" at bounding box center [76, 241] width 152 height 445
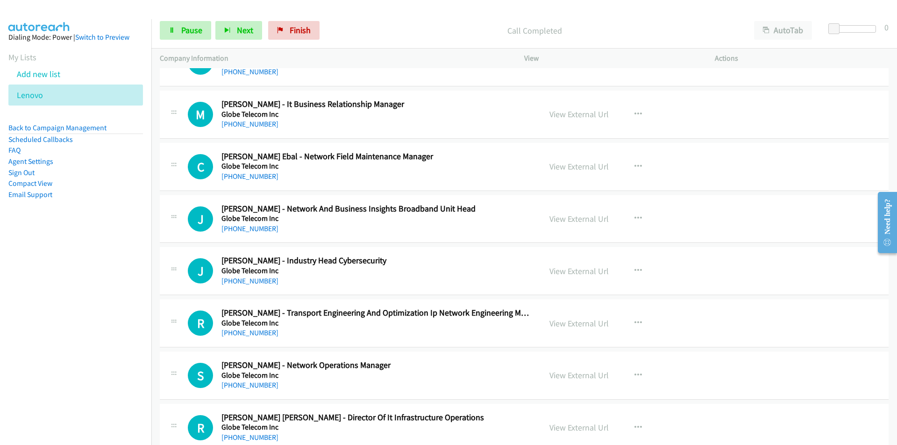
scroll to position [11297, 0]
click at [569, 272] on link "View External Url" at bounding box center [579, 270] width 59 height 11
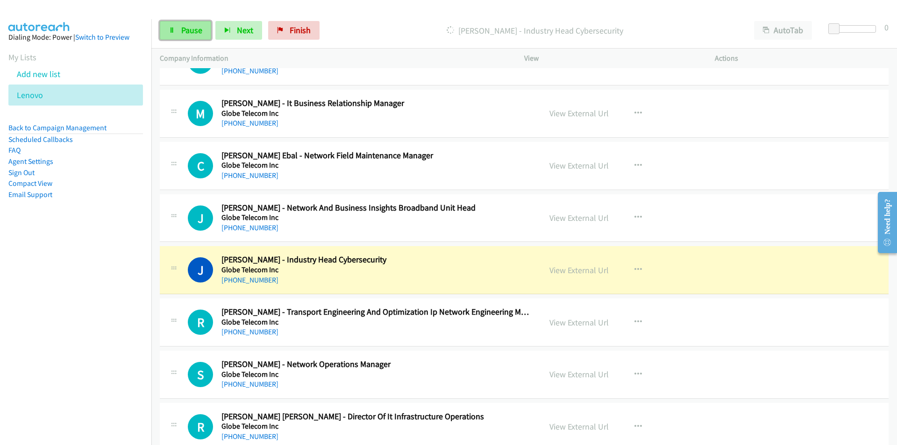
click at [184, 26] on span "Pause" at bounding box center [191, 30] width 21 height 11
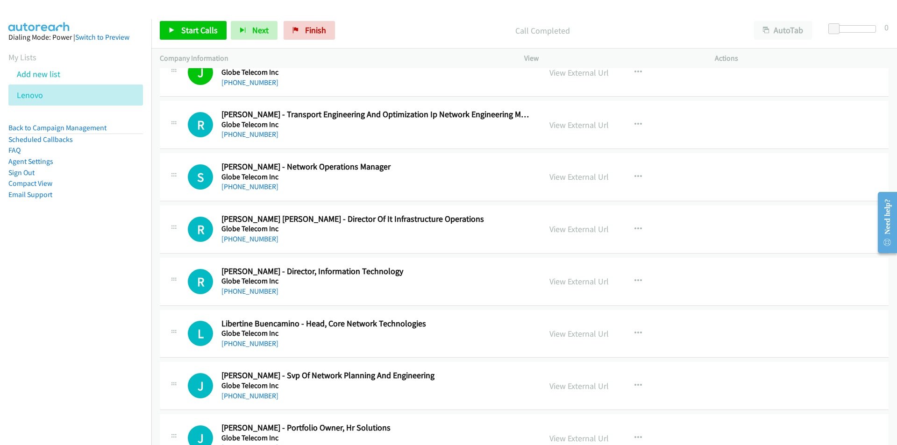
scroll to position [11531, 0]
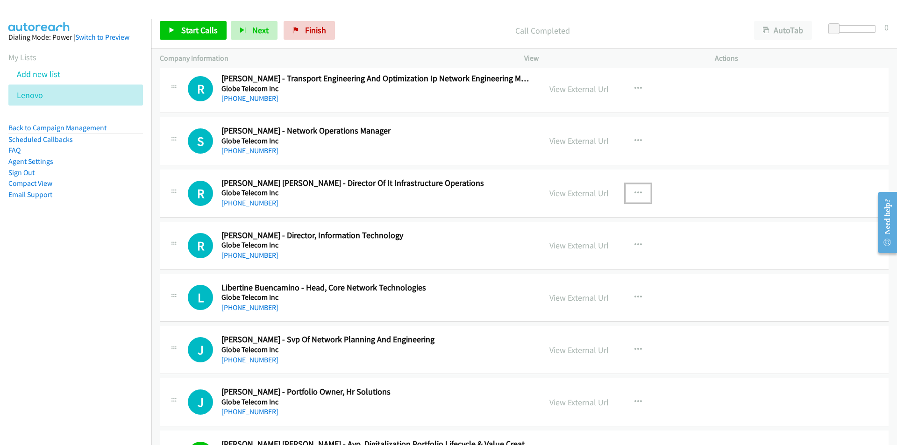
click at [635, 188] on button "button" at bounding box center [638, 193] width 25 height 19
click at [562, 253] on link "Start Calls Here" at bounding box center [588, 254] width 124 height 19
click at [196, 32] on span "Start Calls" at bounding box center [199, 30] width 36 height 11
click at [63, 286] on nav "Dialing Mode: Power | Switch to Preview My Lists Add new list Lenovo Back to Ca…" at bounding box center [76, 241] width 152 height 445
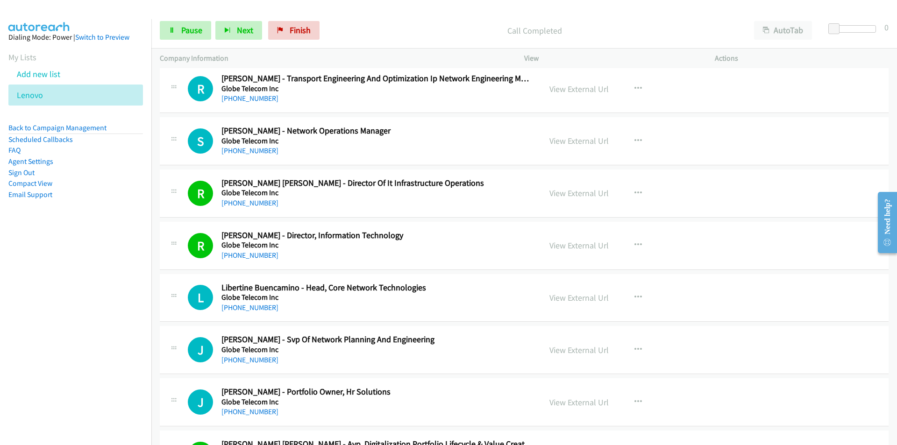
drag, startPoint x: 107, startPoint y: 265, endPoint x: 148, endPoint y: 242, distance: 47.1
click at [108, 265] on nav "Dialing Mode: Power | Switch to Preview My Lists Add new list Lenovo Back to Ca…" at bounding box center [76, 241] width 152 height 445
click at [190, 34] on span "Pause" at bounding box center [191, 30] width 21 height 11
click at [99, 297] on nav "Dialing Mode: Power | Switch to Preview My Lists Add new list Lenovo Back to Ca…" at bounding box center [76, 241] width 152 height 445
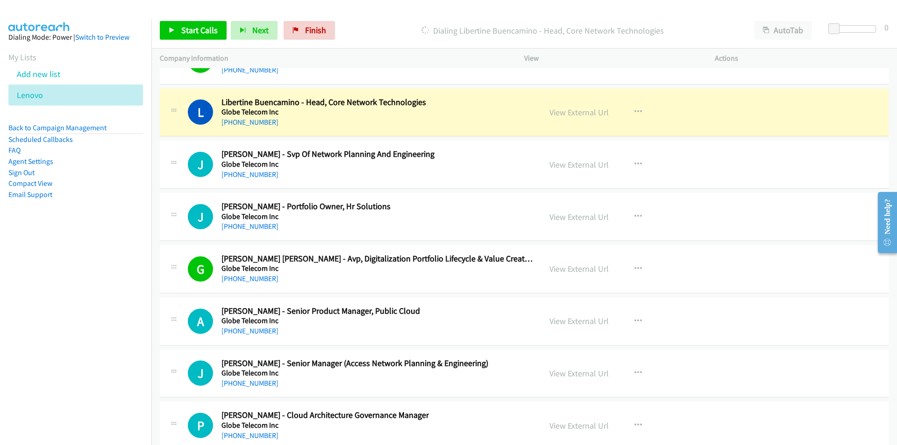
scroll to position [11718, 0]
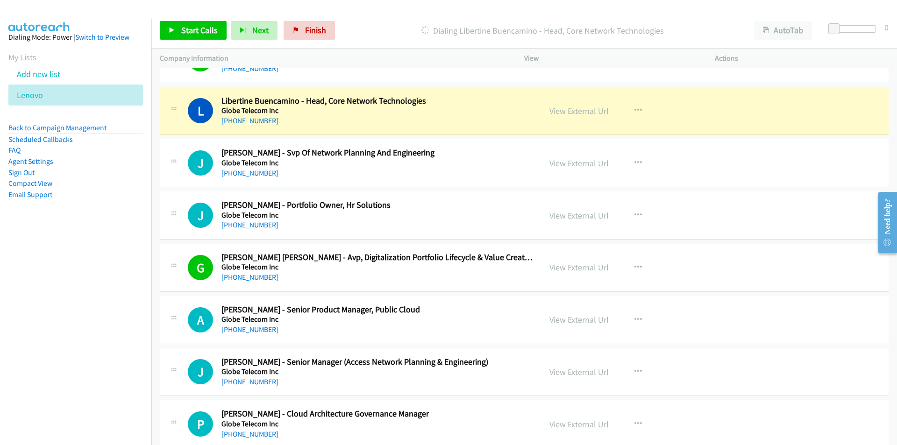
drag, startPoint x: 120, startPoint y: 323, endPoint x: 127, endPoint y: 322, distance: 7.1
click at [120, 323] on nav "Dialing Mode: Power | Switch to Preview My Lists Add new list Lenovo Back to Ca…" at bounding box center [76, 241] width 152 height 445
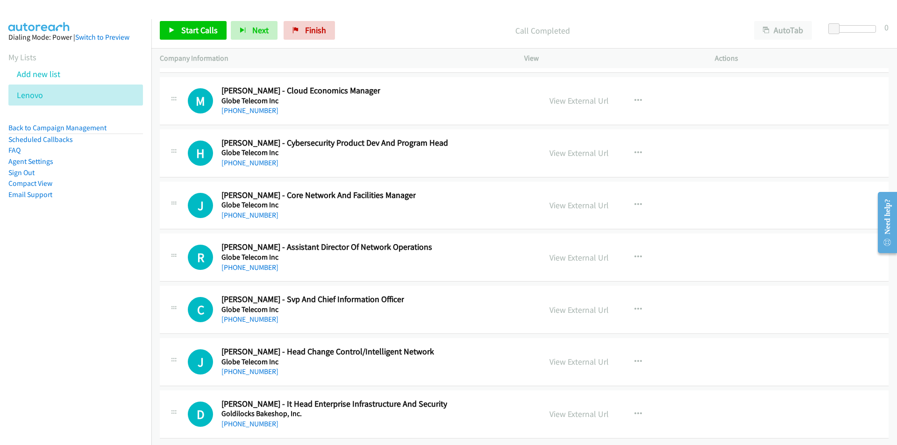
scroll to position [12153, 0]
click at [585, 305] on link "View External Url" at bounding box center [579, 310] width 59 height 11
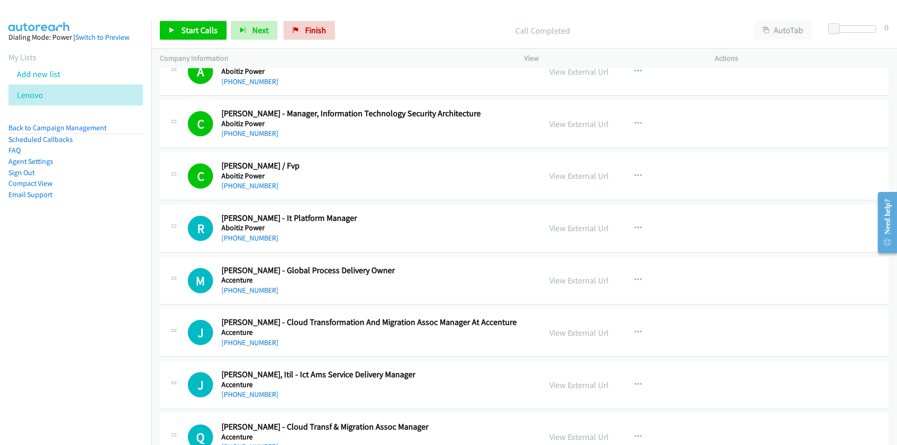
scroll to position [421, 0]
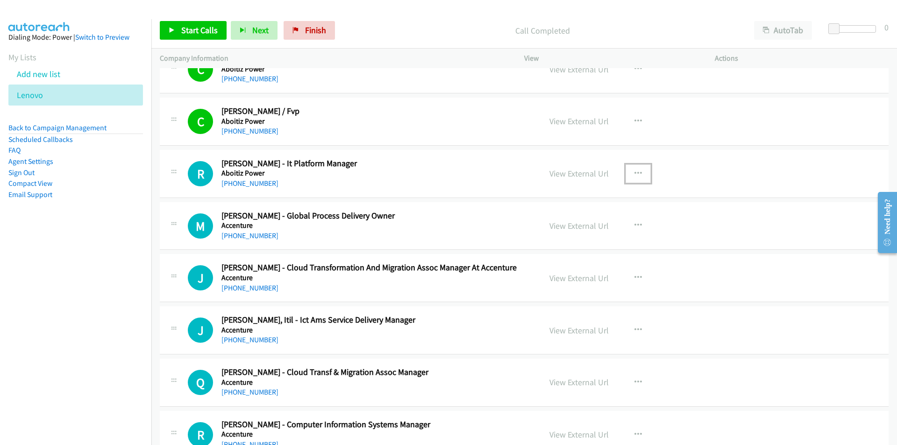
click at [638, 171] on icon "button" at bounding box center [638, 173] width 7 height 7
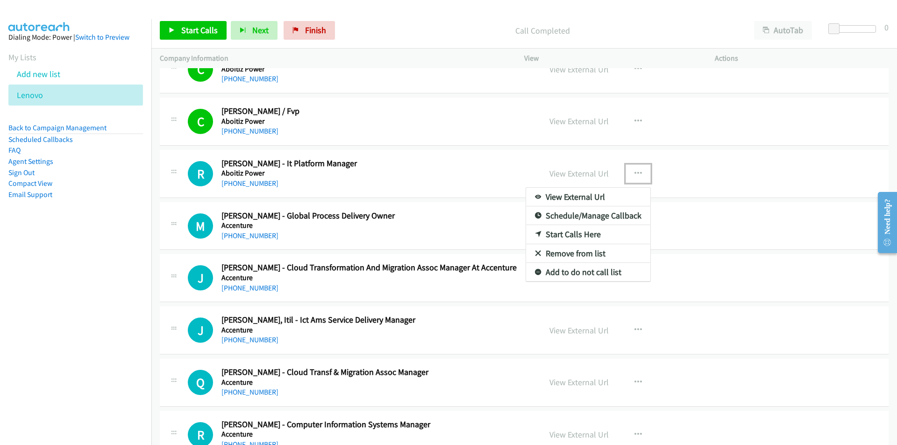
click at [579, 234] on link "Start Calls Here" at bounding box center [588, 234] width 124 height 19
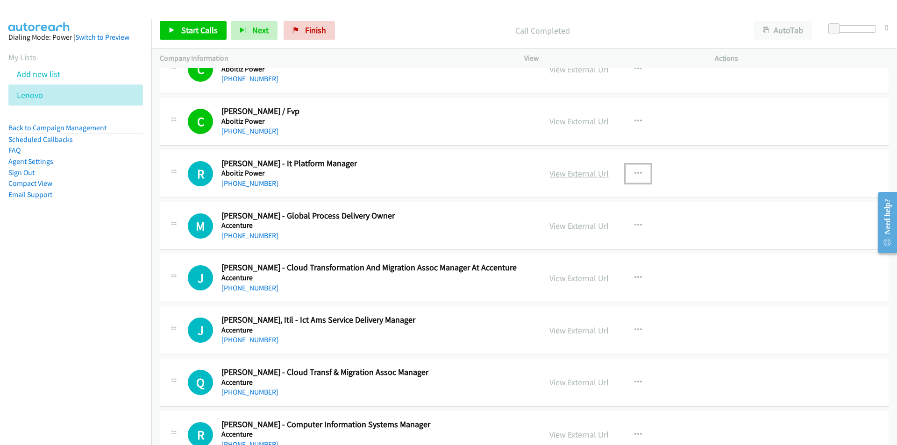
click at [578, 175] on link "View External Url" at bounding box center [579, 173] width 59 height 11
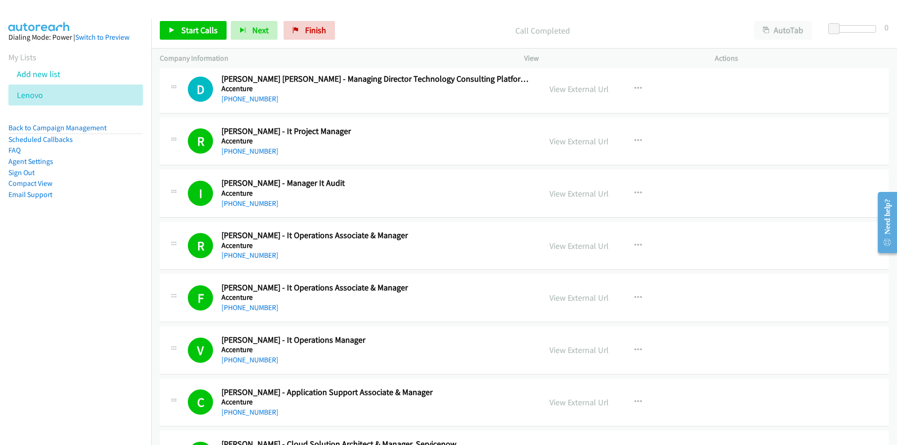
scroll to position [841, 0]
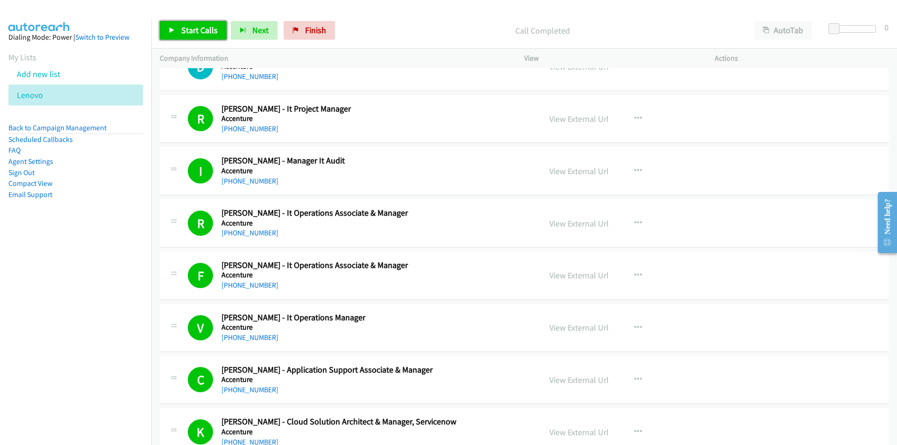
click at [184, 26] on span "Start Calls" at bounding box center [199, 30] width 36 height 11
click at [109, 361] on nav "Dialing Mode: Power | Switch to Preview My Lists Add new list Lenovo Back to Ca…" at bounding box center [76, 241] width 152 height 445
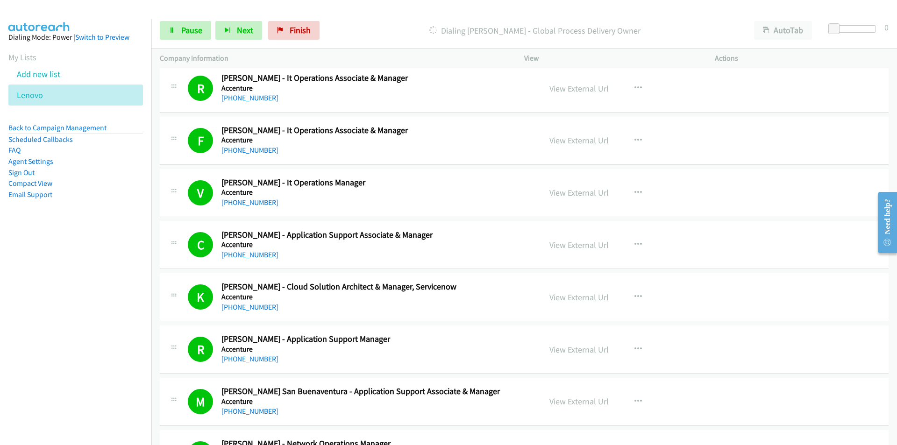
scroll to position [1028, 0]
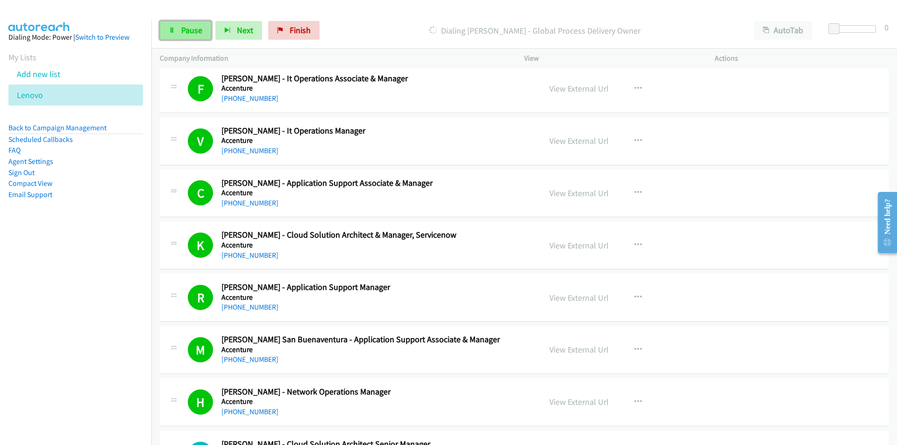
click at [190, 30] on span "Pause" at bounding box center [191, 30] width 21 height 11
drag, startPoint x: 63, startPoint y: 272, endPoint x: 70, endPoint y: 270, distance: 7.6
click at [65, 272] on nav "Dialing Mode: Power | Switch to Preview My Lists Add new list Lenovo Back to Ca…" at bounding box center [76, 241] width 152 height 445
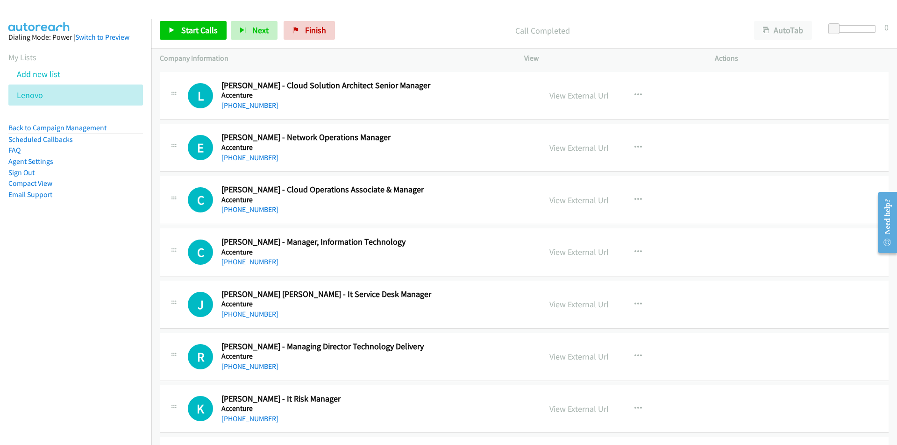
scroll to position [1402, 0]
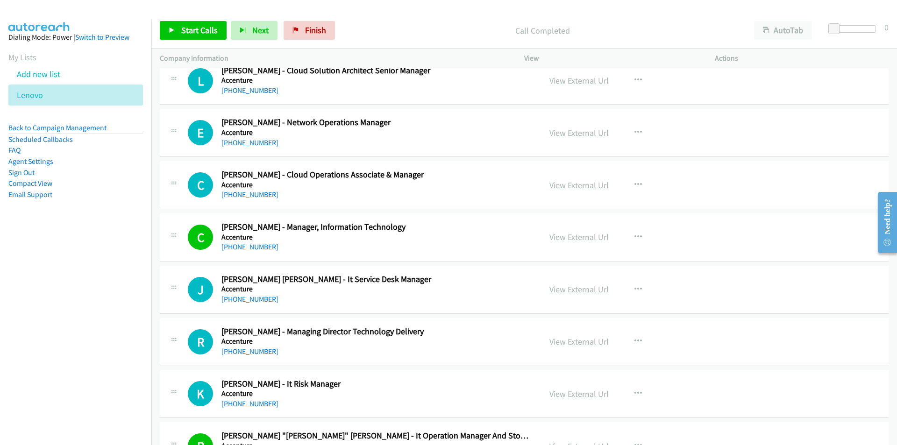
click at [591, 289] on link "View External Url" at bounding box center [579, 289] width 59 height 11
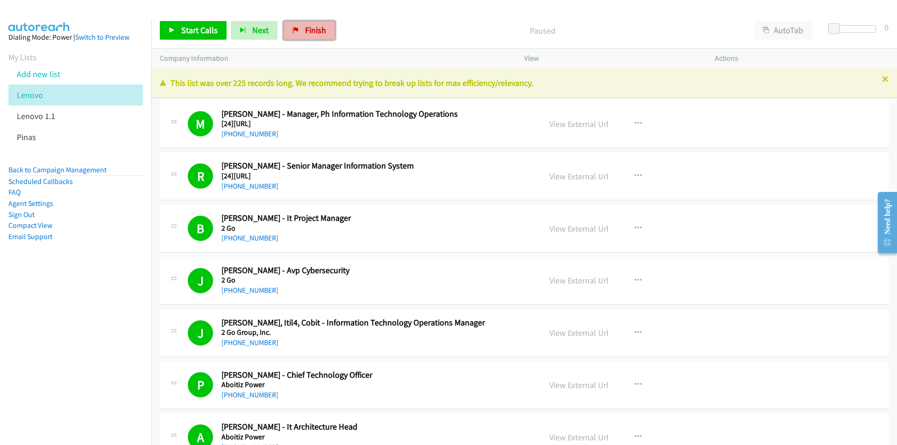
click at [317, 29] on span "Finish" at bounding box center [315, 30] width 21 height 11
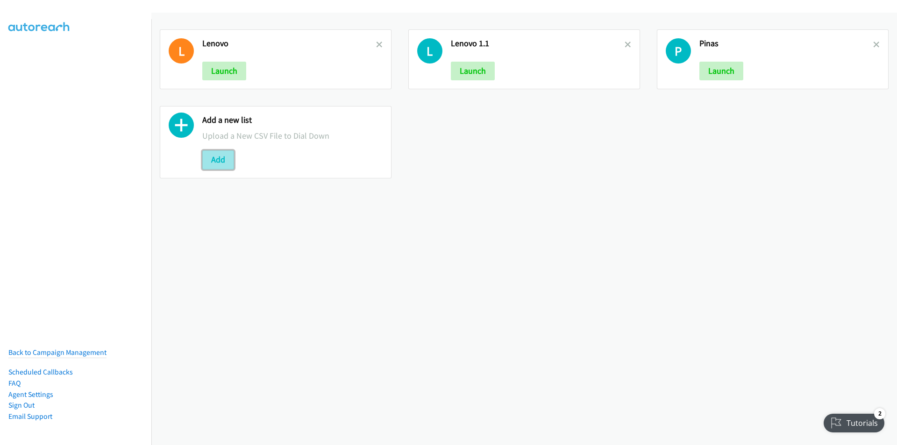
click at [210, 162] on button "Add" at bounding box center [218, 159] width 32 height 19
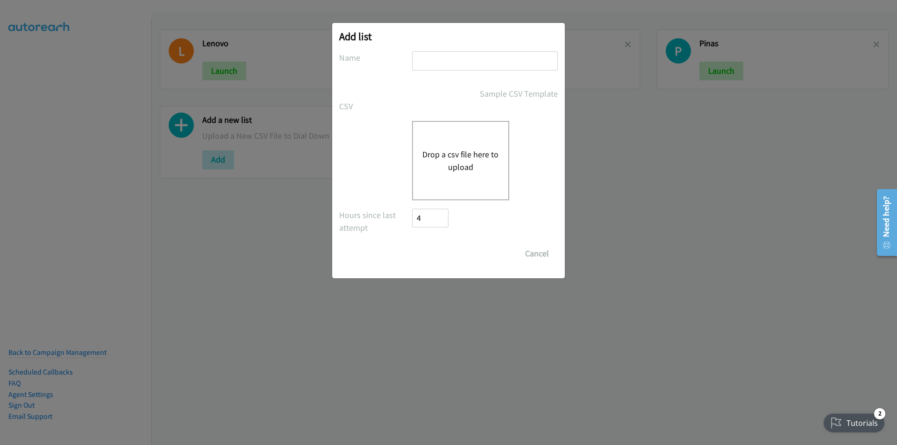
click at [444, 62] on input "text" at bounding box center [485, 60] width 146 height 19
type input "lenovo1.1"
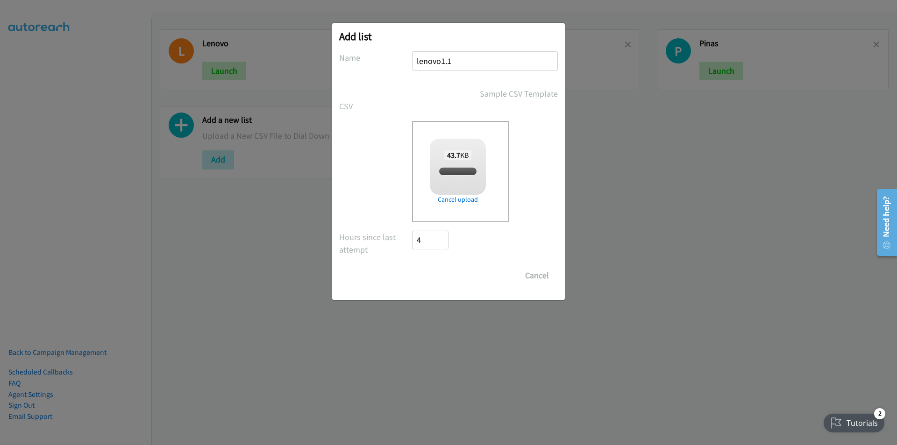
checkbox input "true"
click at [437, 270] on input "Save List" at bounding box center [436, 275] width 49 height 19
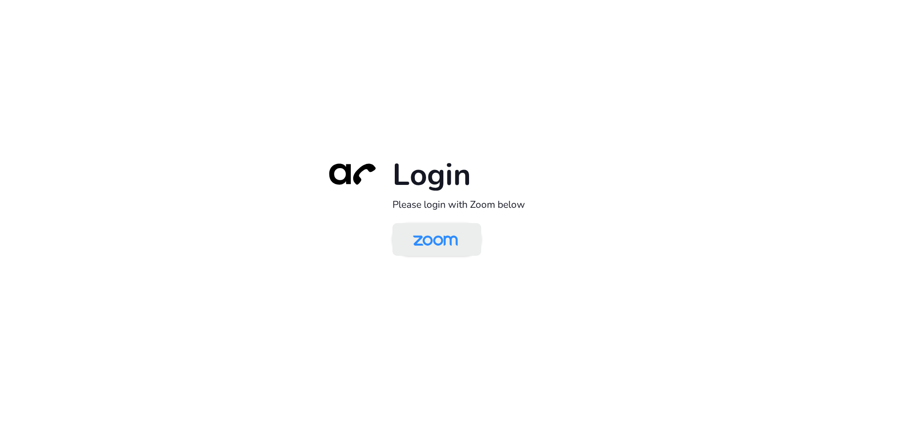
click at [435, 243] on img at bounding box center [435, 240] width 64 height 30
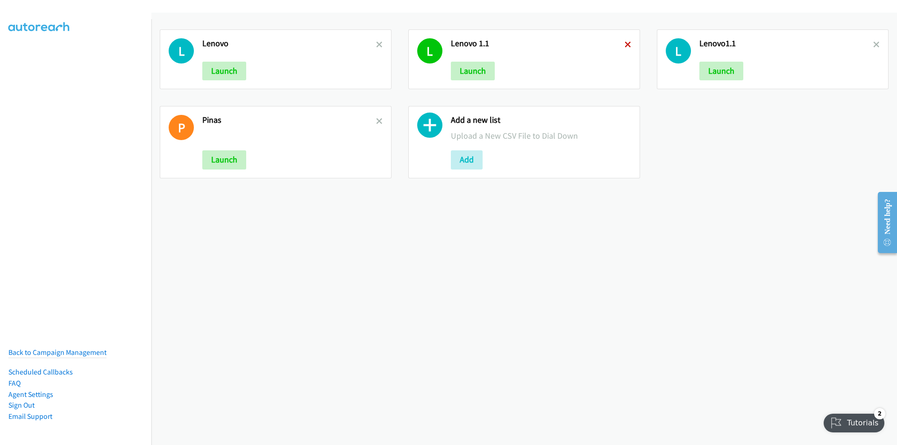
click at [626, 43] on icon at bounding box center [628, 45] width 7 height 7
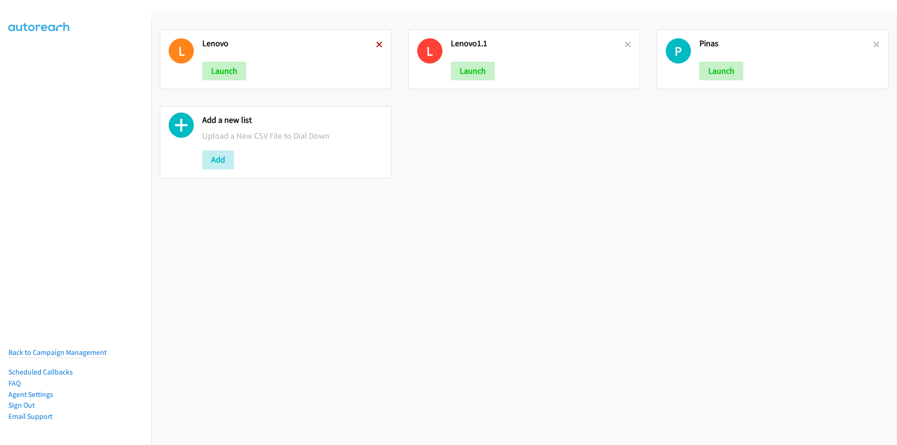
click at [376, 43] on icon at bounding box center [379, 45] width 7 height 7
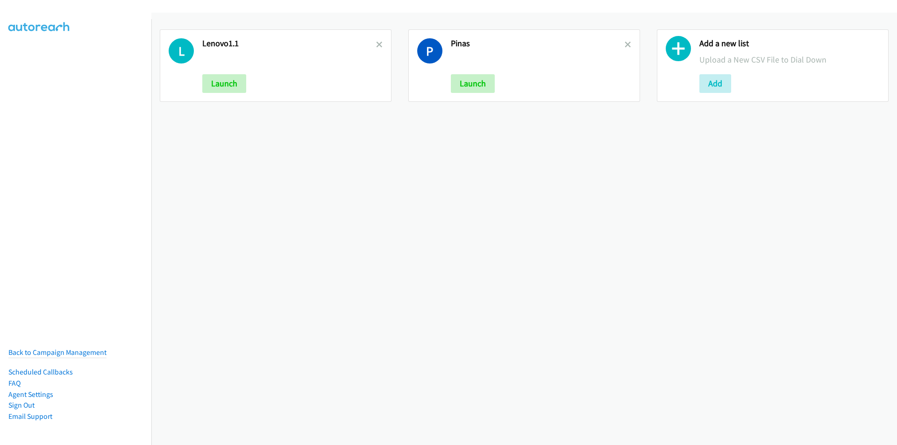
click at [376, 43] on icon at bounding box center [379, 45] width 7 height 7
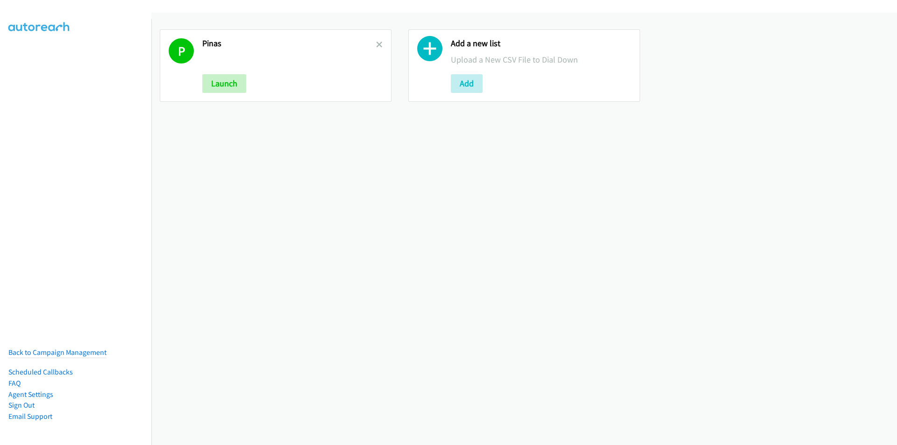
click at [376, 43] on icon at bounding box center [379, 45] width 7 height 7
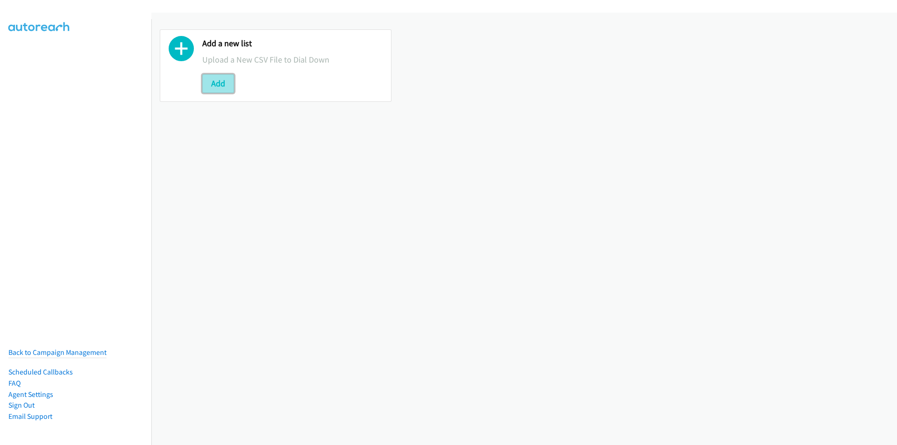
click at [225, 83] on button "Add" at bounding box center [218, 83] width 32 height 19
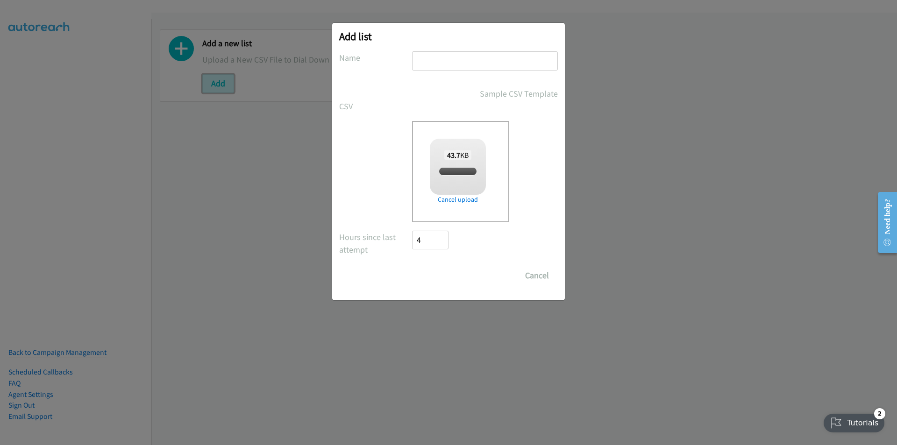
checkbox input "true"
click at [440, 63] on input "text" at bounding box center [485, 60] width 146 height 19
type input "lenvo"
click at [443, 280] on input "Save List" at bounding box center [436, 275] width 49 height 19
